Goal: Task Accomplishment & Management: Use online tool/utility

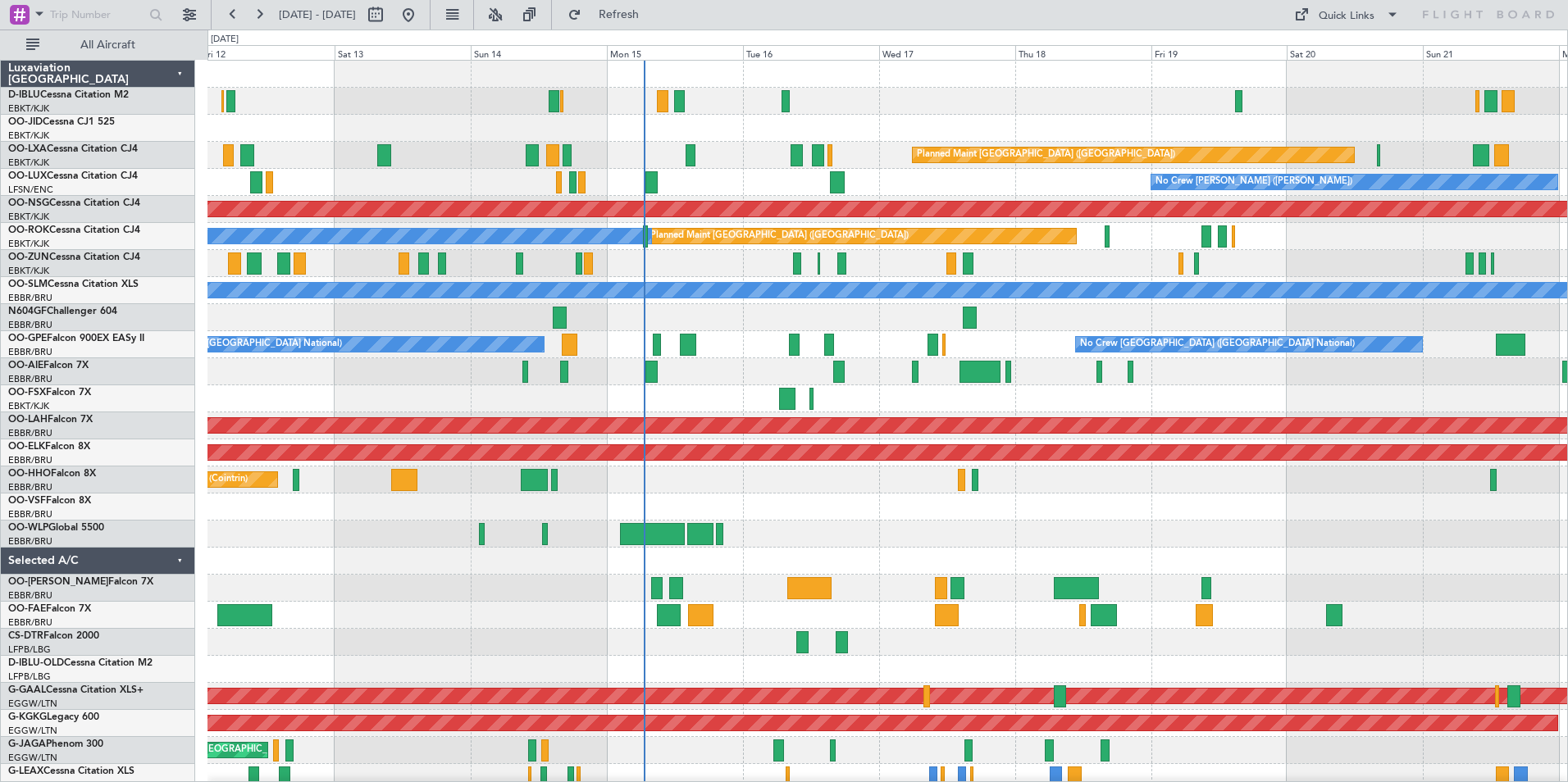
click at [822, 550] on div "No Crew Brussels (Brussels National) Planned Maint Paris (Le Bourget) Planned M…" at bounding box center [886, 628] width 1359 height 1136
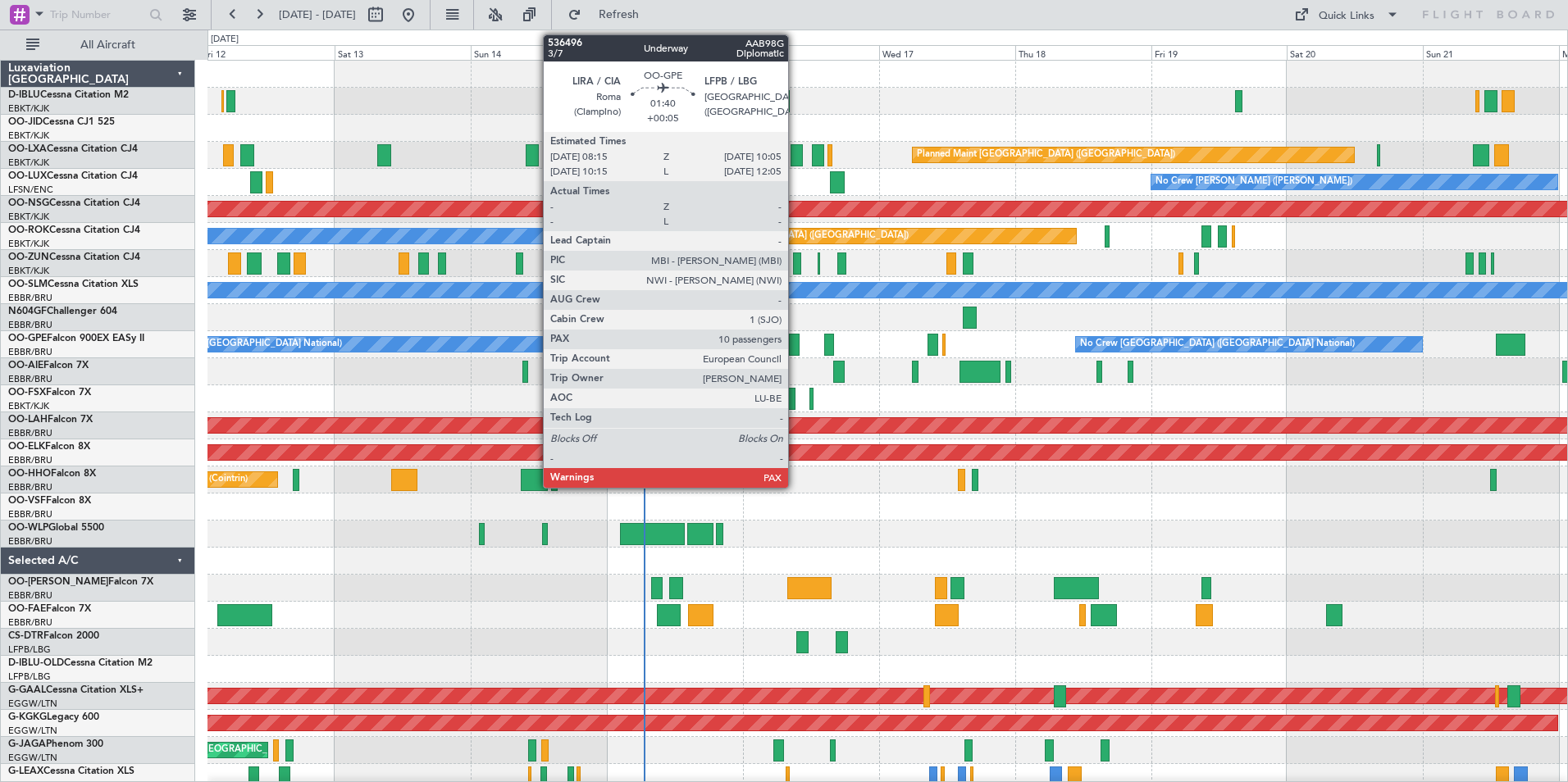
click at [795, 346] on div at bounding box center [794, 344] width 10 height 22
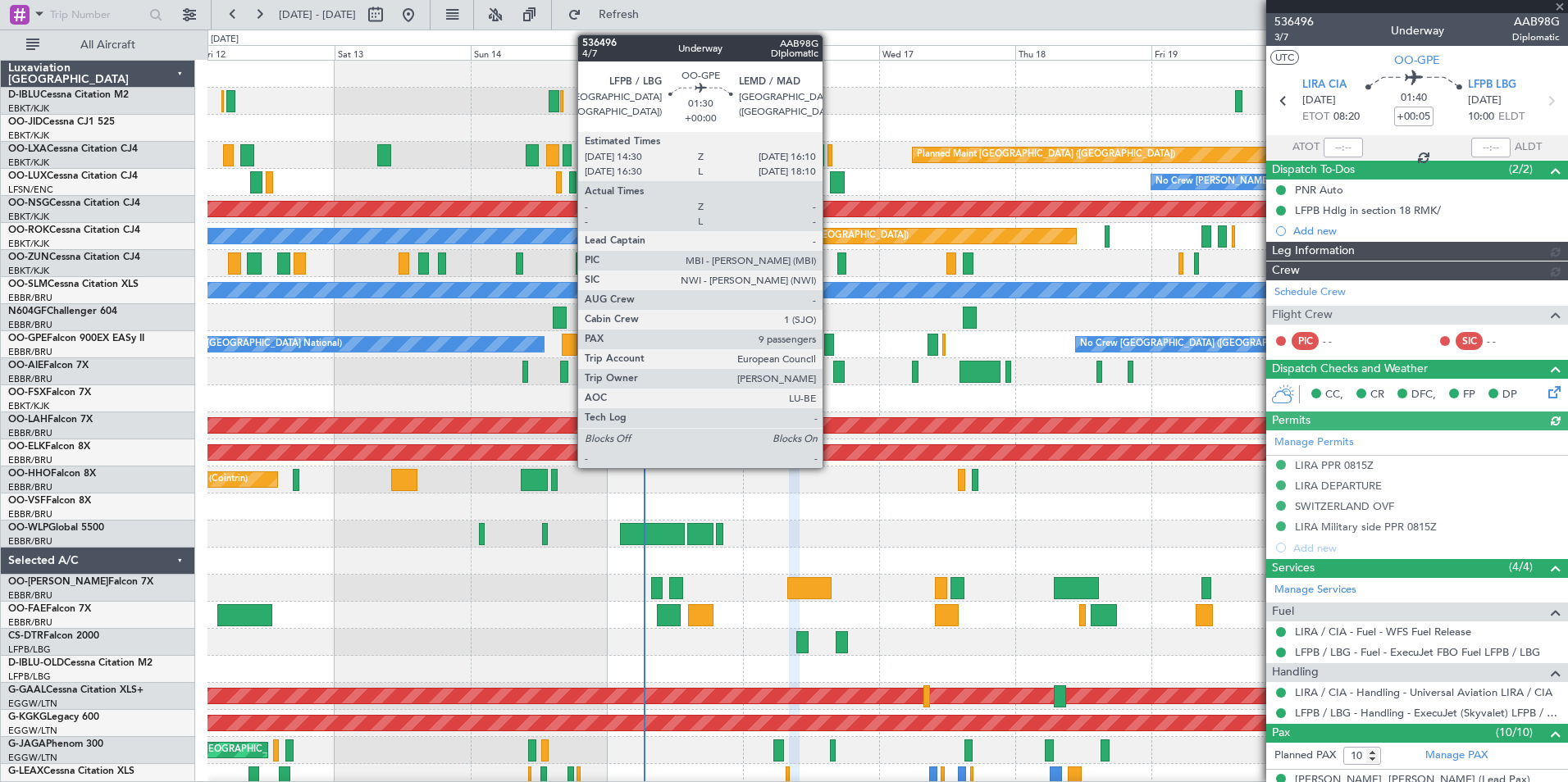
click at [829, 346] on div at bounding box center [829, 344] width 10 height 22
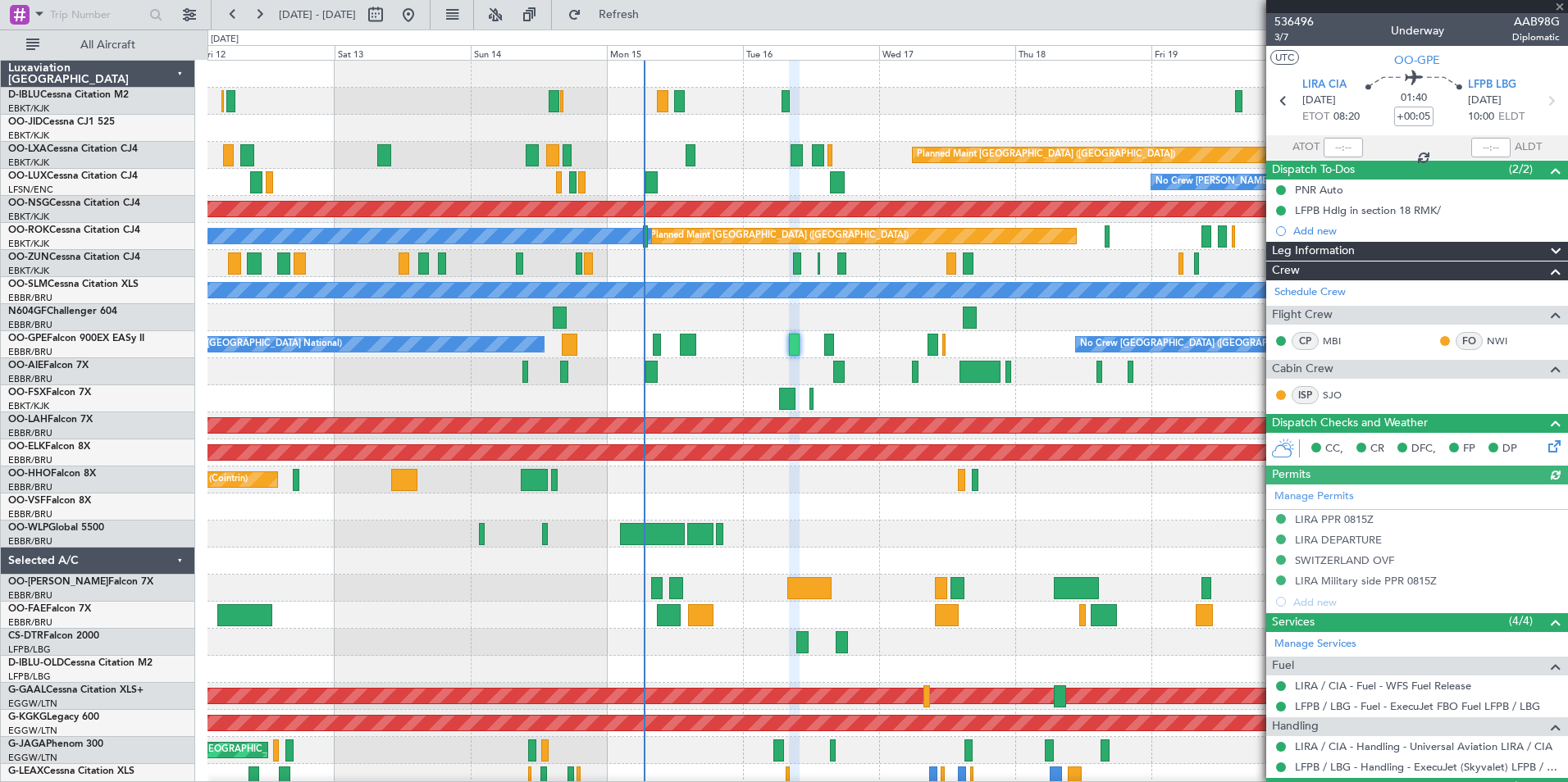
type input "9"
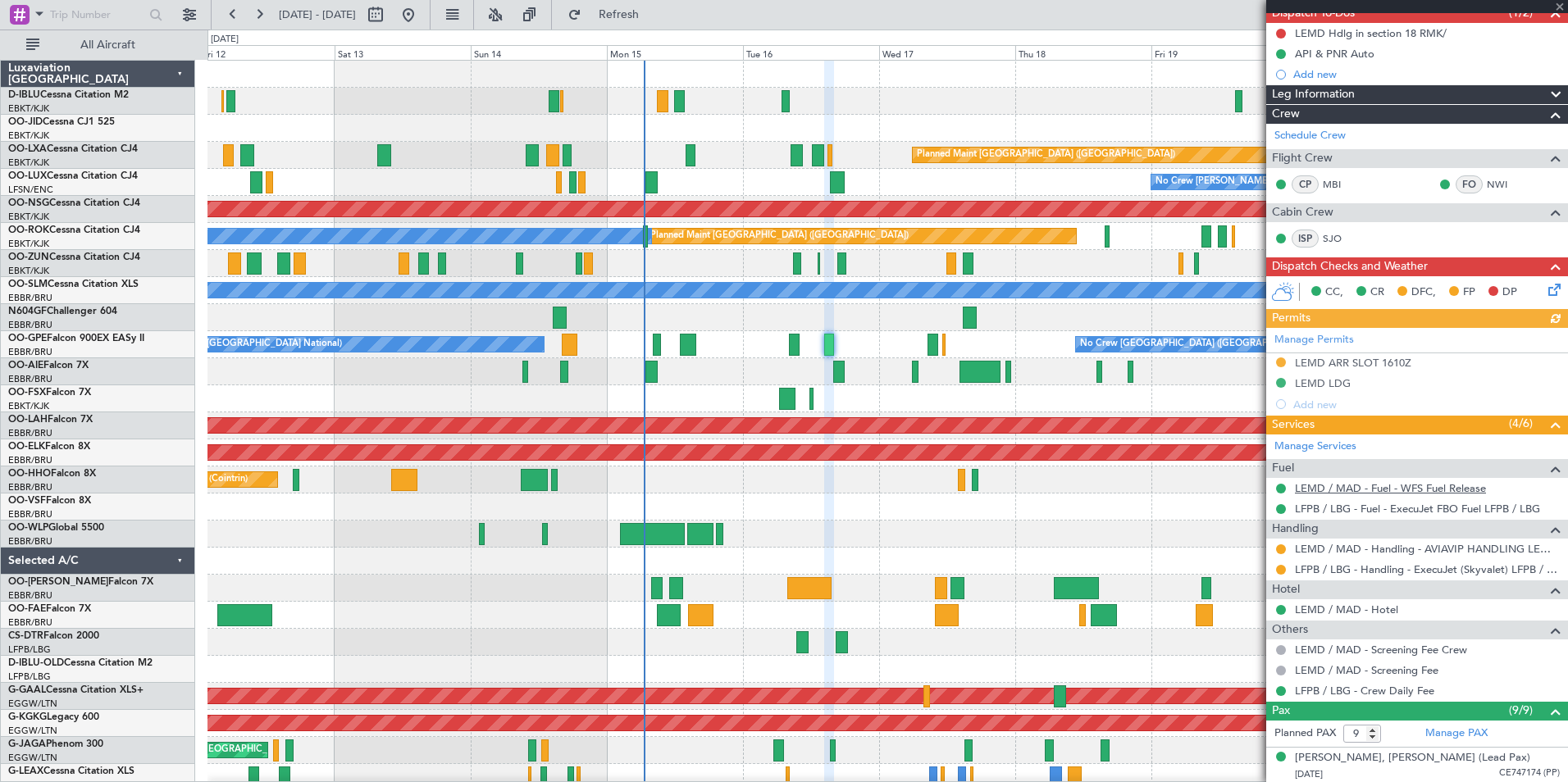
scroll to position [410, 0]
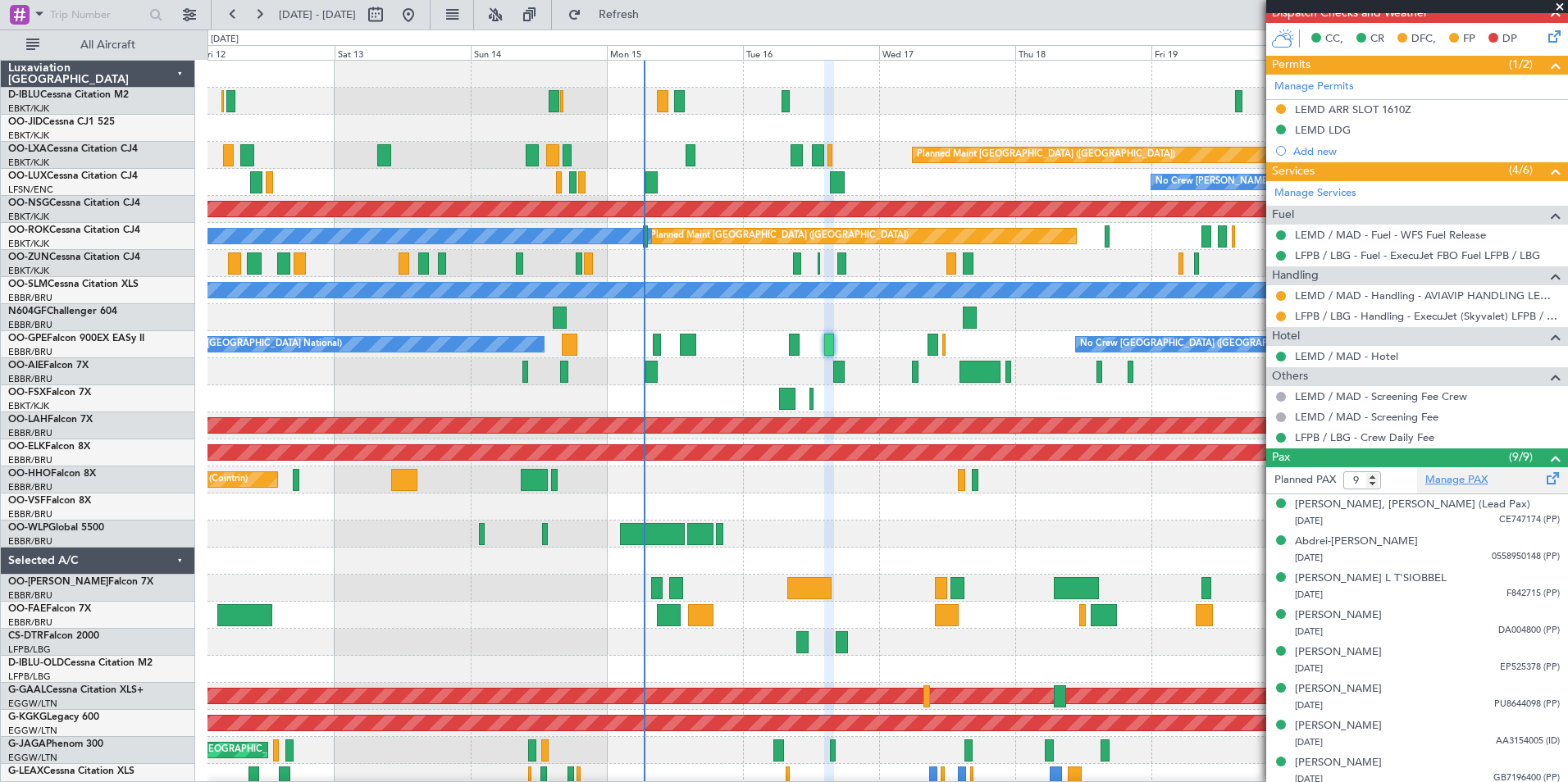
click at [1443, 484] on link "Manage PAX" at bounding box center [1456, 480] width 62 height 17
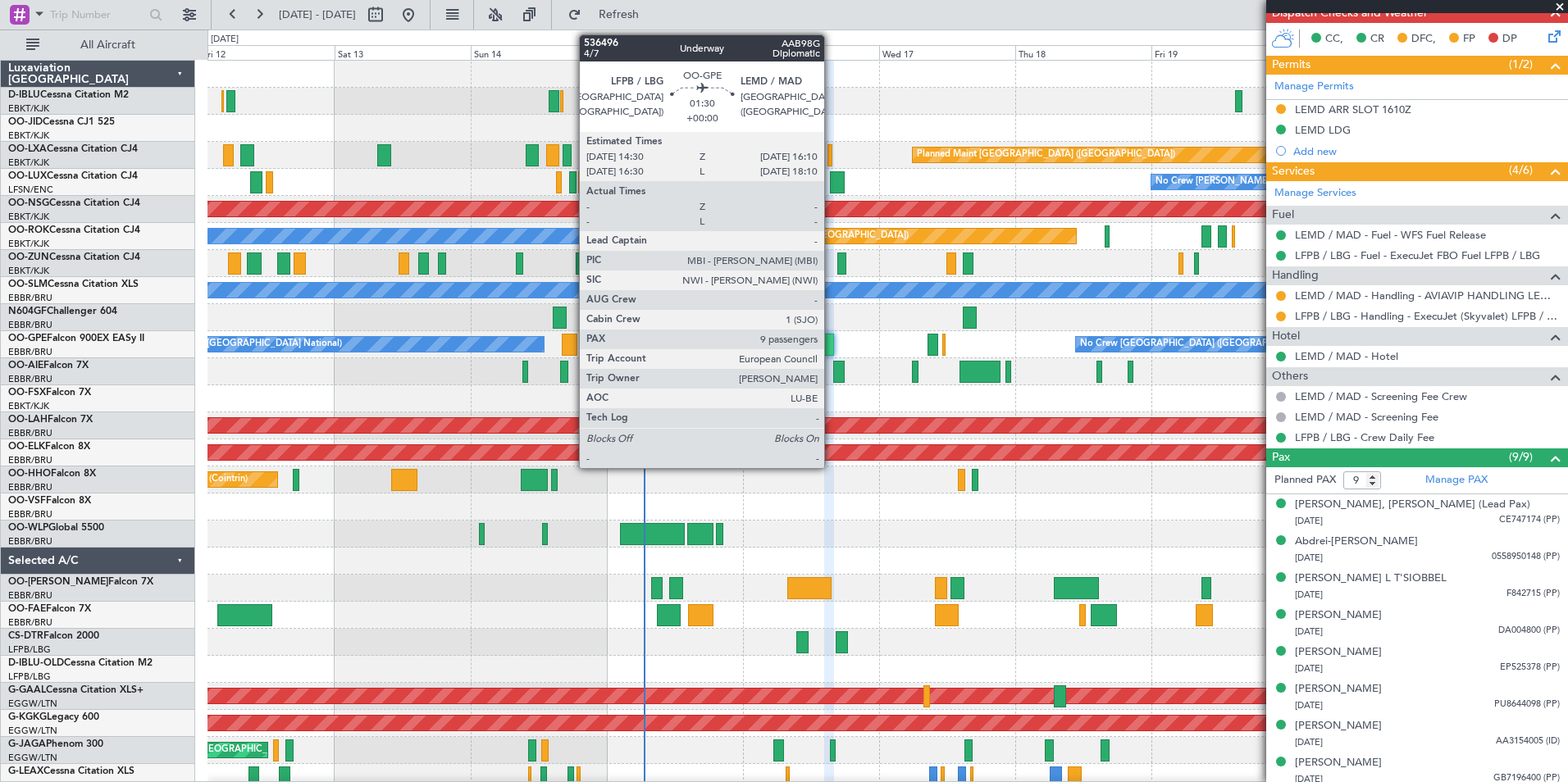
click at [831, 339] on div at bounding box center [829, 344] width 10 height 22
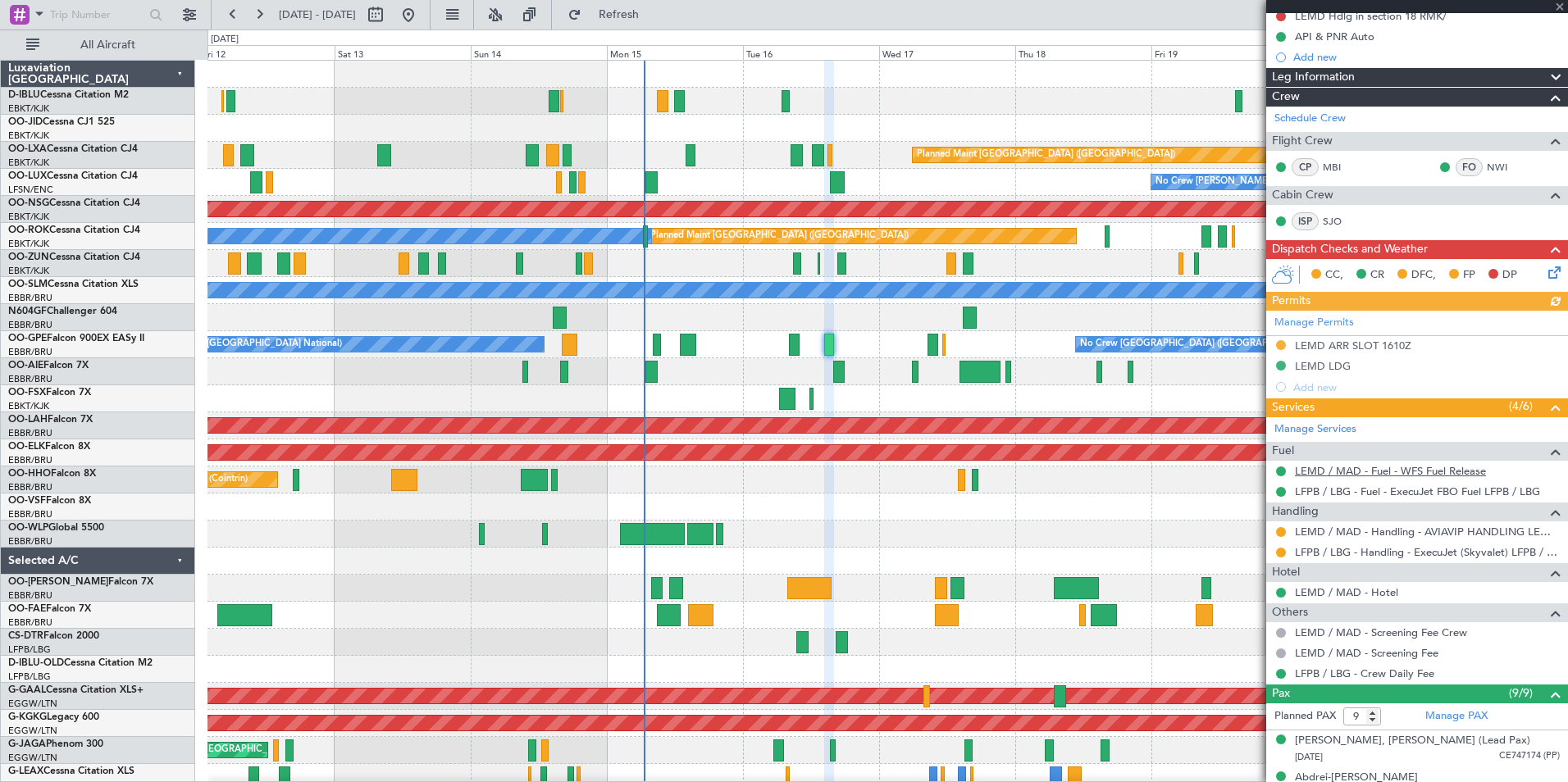
scroll to position [453, 0]
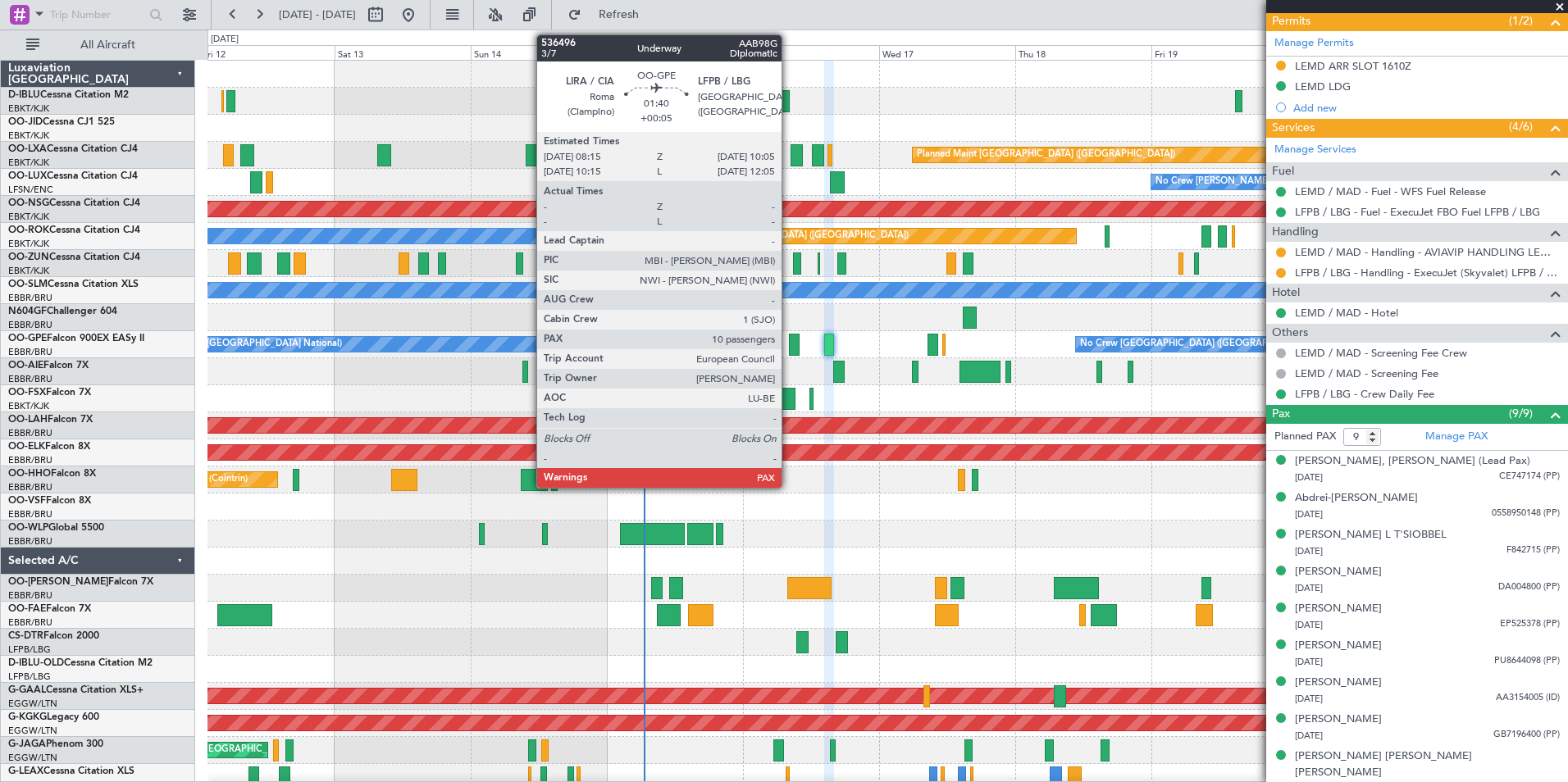
click at [788, 346] on div at bounding box center [794, 344] width 10 height 22
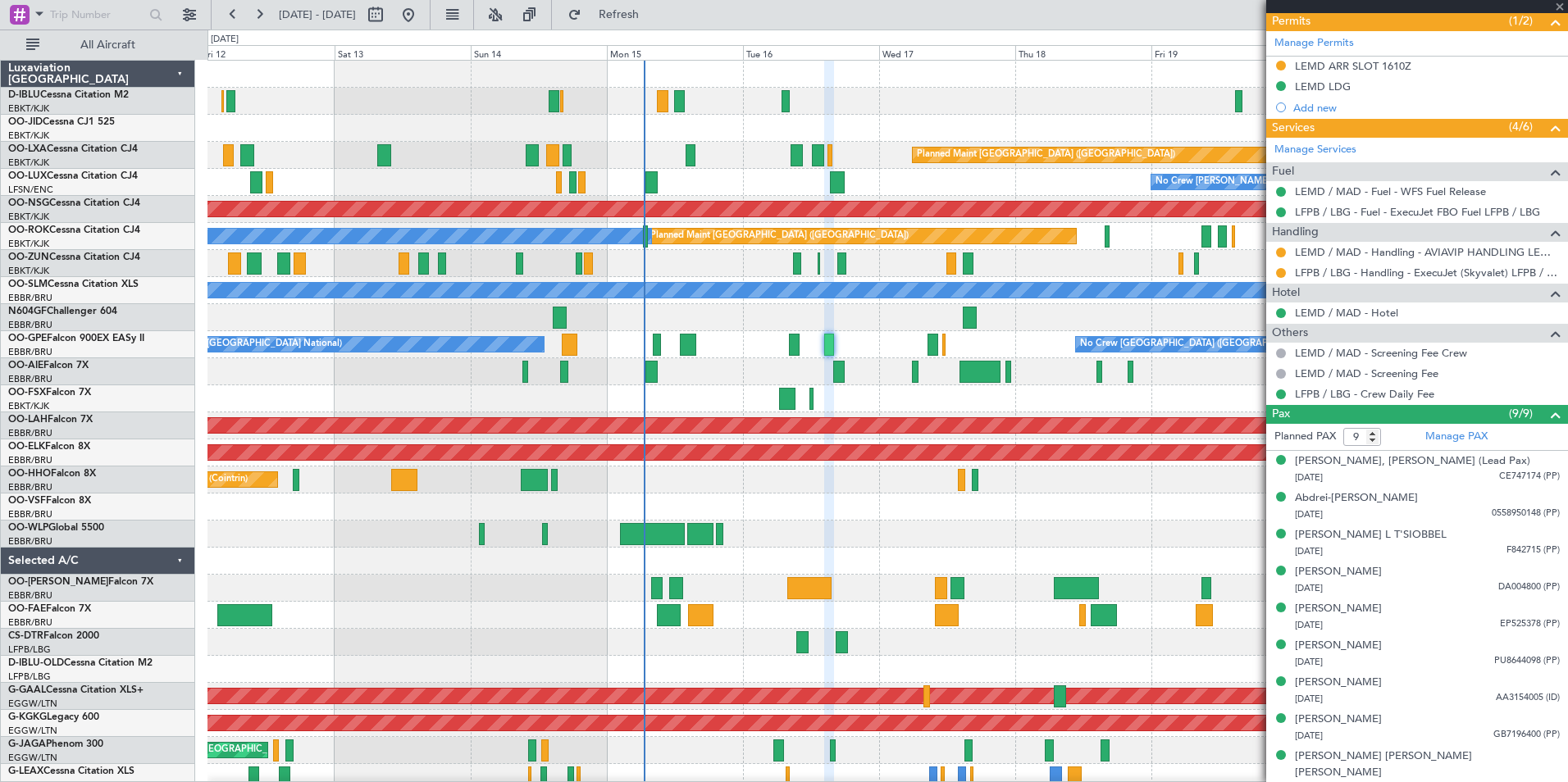
type input "+00:05"
type input "10"
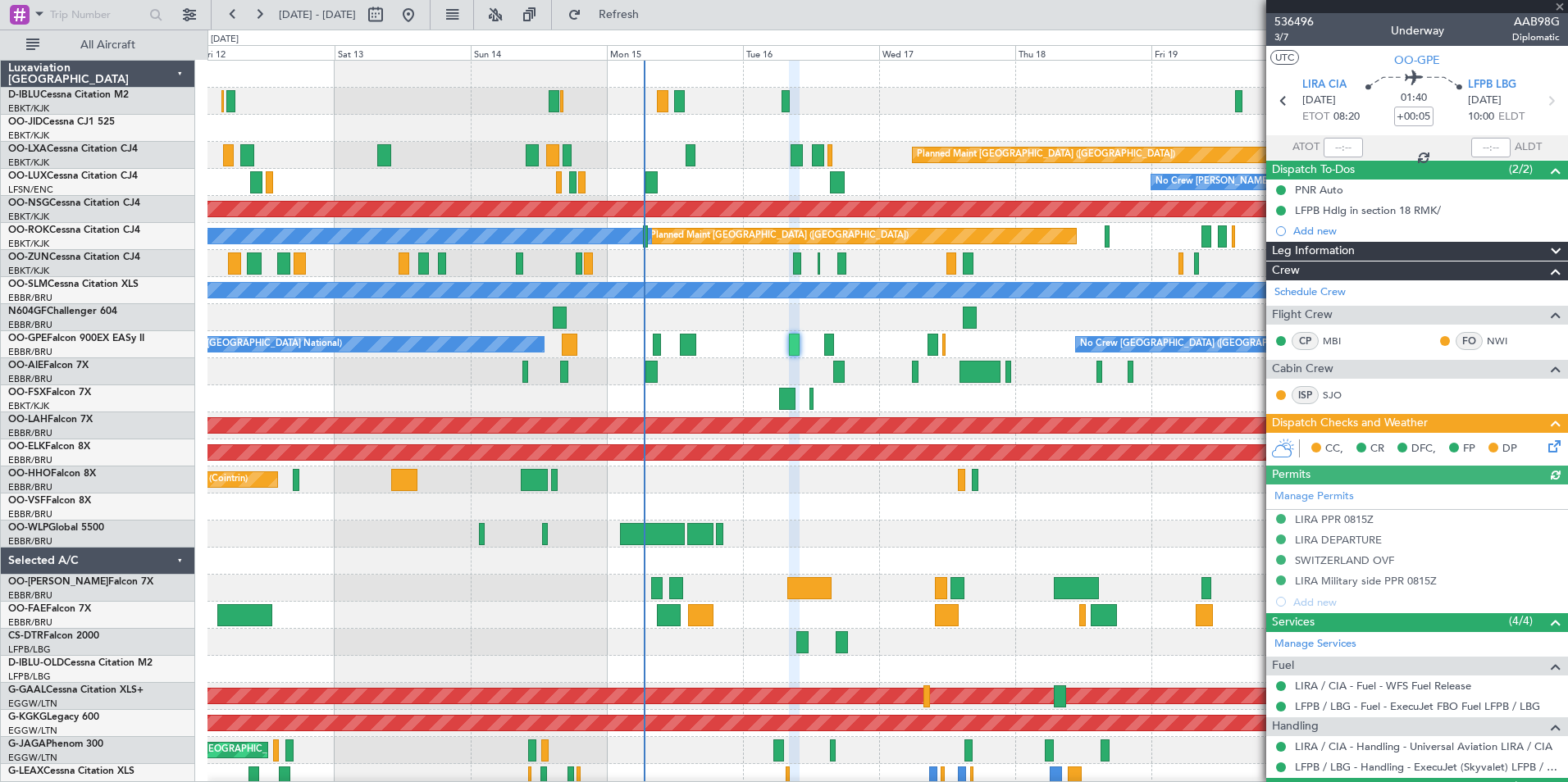
scroll to position [410, 0]
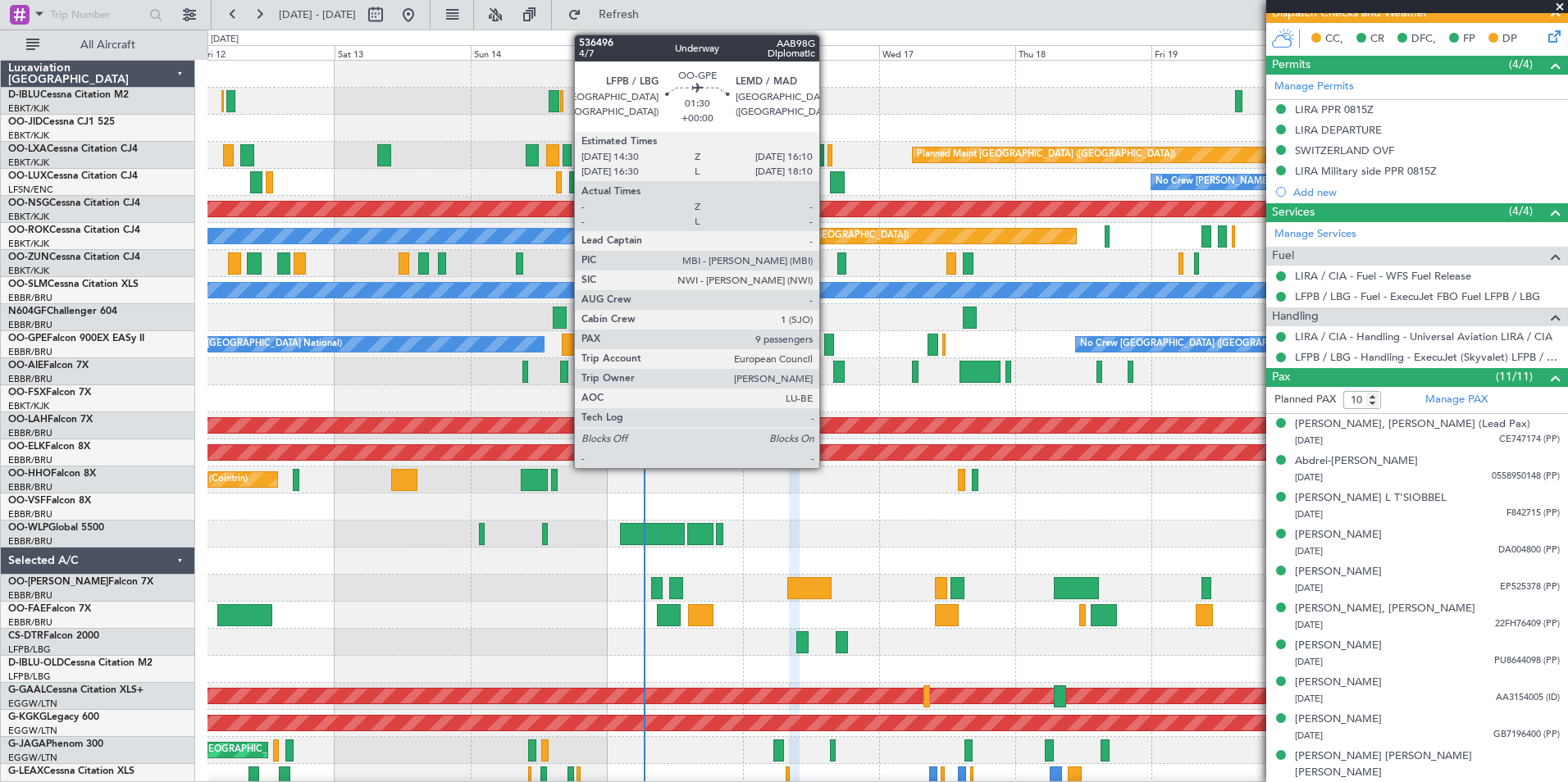
click at [827, 349] on div at bounding box center [829, 344] width 10 height 22
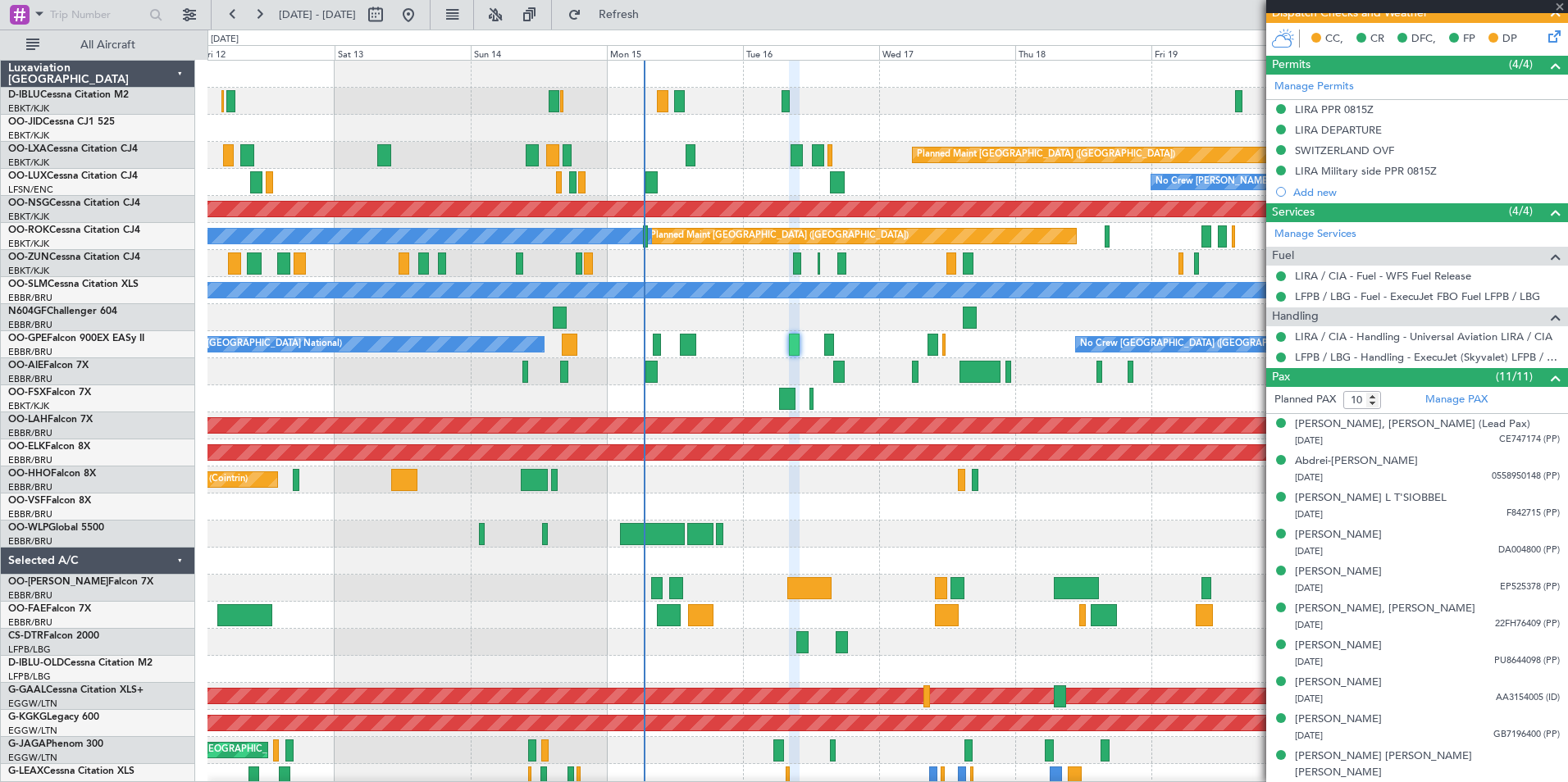
type input "9"
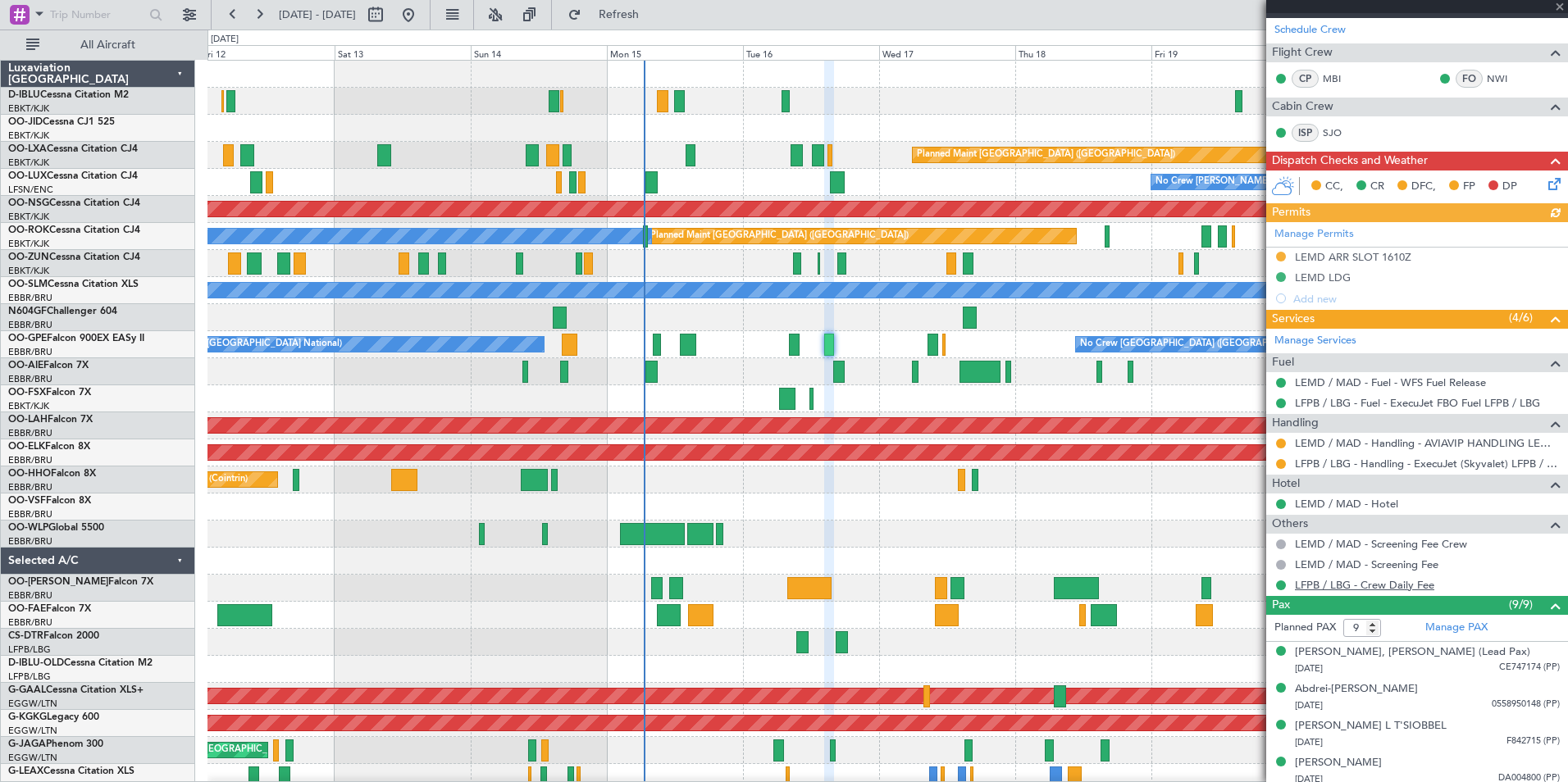
scroll to position [453, 0]
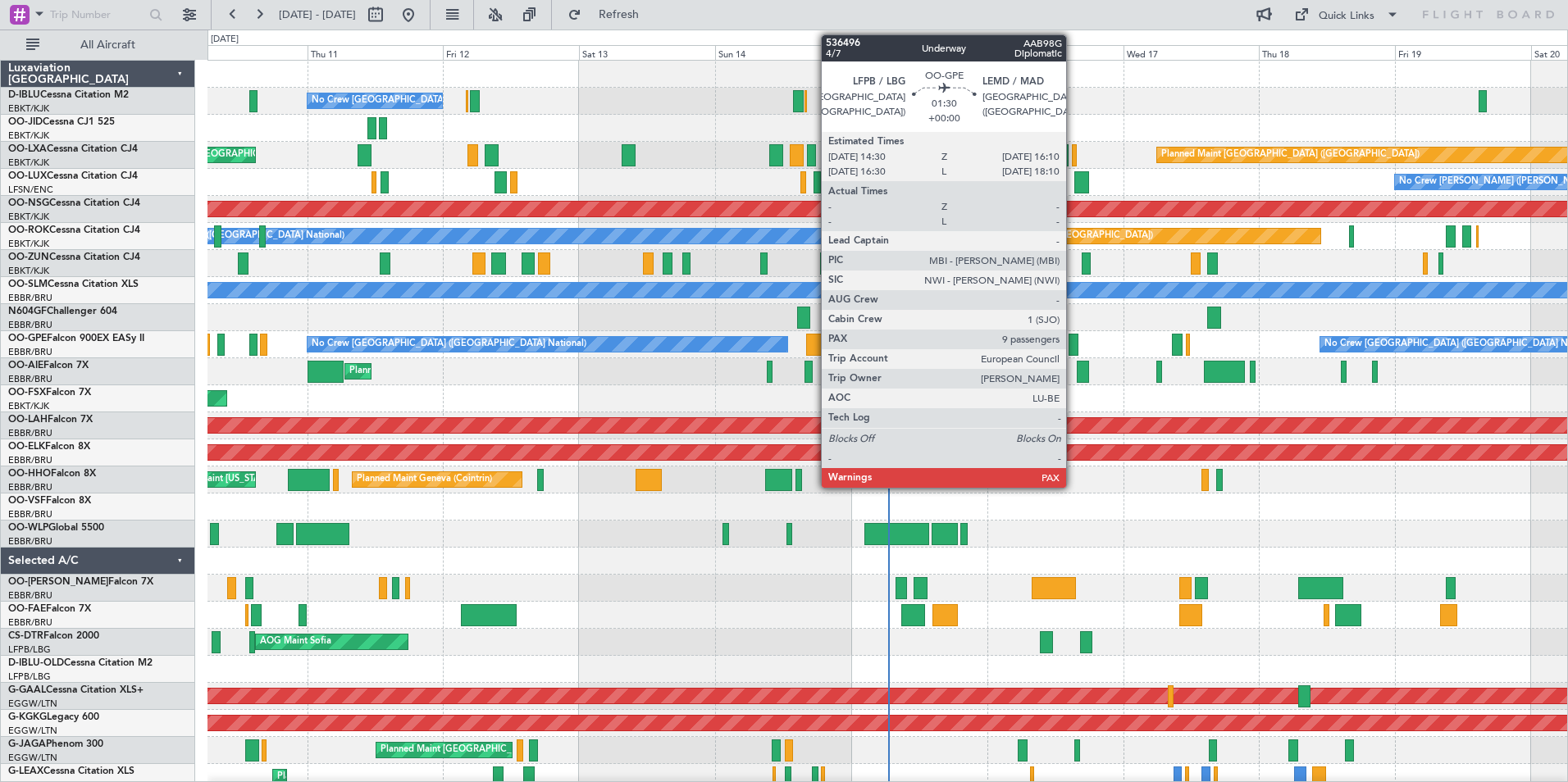
click at [1073, 338] on div at bounding box center [1072, 344] width 10 height 22
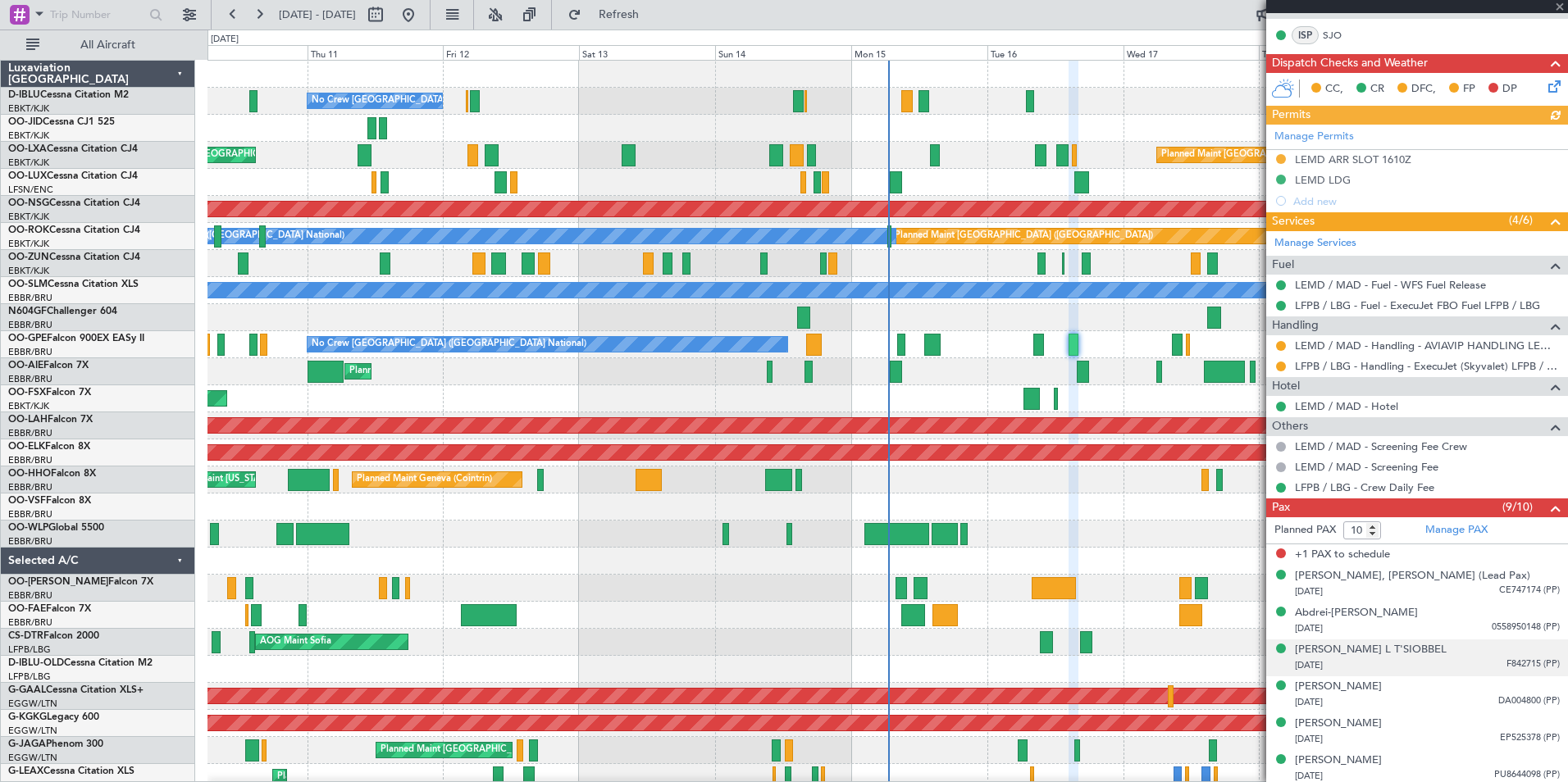
scroll to position [474, 0]
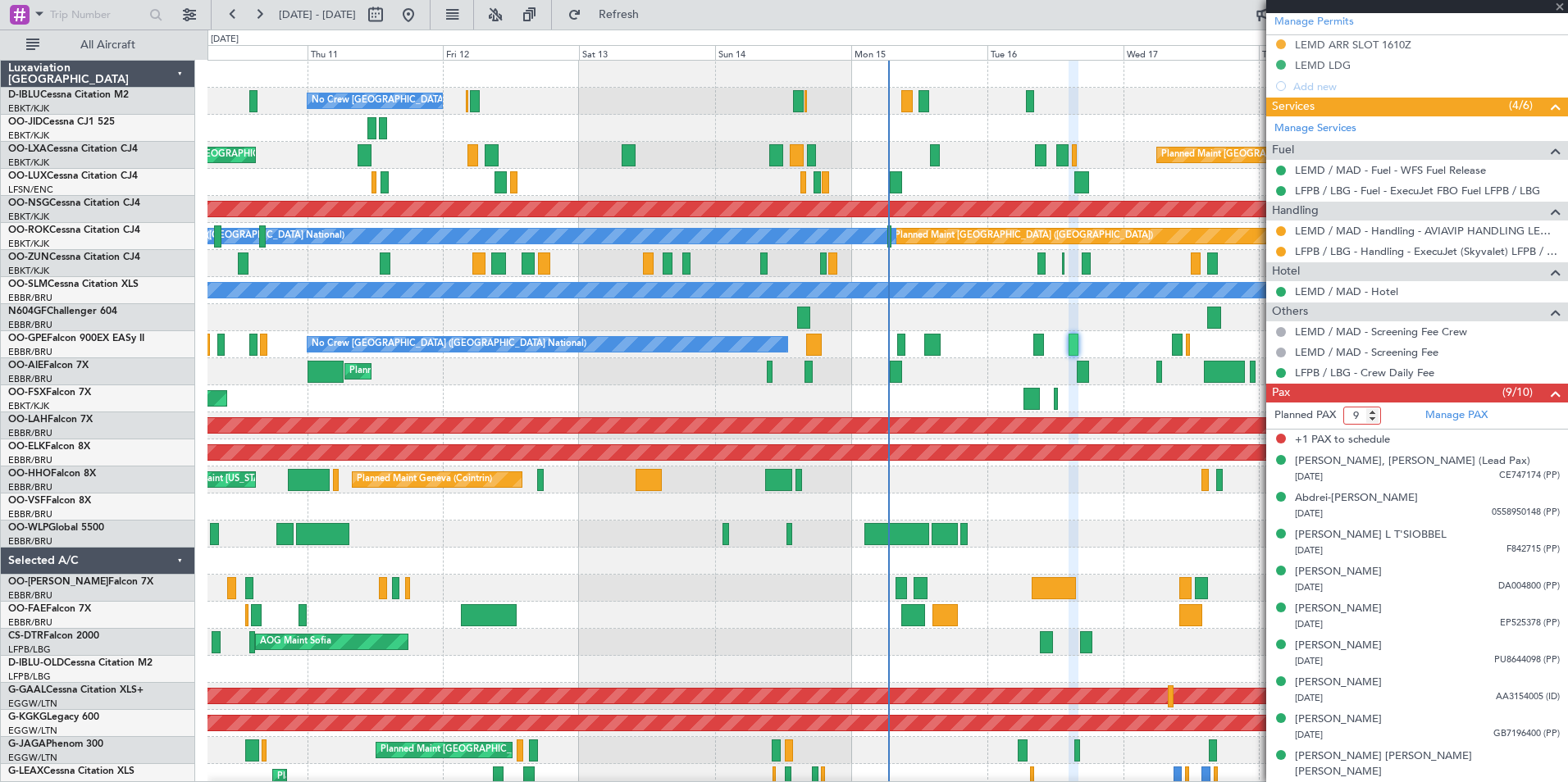
type input "9"
click at [1372, 419] on input "9" at bounding box center [1362, 415] width 38 height 18
click at [1545, 391] on span at bounding box center [1555, 393] width 20 height 20
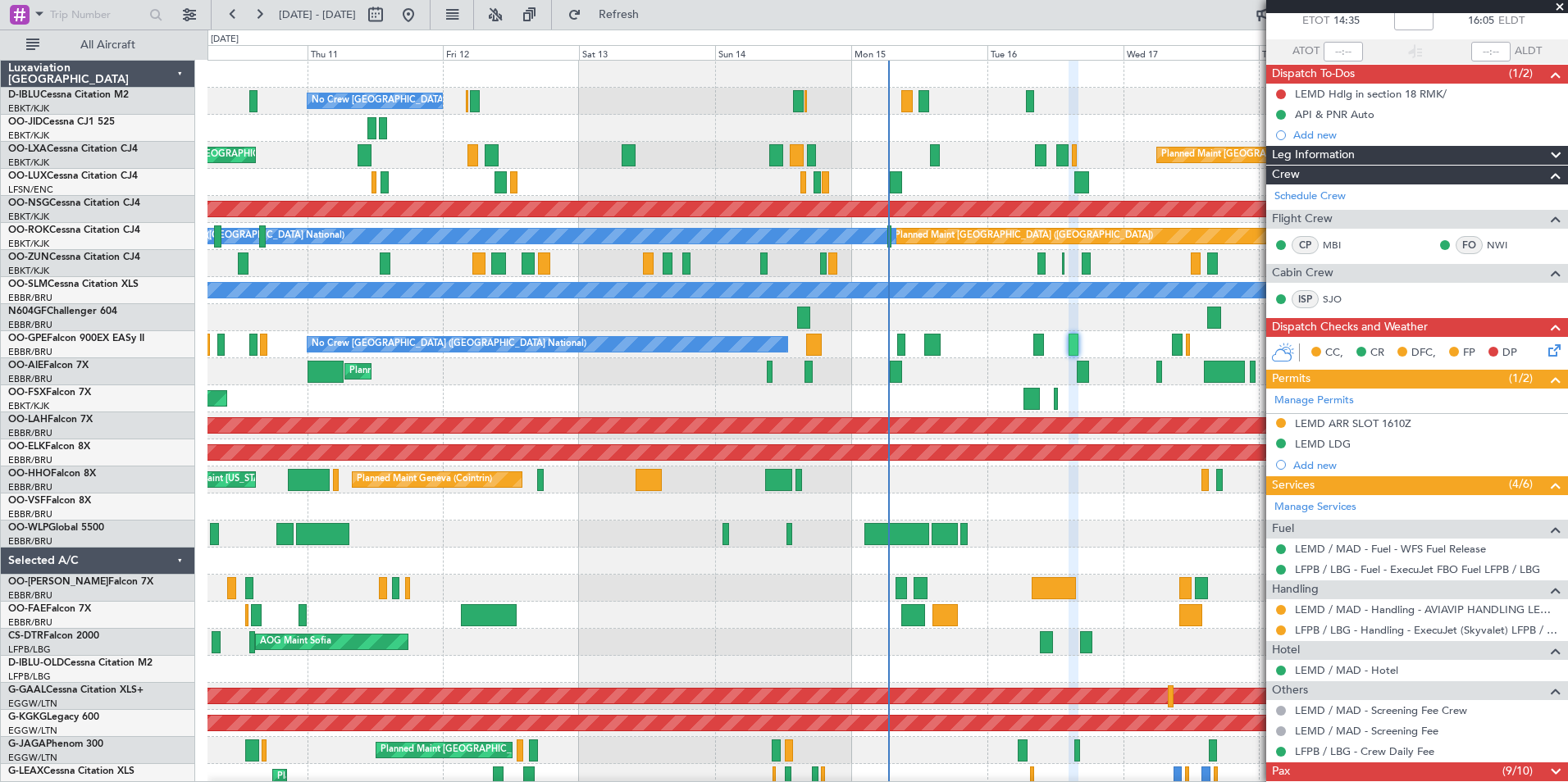
scroll to position [95, 0]
click at [1545, 777] on span at bounding box center [1555, 772] width 20 height 20
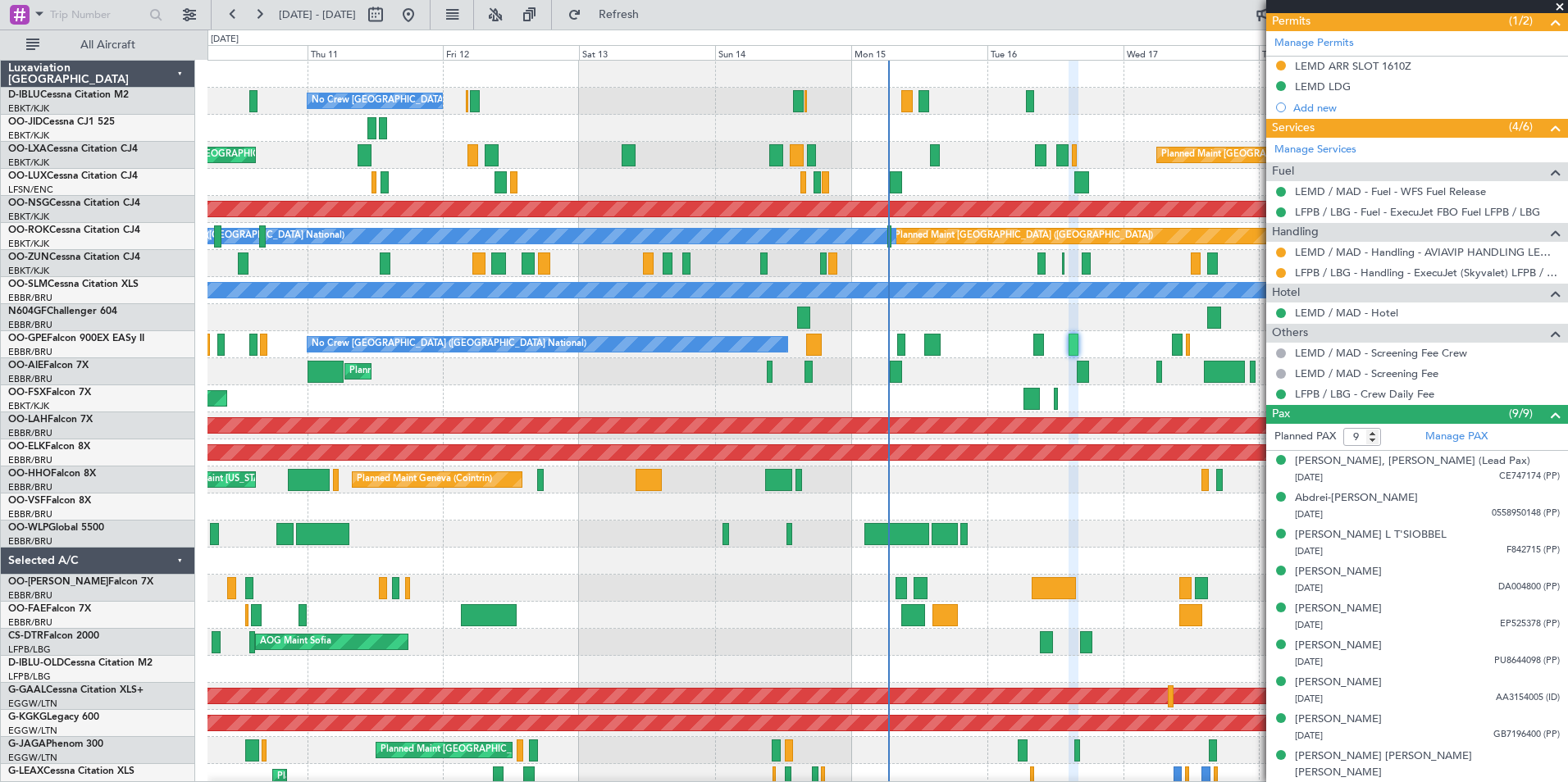
scroll to position [0, 0]
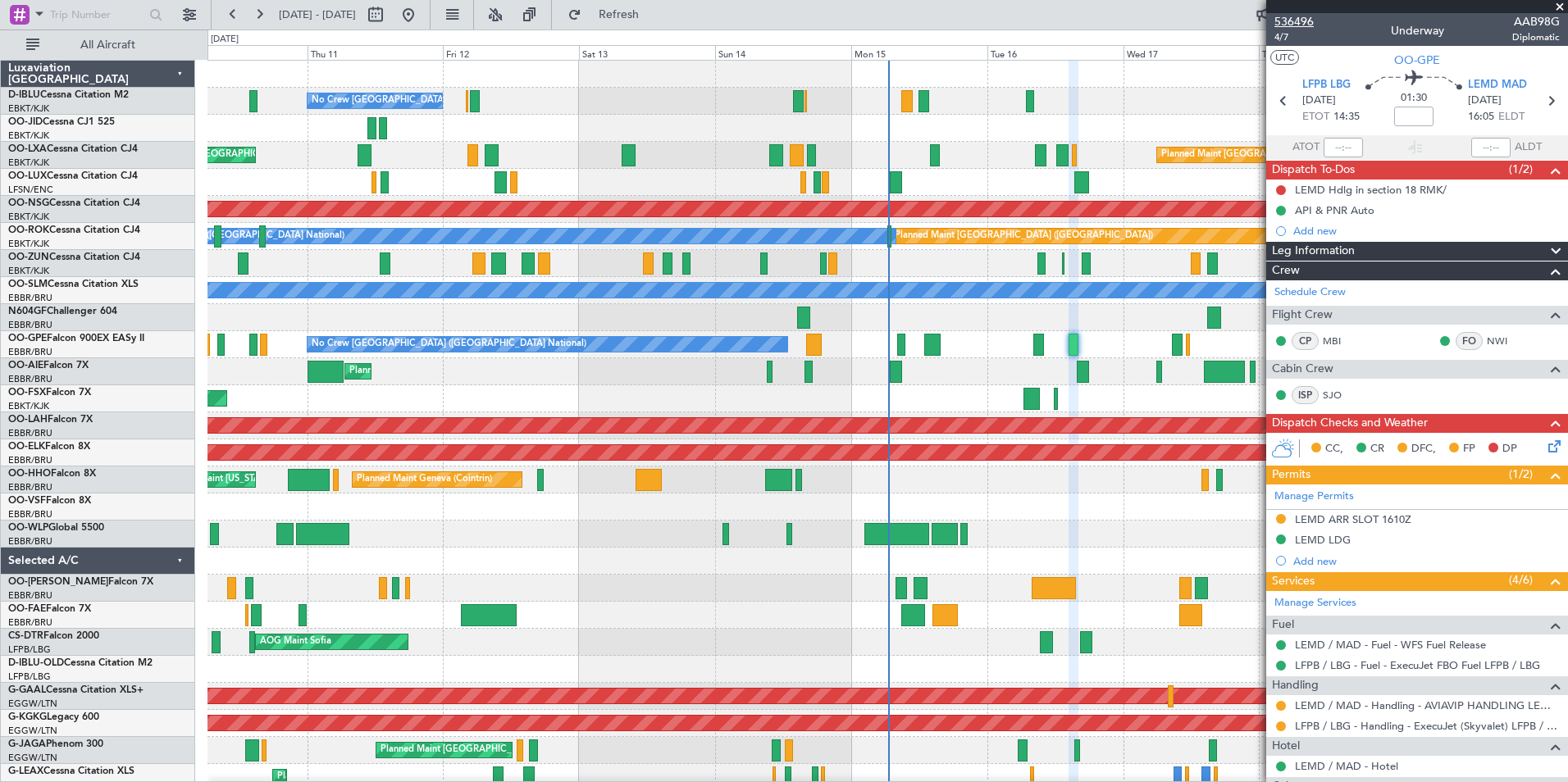
click at [1291, 20] on span "536496" at bounding box center [1294, 22] width 39 height 17
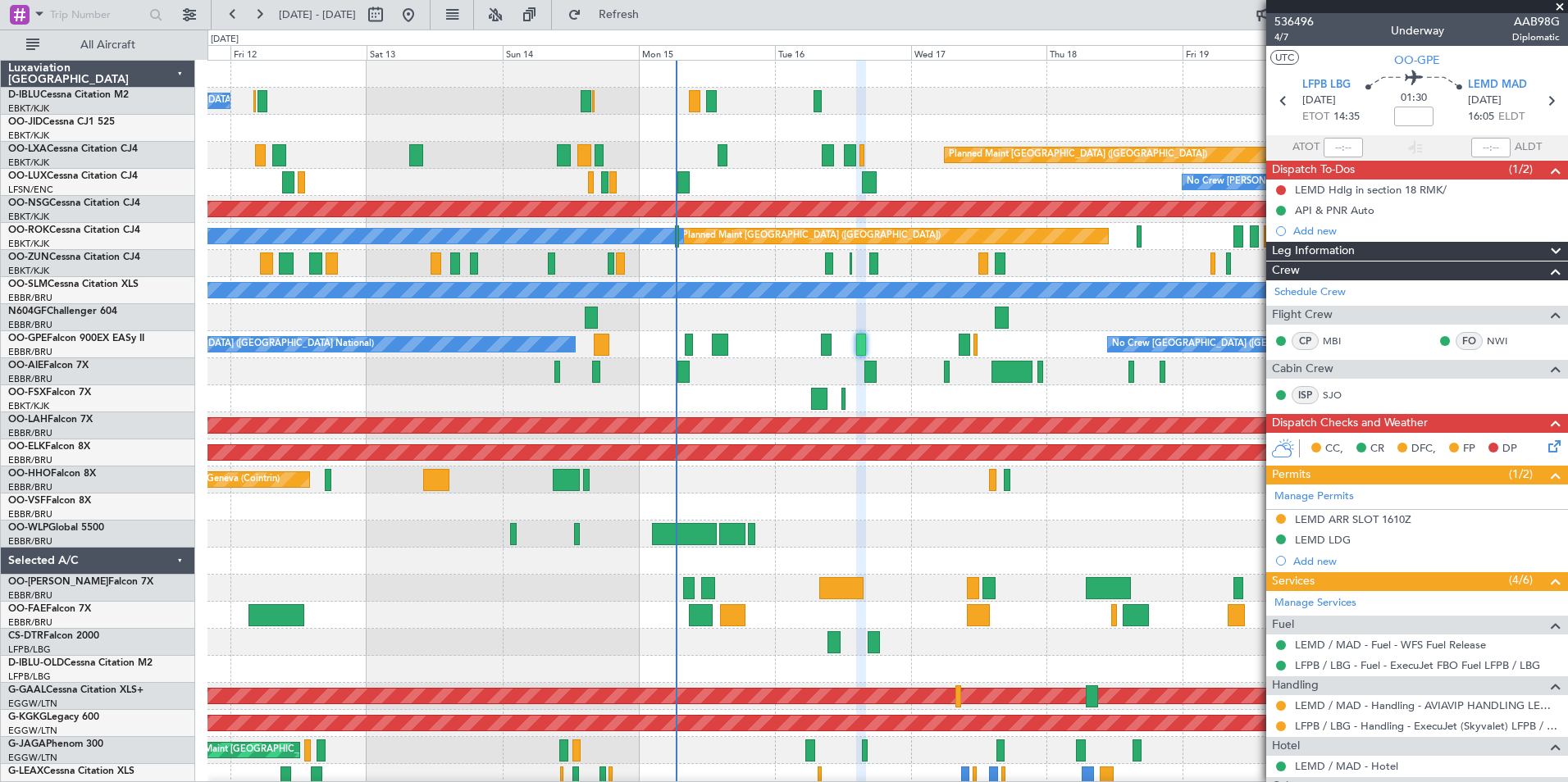
click at [870, 523] on div "No Crew Brussels (Brussels National) Planned Maint Paris (Le Bourget) Planned M…" at bounding box center [886, 628] width 1359 height 1136
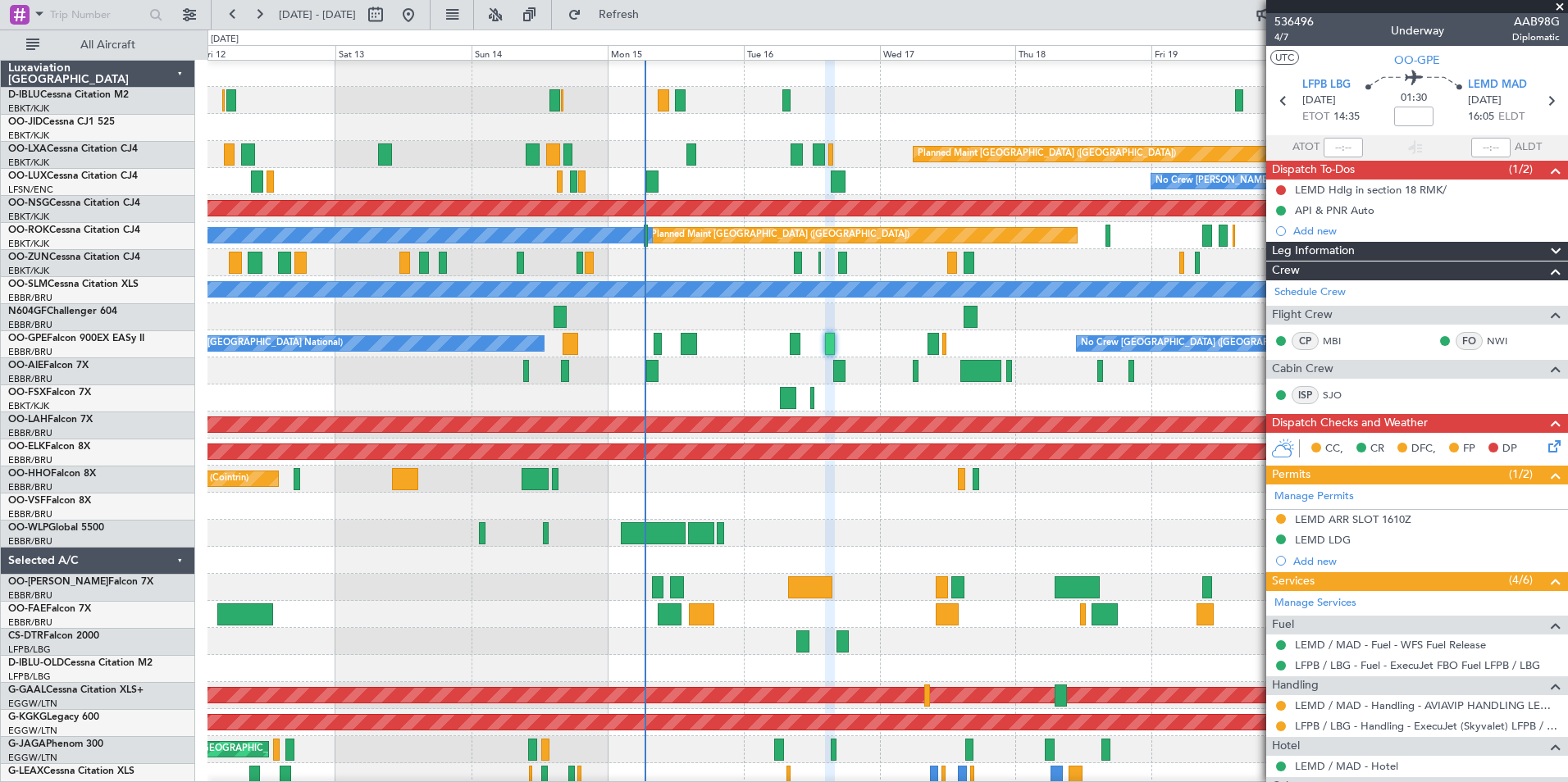
scroll to position [1, 0]
click at [761, 520] on div "Planned Maint Liege" at bounding box center [886, 533] width 1359 height 27
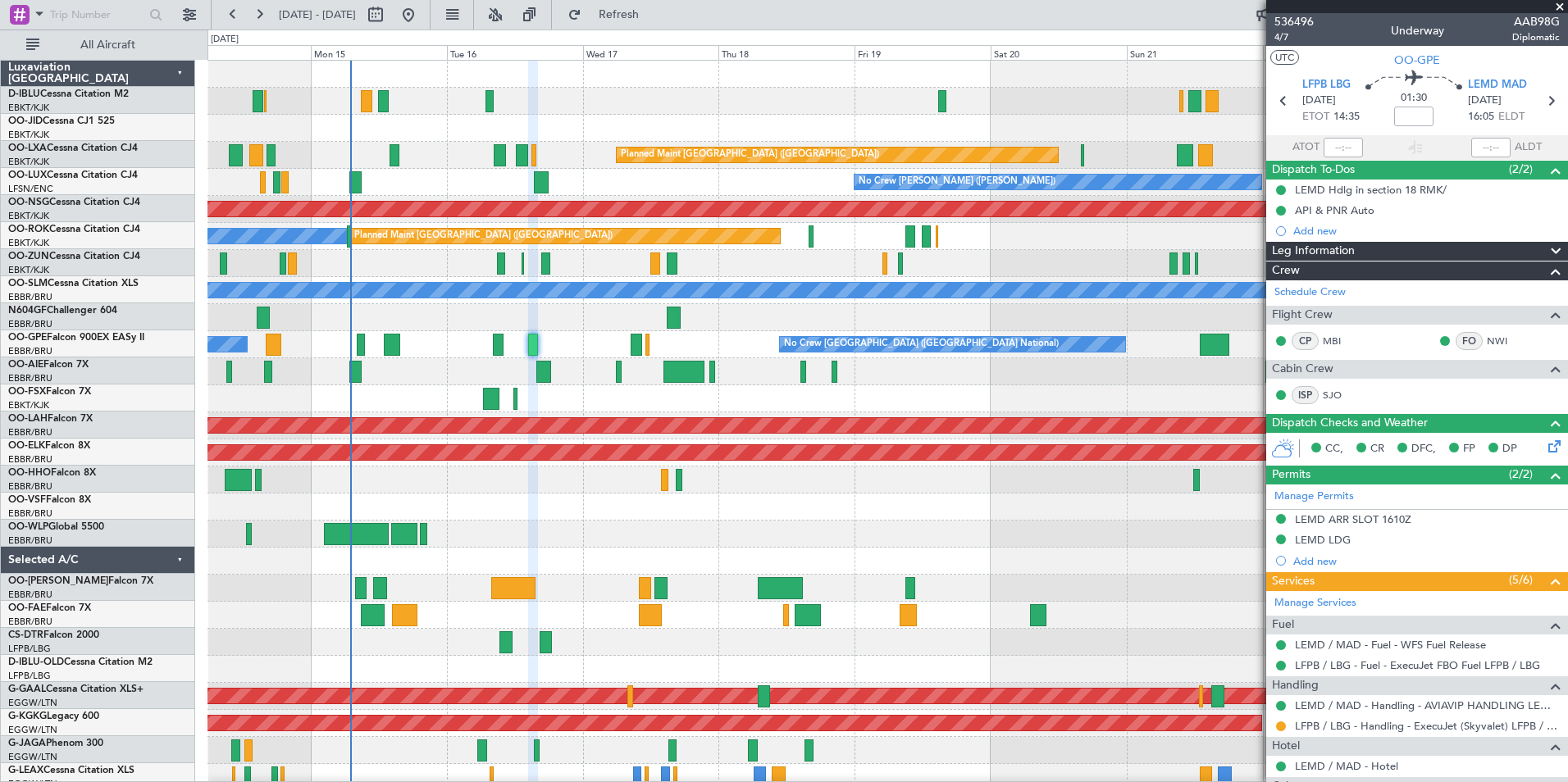
scroll to position [0, 0]
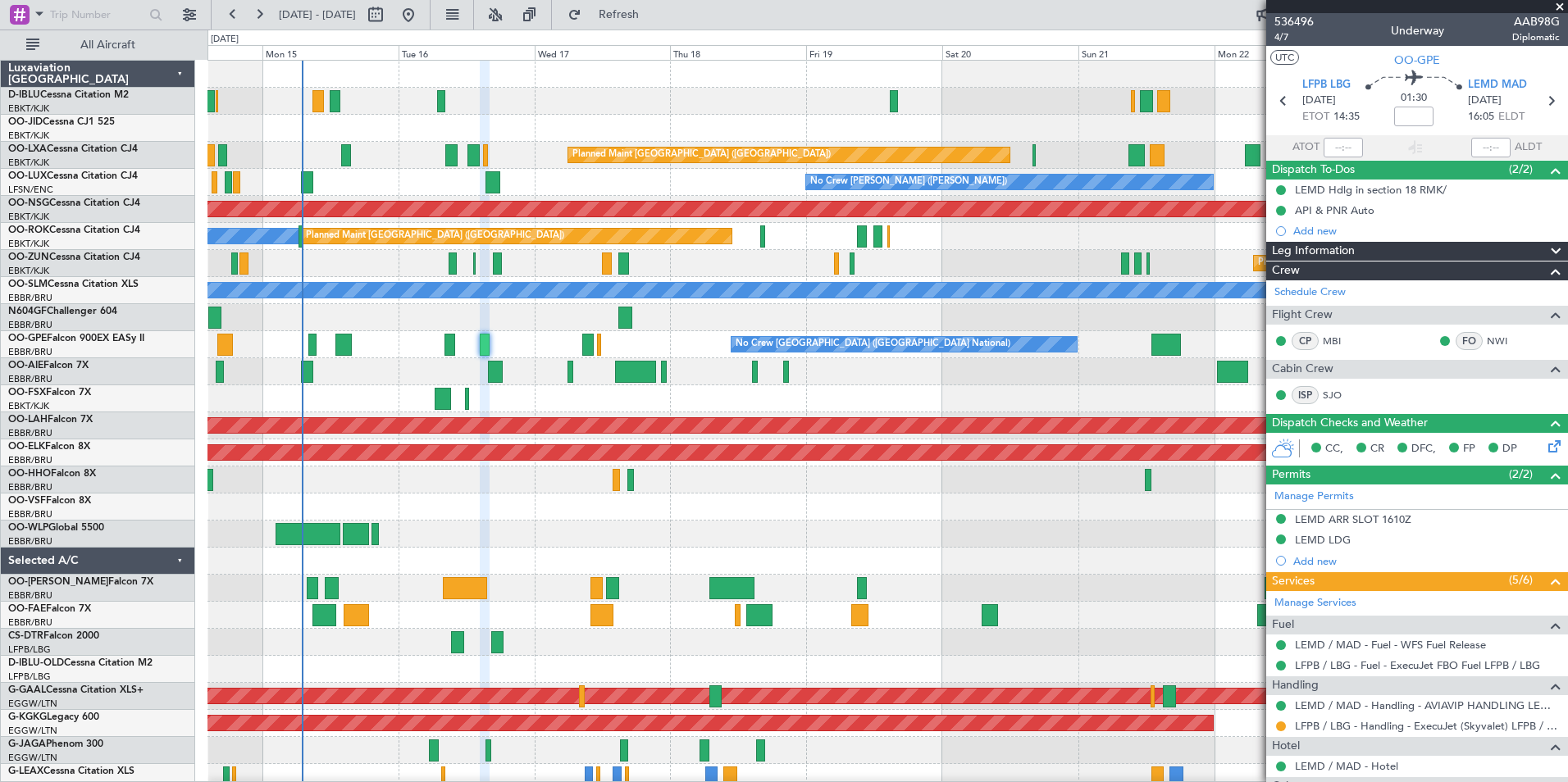
click at [380, 516] on div "A/C Unavailable Brussels (Brussels National) Planned Maint Paris (Le Bourget) P…" at bounding box center [886, 601] width 1359 height 1082
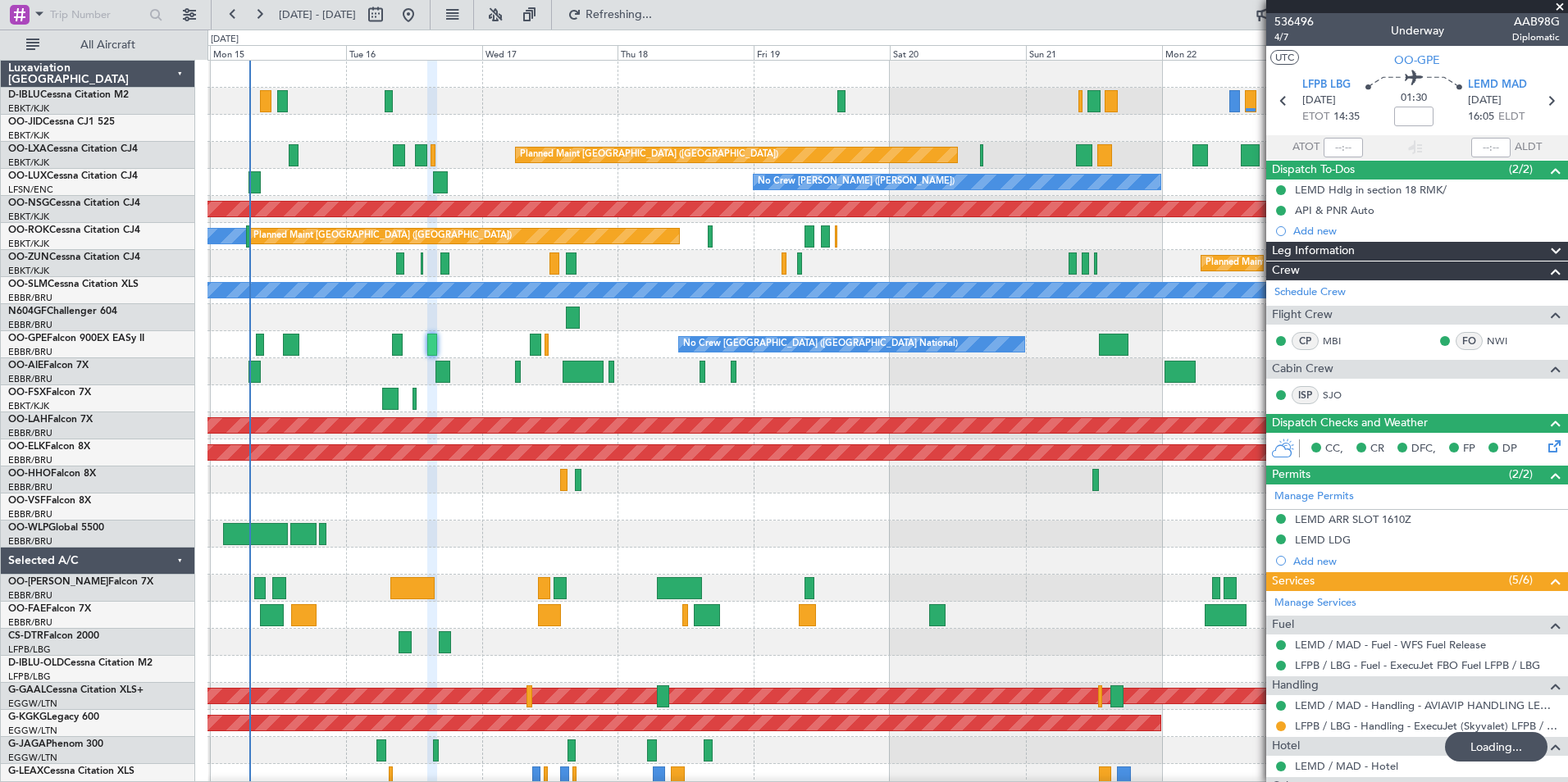
click at [465, 518] on div at bounding box center [886, 507] width 1359 height 27
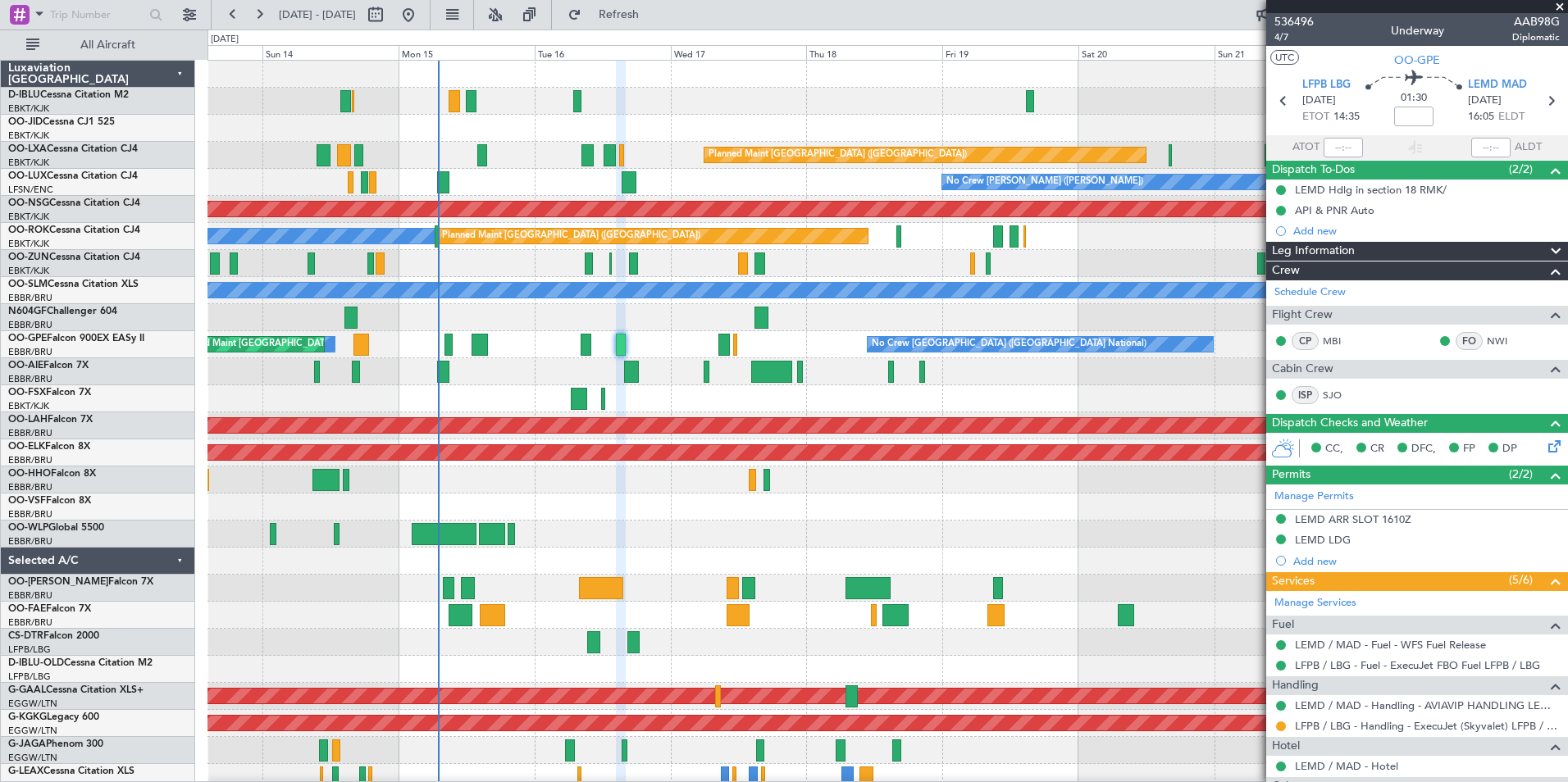
click at [690, 509] on div at bounding box center [886, 507] width 1359 height 27
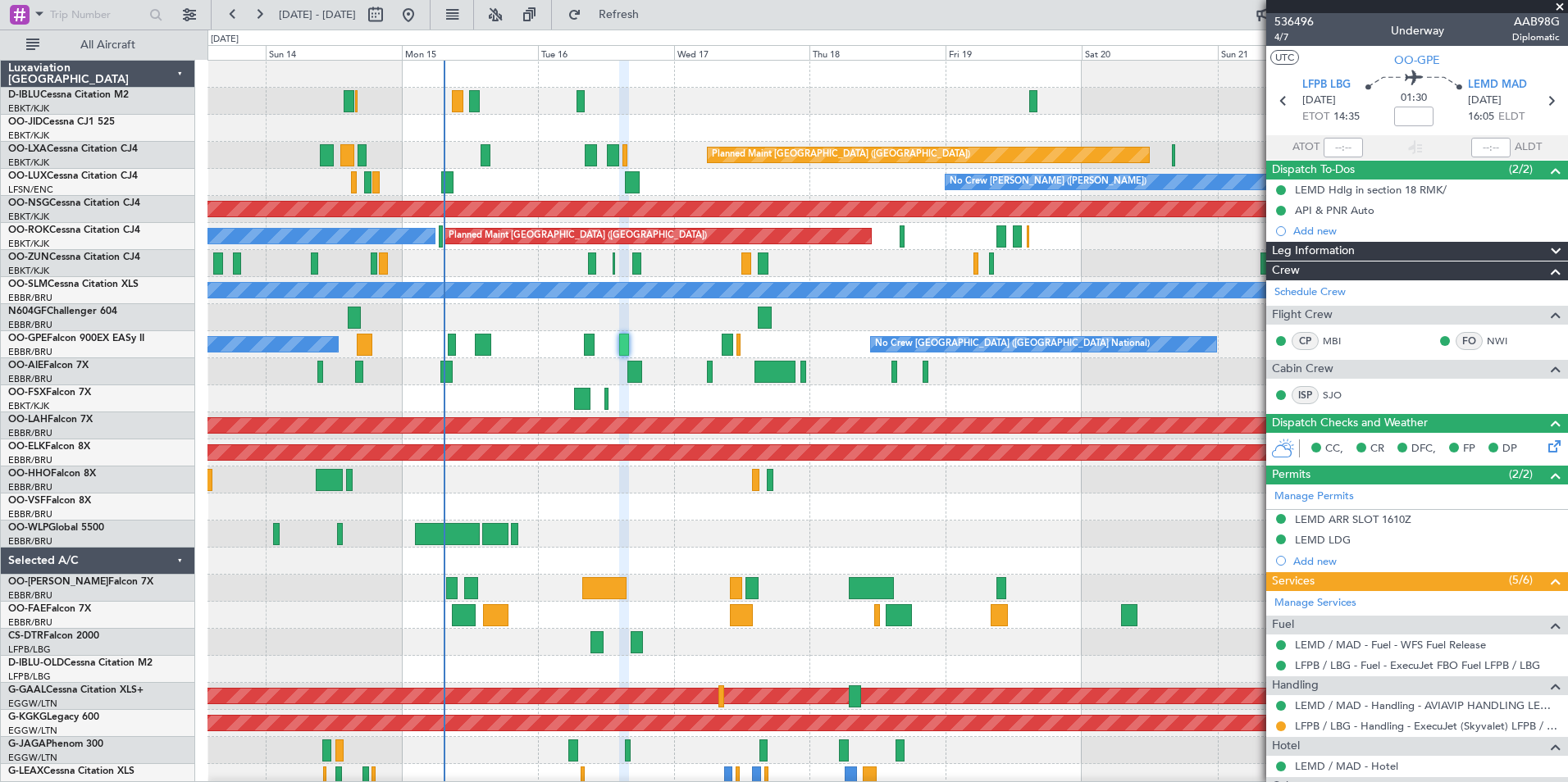
click at [1162, 565] on div "No Crew Brussels (Brussels National) Planned Maint Paris (Le Bourget) Planned M…" at bounding box center [886, 601] width 1359 height 1082
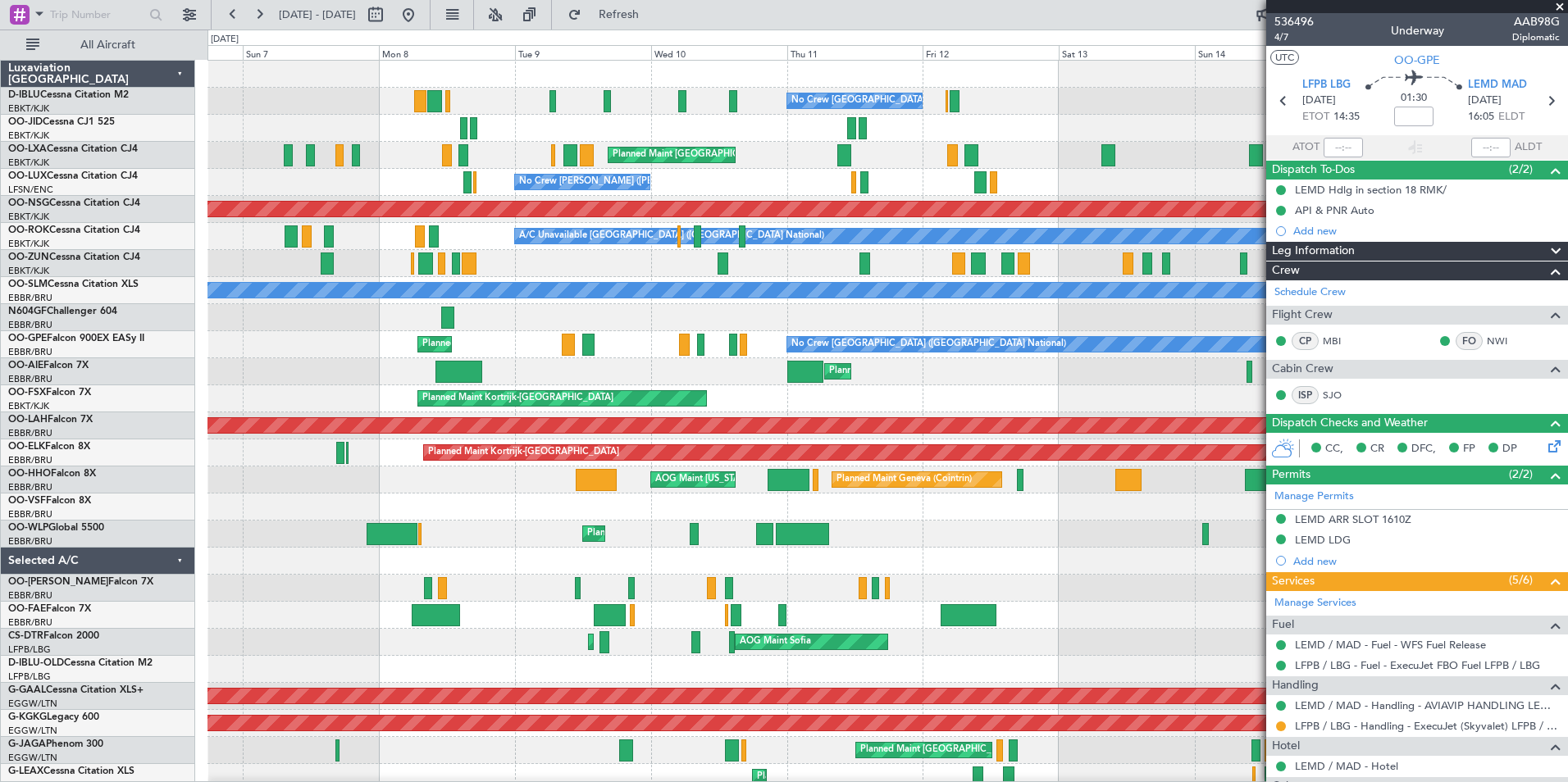
click at [1023, 568] on div at bounding box center [886, 561] width 1359 height 27
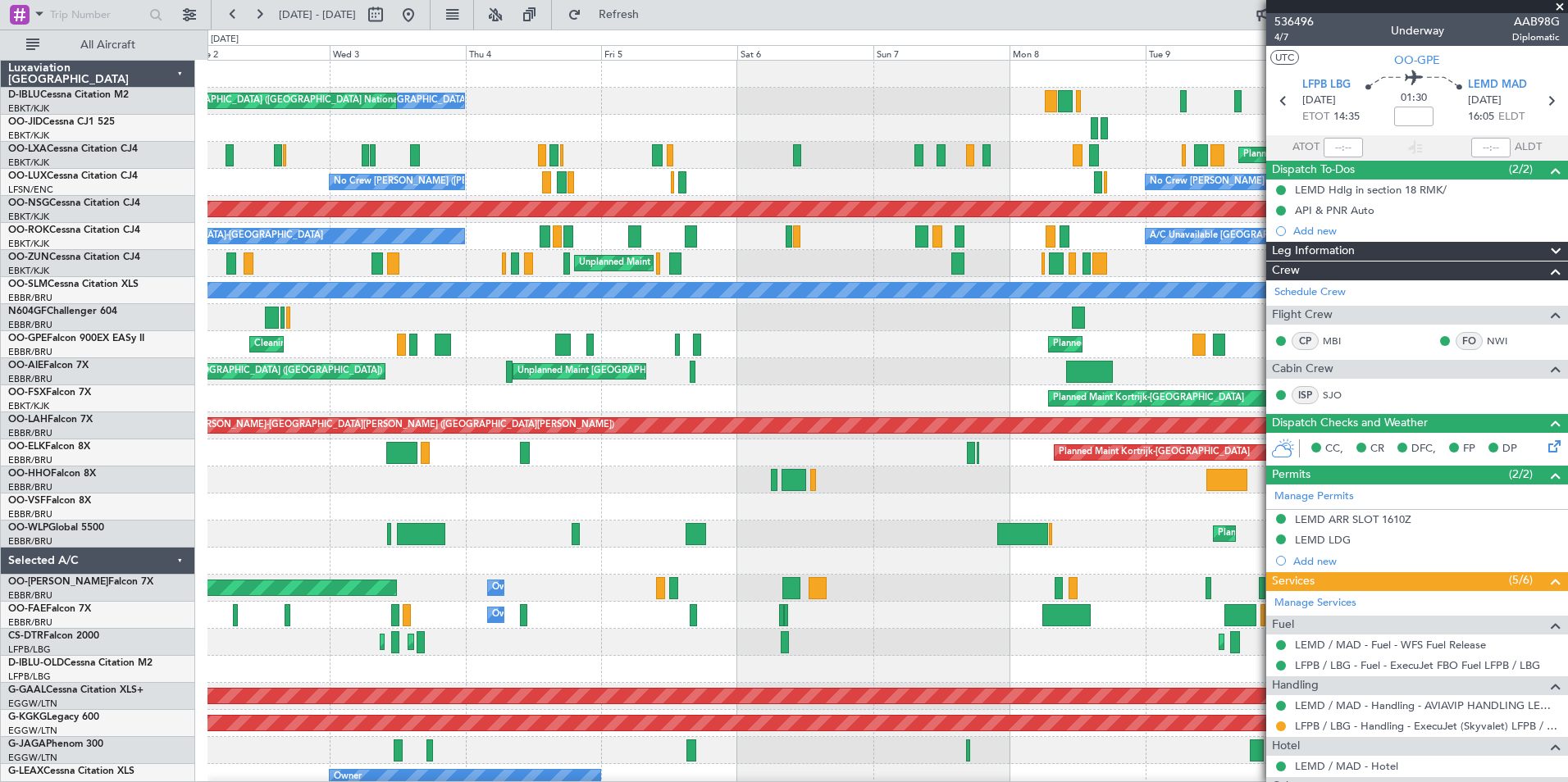
click at [1043, 599] on div "Owner Melsbroek Air Base Planned Maint Brussels (Brussels National)" at bounding box center [886, 588] width 1359 height 27
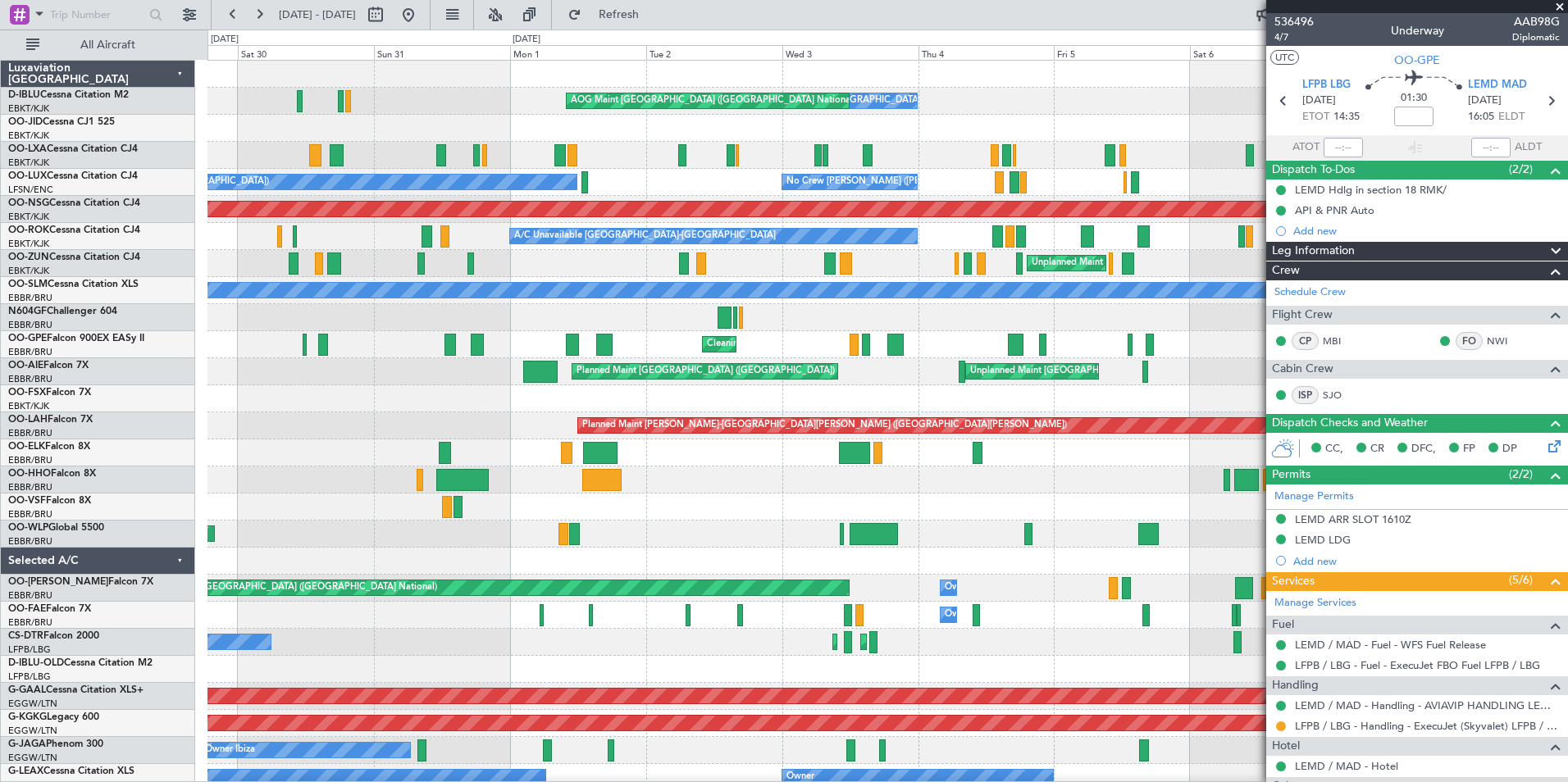
click at [976, 576] on div "No Crew Brussels (Brussels National) AOG Maint Brussels (Brussels National) A/C…" at bounding box center [886, 614] width 1359 height 1109
click at [164, 437] on div "EBBR/BRU Brussels (Brussels National)" at bounding box center [101, 434] width 186 height 14
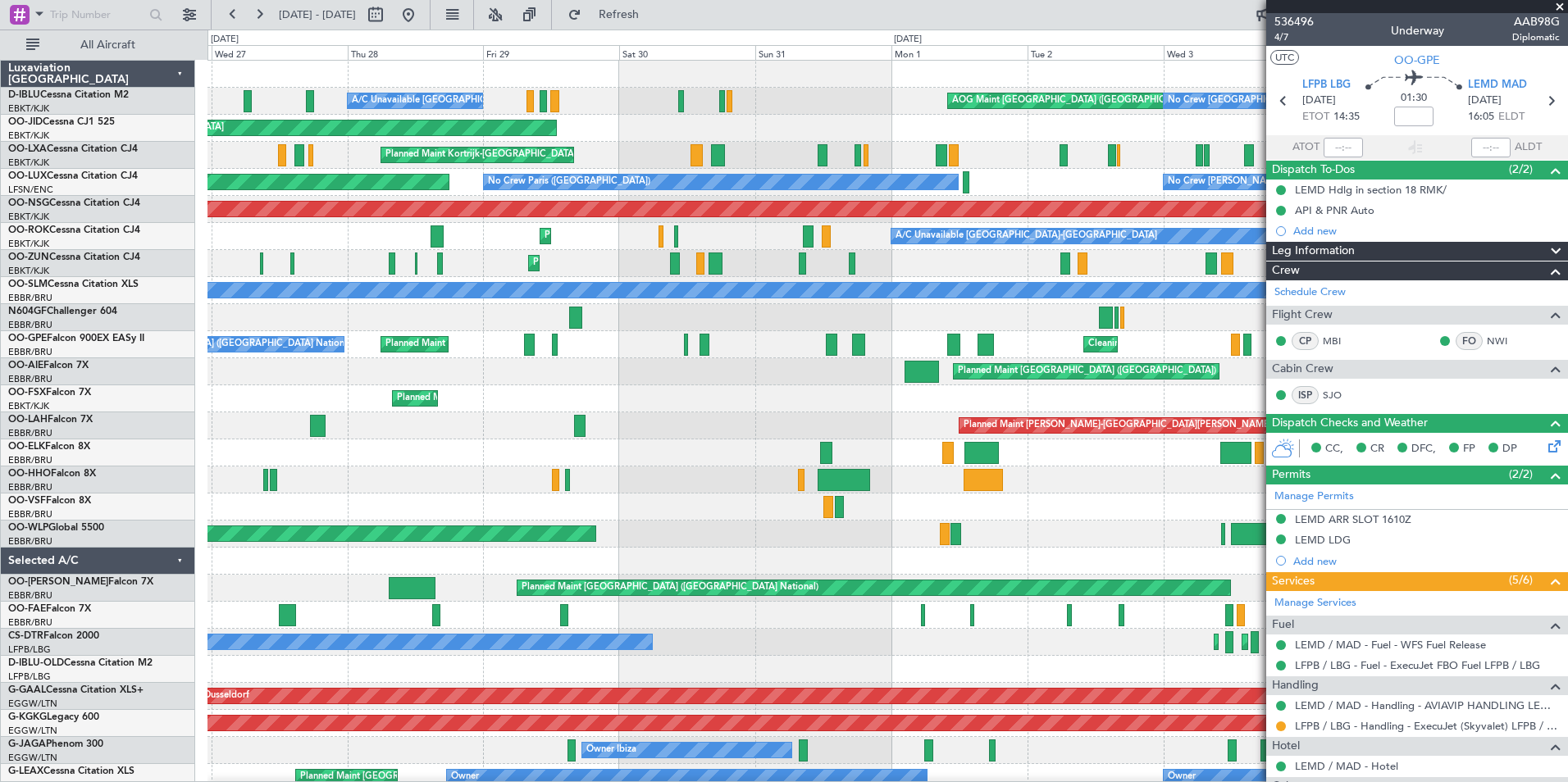
click at [711, 454] on div "AOG Maint Brussels (Brussels National) No Crew Brussels (Brussels National) A/C…" at bounding box center [886, 614] width 1359 height 1109
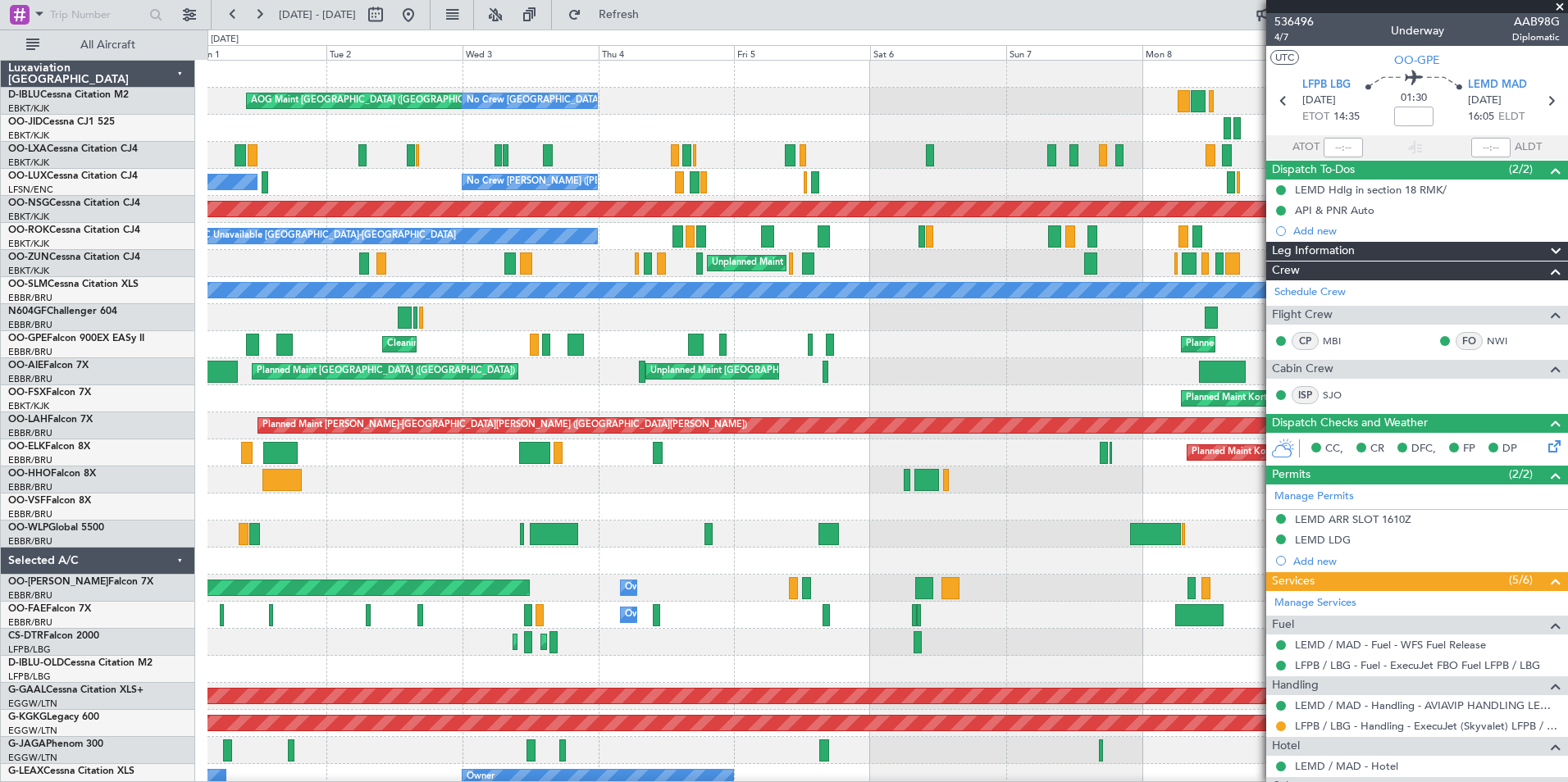
click at [0, 424] on html "26 Aug 2025 - 05 Sep 2025 Refresh Quick Links All Aircraft AOG Maint Brussels (…" at bounding box center [784, 391] width 1568 height 782
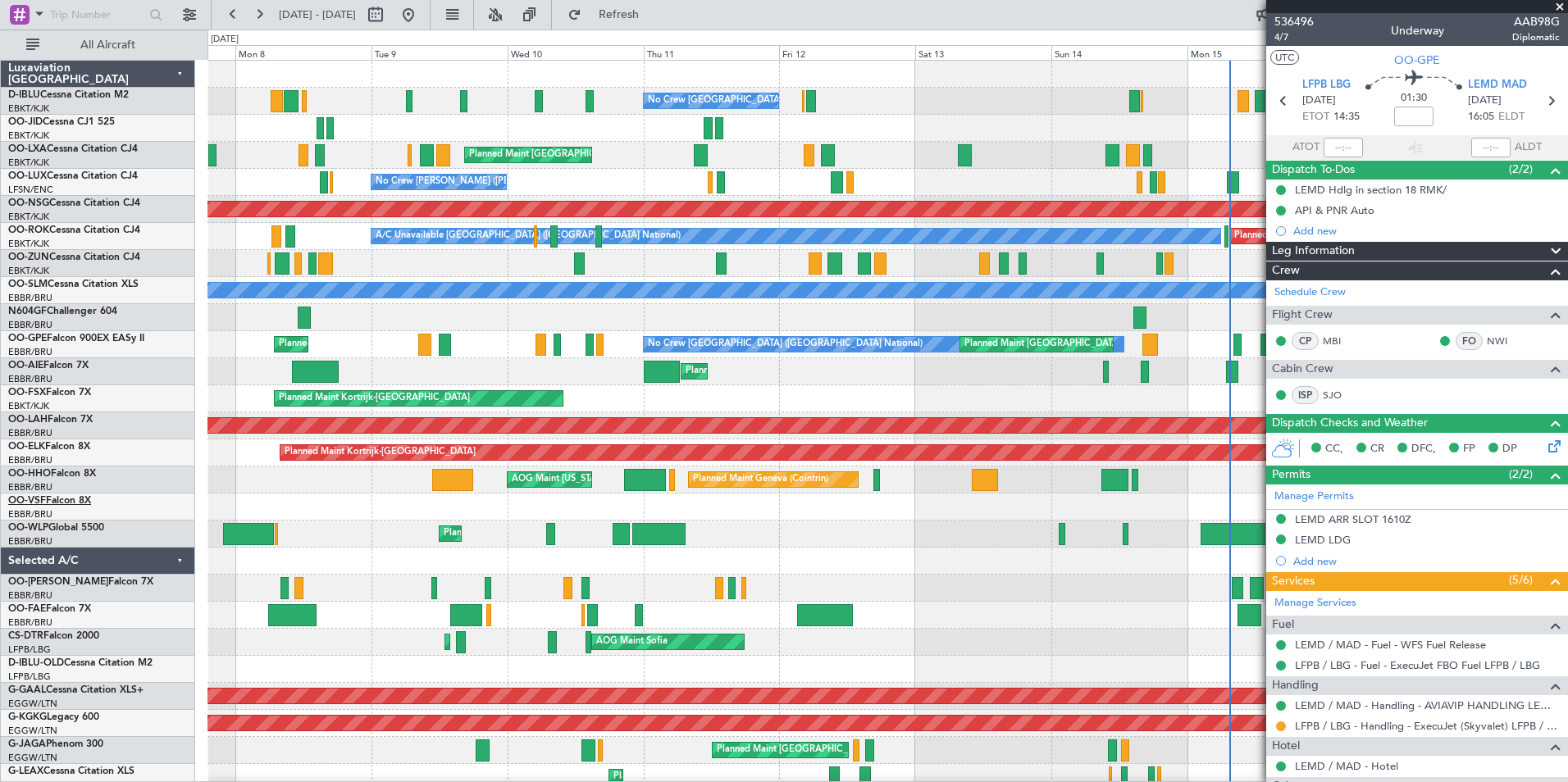
click at [76, 497] on div "No Crew Brussels (Brussels National) Planned Maint Brussels (Brussels National)…" at bounding box center [784, 405] width 1568 height 752
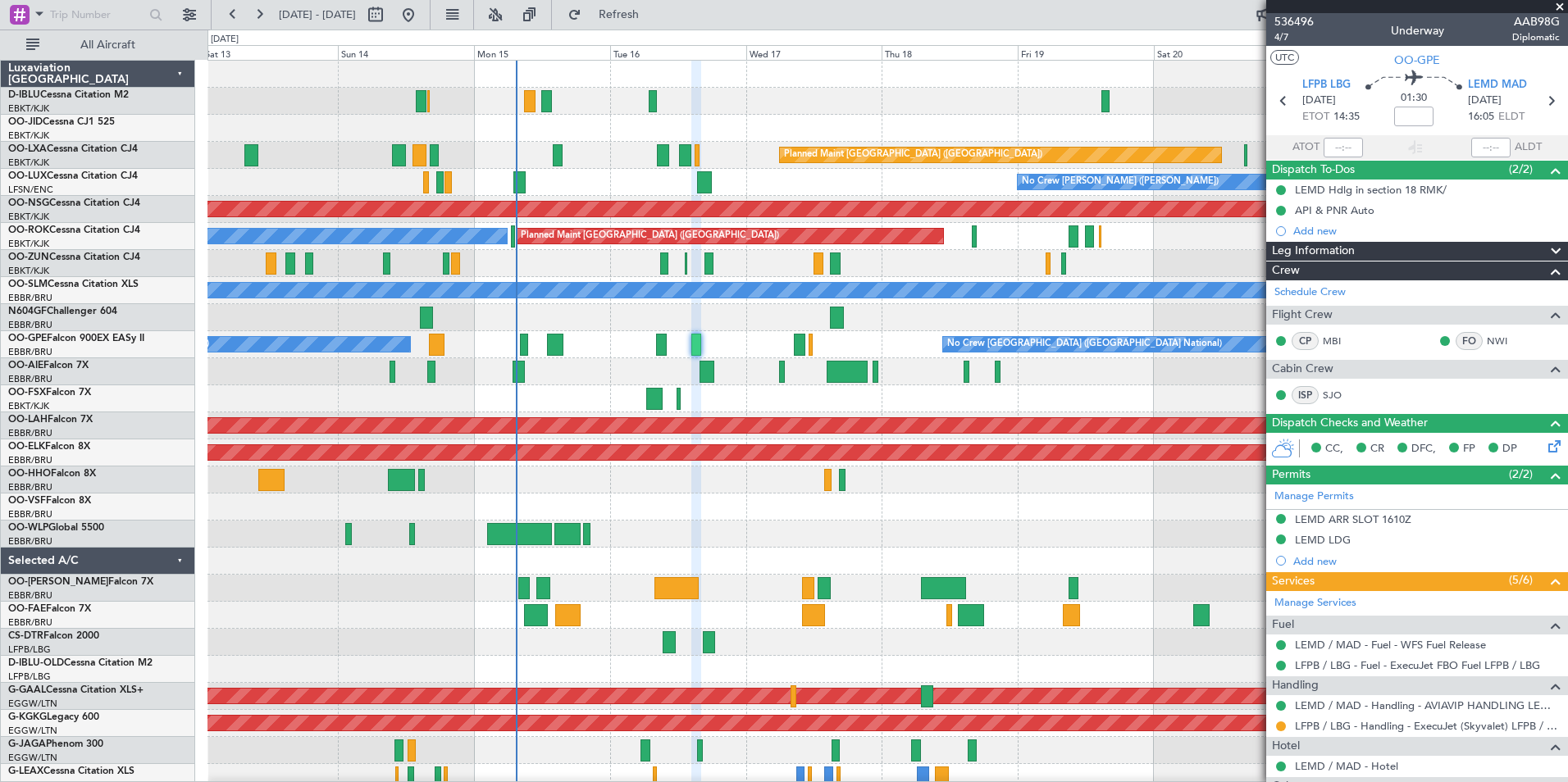
click at [940, 463] on div "No Crew Brussels (Brussels National) Planned Maint Paris (Le Bourget) Planned M…" at bounding box center [886, 641] width 1359 height 1163
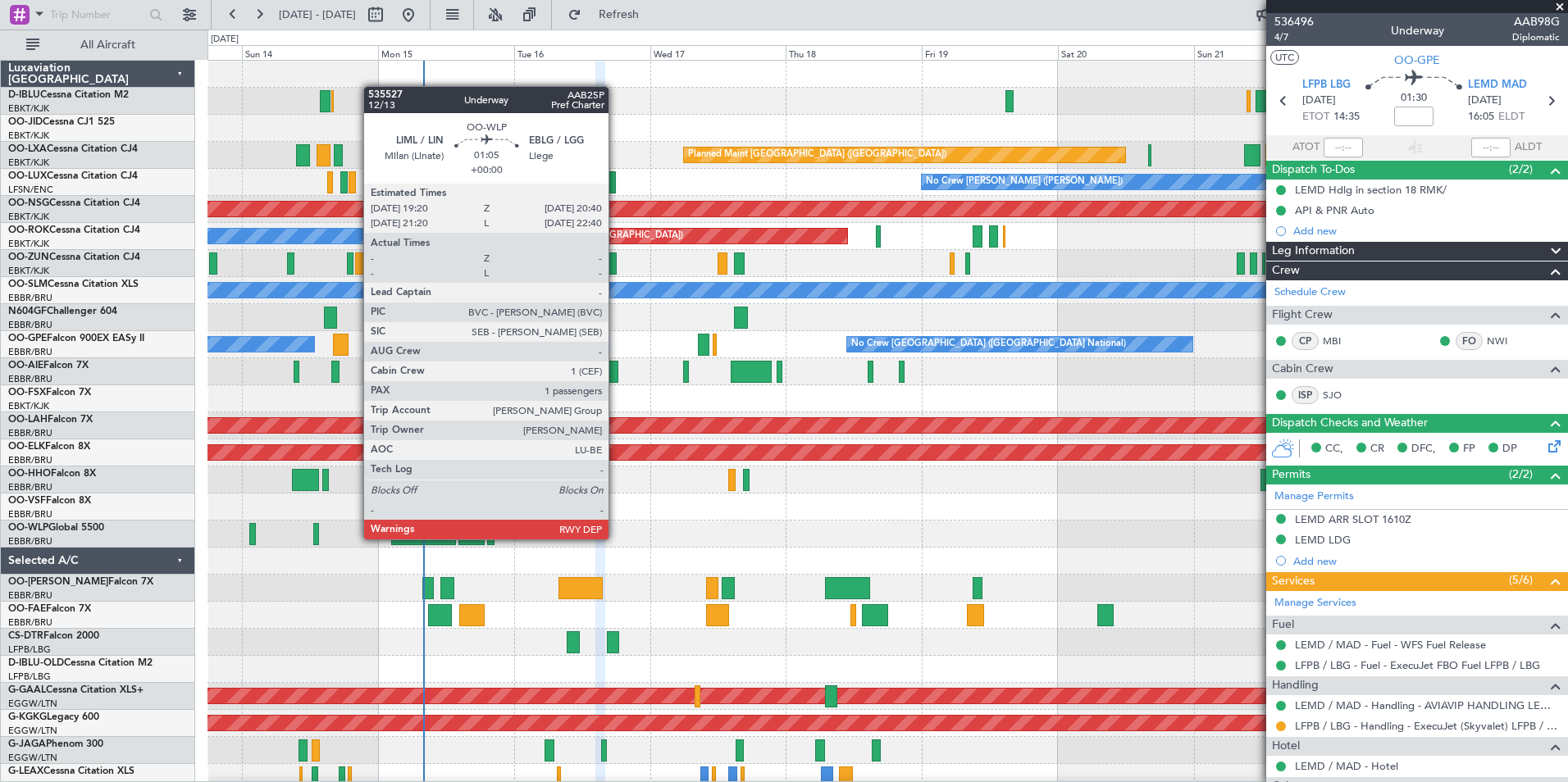
click at [662, 550] on div "No Crew Brussels (Brussels National) Planned Maint Paris (Le Bourget) Planned M…" at bounding box center [886, 601] width 1359 height 1082
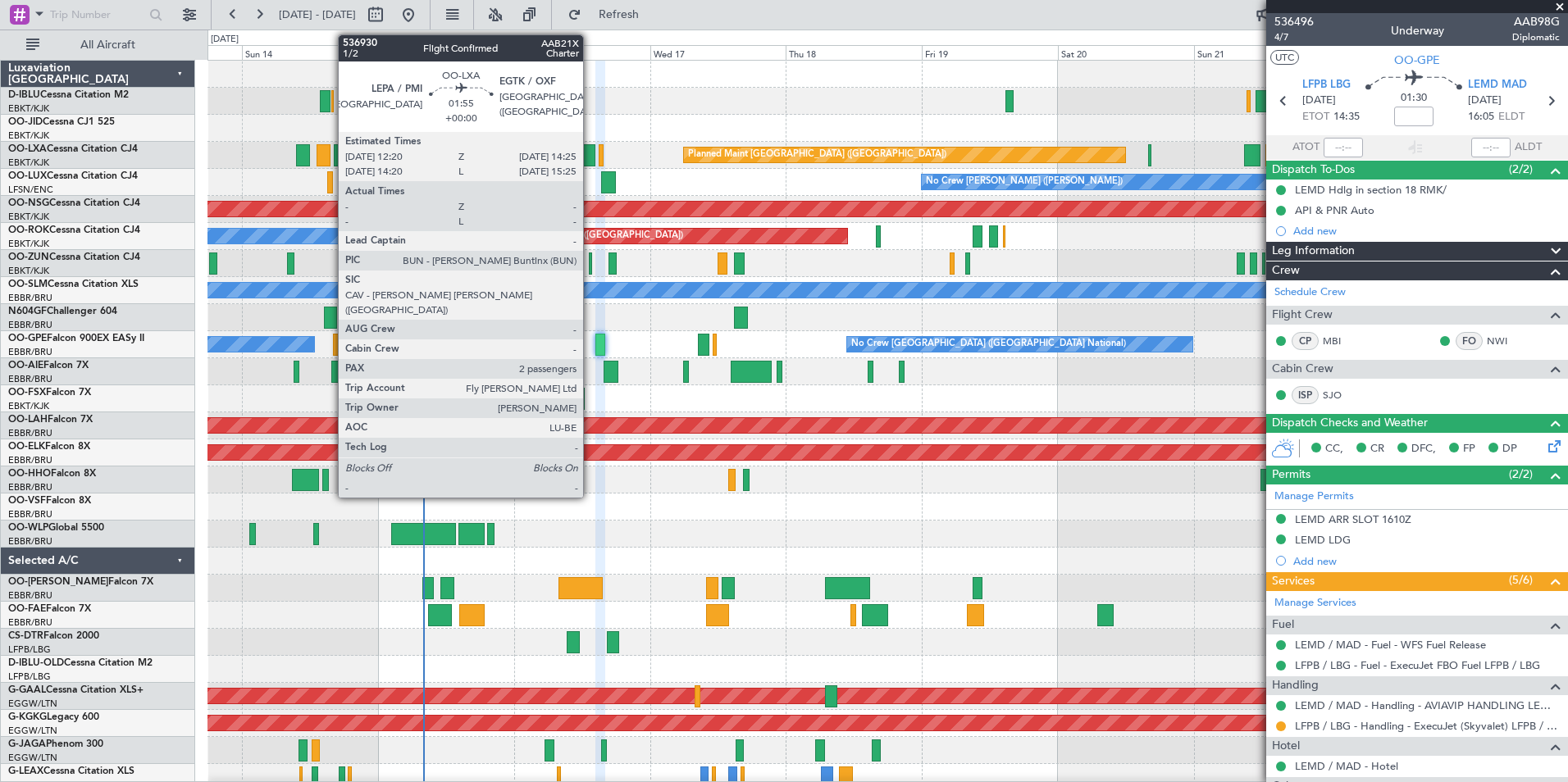
click at [590, 161] on div at bounding box center [589, 155] width 12 height 22
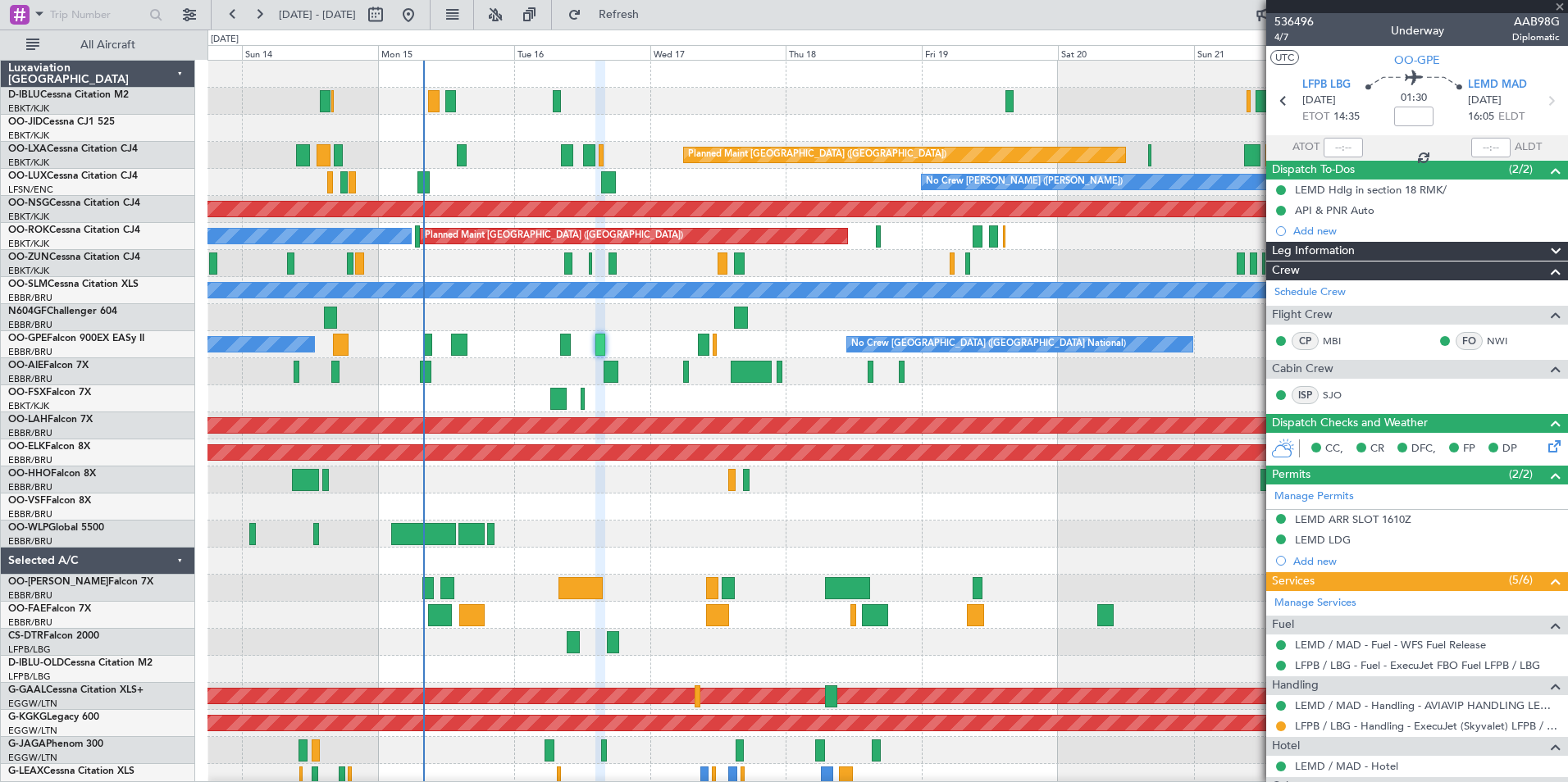
type input "2"
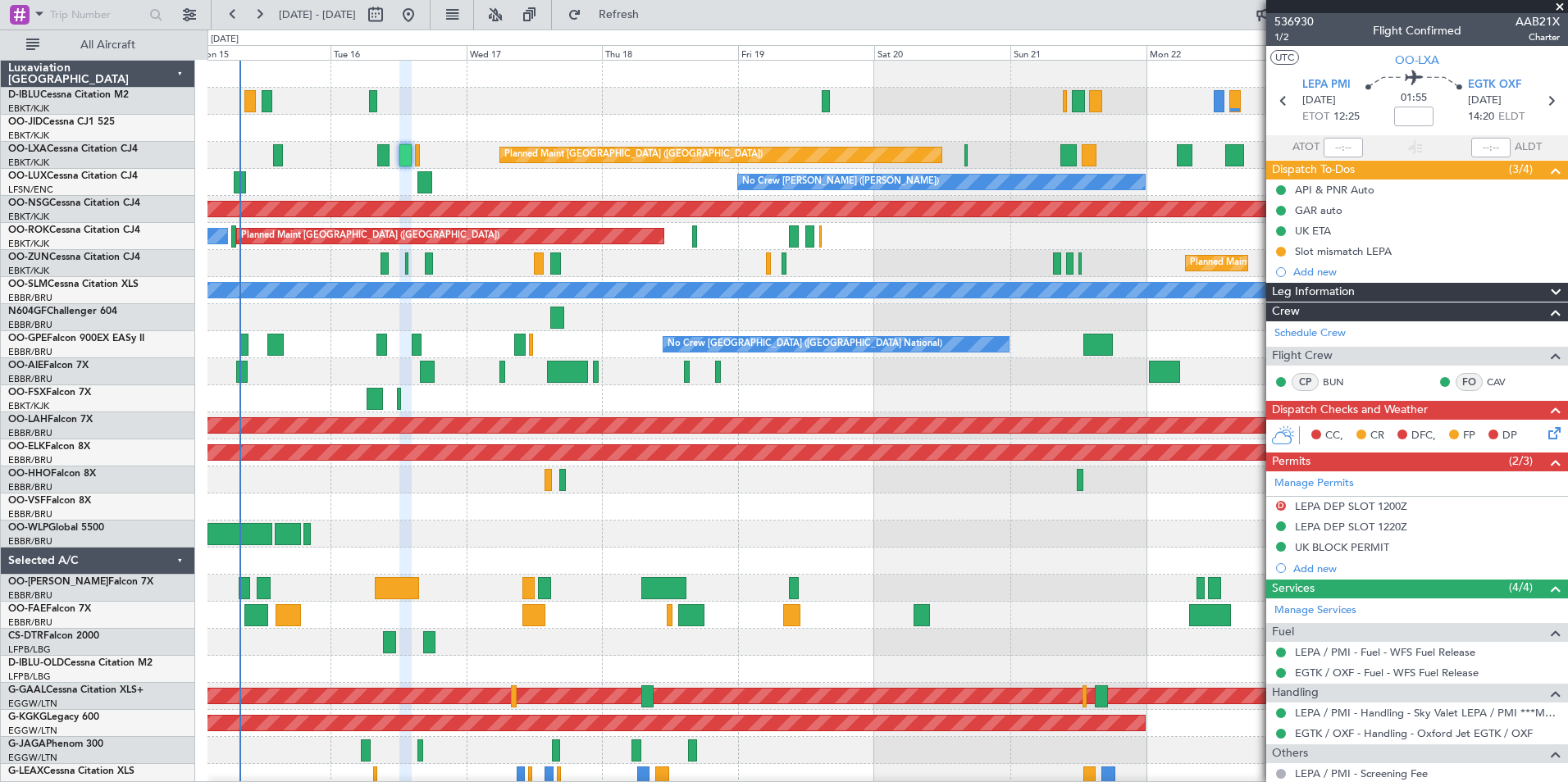
click at [531, 537] on div at bounding box center [886, 534] width 1359 height 27
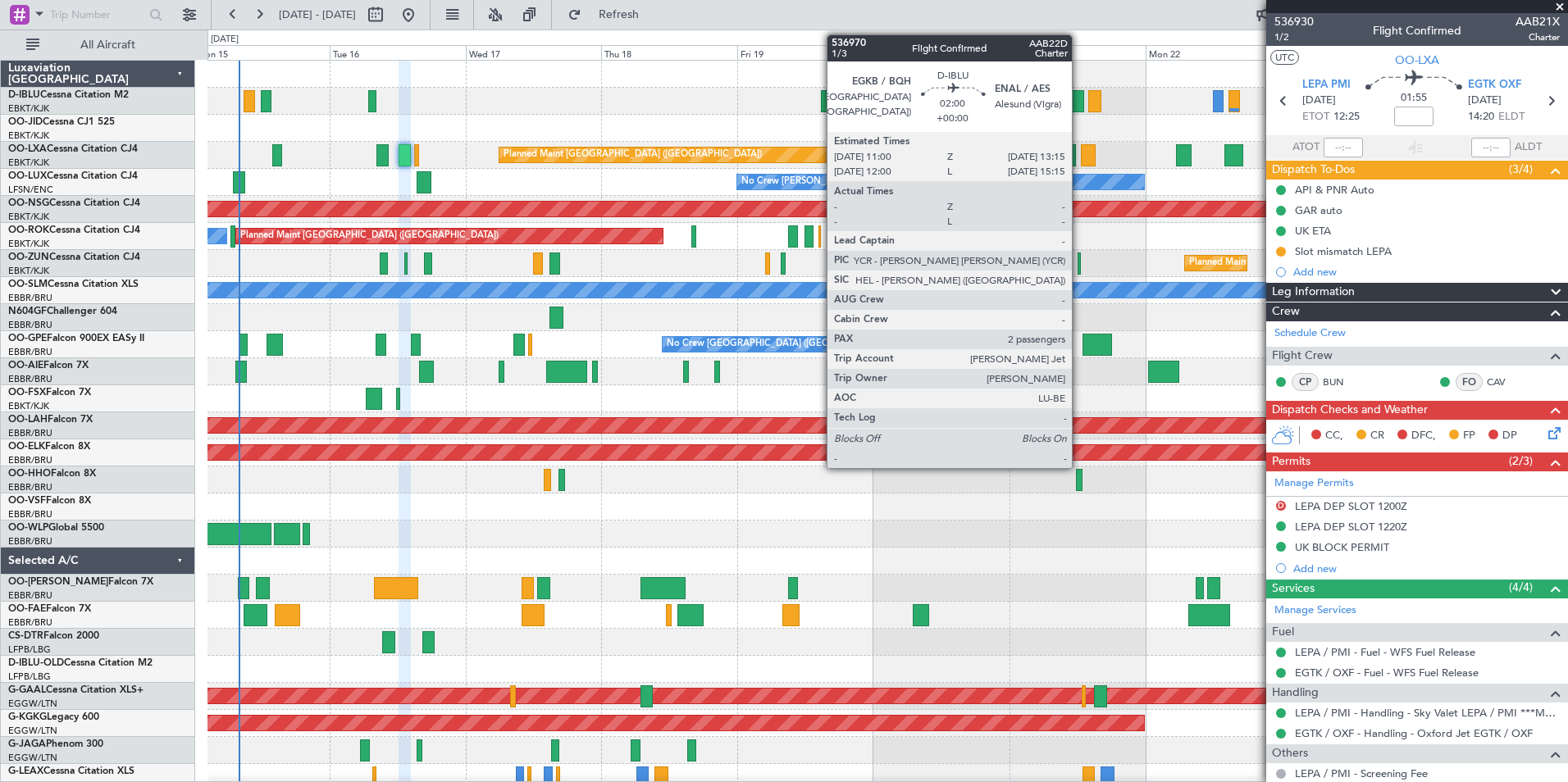
click at [1079, 104] on div at bounding box center [1077, 100] width 13 height 22
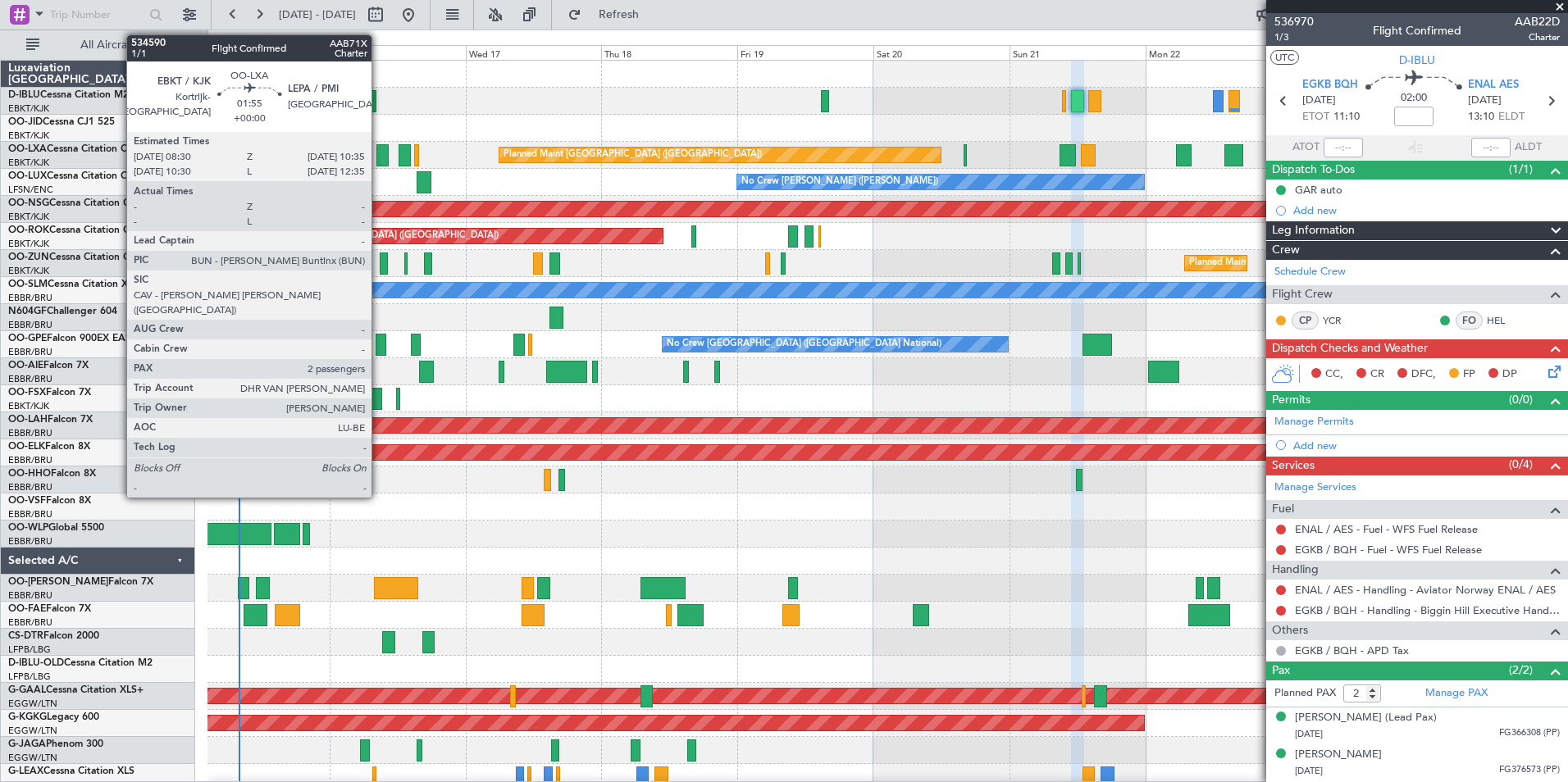
click at [378, 160] on div at bounding box center [383, 155] width 12 height 22
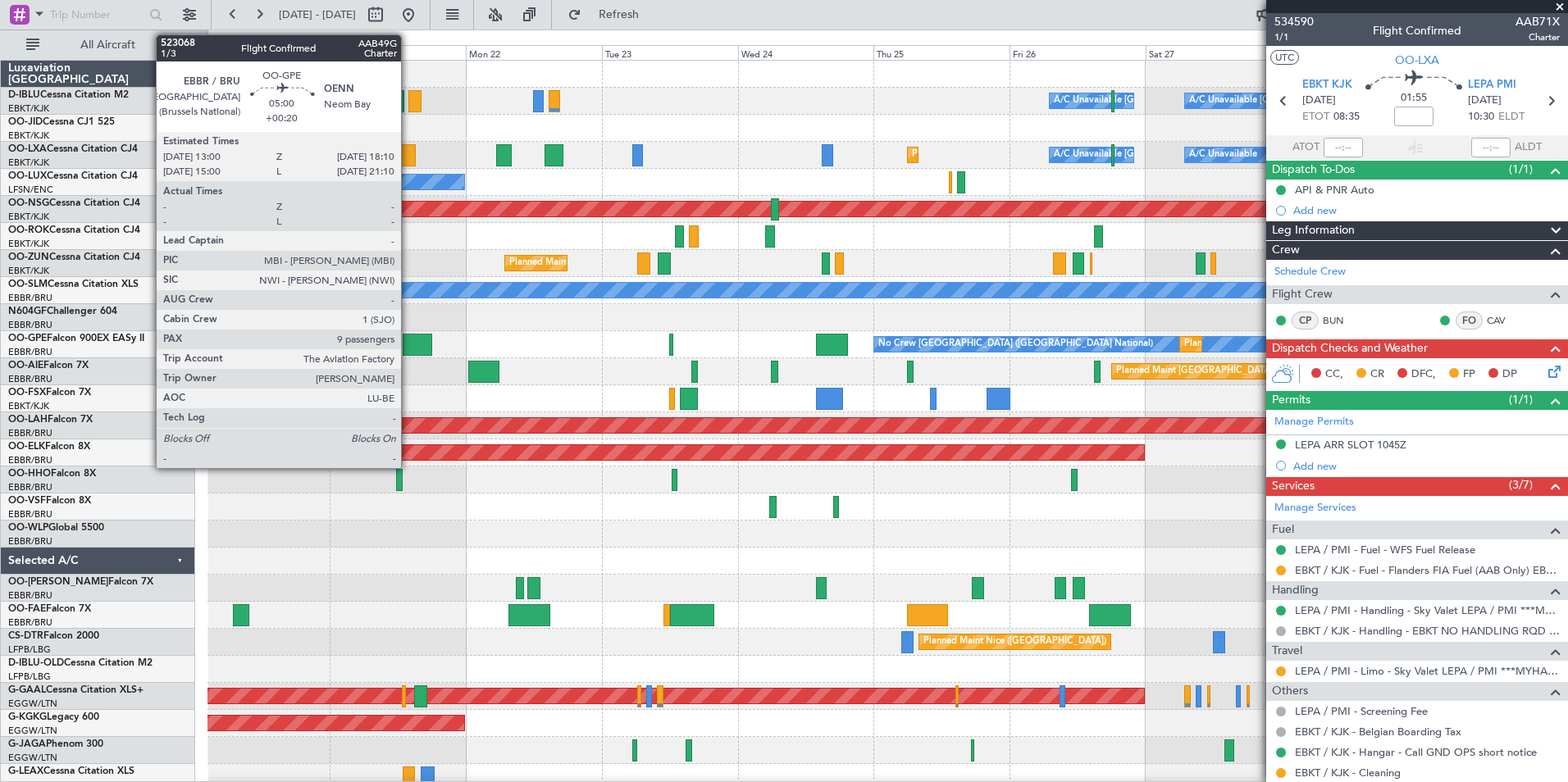
click at [408, 351] on div at bounding box center [418, 344] width 30 height 22
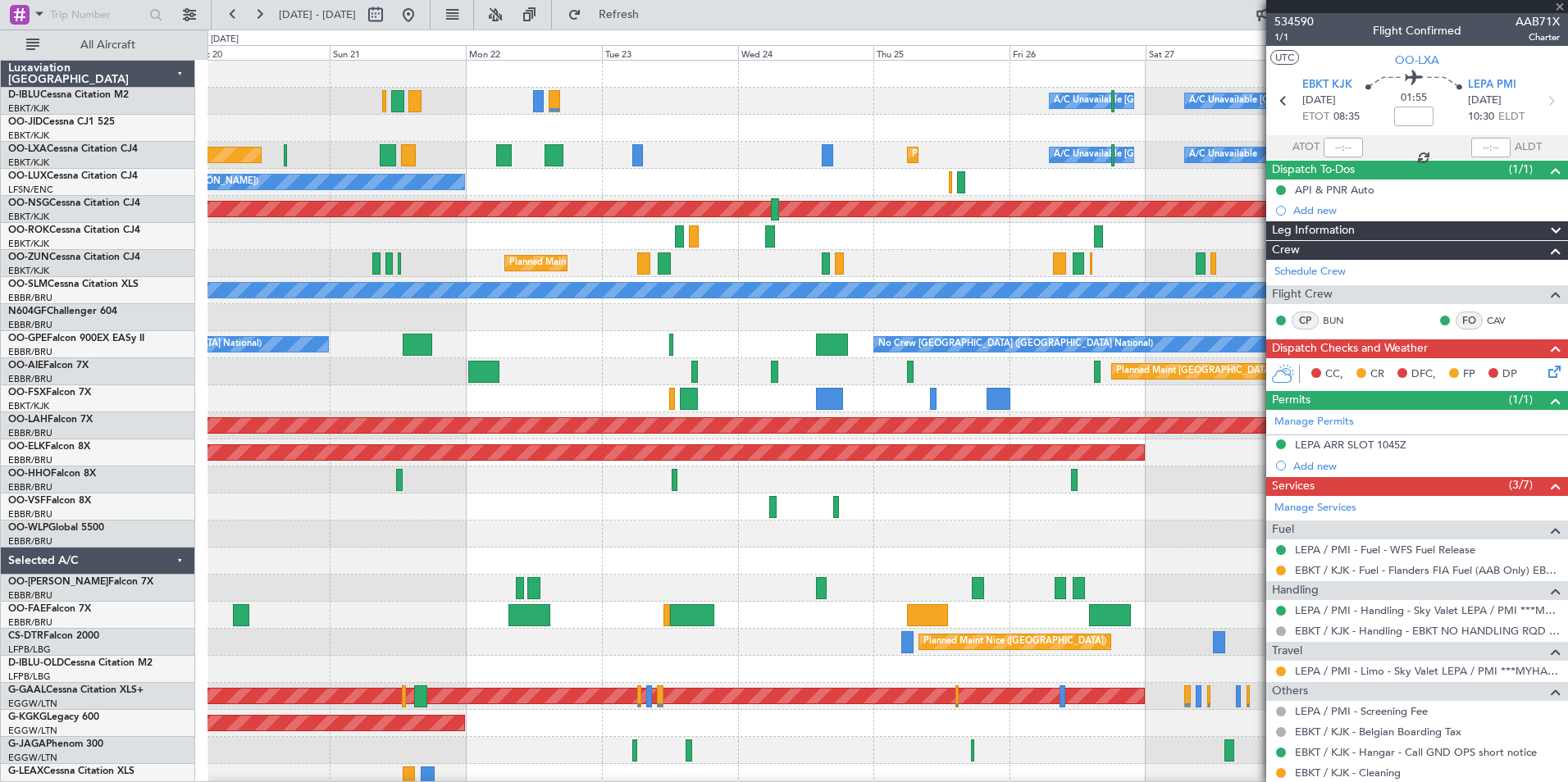
type input "+00:20"
type input "9"
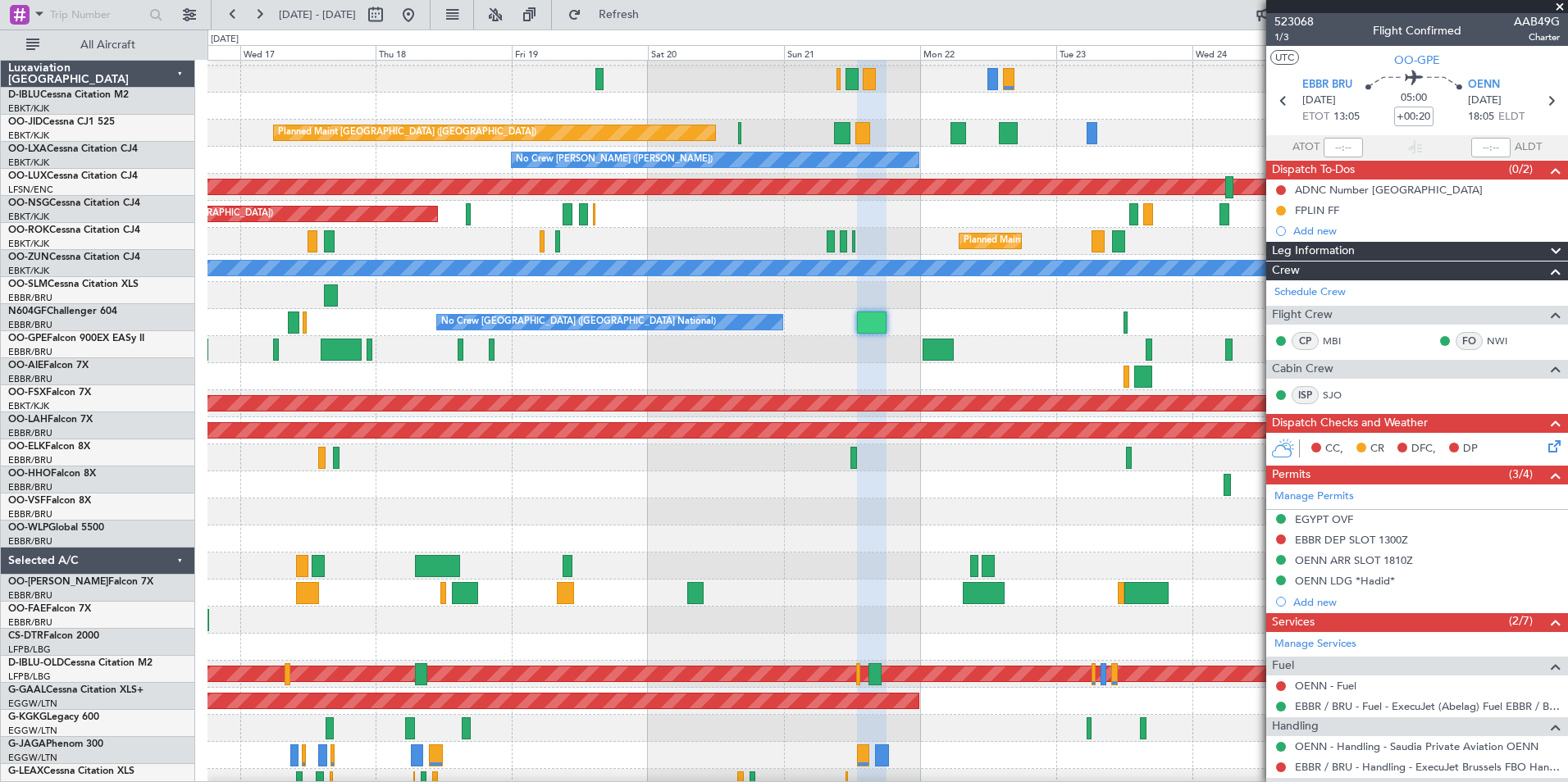
scroll to position [20, 0]
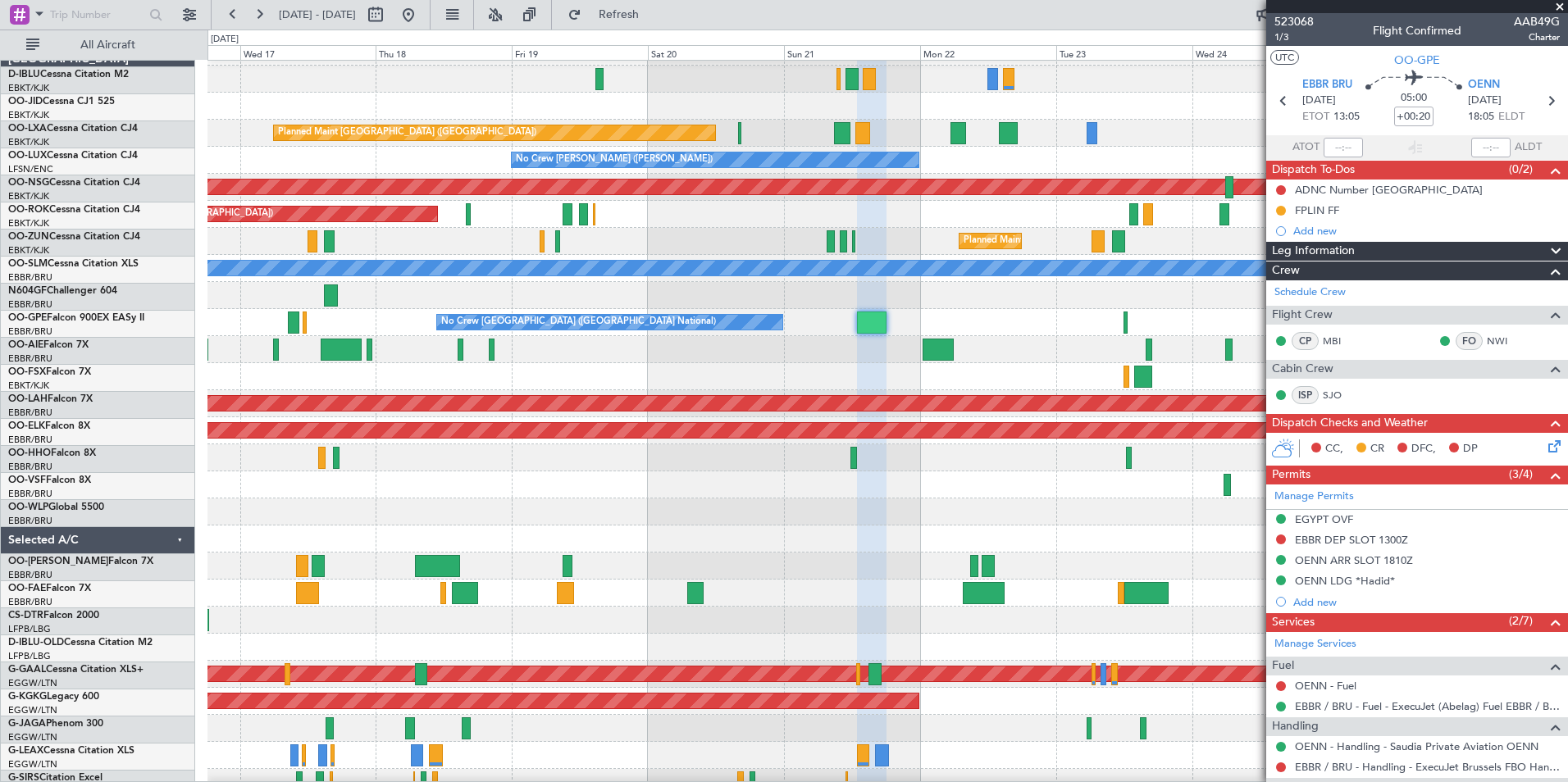
click at [1067, 455] on div at bounding box center [886, 457] width 1359 height 27
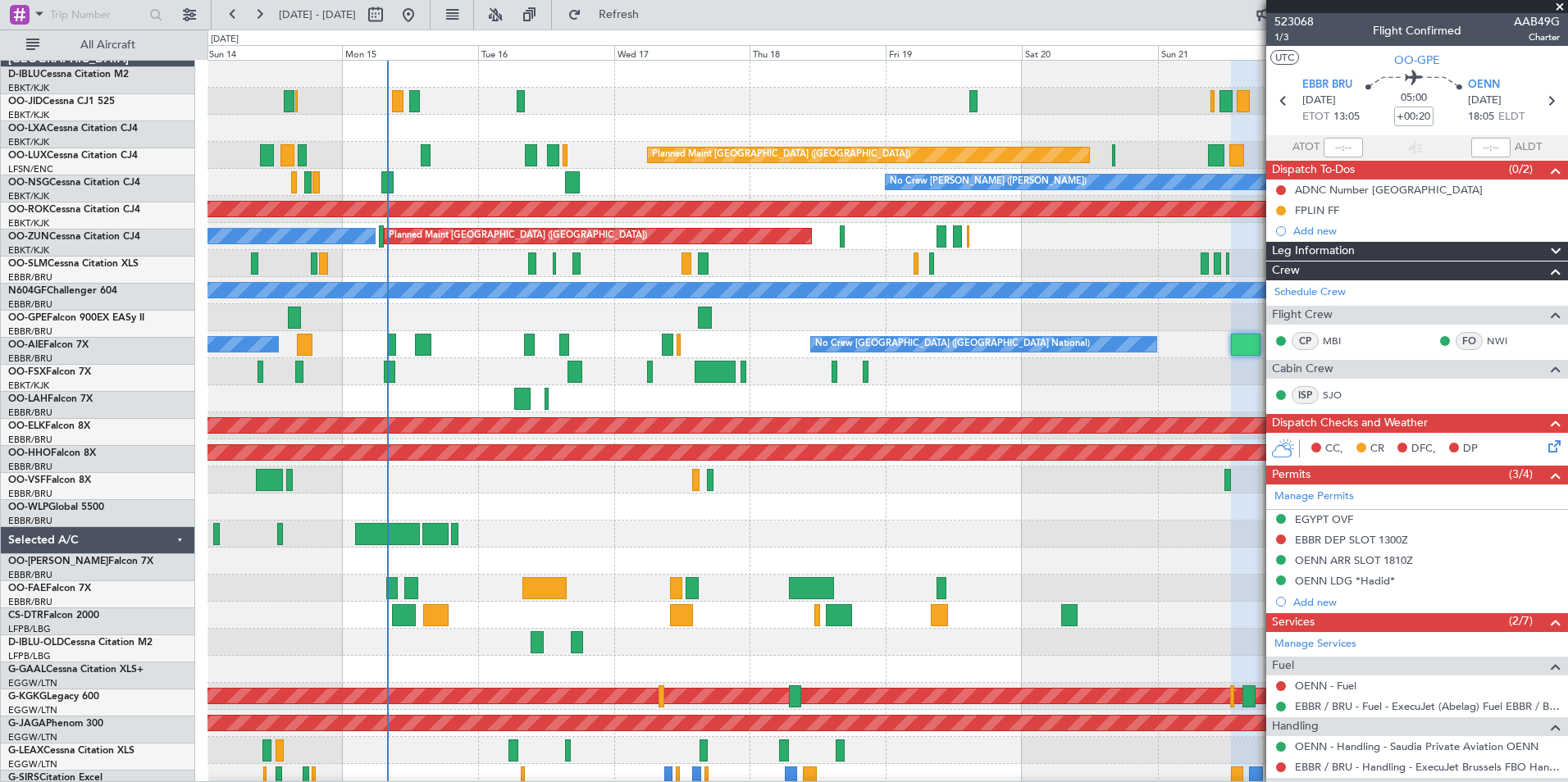
scroll to position [0, 0]
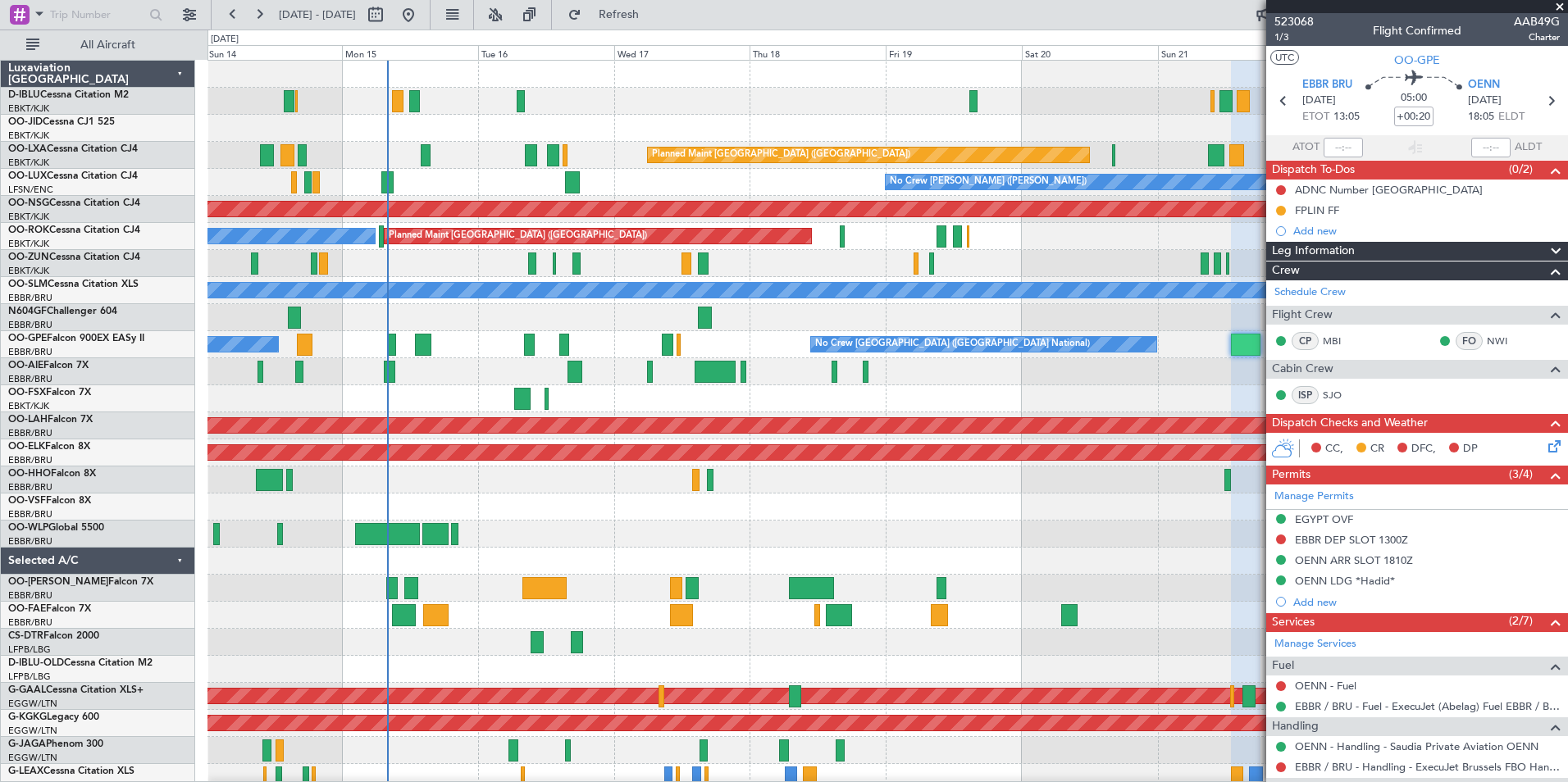
click at [1007, 493] on div "Planned Maint Geneva (Cointrin)" at bounding box center [886, 480] width 1359 height 27
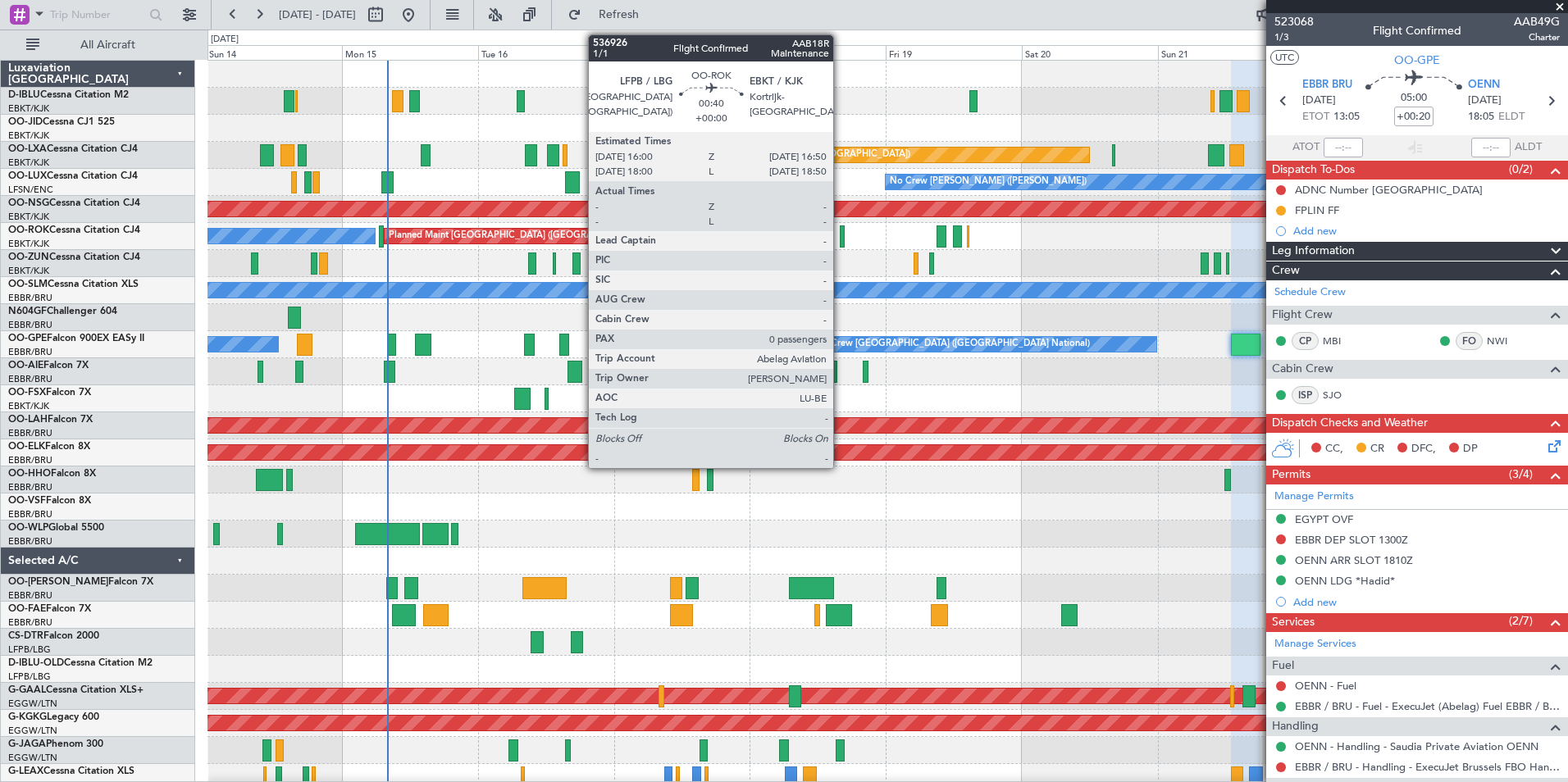
click at [841, 233] on div at bounding box center [843, 236] width 5 height 22
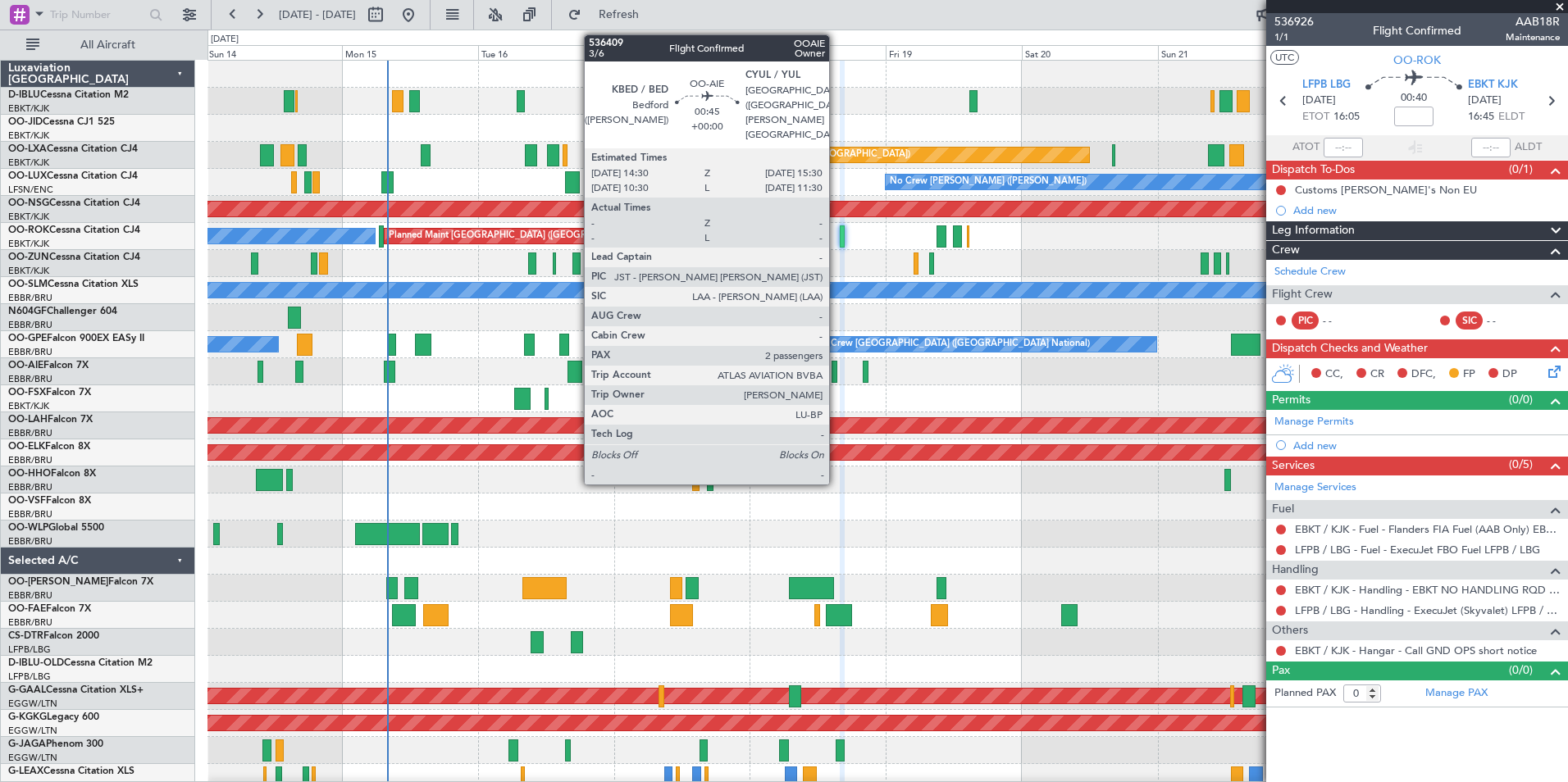
click at [836, 375] on div at bounding box center [834, 371] width 6 height 22
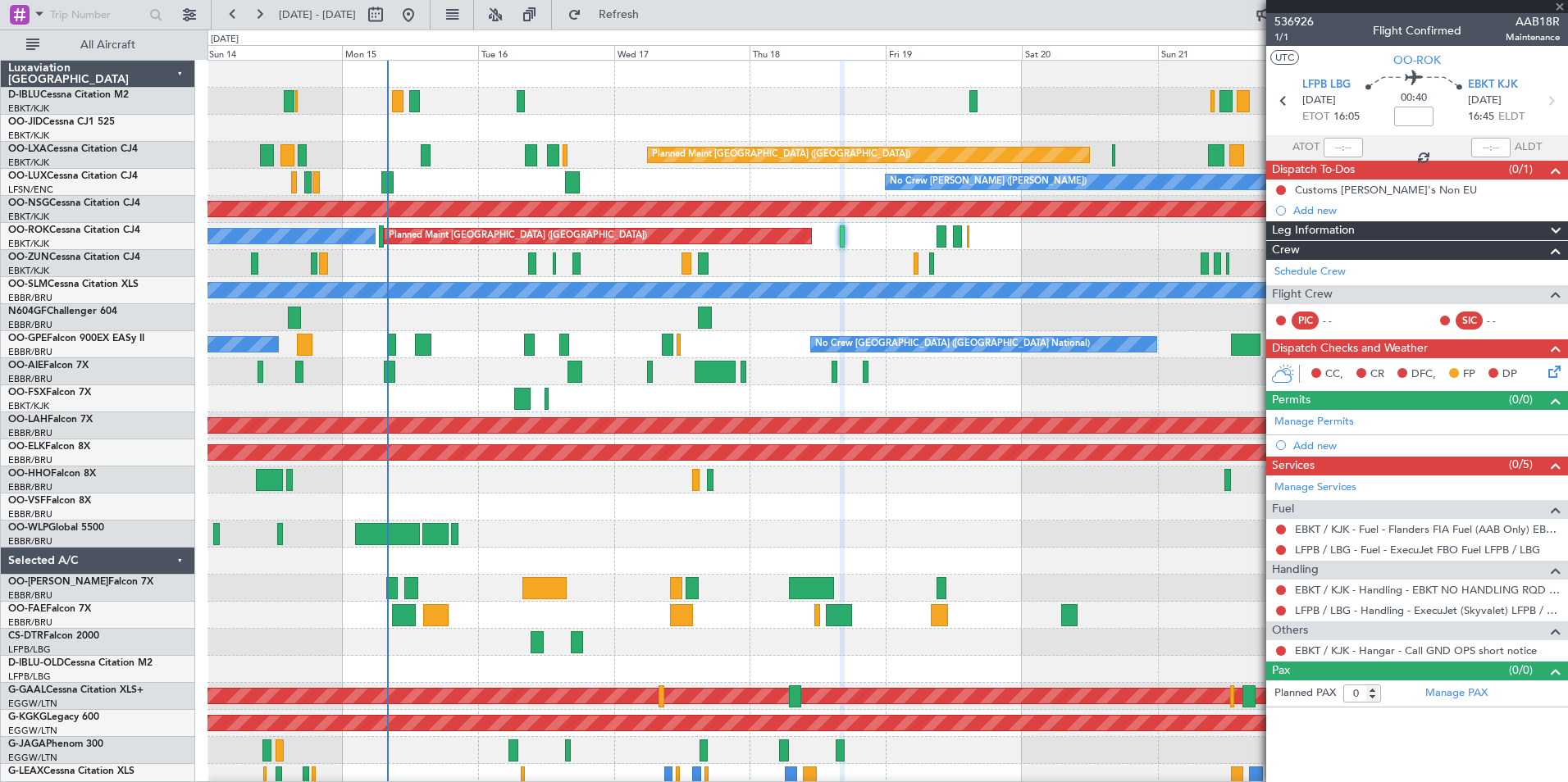
type input "2"
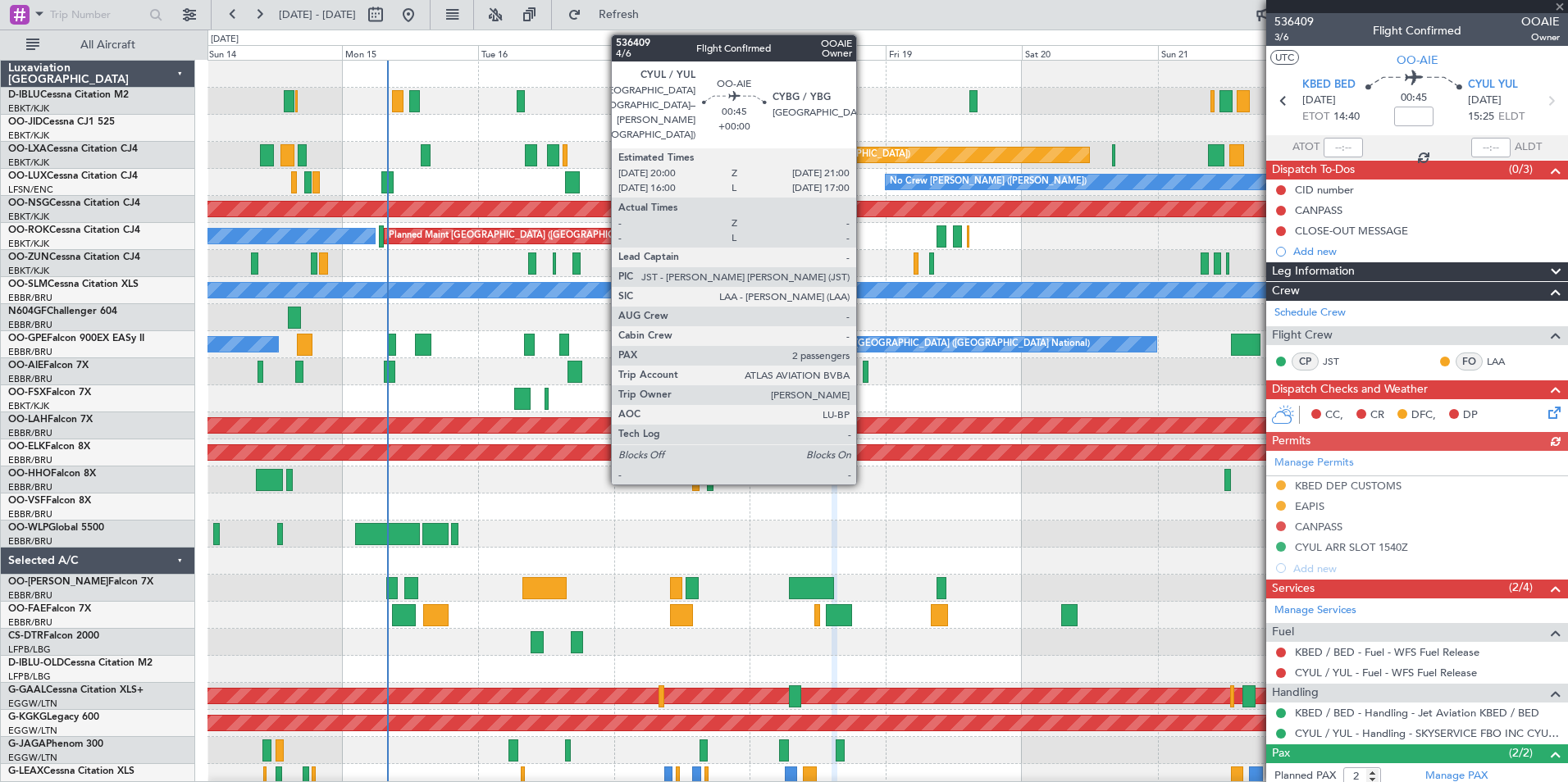
click at [864, 375] on div at bounding box center [865, 371] width 6 height 22
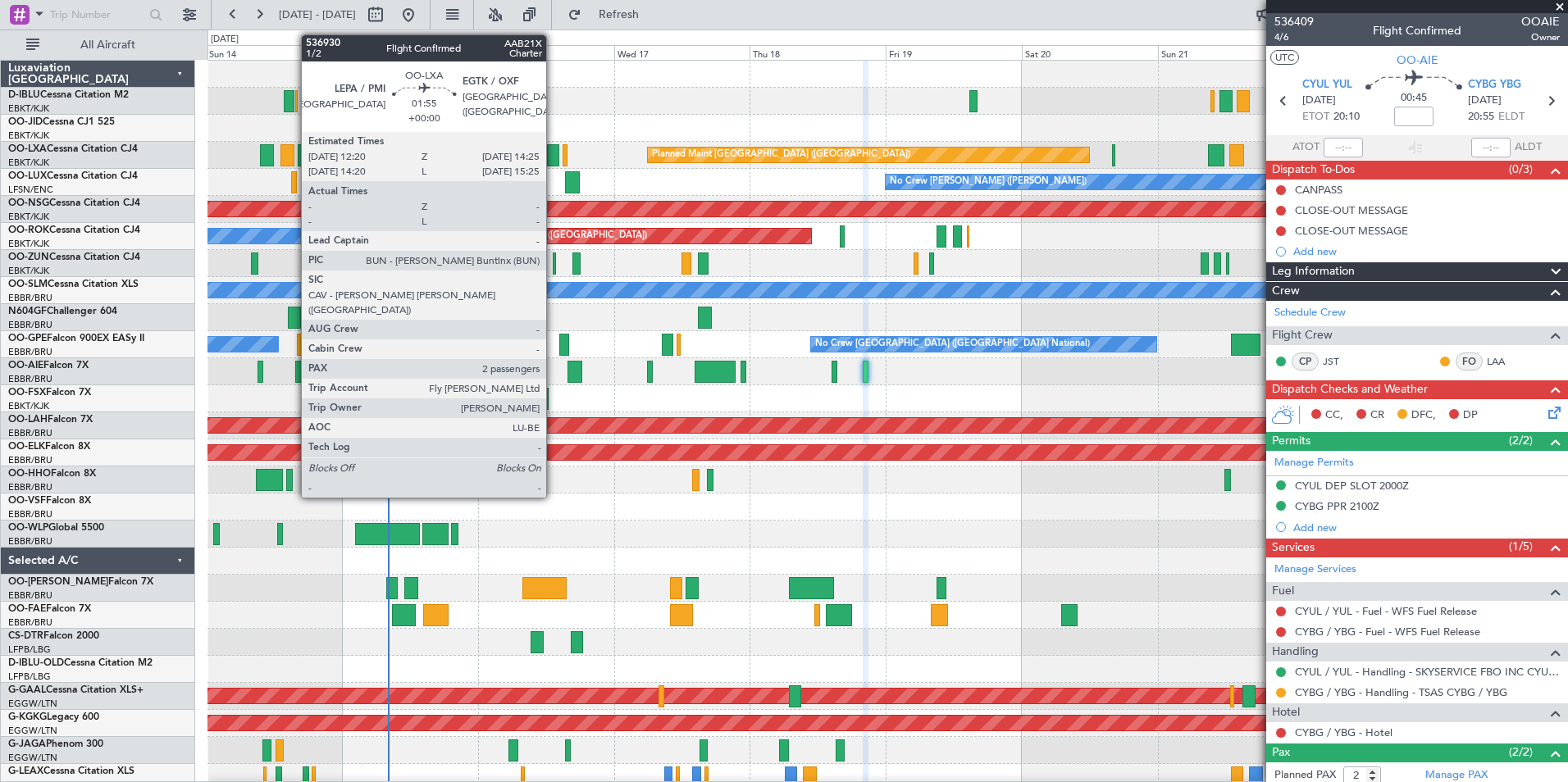
click at [553, 155] on div at bounding box center [553, 155] width 12 height 22
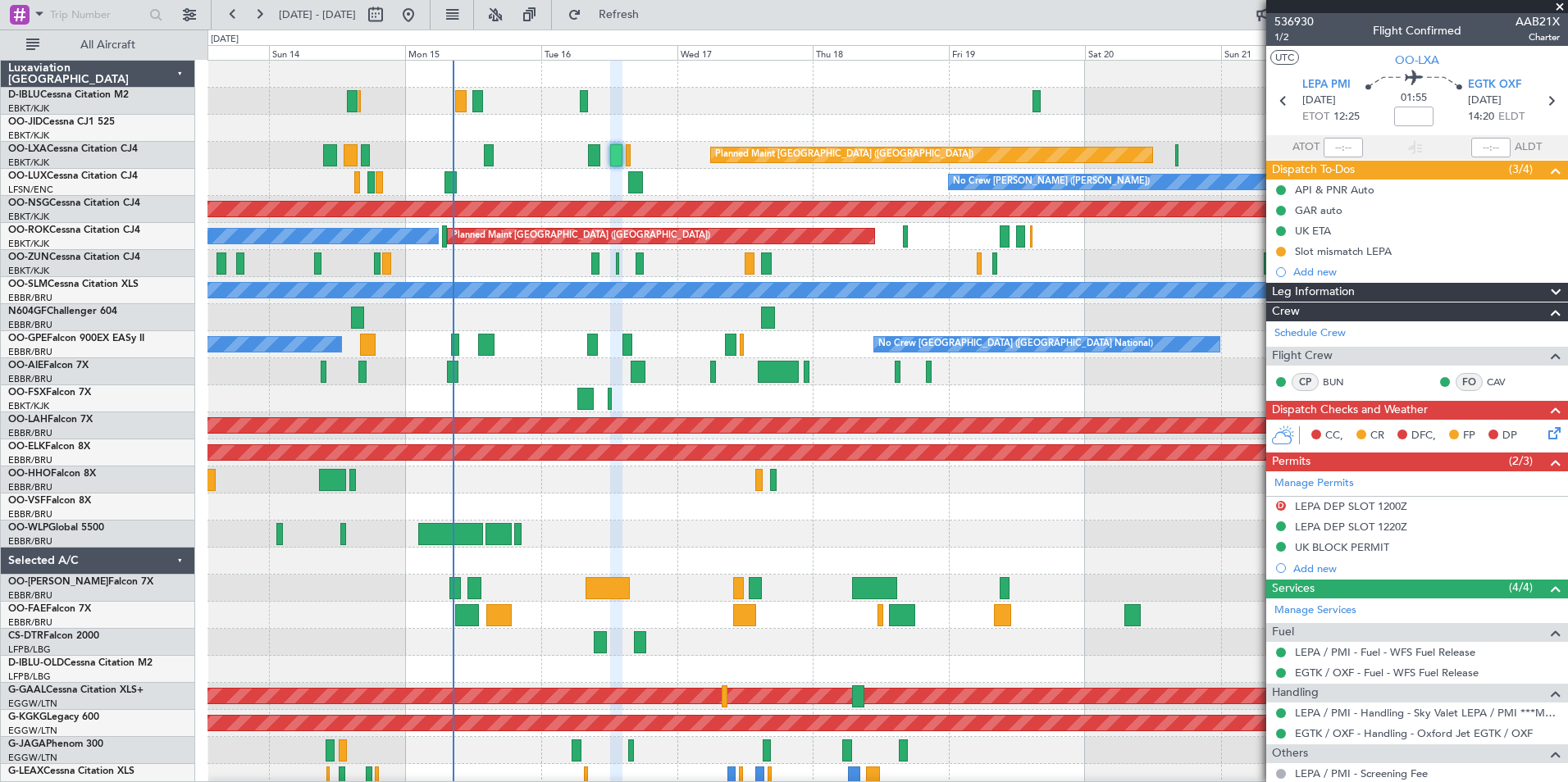
click at [605, 564] on div "No Crew [GEOGRAPHIC_DATA] ([GEOGRAPHIC_DATA] National) Planned Maint [GEOGRAPHI…" at bounding box center [886, 601] width 1359 height 1082
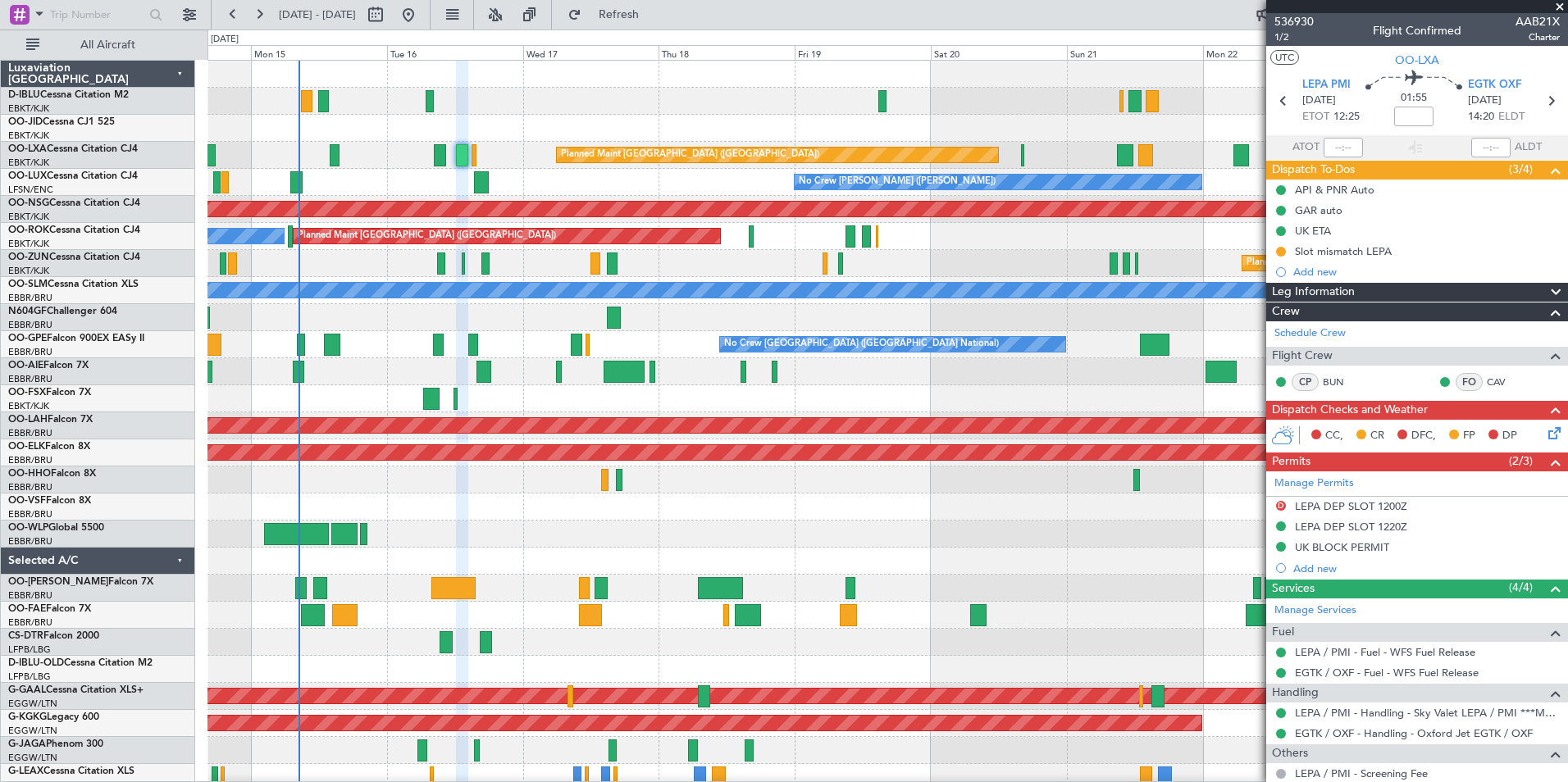
click at [815, 509] on div at bounding box center [886, 507] width 1359 height 27
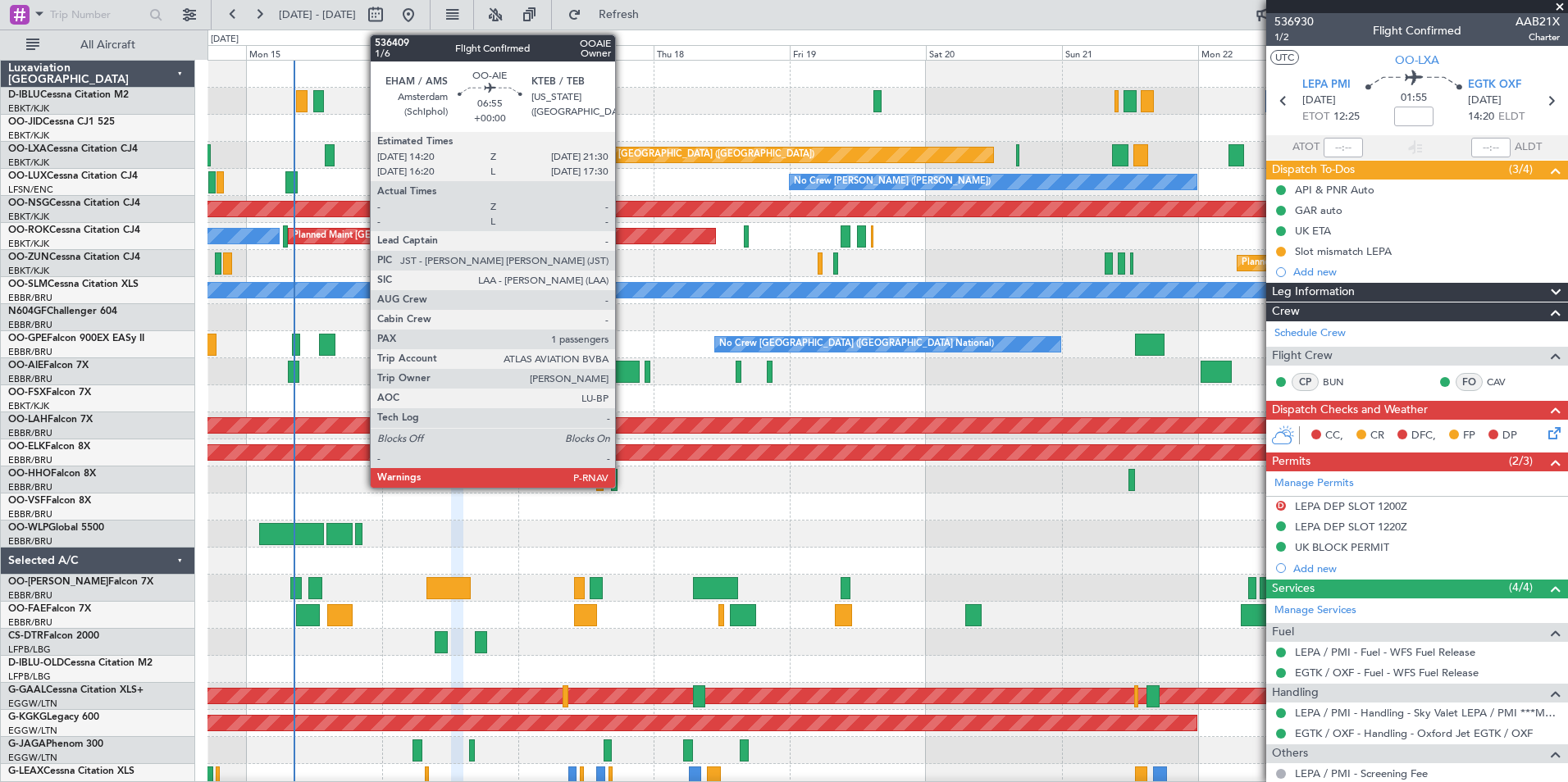
click at [622, 378] on div at bounding box center [619, 371] width 41 height 22
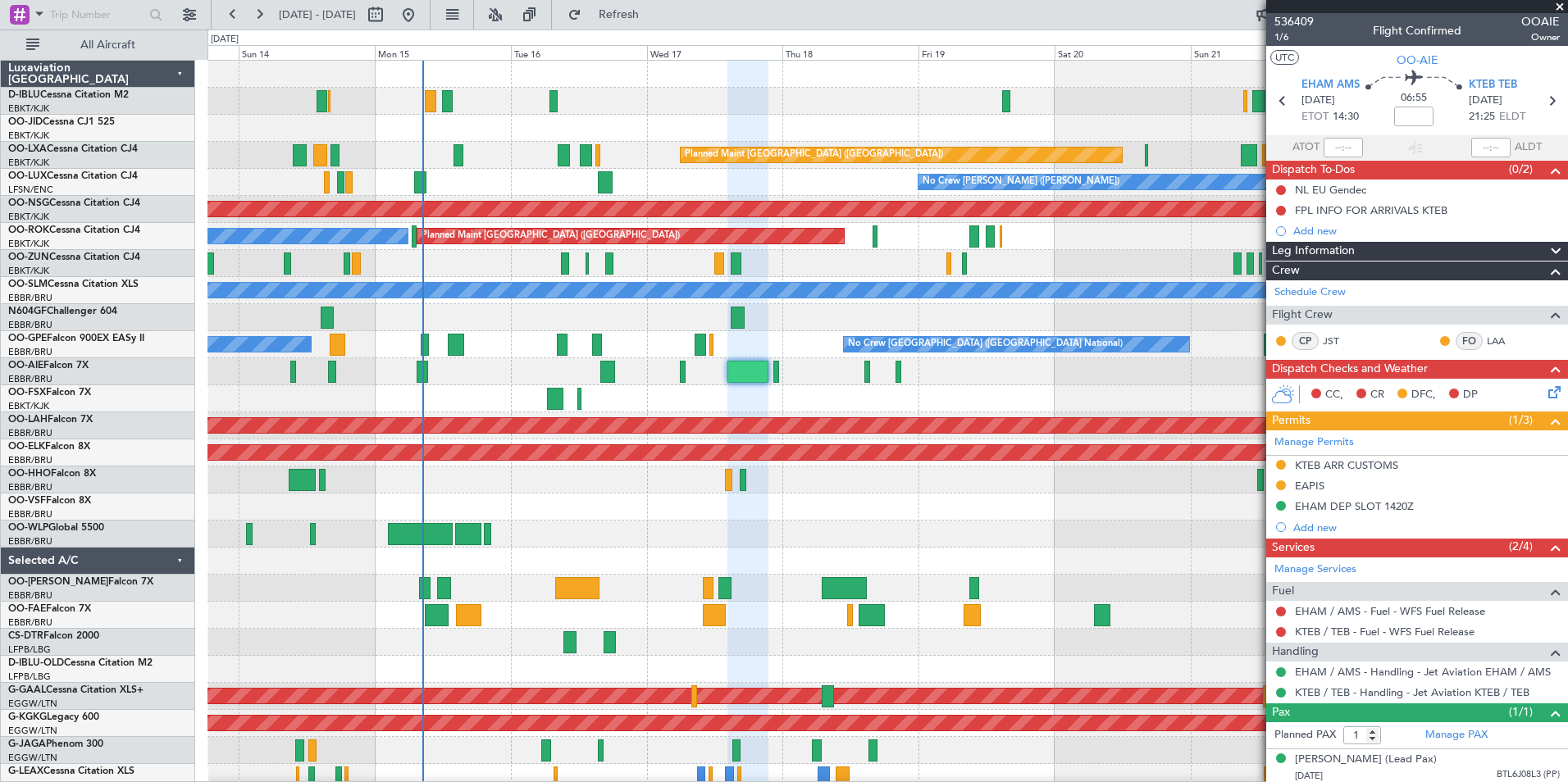
click at [614, 561] on div "No Crew Brussels (Brussels National) Planned Maint Paris (Le Bourget) Planned M…" at bounding box center [886, 601] width 1359 height 1082
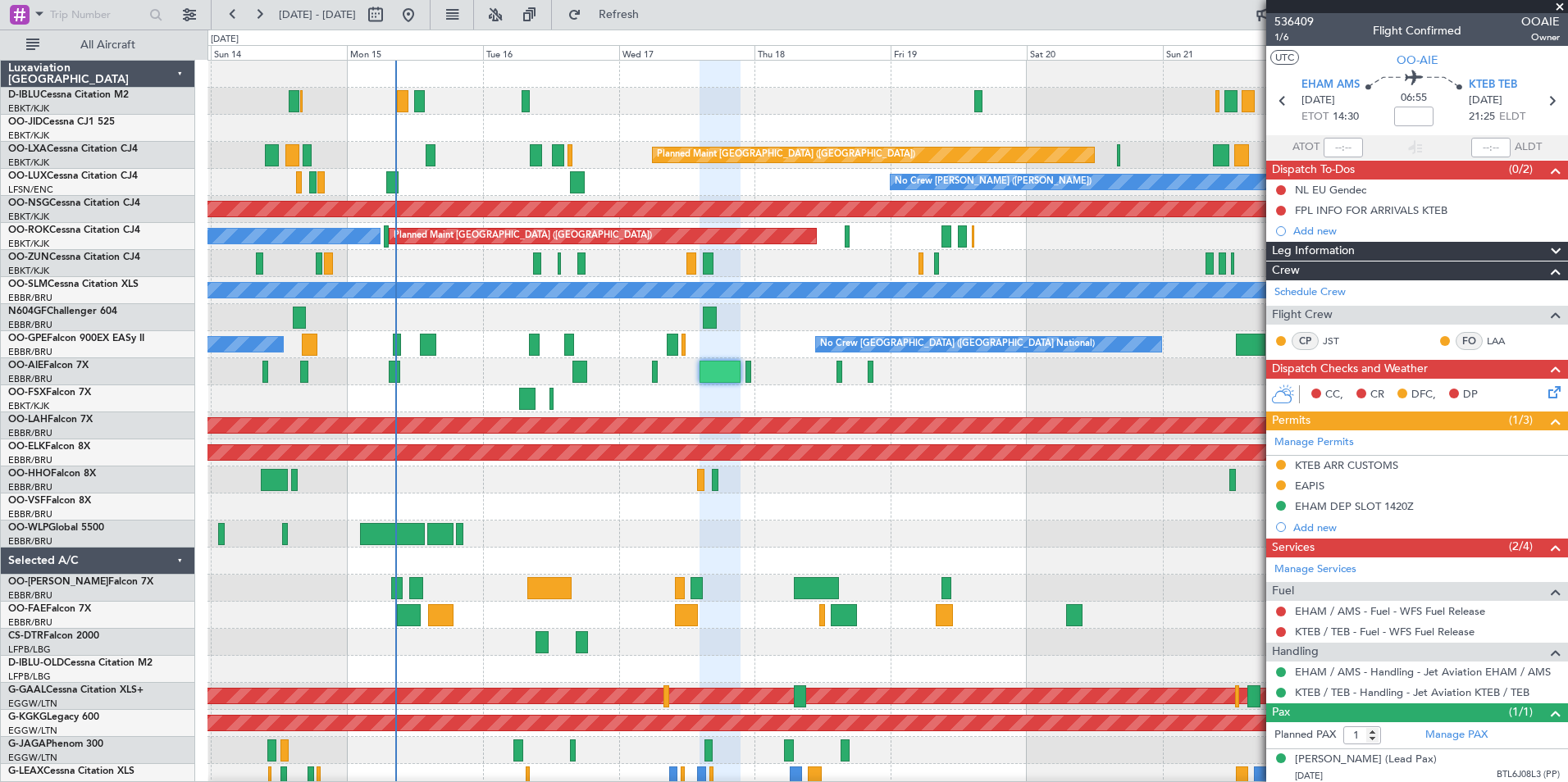
click at [649, 497] on div at bounding box center [886, 507] width 1359 height 27
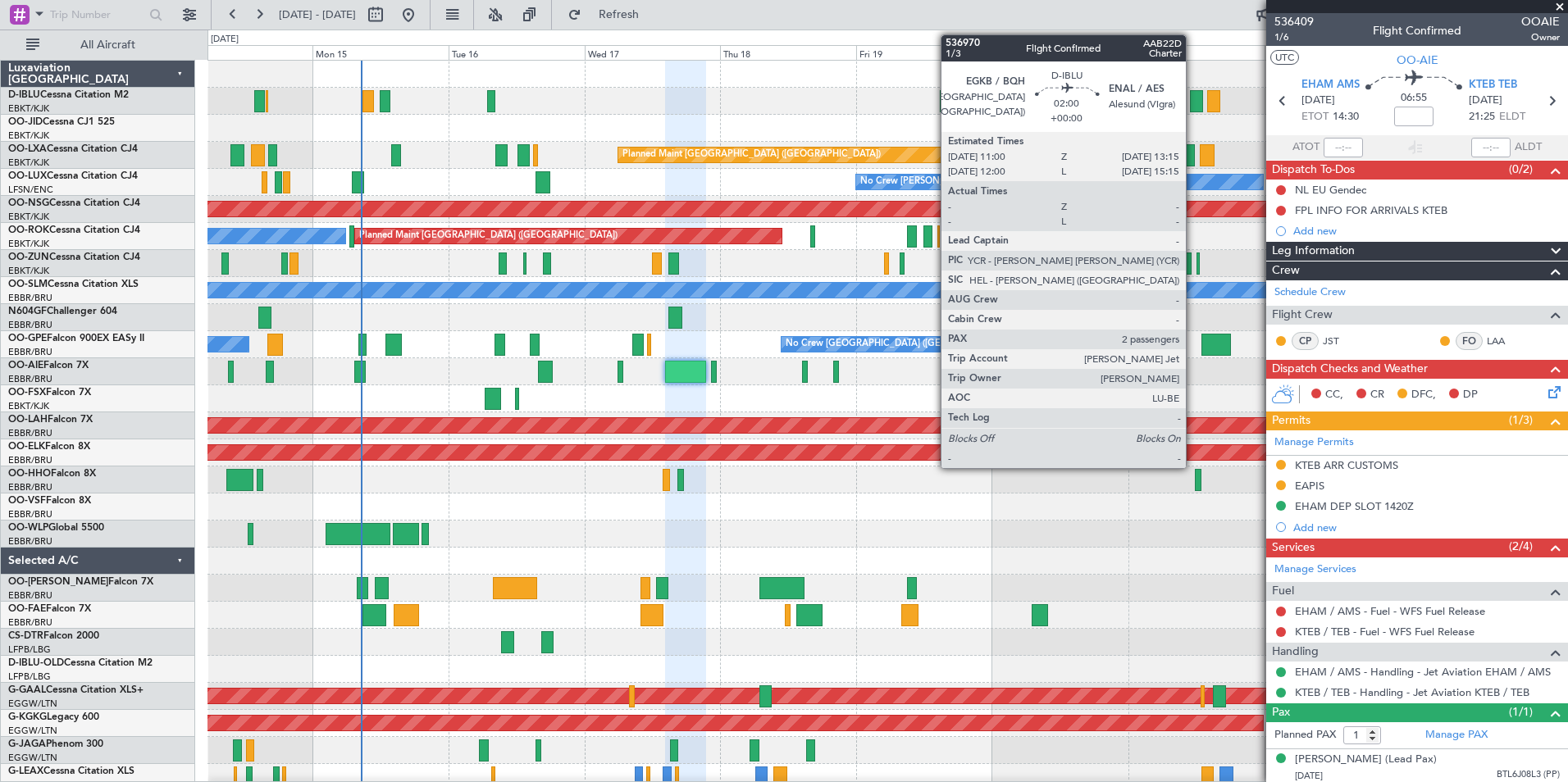
click at [1193, 108] on div at bounding box center [1196, 100] width 13 height 22
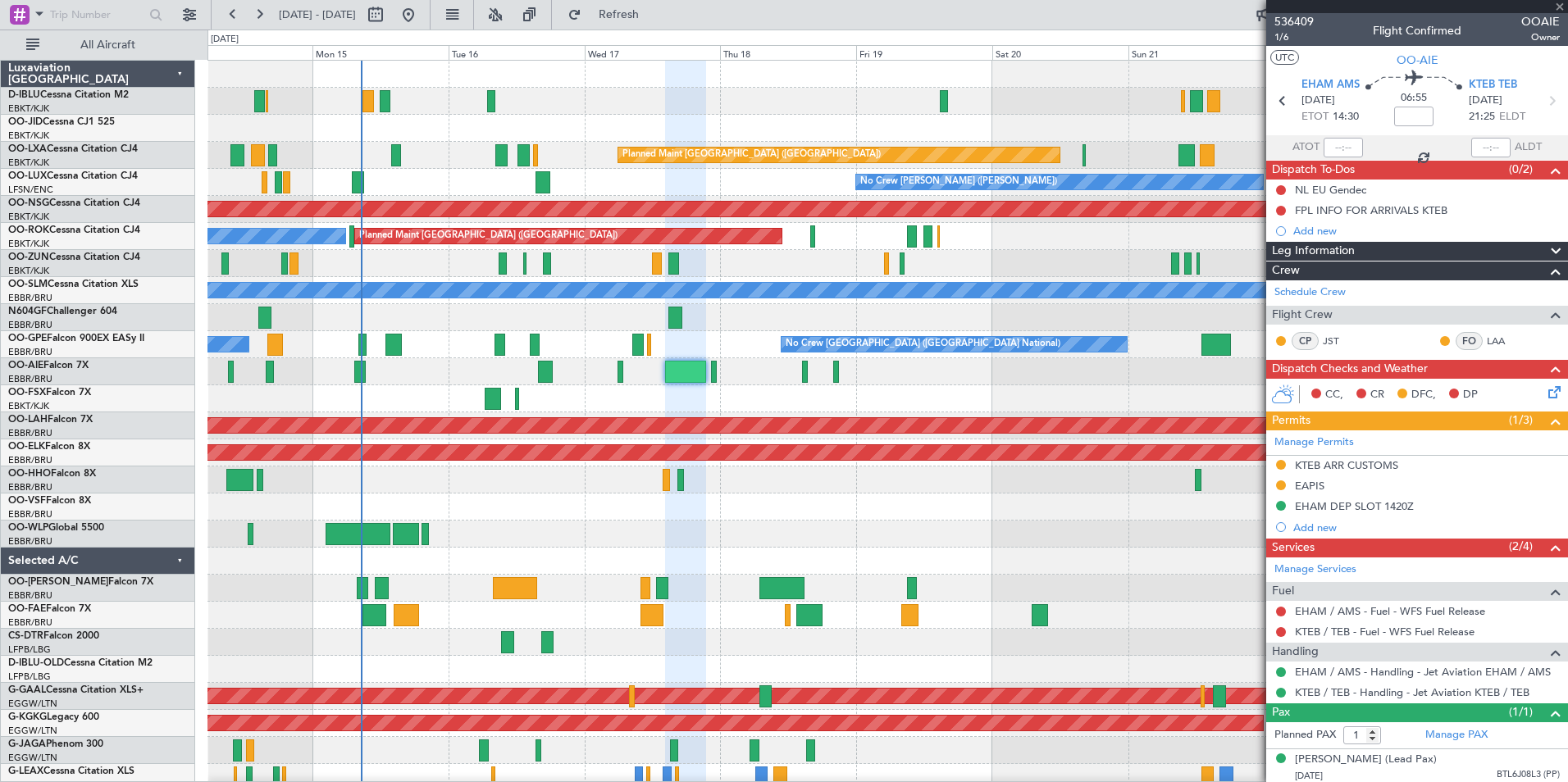
type input "2"
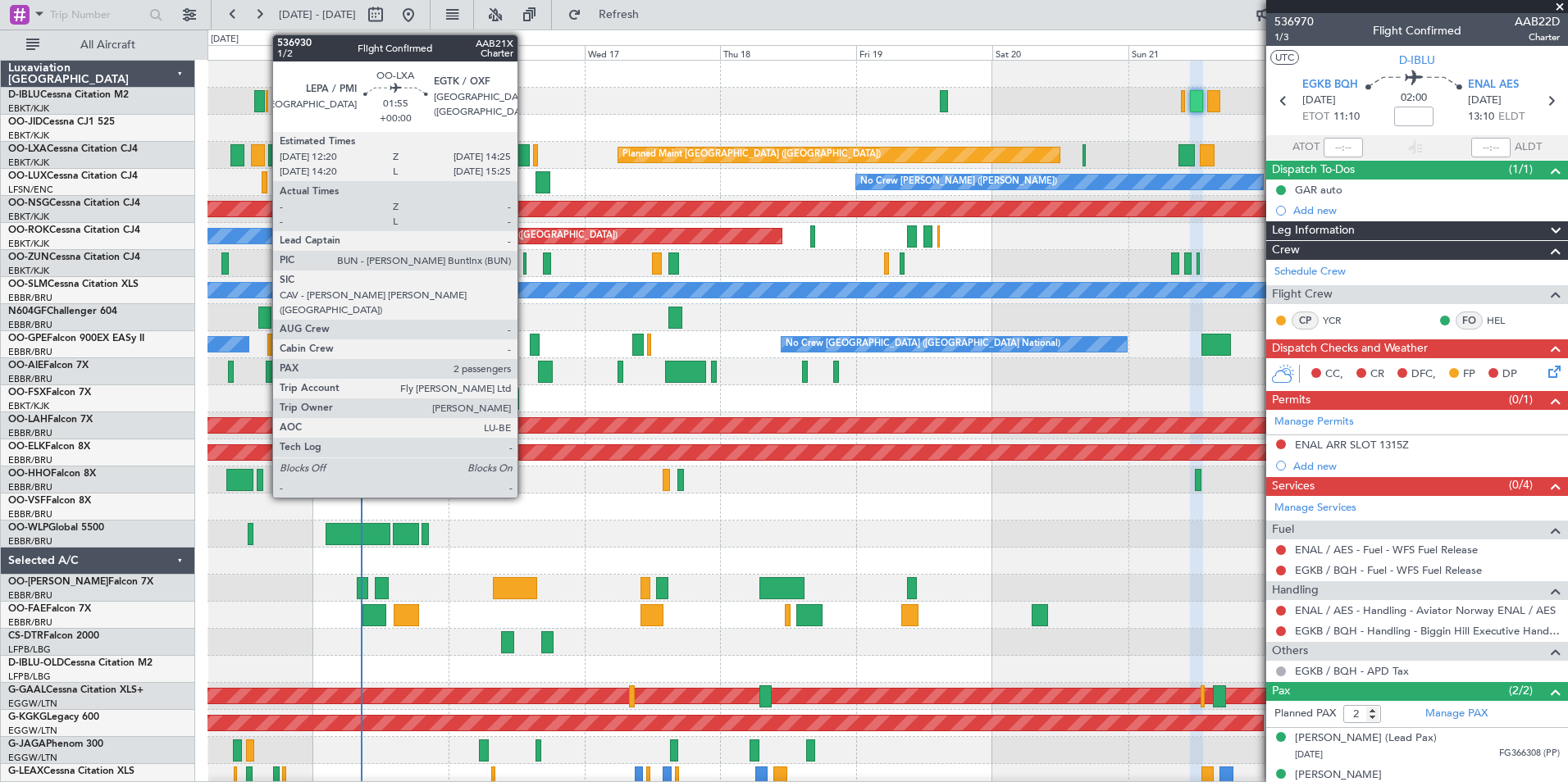
click at [524, 163] on div at bounding box center [524, 155] width 12 height 22
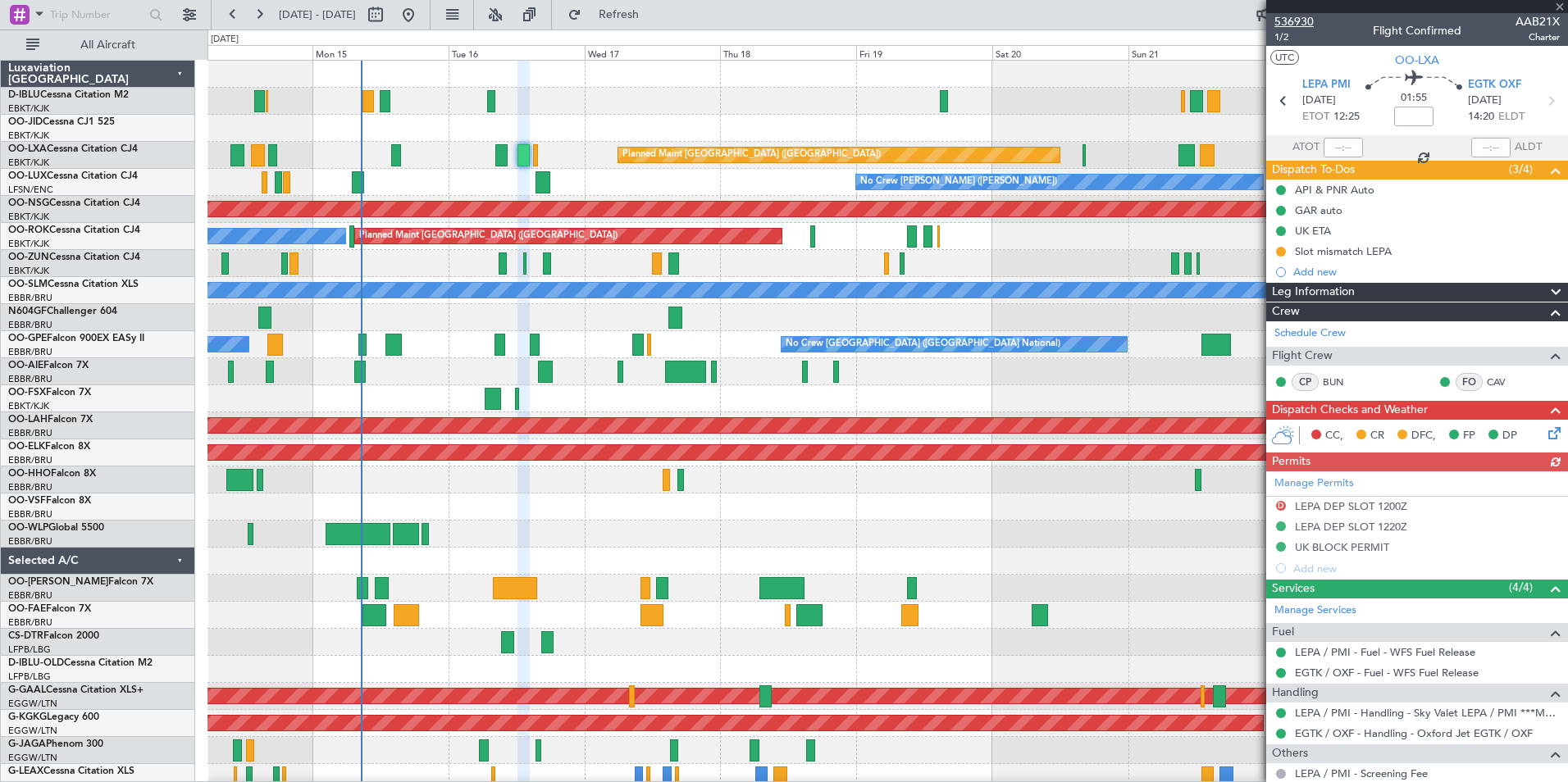
click at [1303, 20] on span "536930" at bounding box center [1294, 22] width 39 height 17
click at [1160, 531] on div at bounding box center [886, 534] width 1359 height 27
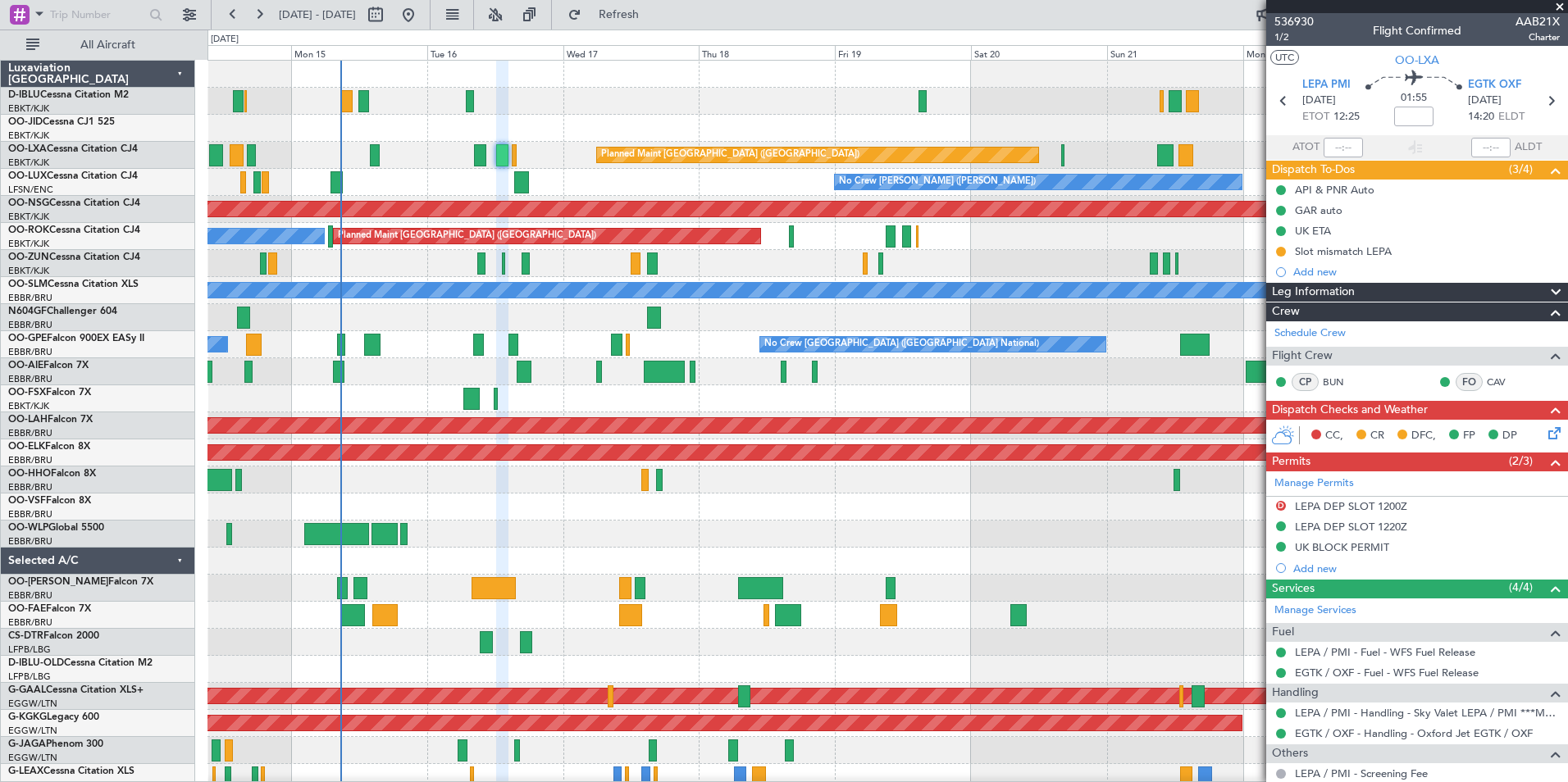
click at [436, 563] on div "A/C Unavailable Brussels (Brussels National) No Crew Brussels (Brussels Nationa…" at bounding box center [886, 601] width 1359 height 1082
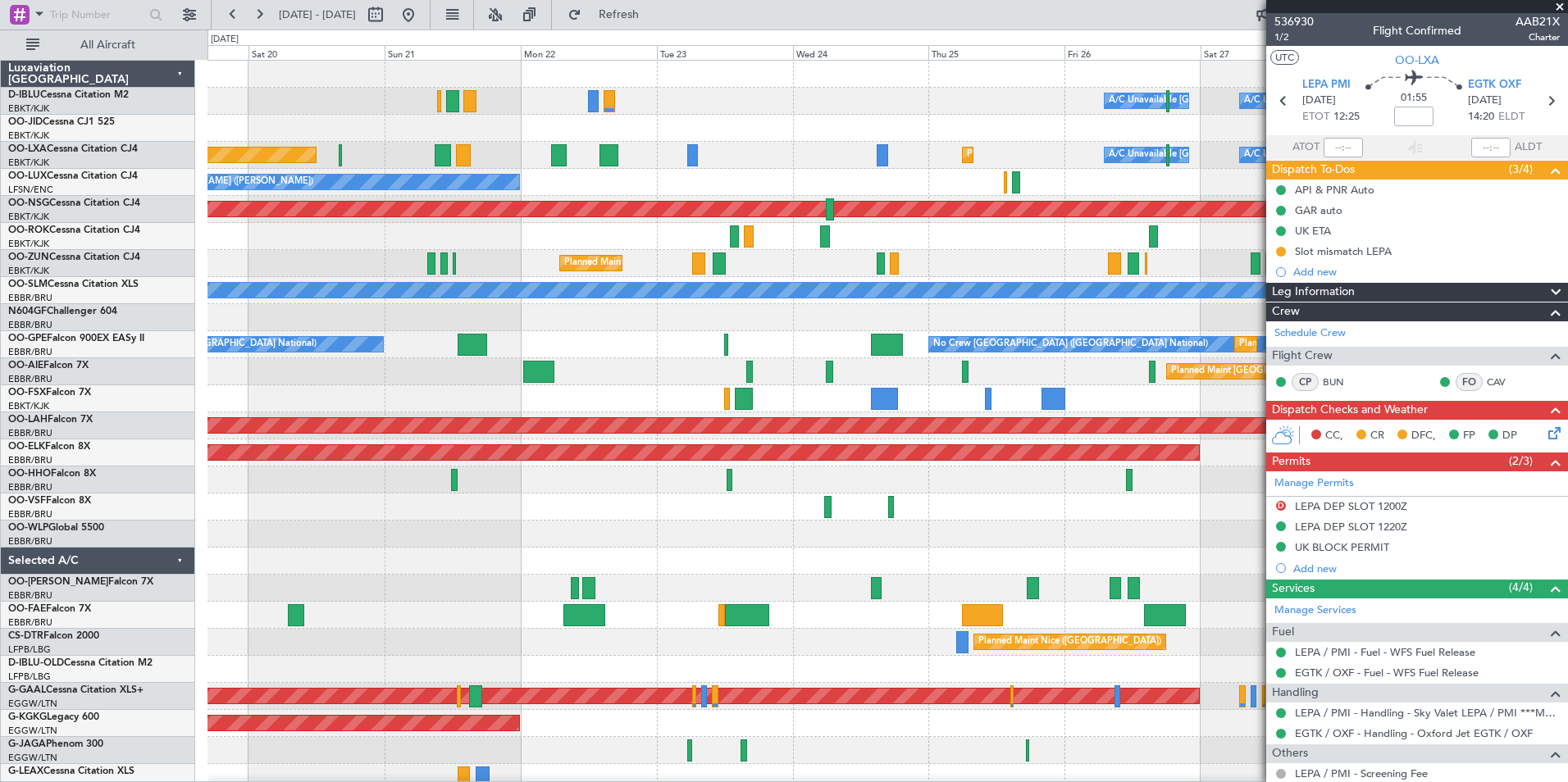
click at [139, 612] on div "A/C Unavailable Brussels (Brussels National) A/C Unavailable Kortrijk-Wevelgem …" at bounding box center [784, 405] width 1568 height 752
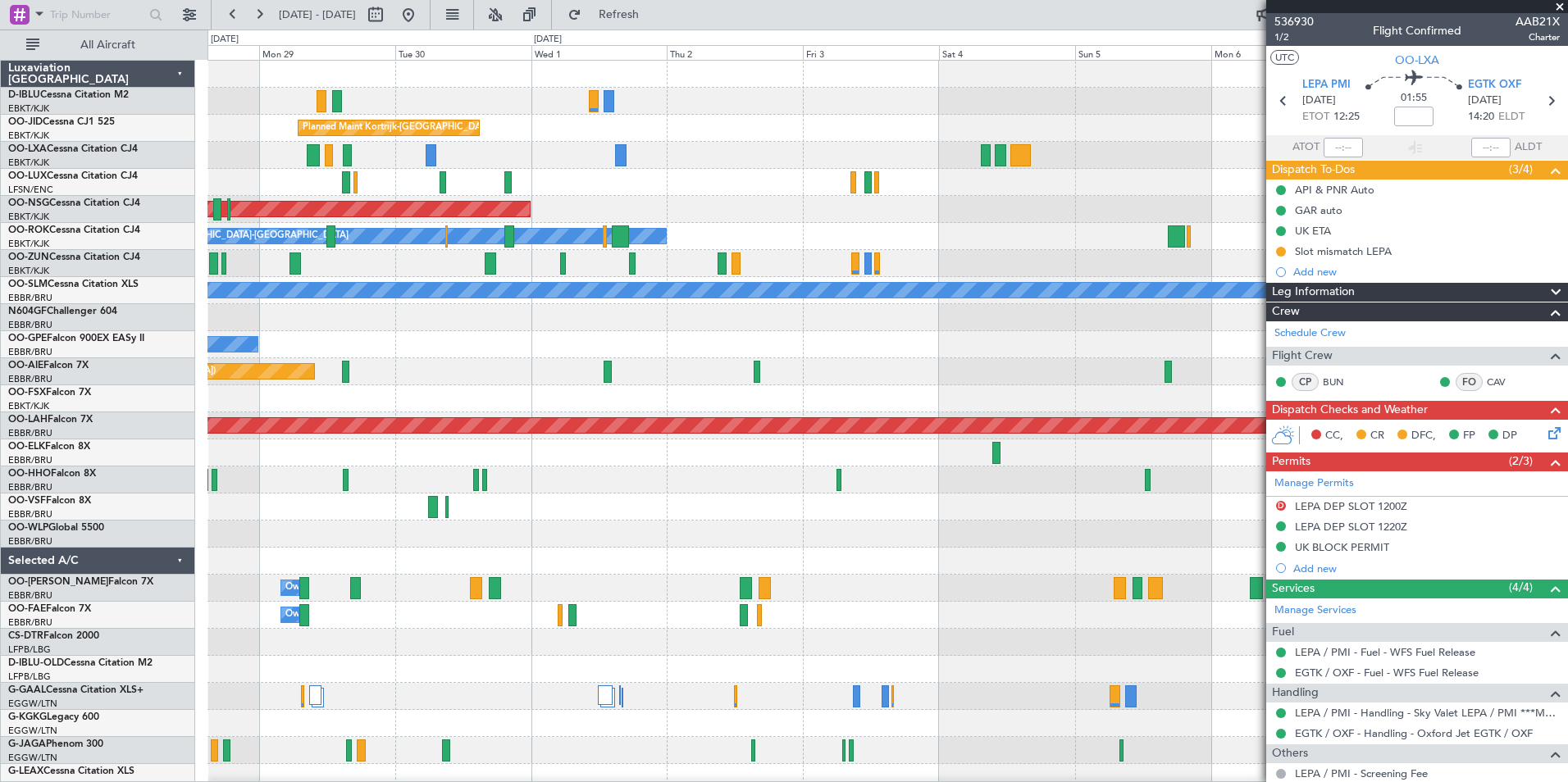
click at [22, 643] on div "A/C Unavailable Kortrijk-Wevelgem A/C Unavailable Brussels (Brussels National) …" at bounding box center [784, 405] width 1568 height 752
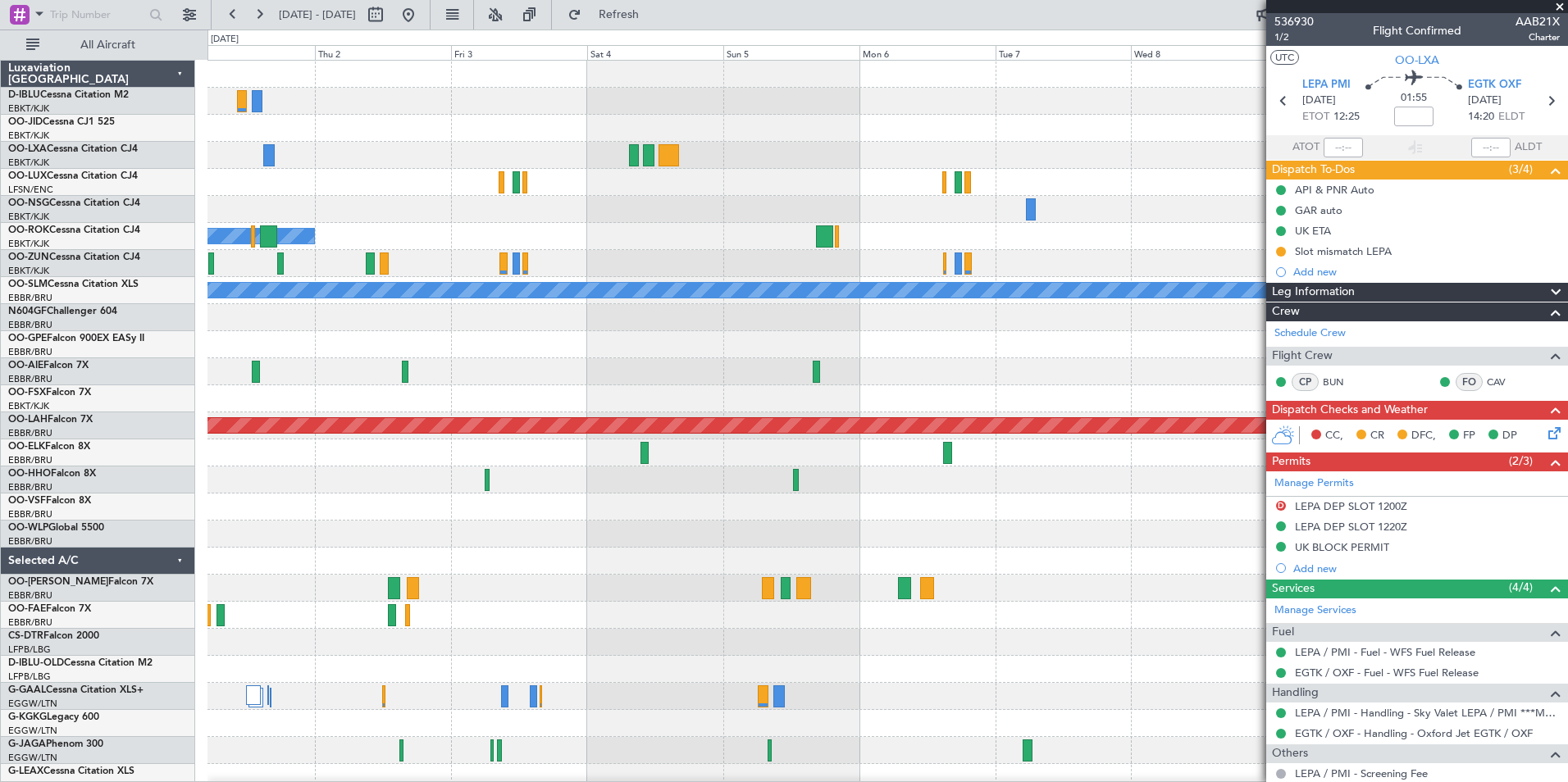
click at [87, 644] on div "Planned Maint Kortrijk-Wevelgem Planned Maint Paris (Le Bourget) Owner Kortrijk…" at bounding box center [784, 405] width 1568 height 752
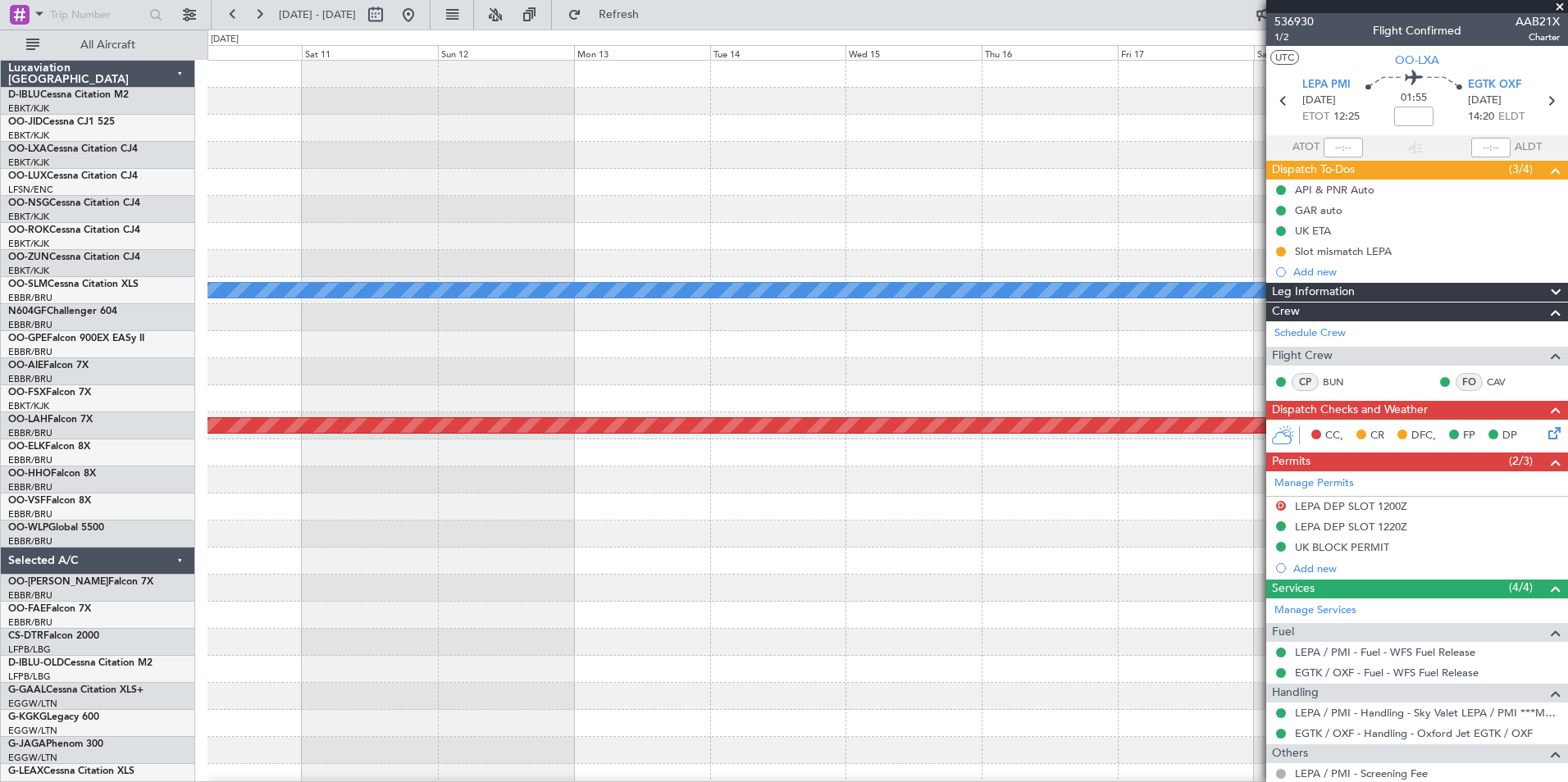
click at [126, 659] on div "A/C Unavailable [GEOGRAPHIC_DATA] Planned [GEOGRAPHIC_DATA][PERSON_NAME]-[GEOGR…" at bounding box center [784, 405] width 1568 height 752
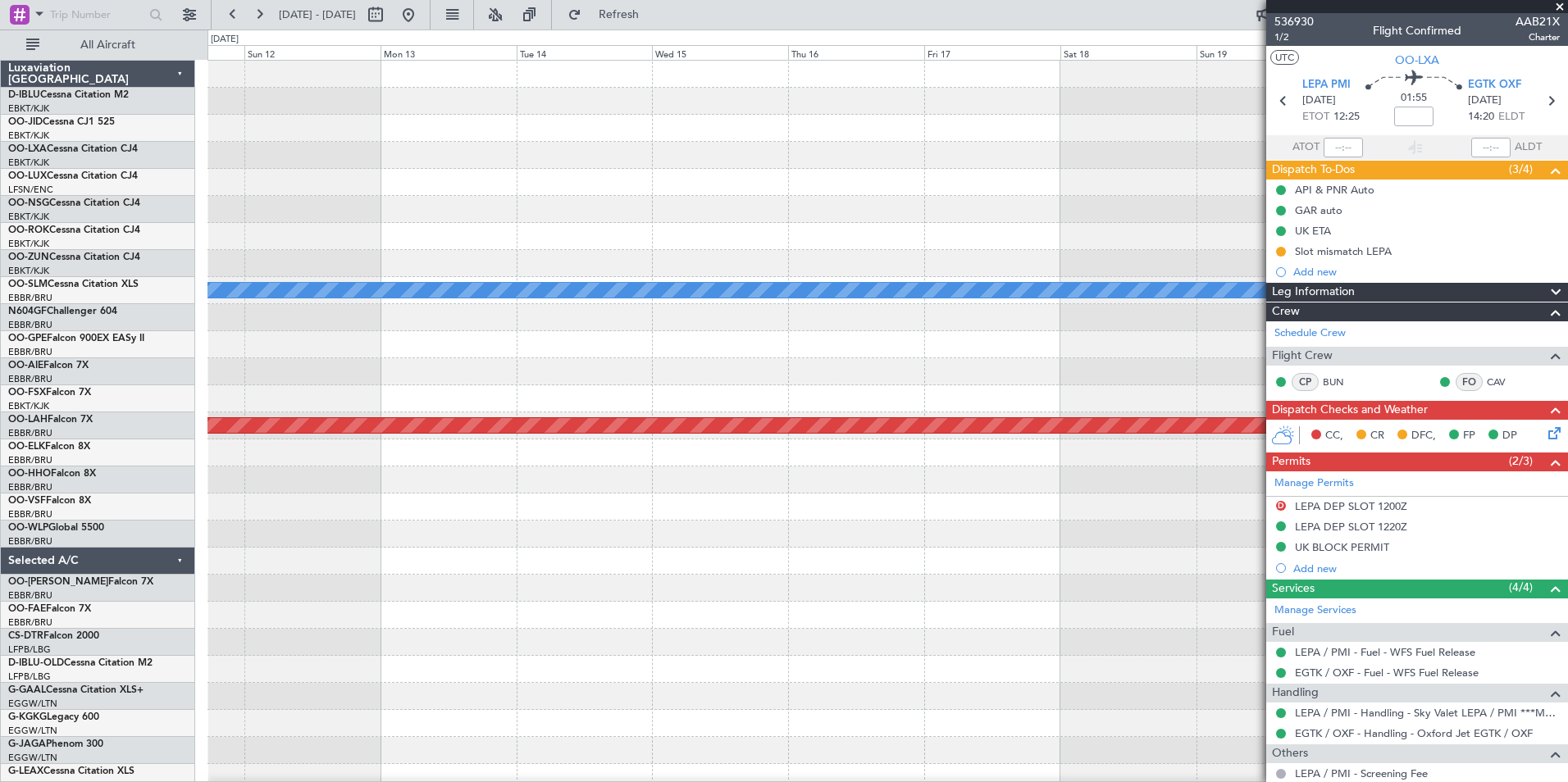
click at [107, 682] on div "A/C Unavailable [GEOGRAPHIC_DATA] Planned [GEOGRAPHIC_DATA][PERSON_NAME]-[GEOGR…" at bounding box center [784, 405] width 1568 height 752
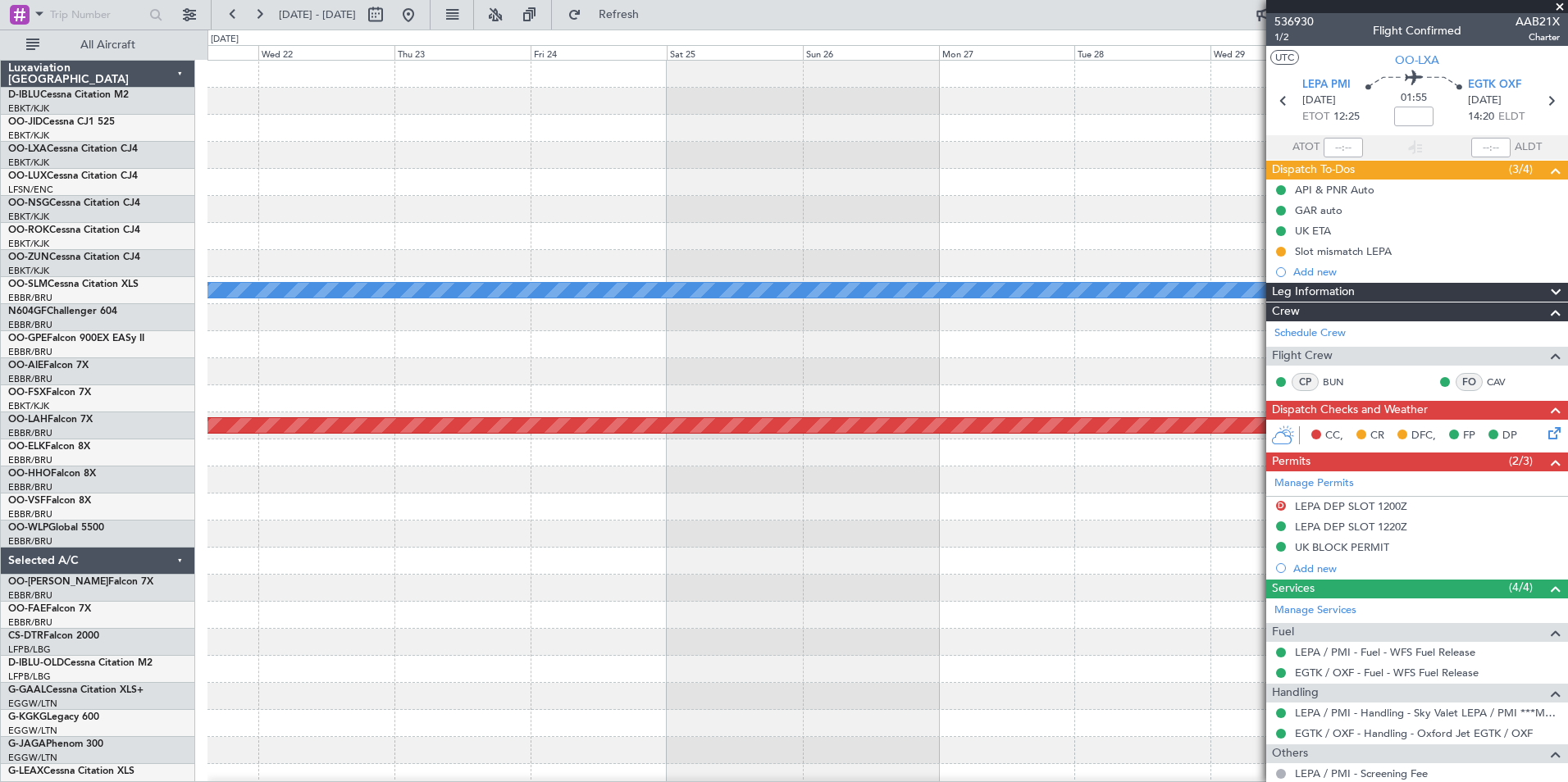
click at [0, 665] on html "14 Sep 2025 - 24 Sep 2025 Refresh Quick Links All Aircraft A/C Unavailable Monc…" at bounding box center [784, 391] width 1568 height 782
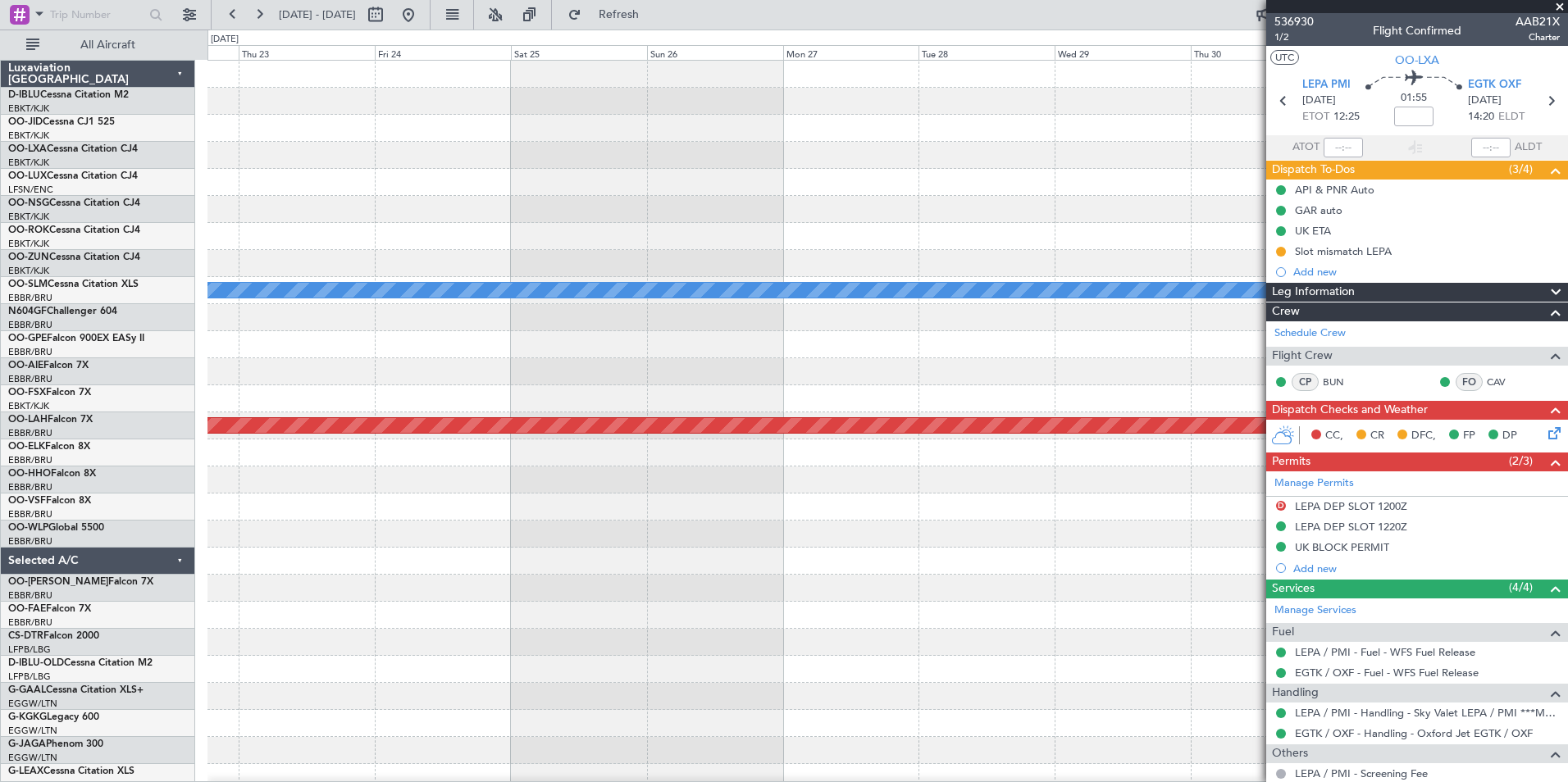
click at [76, 650] on div "A/C Unavailable [GEOGRAPHIC_DATA] Planned [GEOGRAPHIC_DATA][PERSON_NAME]-[GEOGR…" at bounding box center [784, 405] width 1568 height 752
click at [320, 644] on div at bounding box center [886, 642] width 1359 height 27
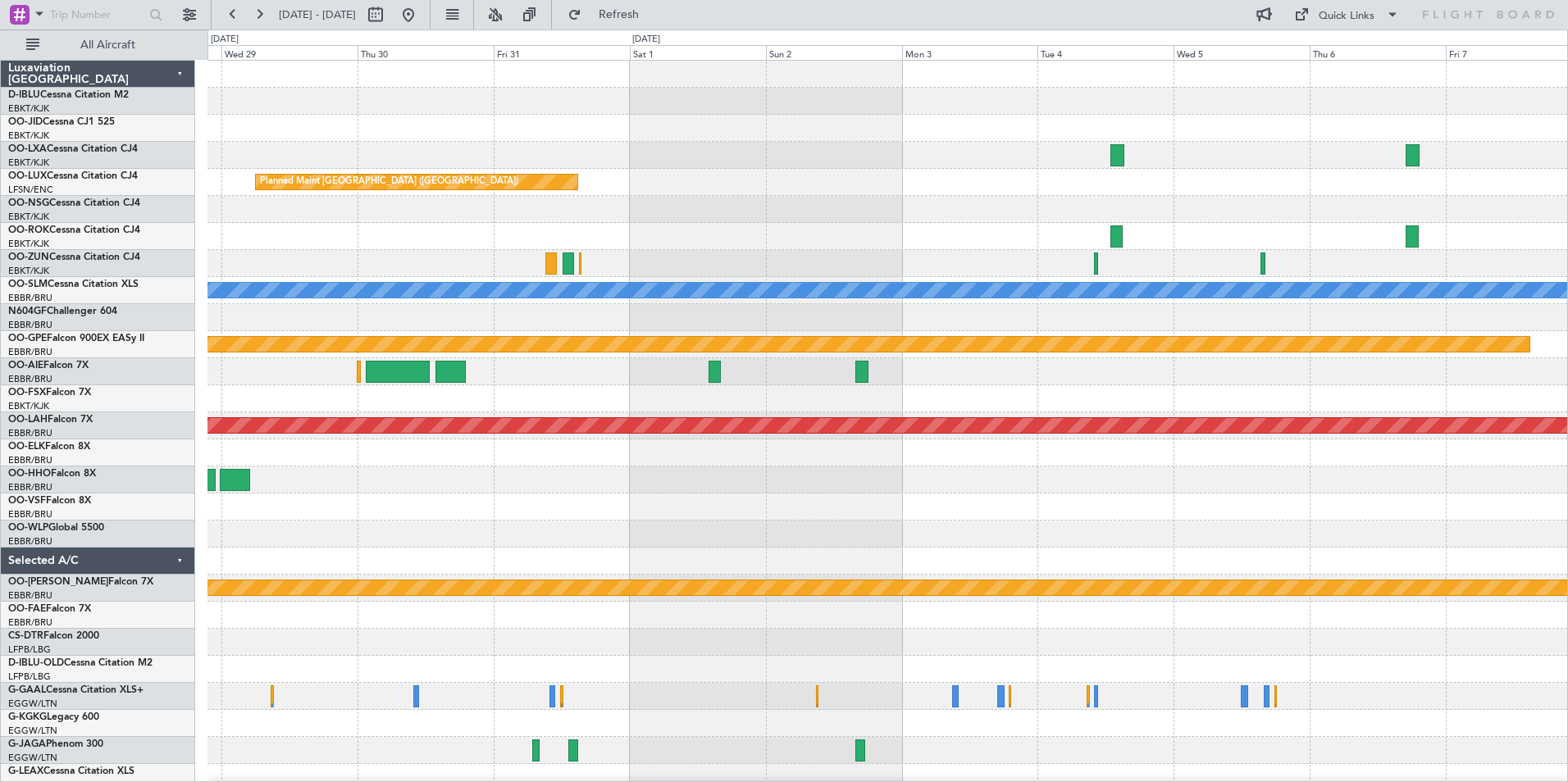
click at [742, 562] on div "Planned Maint Paris (Le Bourget) A/C Unavailable Monchengladbach Planned Maint …" at bounding box center [886, 601] width 1359 height 1082
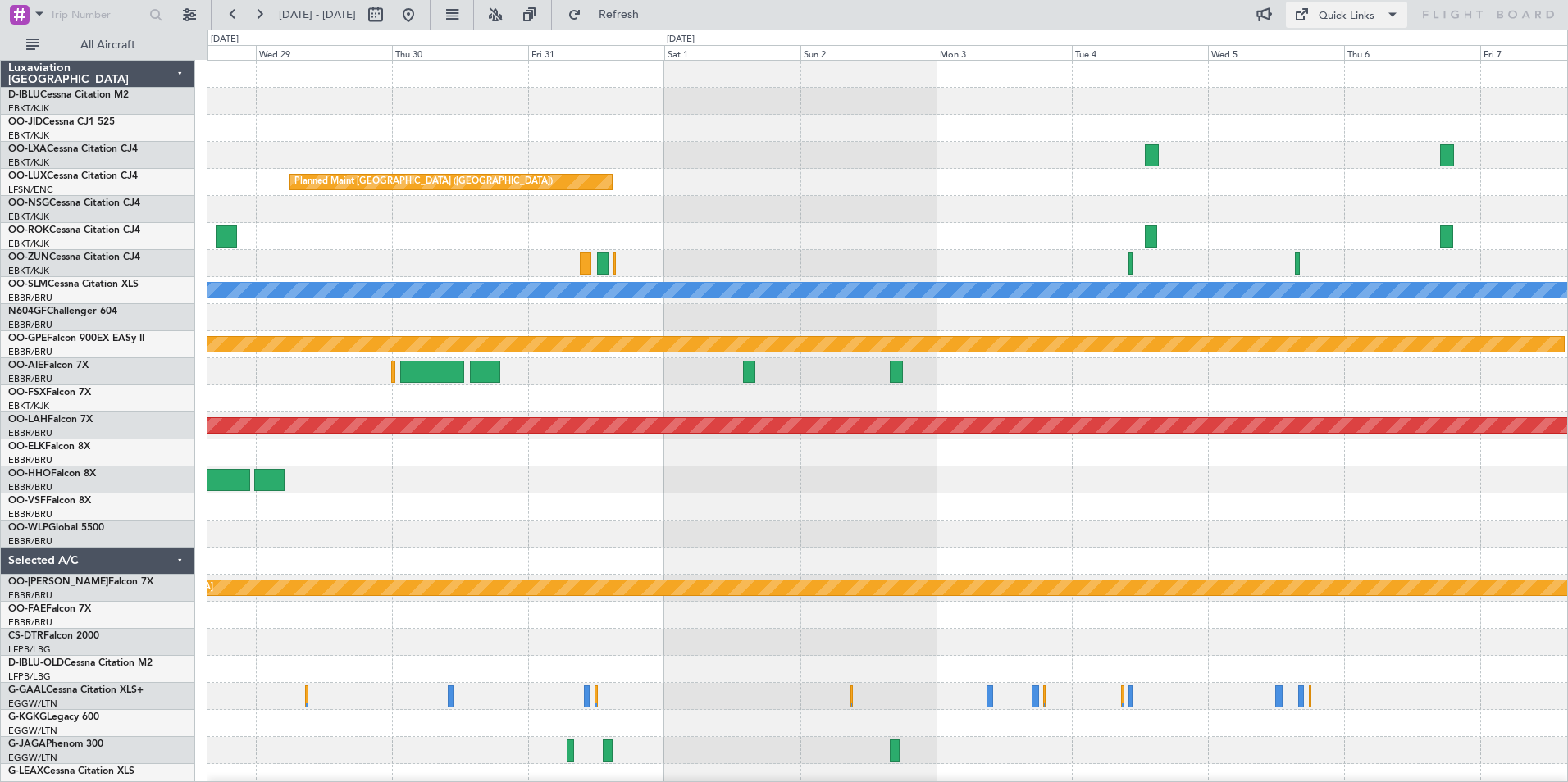
click at [1349, 18] on div "Quick Links" at bounding box center [1347, 16] width 56 height 17
click at [1349, 52] on button "Trip Builder" at bounding box center [1347, 53] width 123 height 39
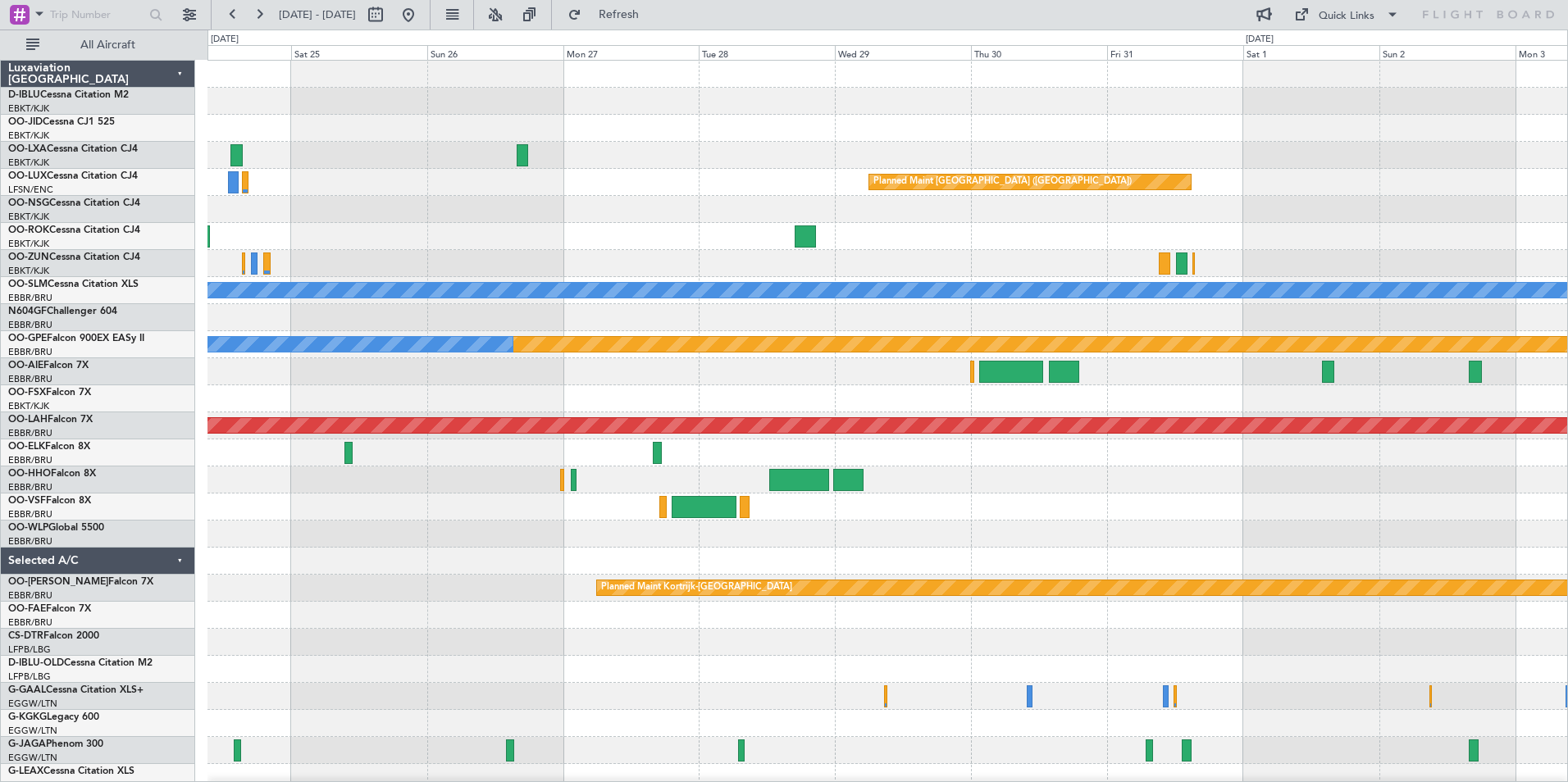
click at [1020, 548] on div "Planned Maint Paris (Le Bourget) A/C Unavailable Monchengladbach Planned Maint …" at bounding box center [886, 601] width 1359 height 1082
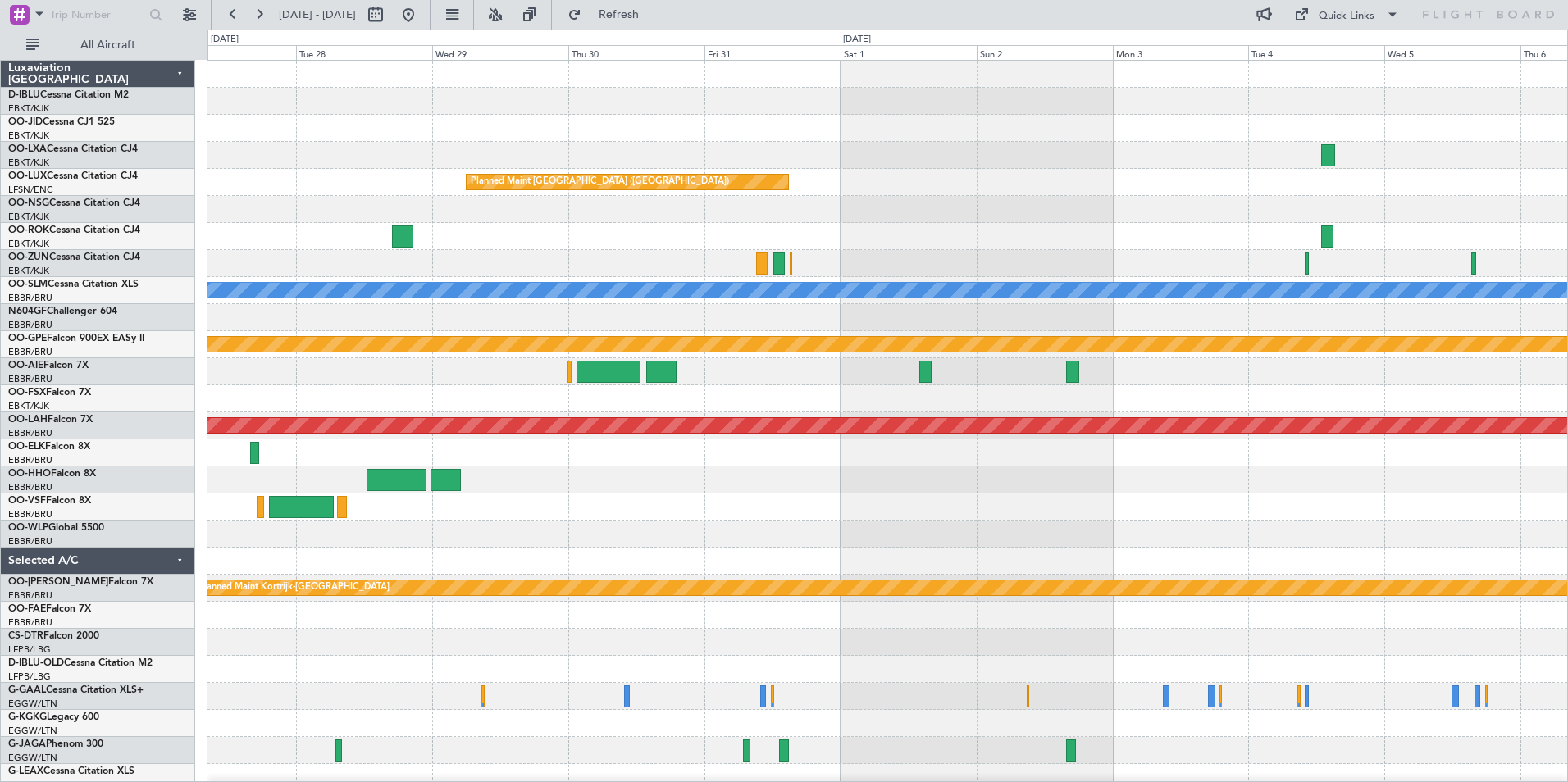
click at [256, 526] on div "Planned Maint Paris (Le Bourget) A/C Unavailable Monchengladbach Planned Maint …" at bounding box center [886, 601] width 1359 height 1082
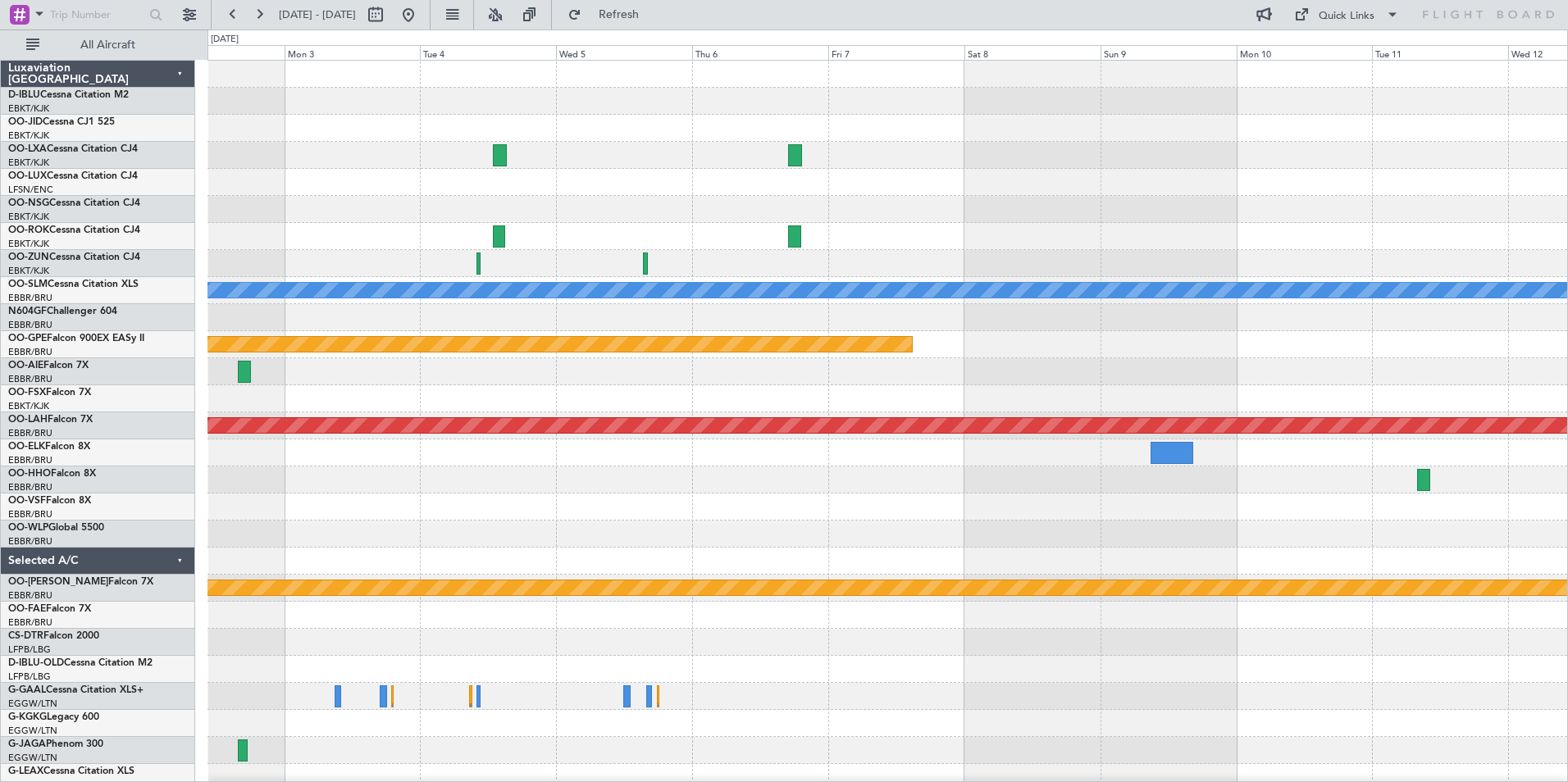
click at [564, 529] on div "Planned Maint Paris (Le Bourget) A/C Unavailable Monchengladbach Planned Maint …" at bounding box center [886, 601] width 1359 height 1082
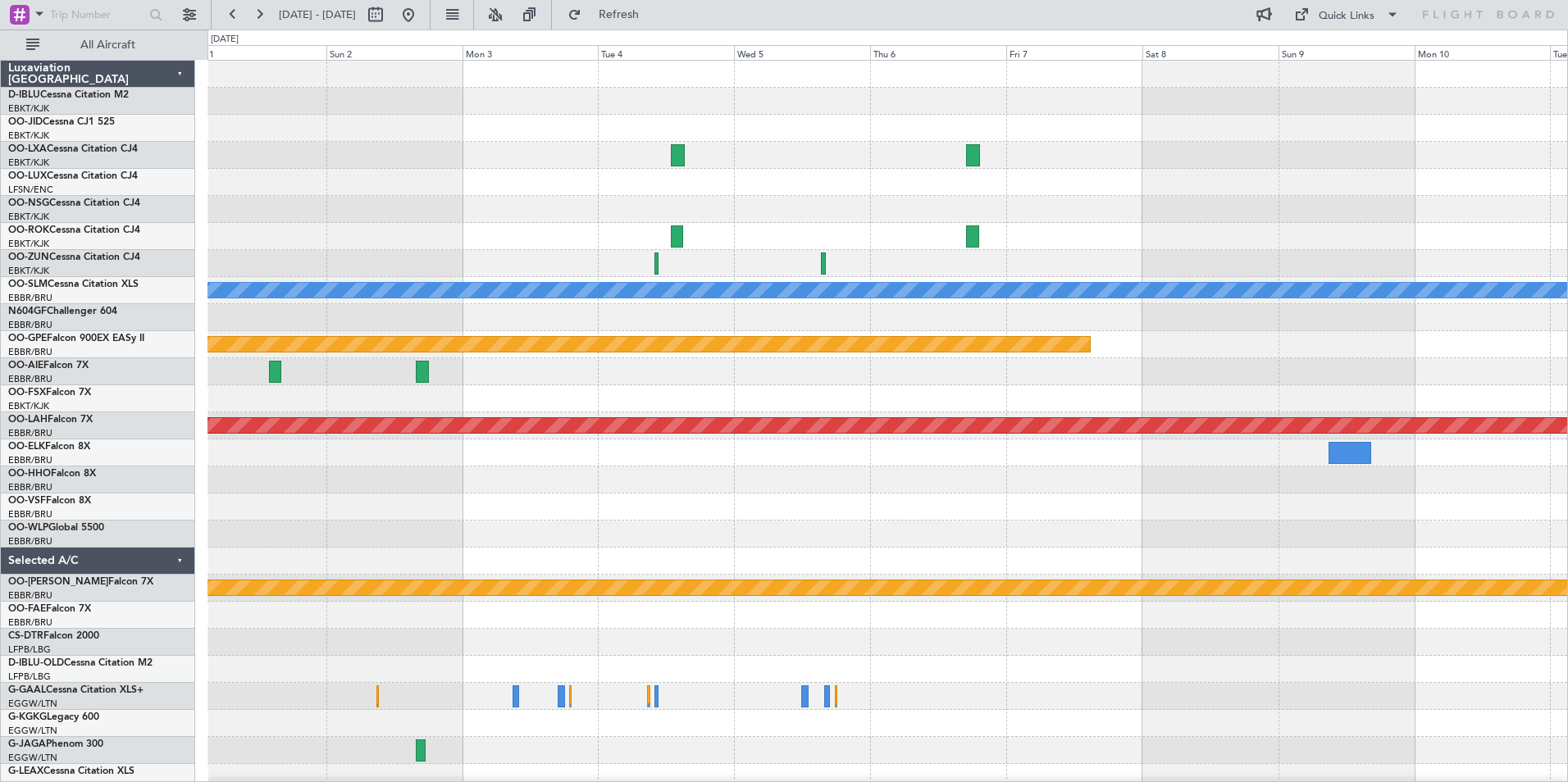
click at [1141, 504] on div "Planned Maint Paris (Le Bourget) A/C Unavailable Monchengladbach Planned Maint …" at bounding box center [886, 574] width 1359 height 1028
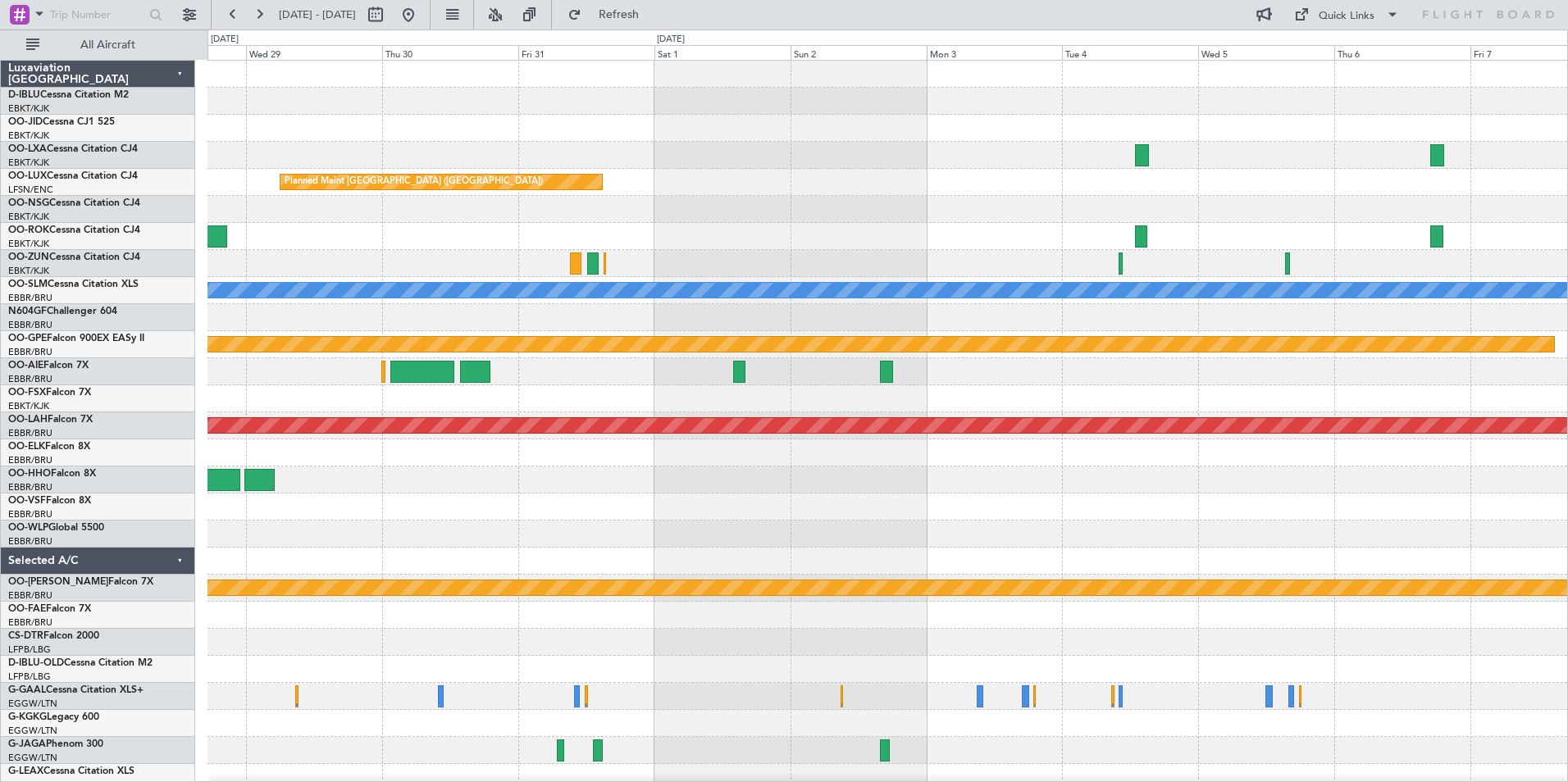
click at [1384, 499] on div at bounding box center [886, 507] width 1359 height 27
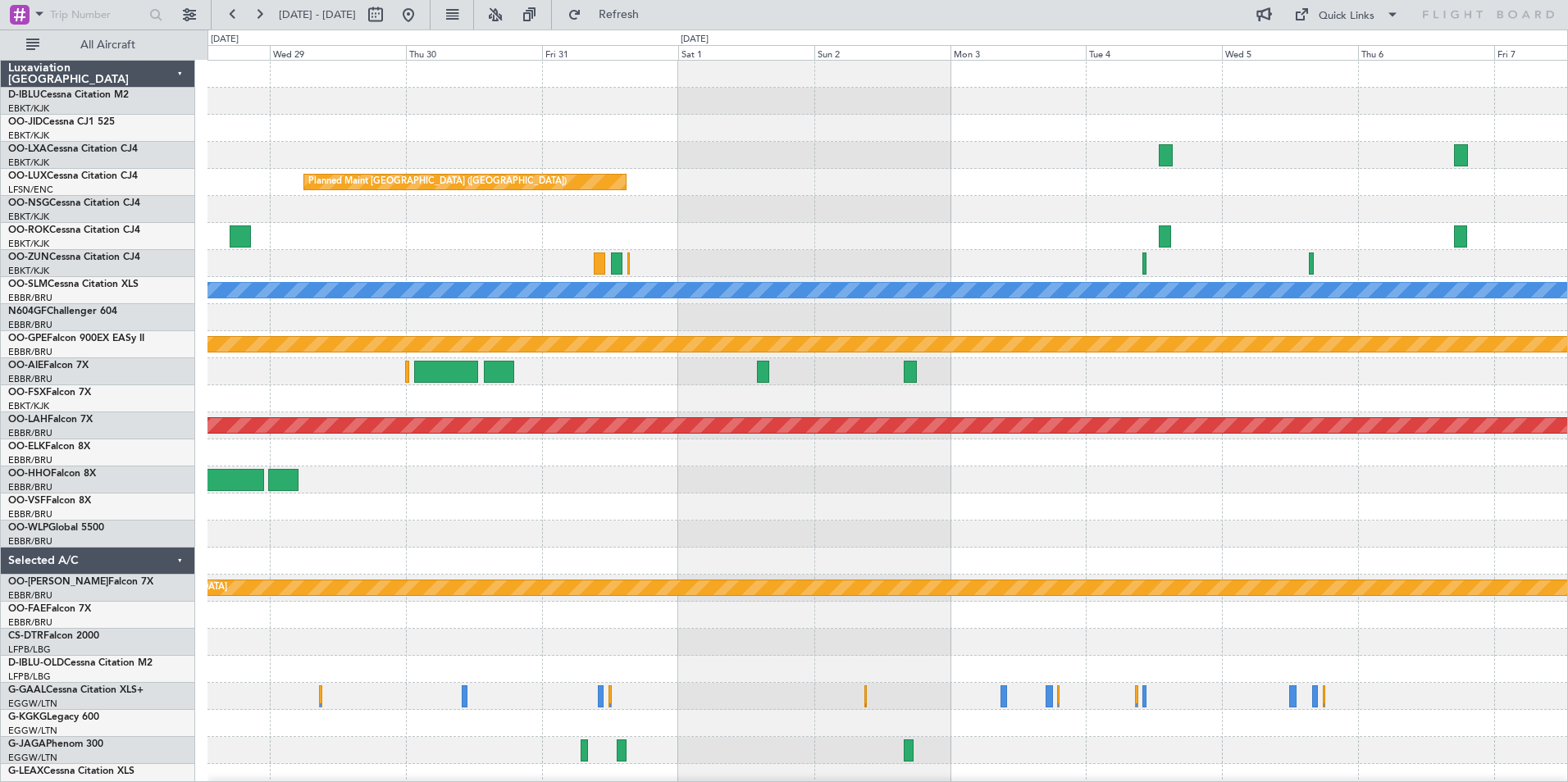
click at [898, 515] on div at bounding box center [886, 507] width 1359 height 27
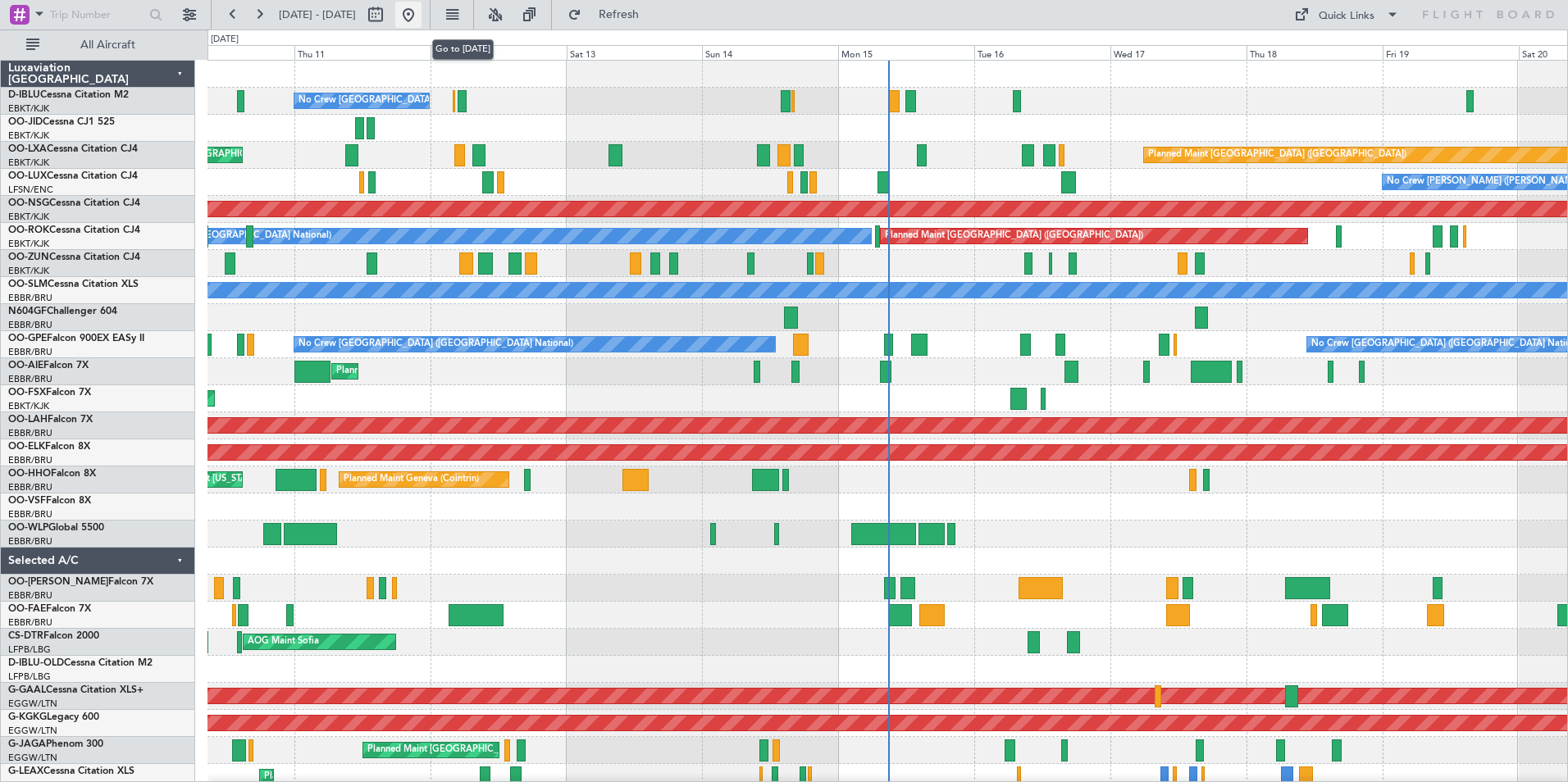
click at [421, 19] on button at bounding box center [408, 15] width 26 height 26
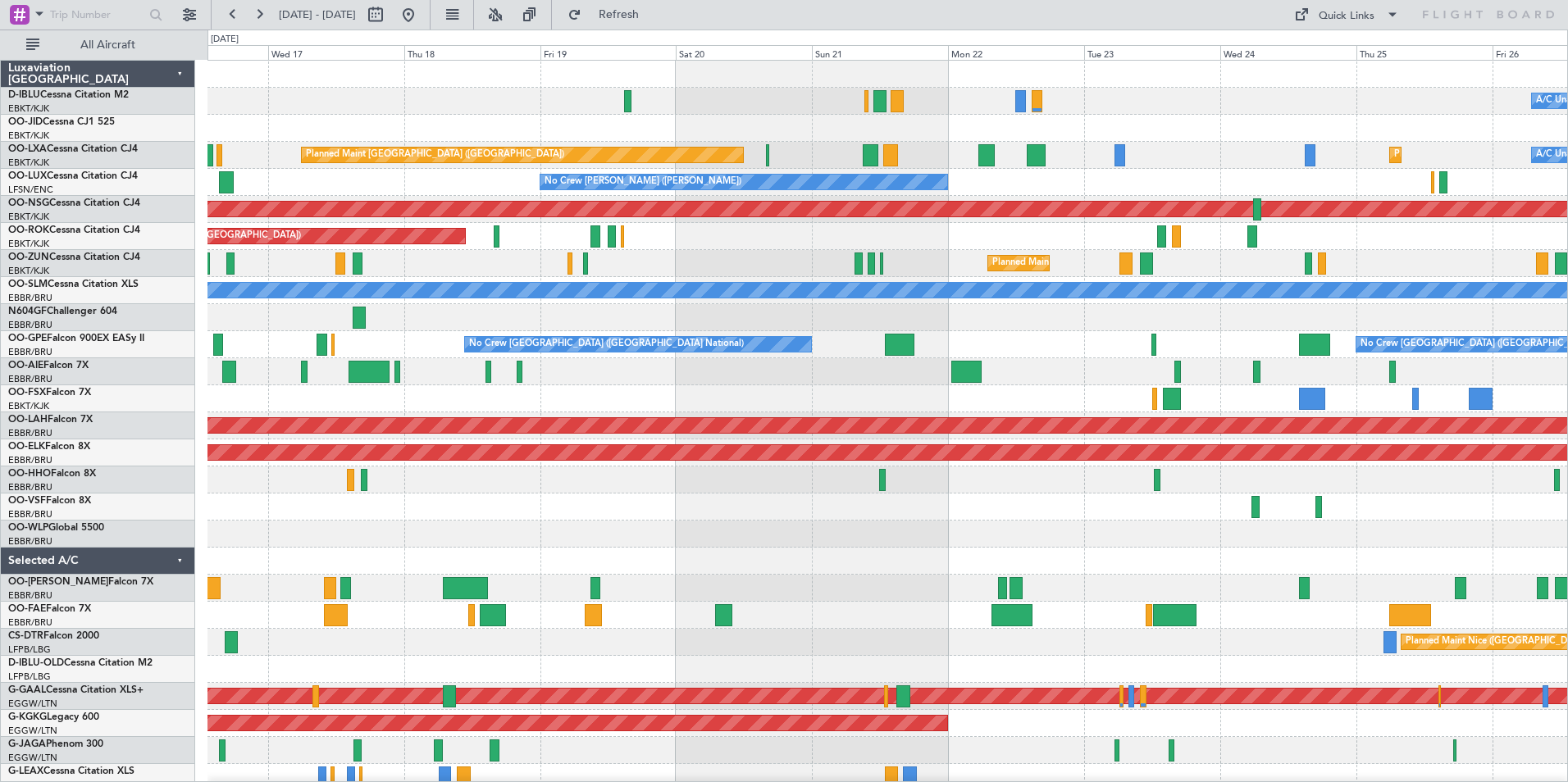
click at [81, 592] on div "A/C Unavailable [GEOGRAPHIC_DATA] ([GEOGRAPHIC_DATA] National) A/C Unavailable …" at bounding box center [784, 405] width 1568 height 752
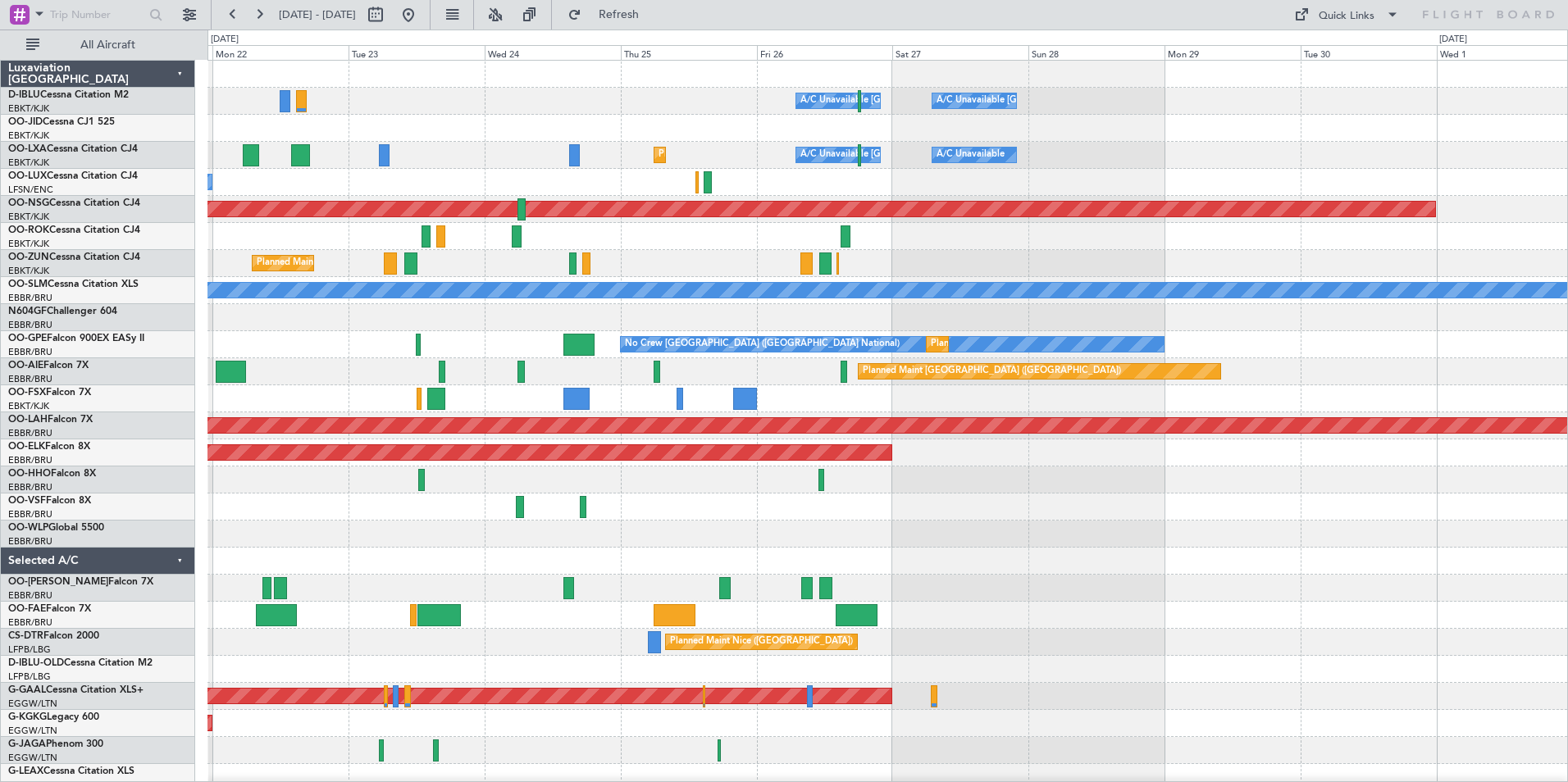
click at [0, 663] on html "[DATE] - [DATE] Refresh Quick Links All Aircraft A/C Unavailable [GEOGRAPHIC_DA…" at bounding box center [784, 391] width 1568 height 782
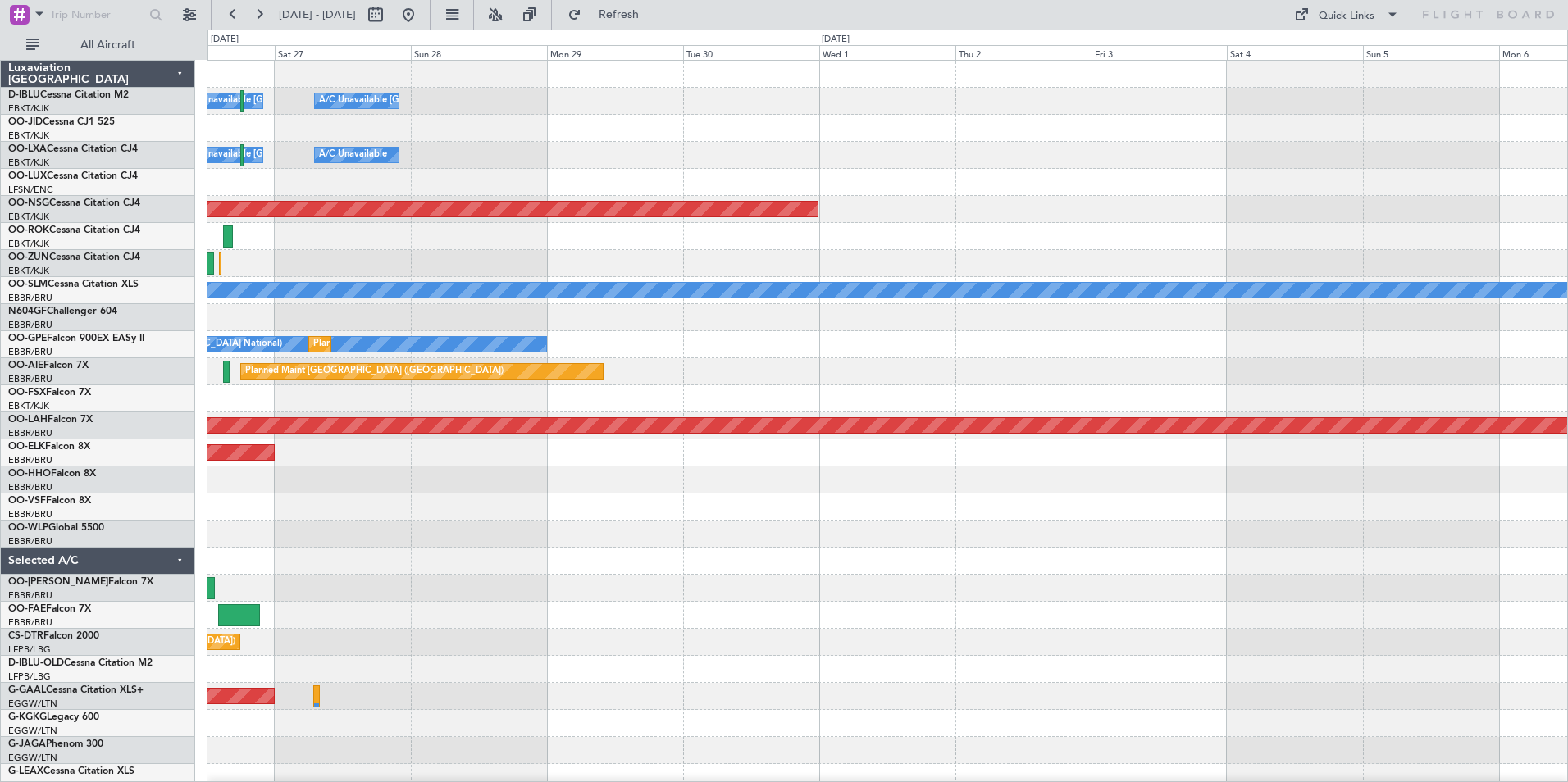
click at [96, 655] on div "A/C Unavailable [GEOGRAPHIC_DATA] ([GEOGRAPHIC_DATA] National) A/C Unavailable …" at bounding box center [784, 405] width 1568 height 752
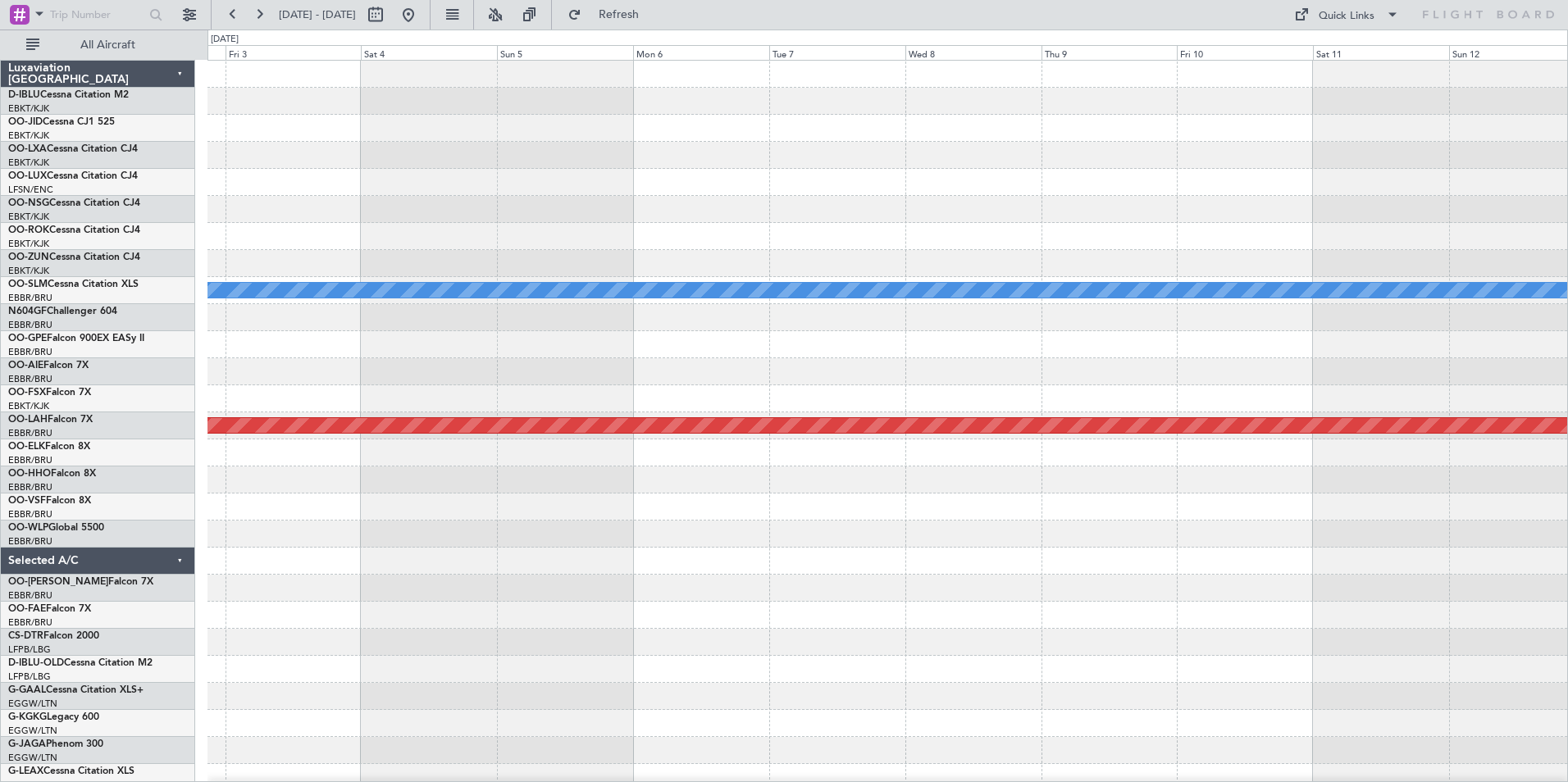
click at [7, 674] on div "Planned Maint [GEOGRAPHIC_DATA] ([GEOGRAPHIC_DATA]) A/C Unavailable [GEOGRAPHIC…" at bounding box center [784, 405] width 1568 height 752
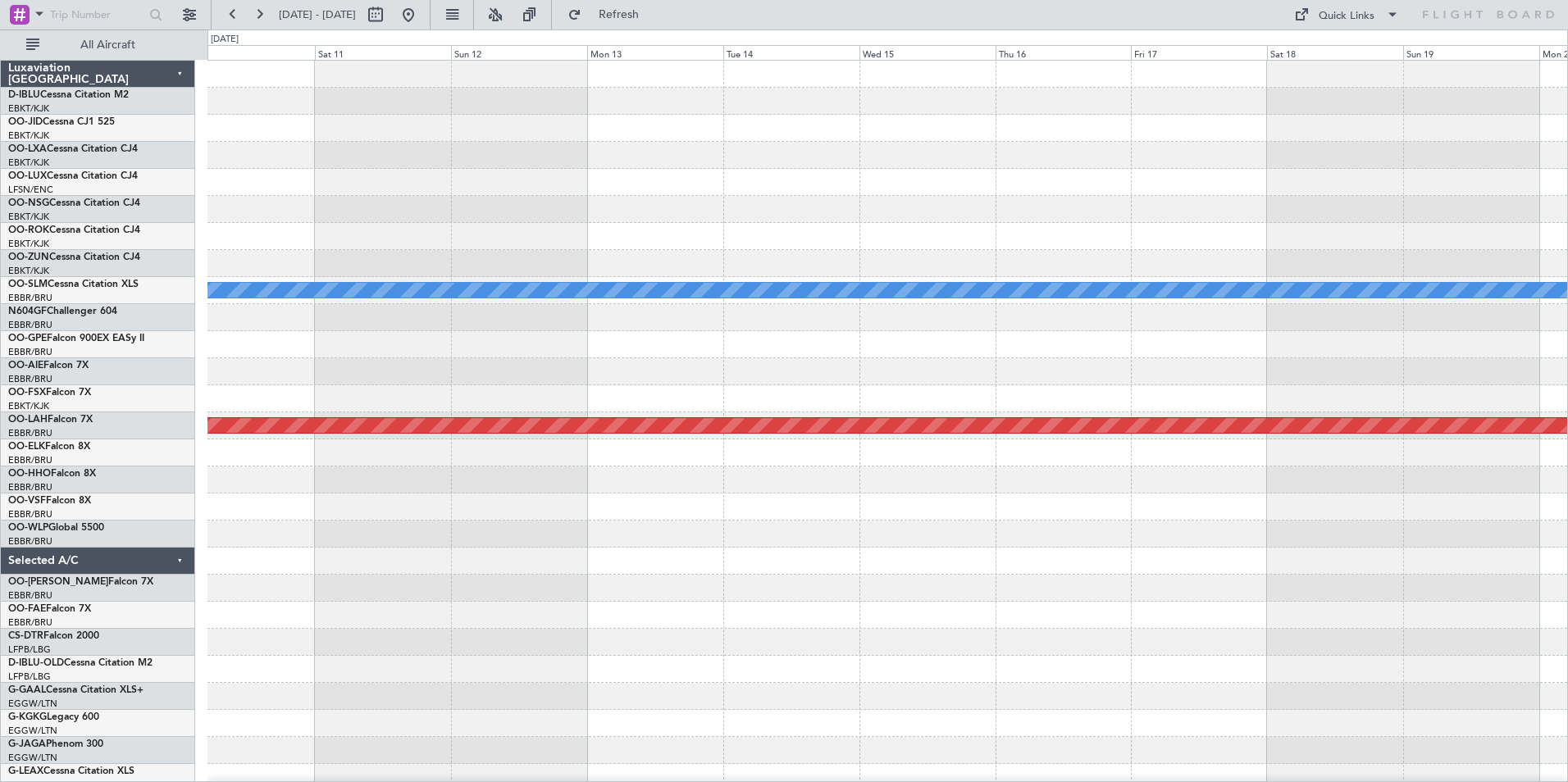
click at [87, 659] on div "A/C Unavailable [GEOGRAPHIC_DATA] Planned [GEOGRAPHIC_DATA][PERSON_NAME]-[GEOGR…" at bounding box center [784, 405] width 1568 height 752
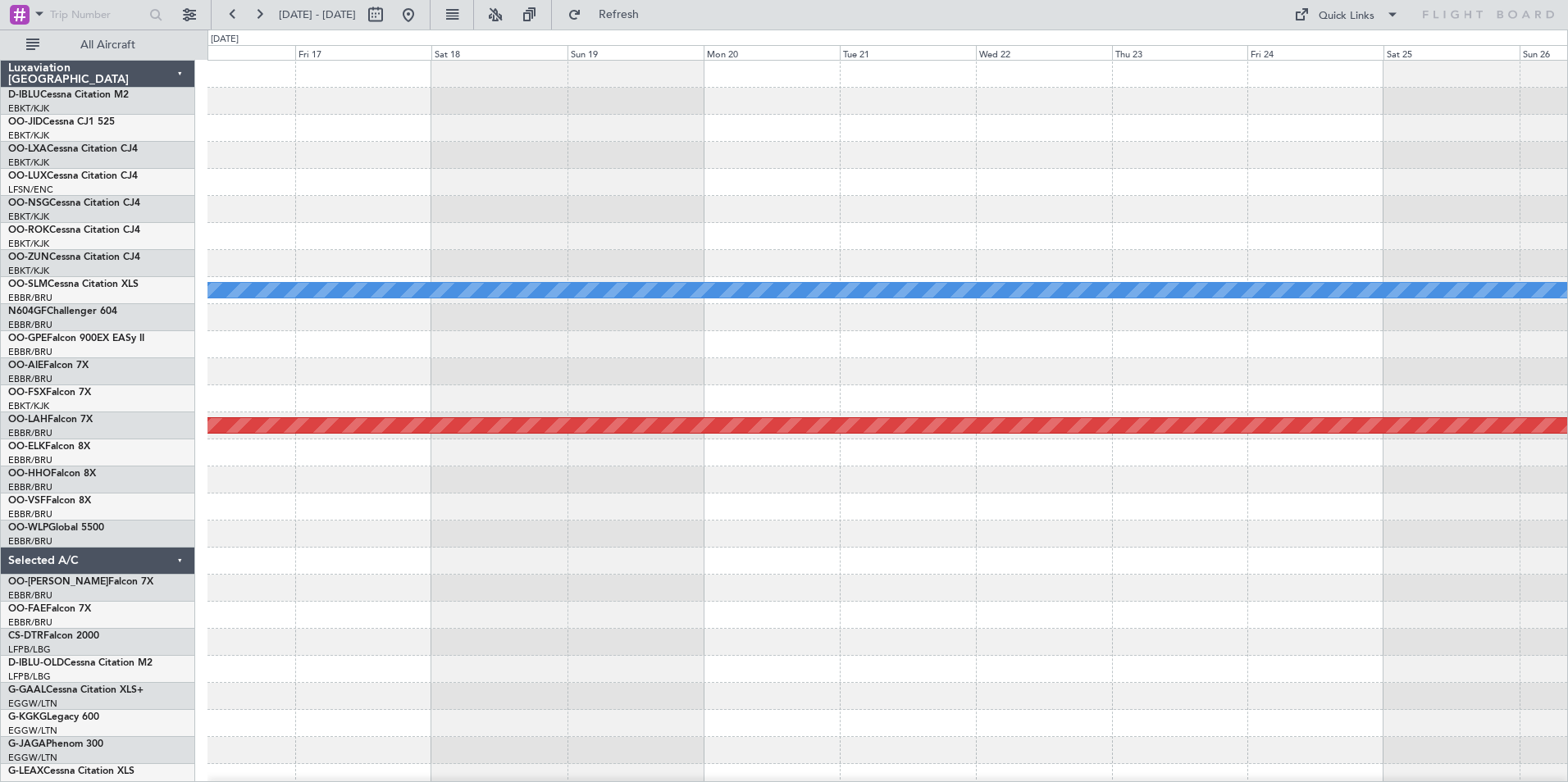
click at [179, 640] on div "A/C Unavailable [GEOGRAPHIC_DATA] Planned [GEOGRAPHIC_DATA][PERSON_NAME]-[GEOGR…" at bounding box center [784, 405] width 1568 height 752
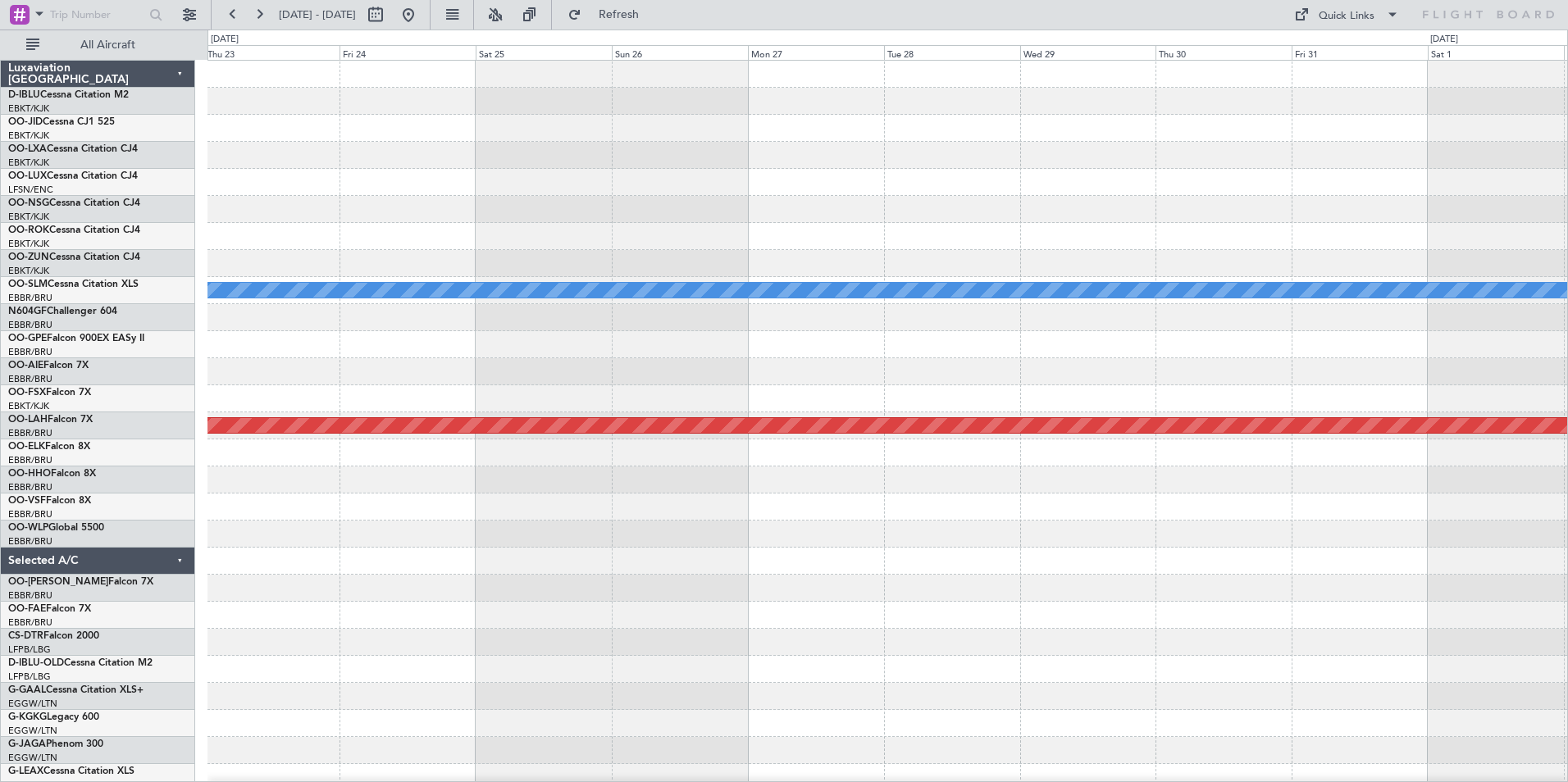
click at [286, 648] on div "A/C Unavailable [GEOGRAPHIC_DATA] Planned [GEOGRAPHIC_DATA][PERSON_NAME]-[GEOGR…" at bounding box center [886, 628] width 1359 height 1136
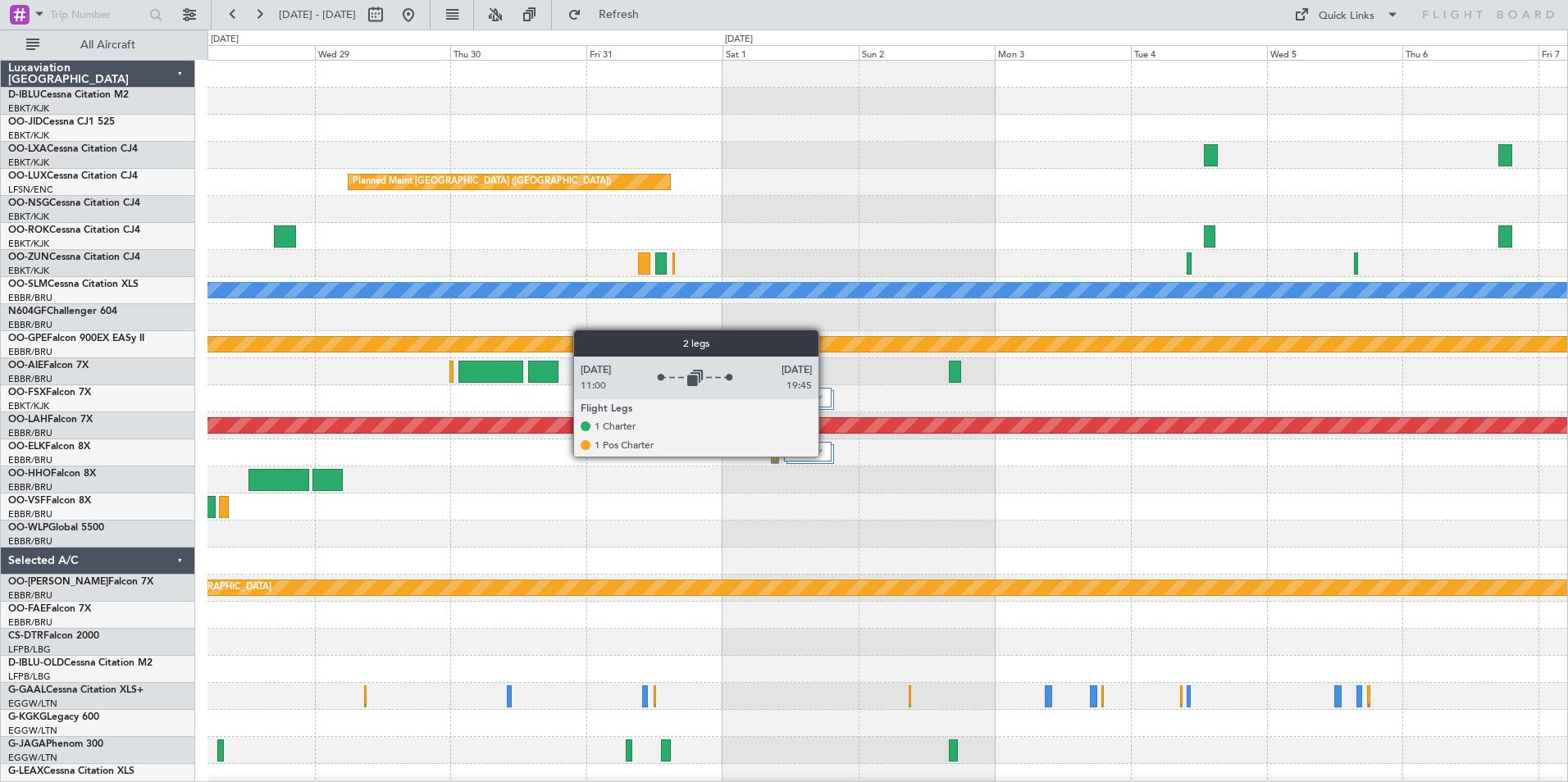
click at [826, 456] on div at bounding box center [808, 452] width 47 height 20
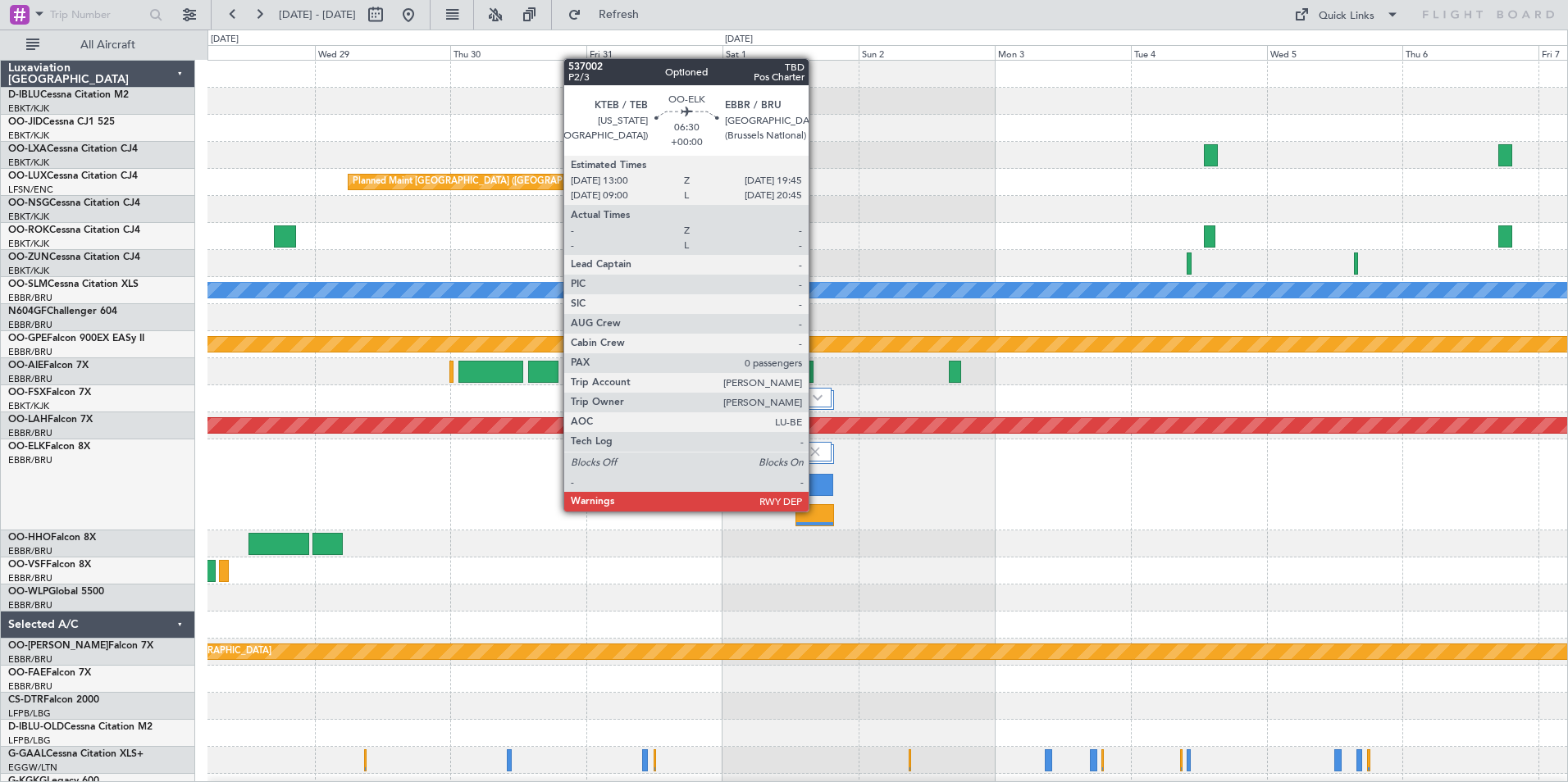
click at [815, 511] on div at bounding box center [815, 515] width 38 height 22
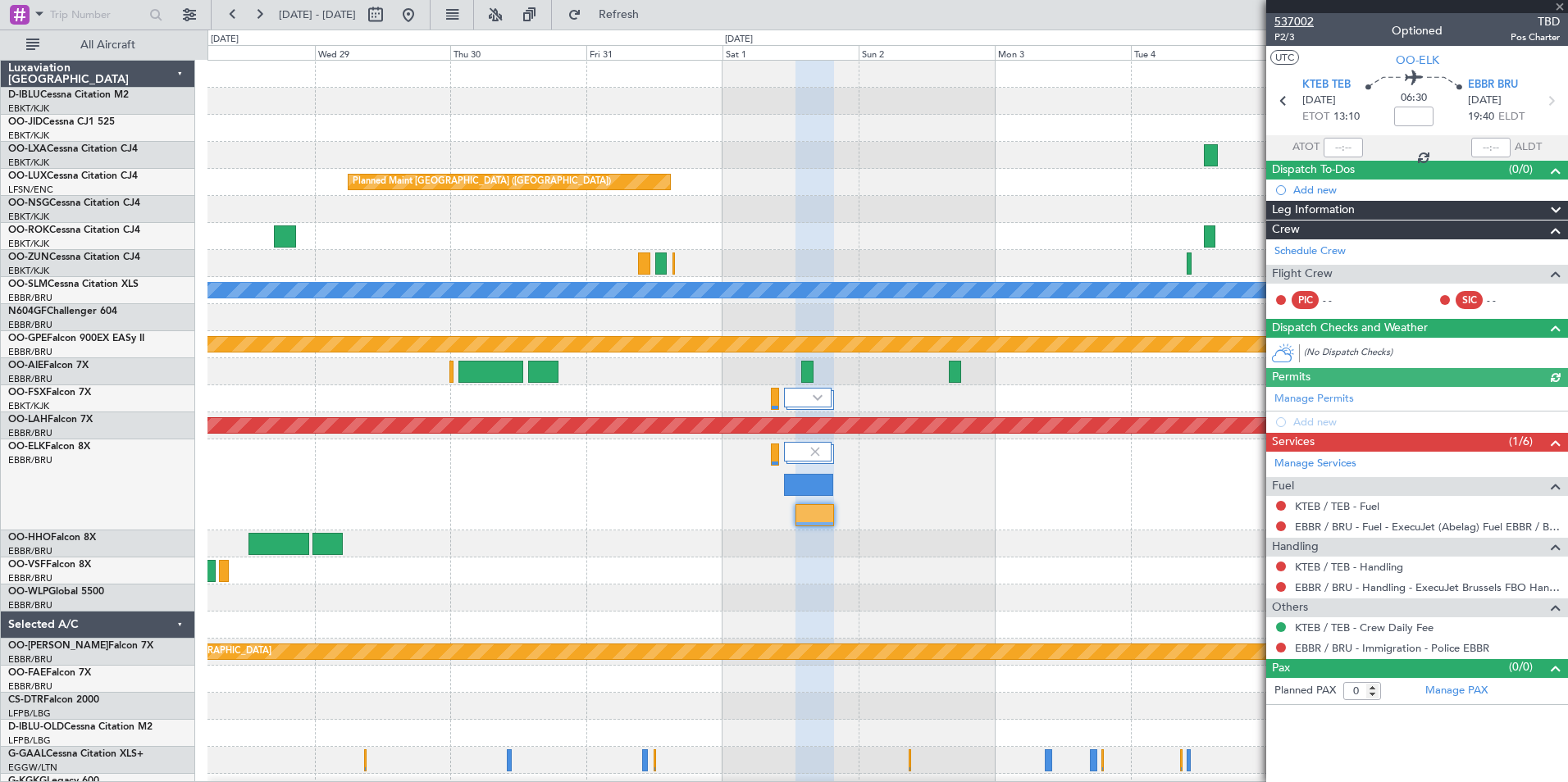
click at [1302, 20] on span "537002" at bounding box center [1294, 22] width 39 height 17
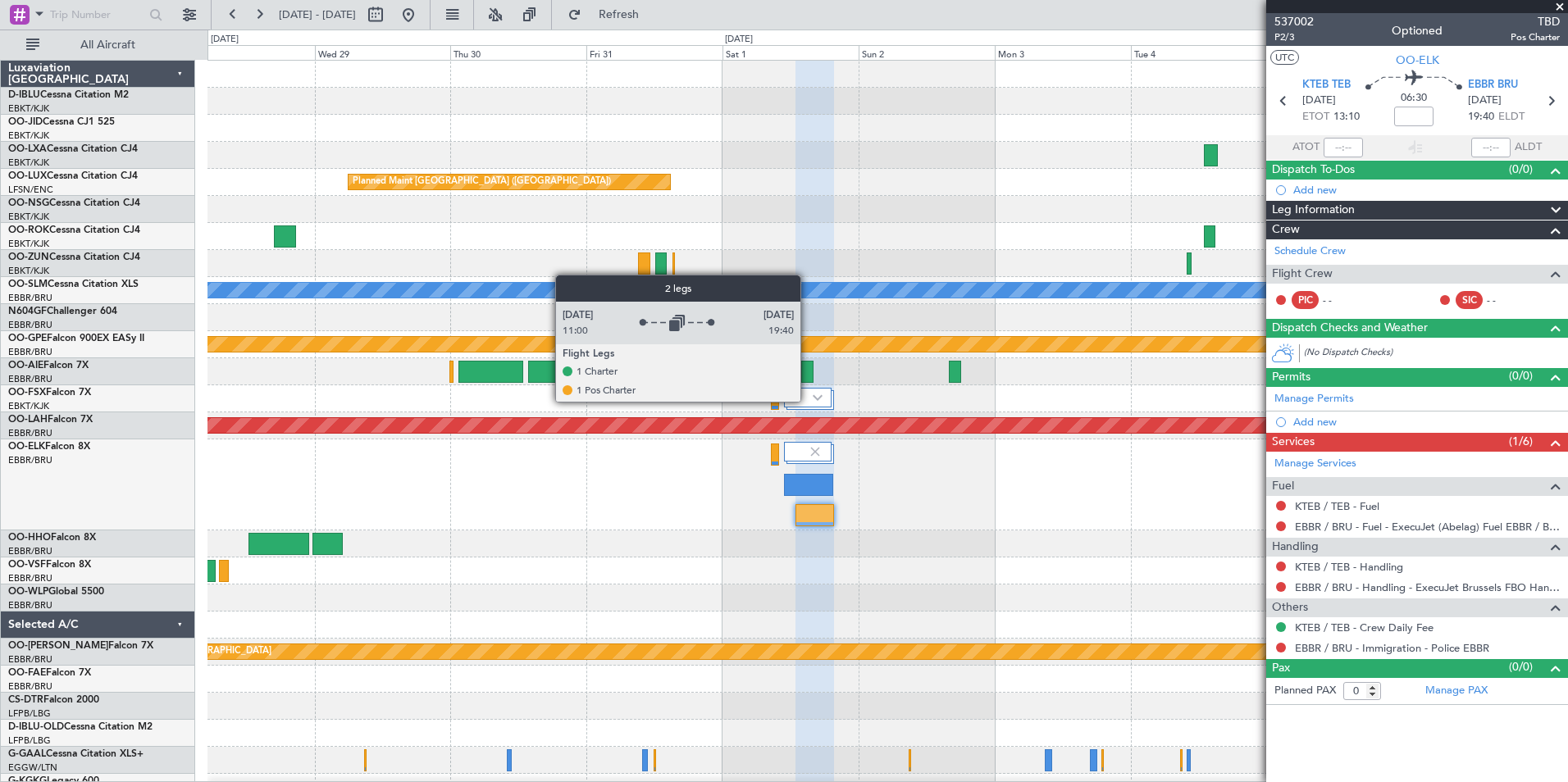
click at [807, 398] on div at bounding box center [807, 398] width 46 height 20
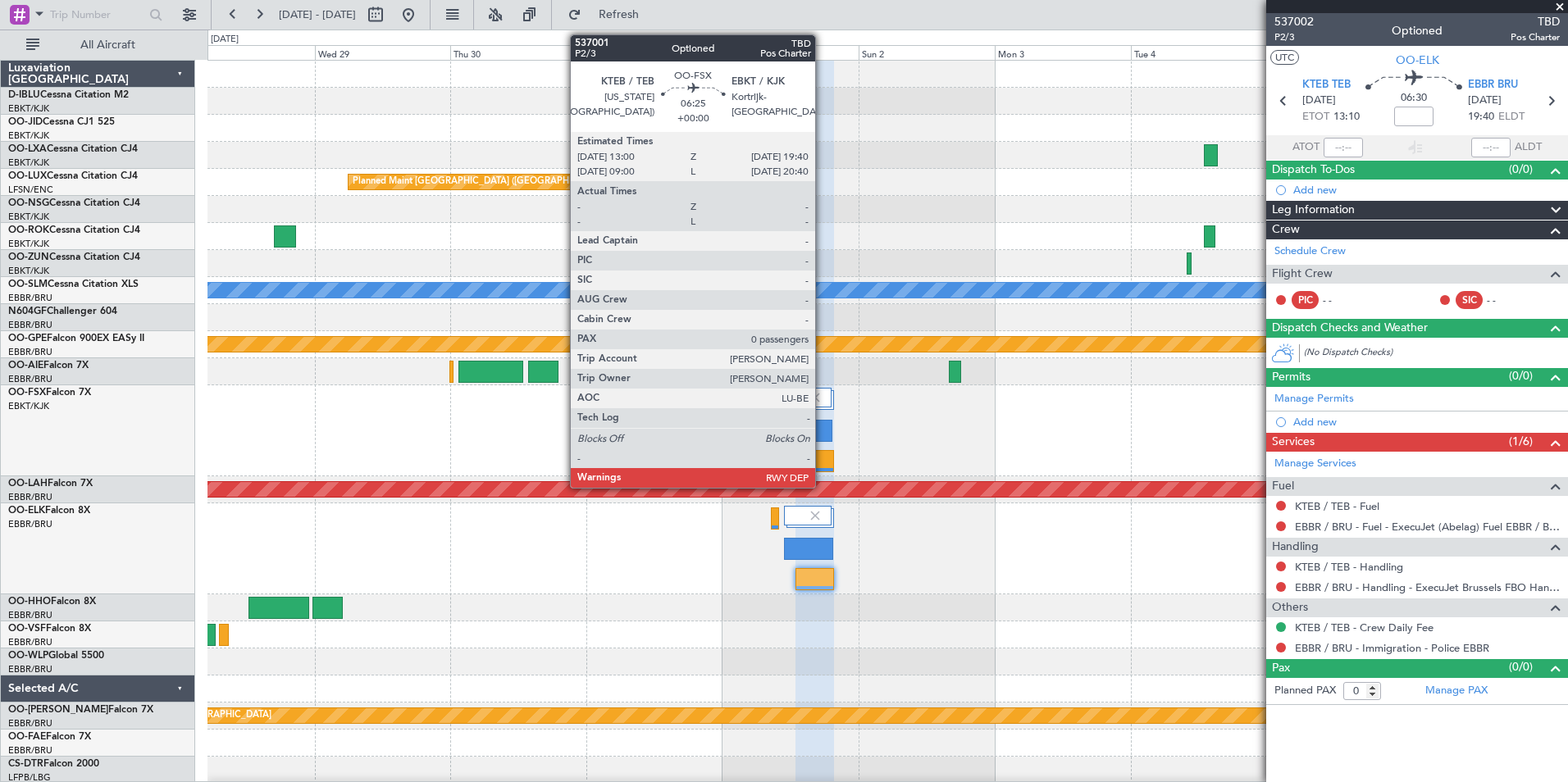
click at [822, 453] on div at bounding box center [815, 460] width 38 height 22
click at [822, 463] on div at bounding box center [815, 460] width 38 height 22
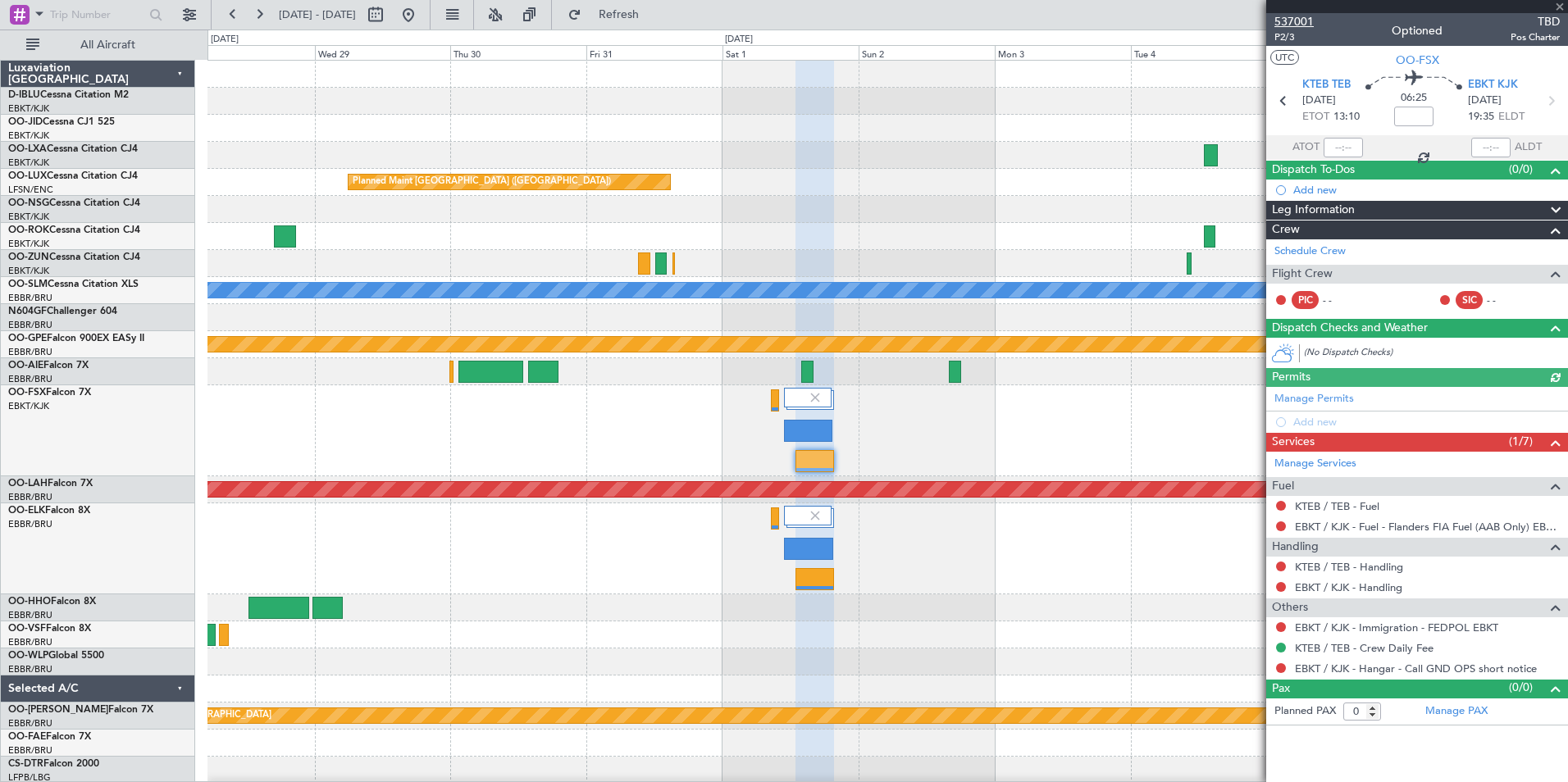
click at [1291, 18] on span "537001" at bounding box center [1294, 22] width 39 height 17
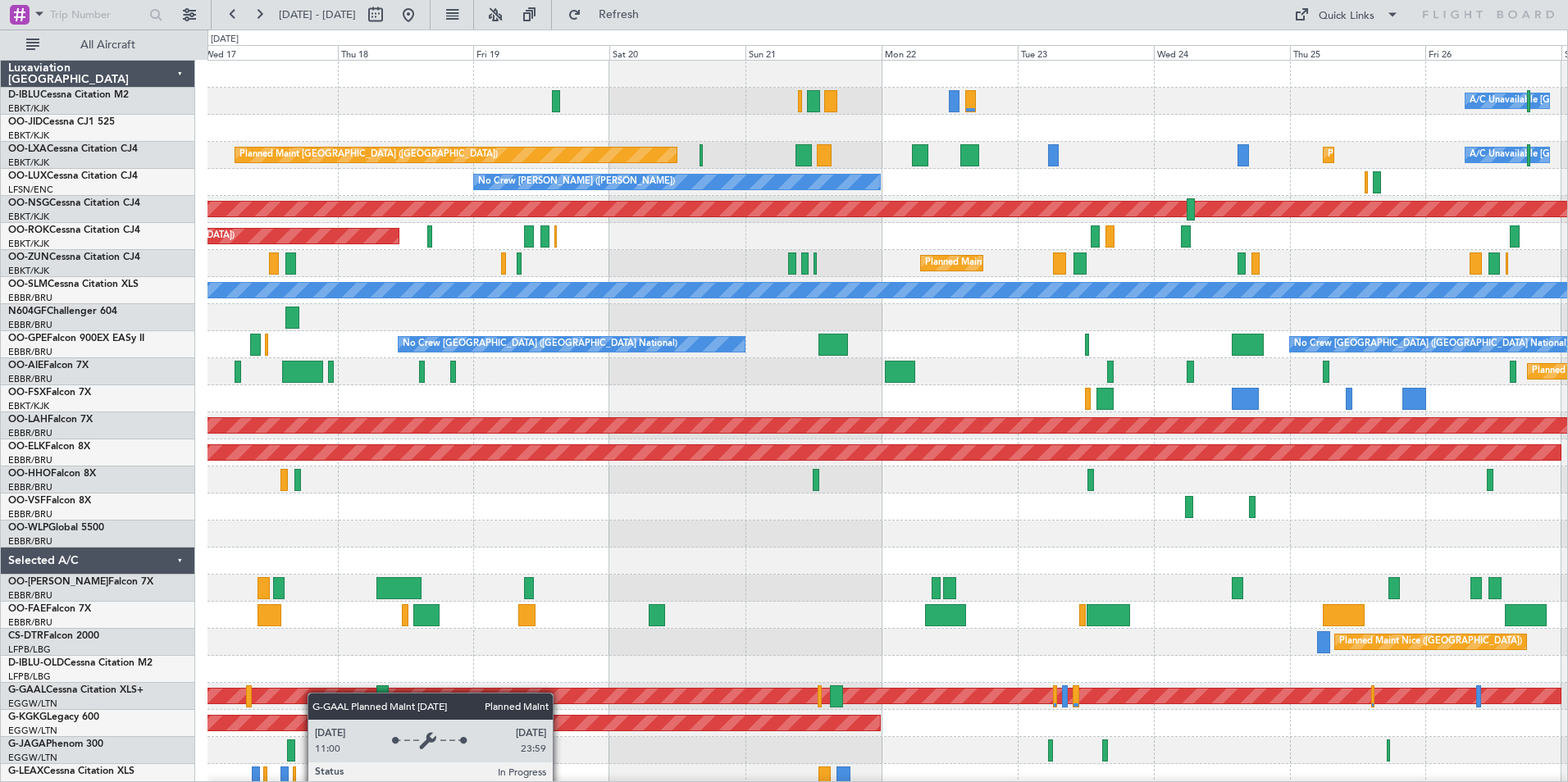
click at [157, 702] on div "A/C Unavailable [GEOGRAPHIC_DATA] ([GEOGRAPHIC_DATA] National) A/C Unavailable …" at bounding box center [784, 405] width 1568 height 752
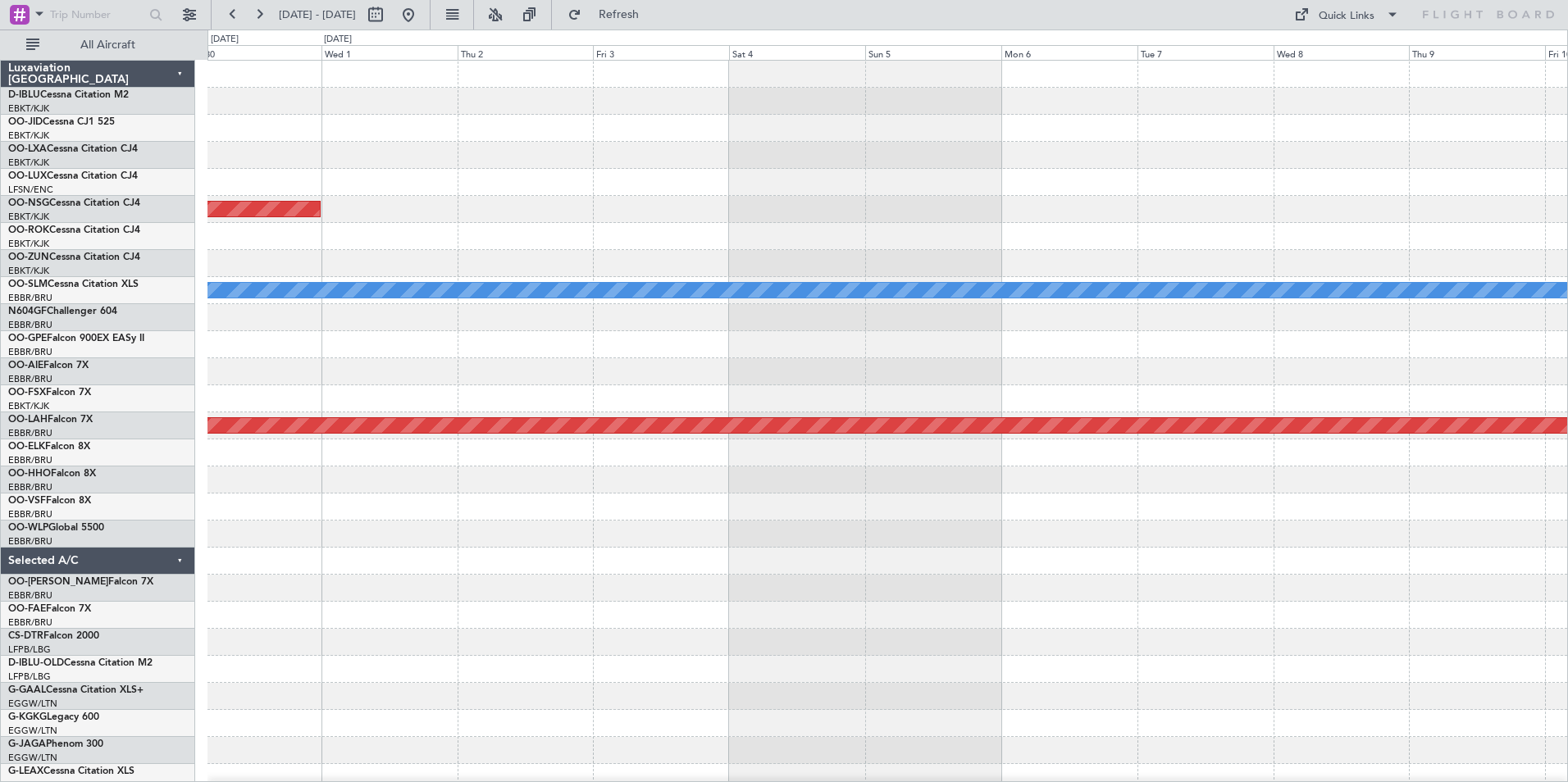
click at [0, 781] on html "[DATE] - [DATE] Refresh Quick Links All Aircraft A/C Unavailable [GEOGRAPHIC_DA…" at bounding box center [784, 391] width 1568 height 782
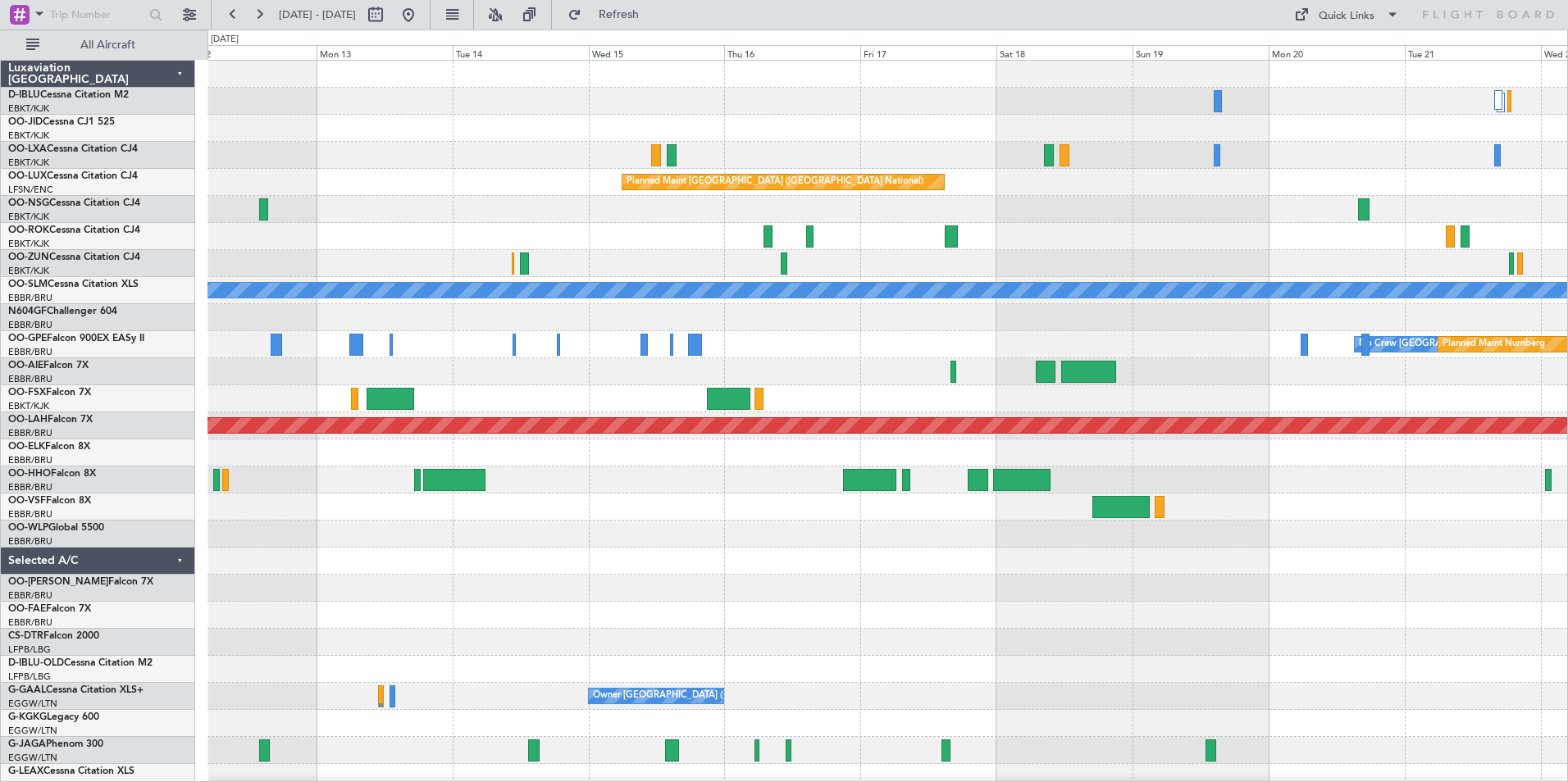
click at [686, 612] on div "Planned Maint [GEOGRAPHIC_DATA] ([GEOGRAPHIC_DATA] National) A/C Unavailable [G…" at bounding box center [886, 574] width 1359 height 1028
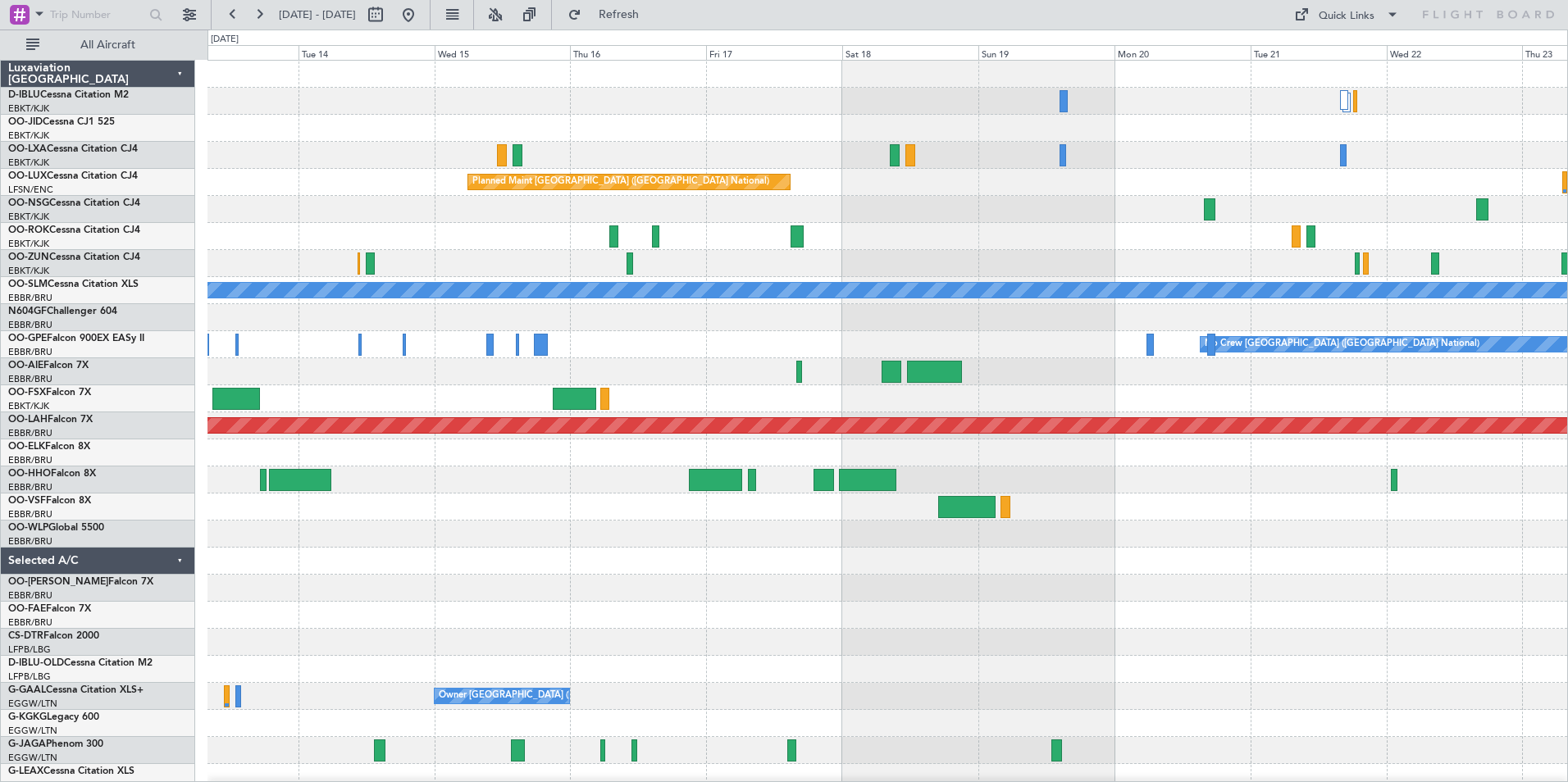
click at [1097, 592] on div "Planned Maint [GEOGRAPHIC_DATA] ([GEOGRAPHIC_DATA] National) A/C Unavailable [G…" at bounding box center [886, 601] width 1359 height 1082
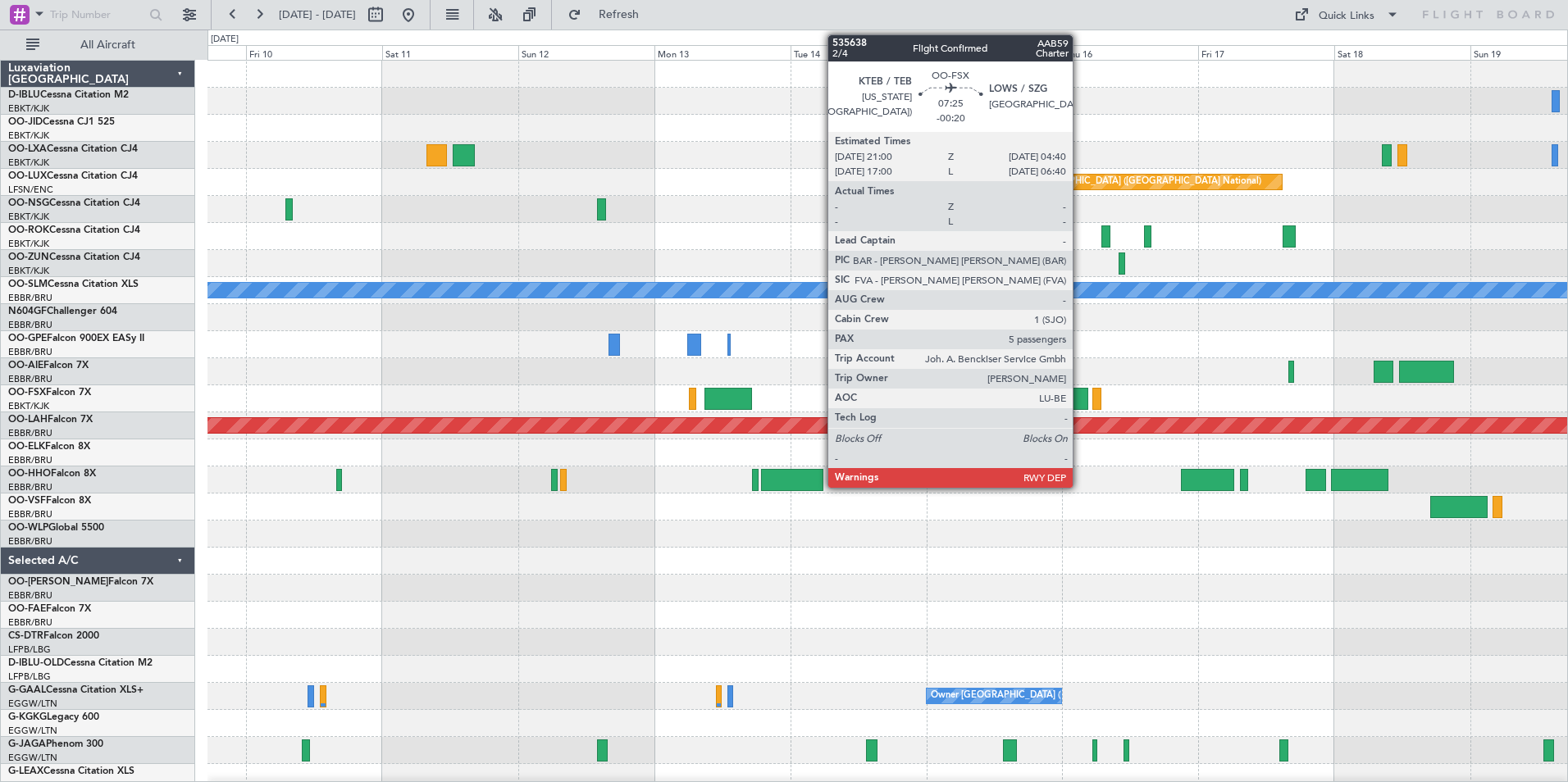
click at [1077, 398] on div at bounding box center [1066, 398] width 44 height 22
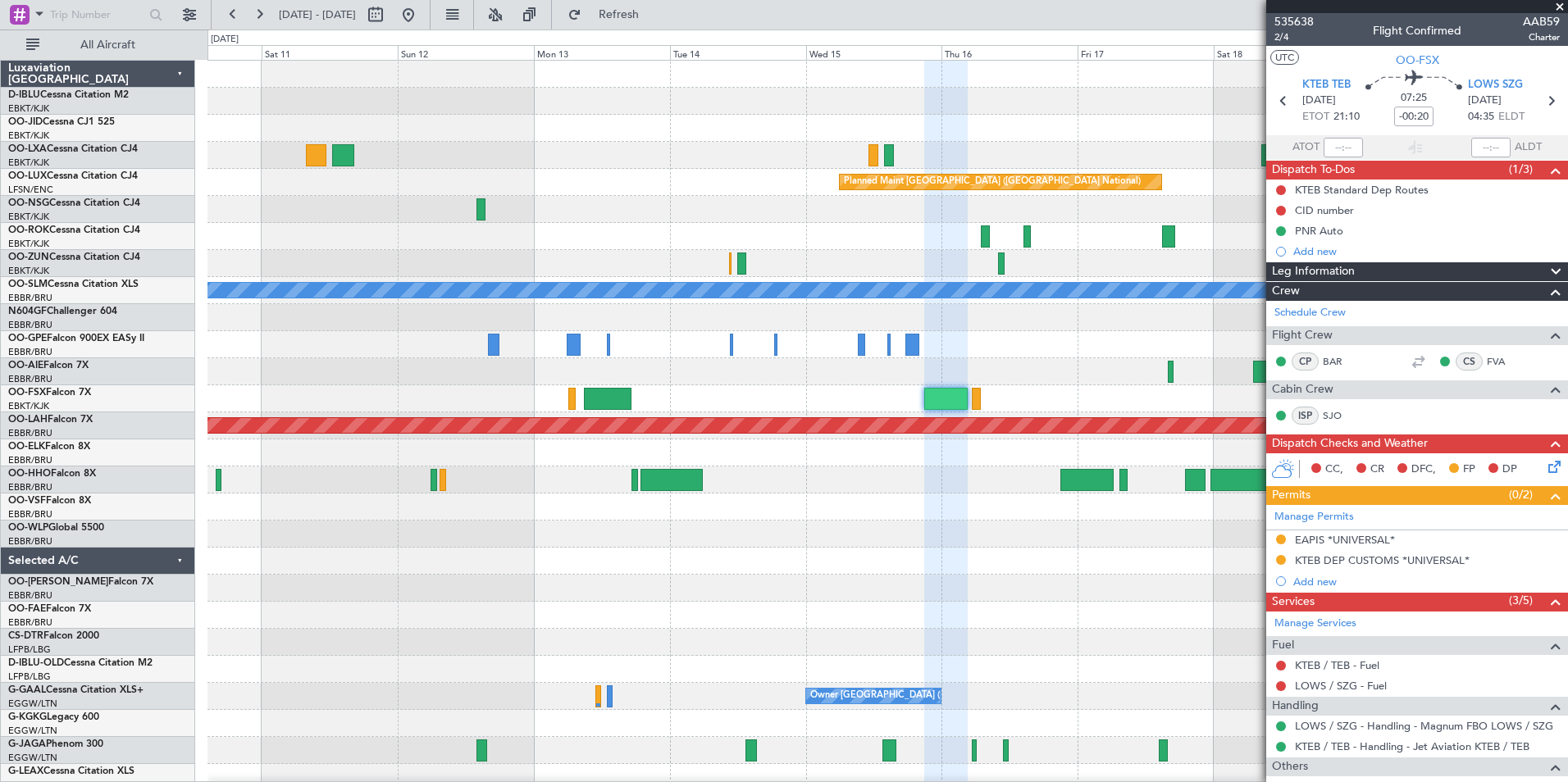
click at [868, 548] on div "Planned Maint [GEOGRAPHIC_DATA] ([GEOGRAPHIC_DATA] National) A/C Unavailable [G…" at bounding box center [886, 601] width 1359 height 1082
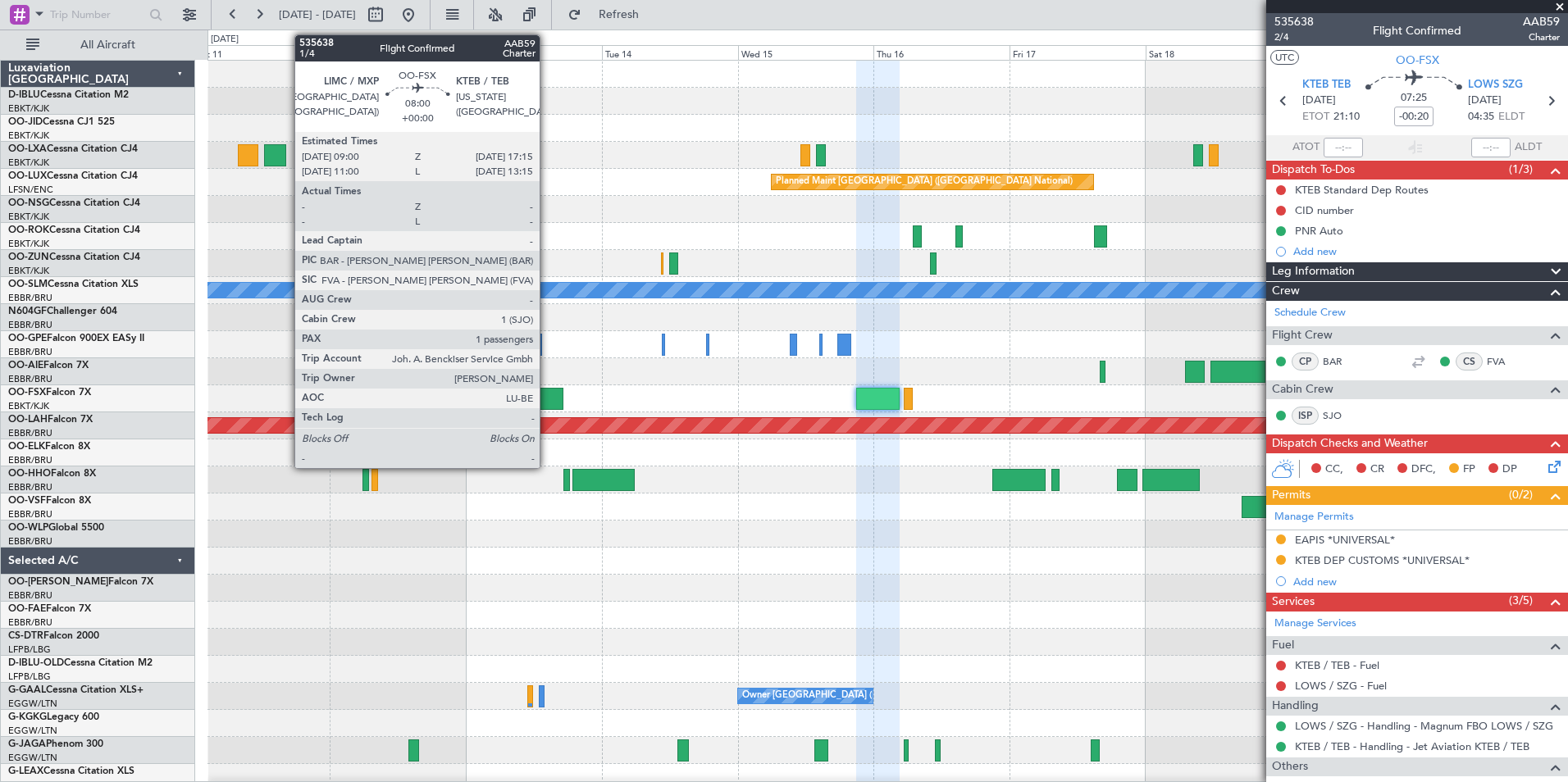
click at [547, 398] on div at bounding box center [539, 398] width 47 height 22
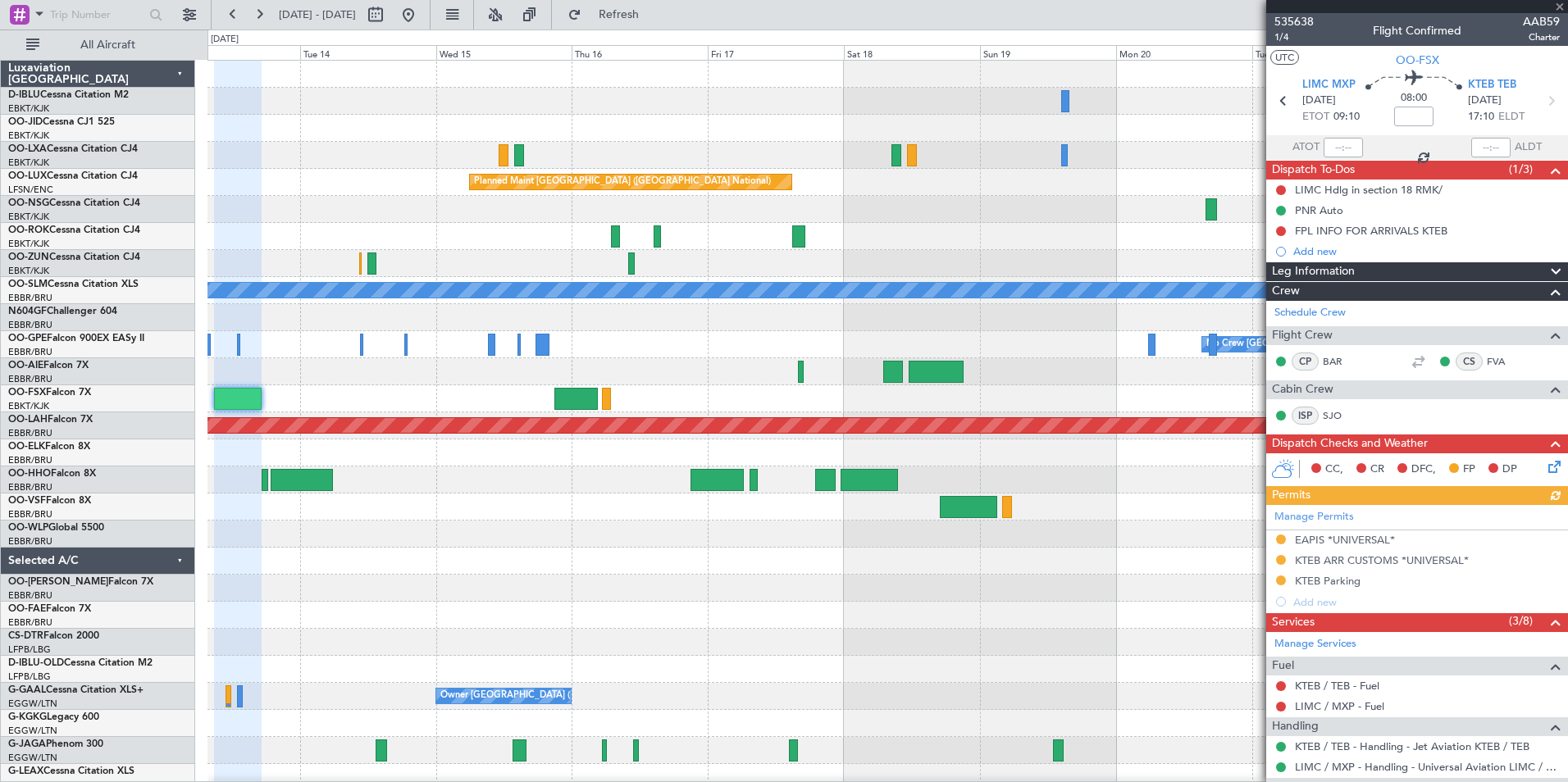
click at [305, 589] on div at bounding box center [886, 588] width 1359 height 27
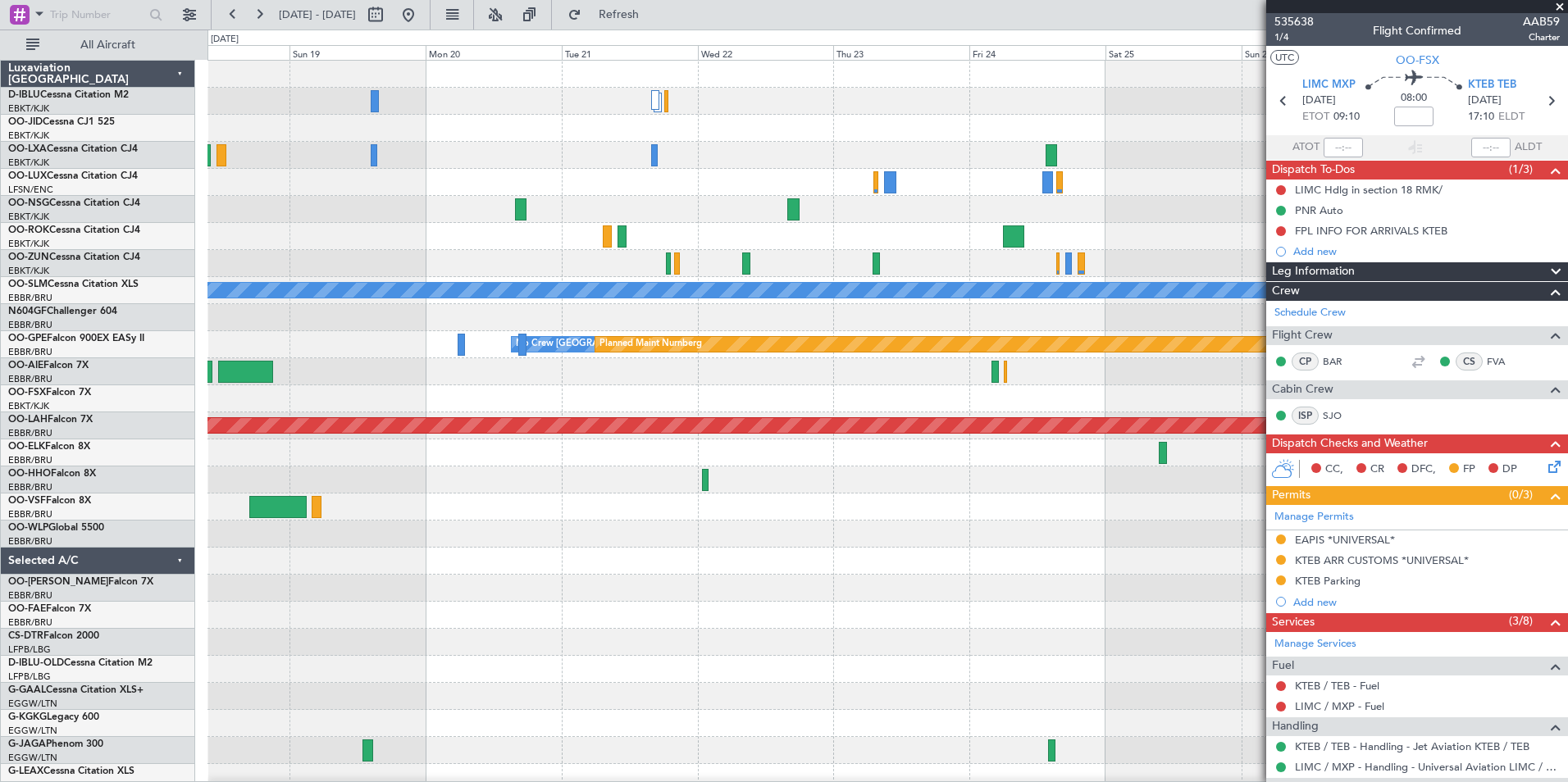
click at [296, 599] on div "Planned Maint Kortrijk-[GEOGRAPHIC_DATA]" at bounding box center [886, 588] width 1359 height 27
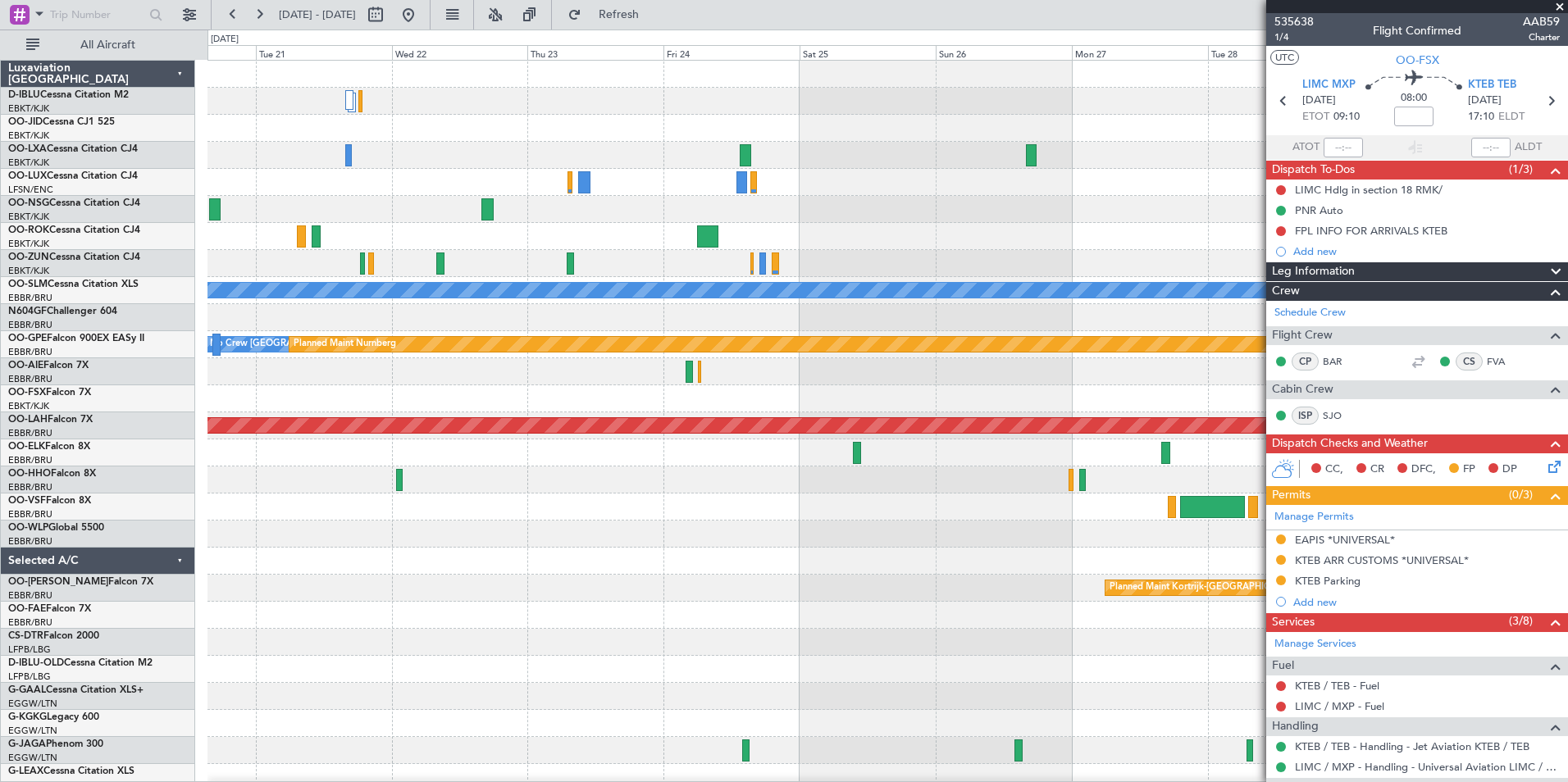
click at [234, 601] on div "Planned Maint Kortrijk-[GEOGRAPHIC_DATA]" at bounding box center [886, 588] width 1359 height 27
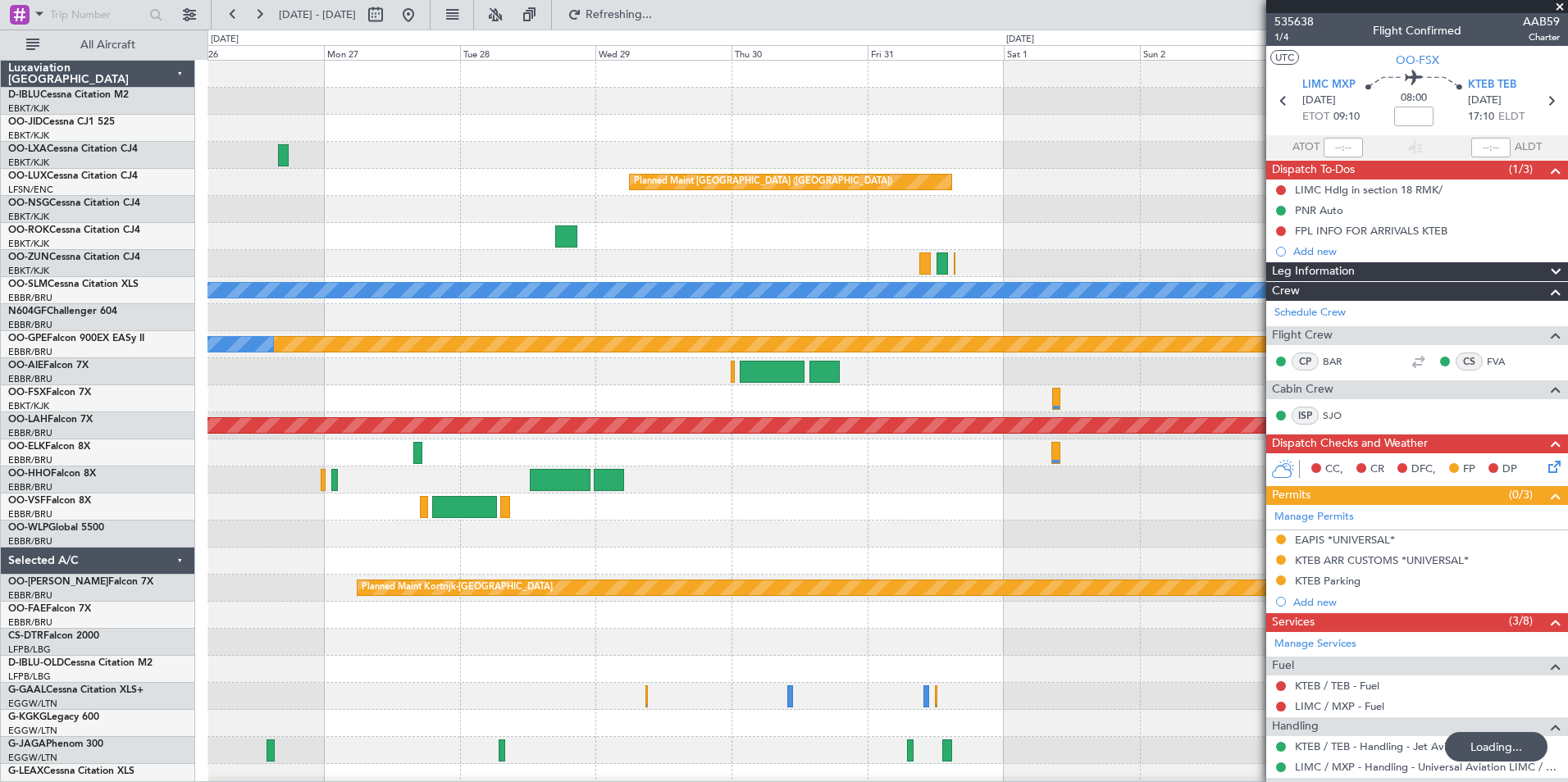
click at [0, 527] on html "[DATE] - [DATE] Refreshing... Quick Links All Aircraft Planned Maint [GEOGRAPHI…" at bounding box center [784, 391] width 1568 height 782
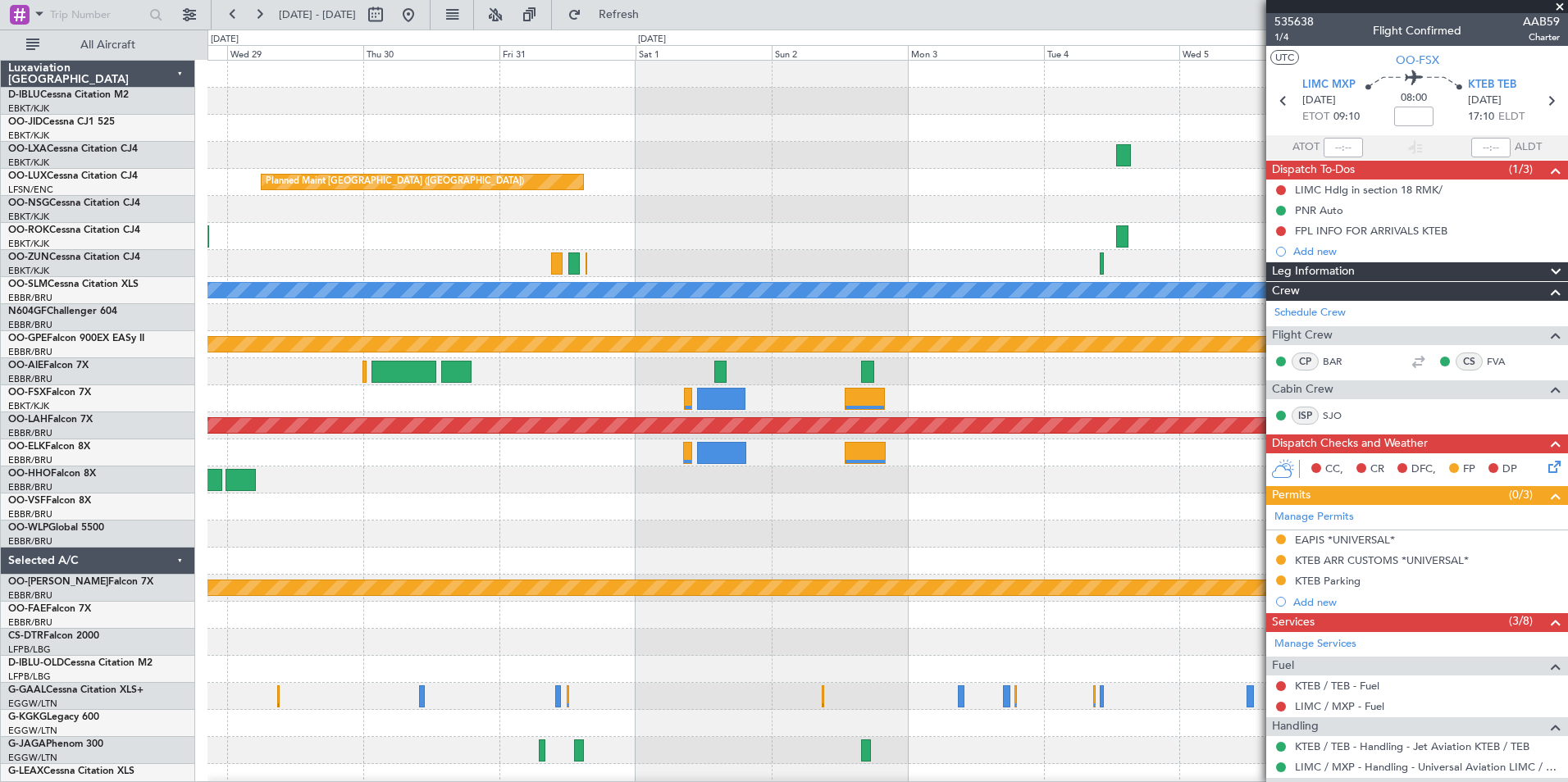
click at [768, 520] on div at bounding box center [886, 507] width 1359 height 27
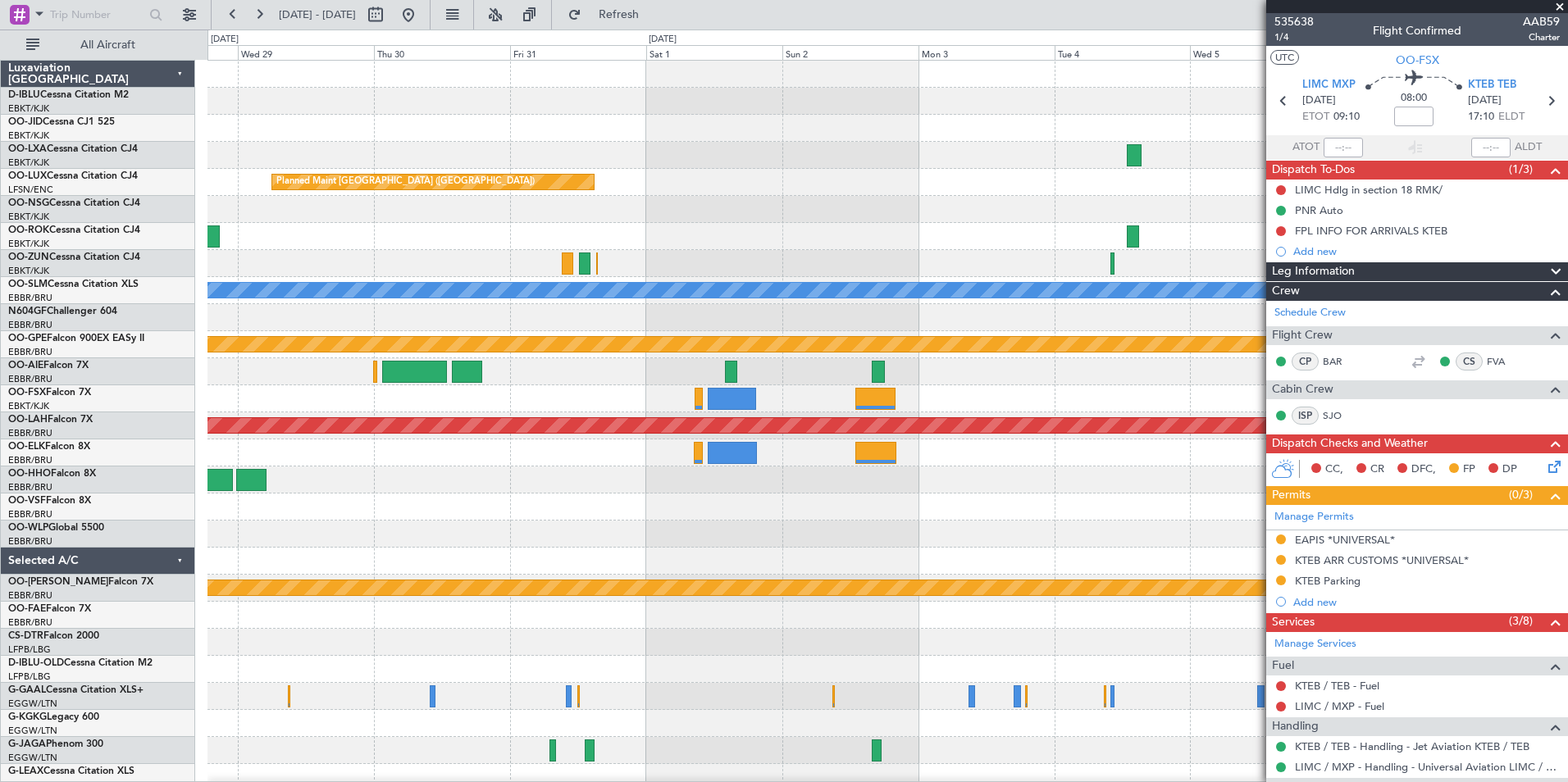
click at [834, 561] on div "Planned Maint [GEOGRAPHIC_DATA] ([GEOGRAPHIC_DATA]) A/C Unavailable [GEOGRAPHIC…" at bounding box center [886, 601] width 1359 height 1082
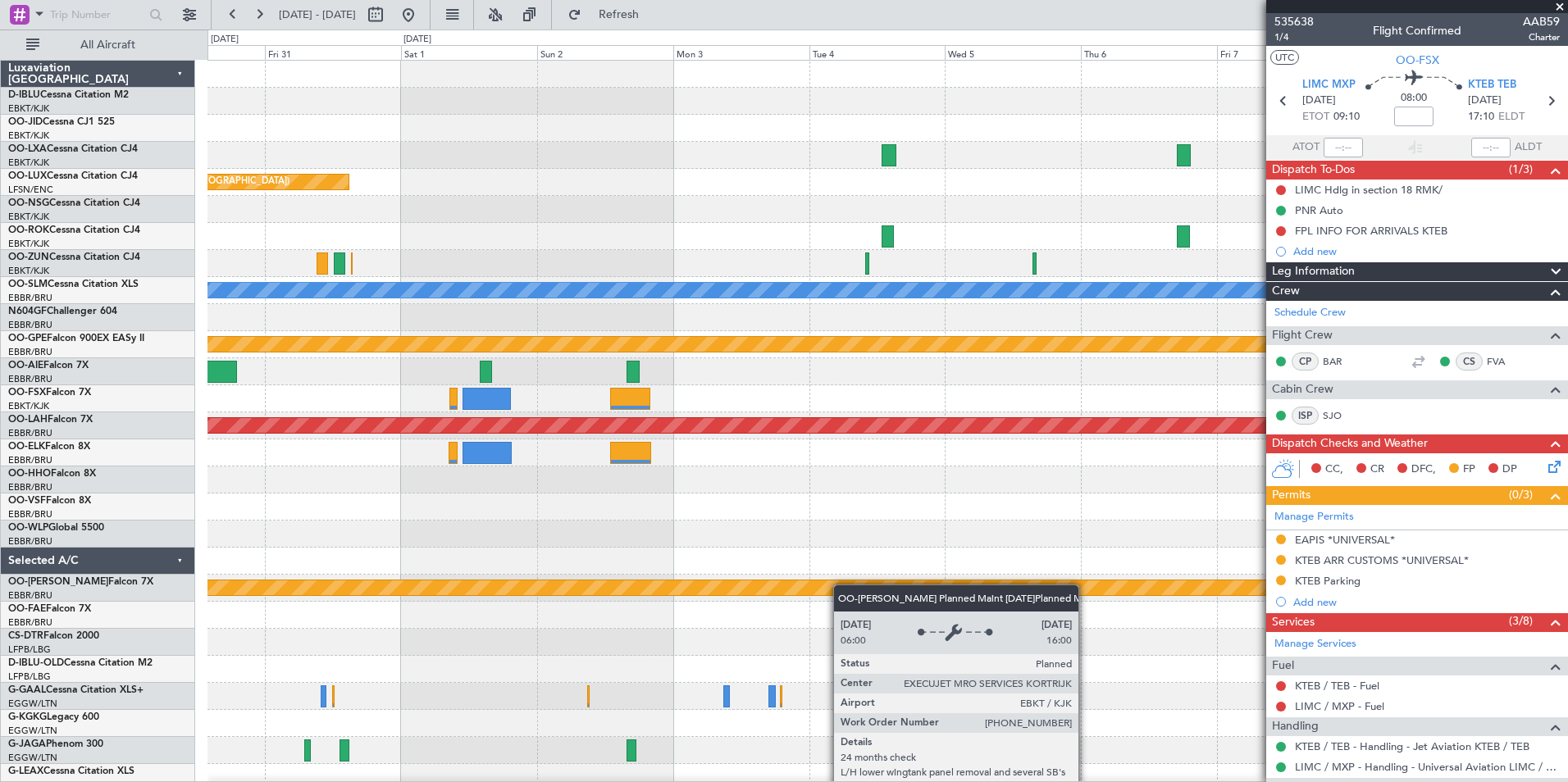
click at [511, 607] on div "Planned Maint [GEOGRAPHIC_DATA] ([GEOGRAPHIC_DATA]) A/C Unavailable [GEOGRAPHIC…" at bounding box center [886, 601] width 1359 height 1082
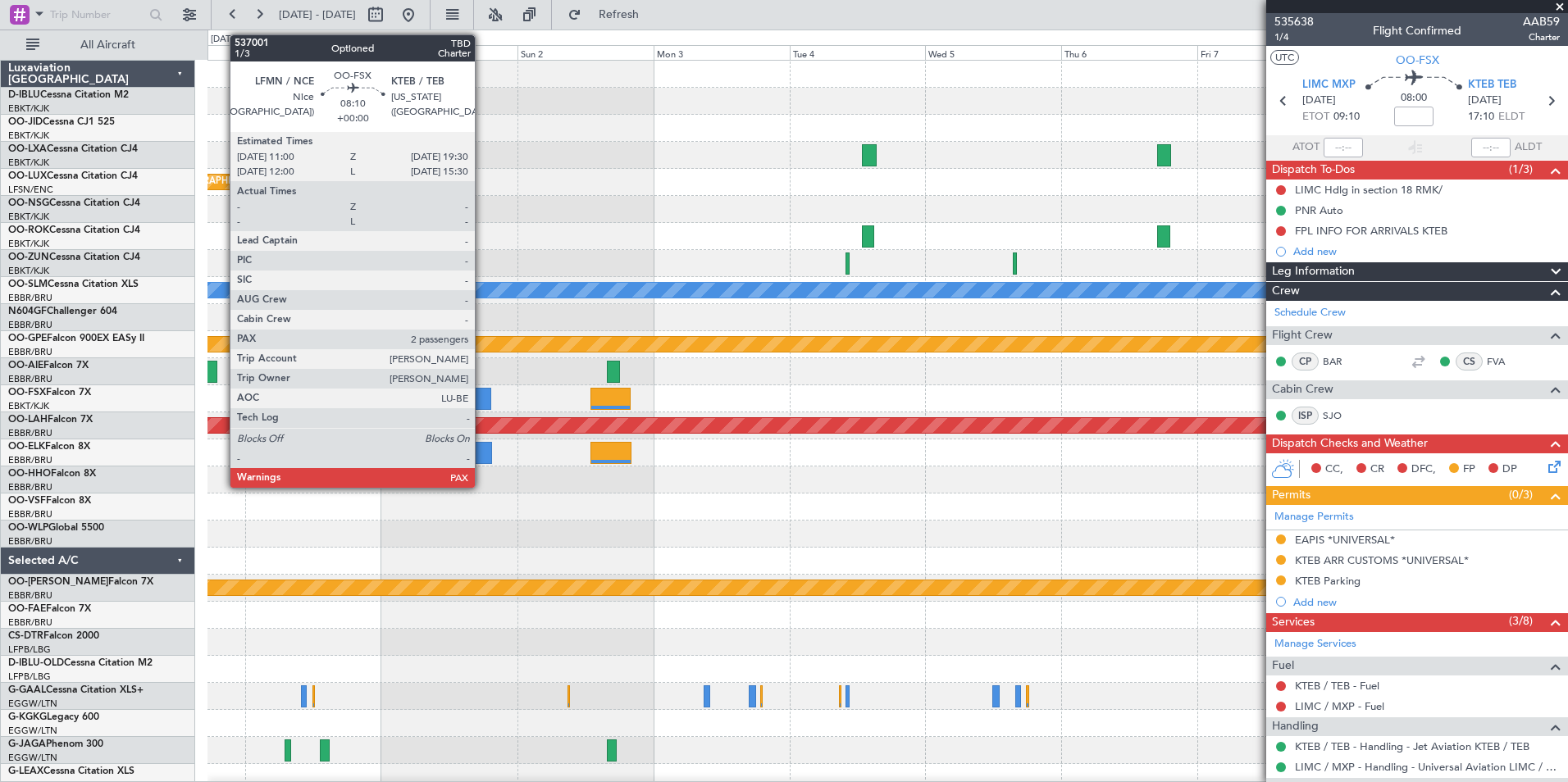
click at [482, 397] on div at bounding box center [467, 398] width 48 height 22
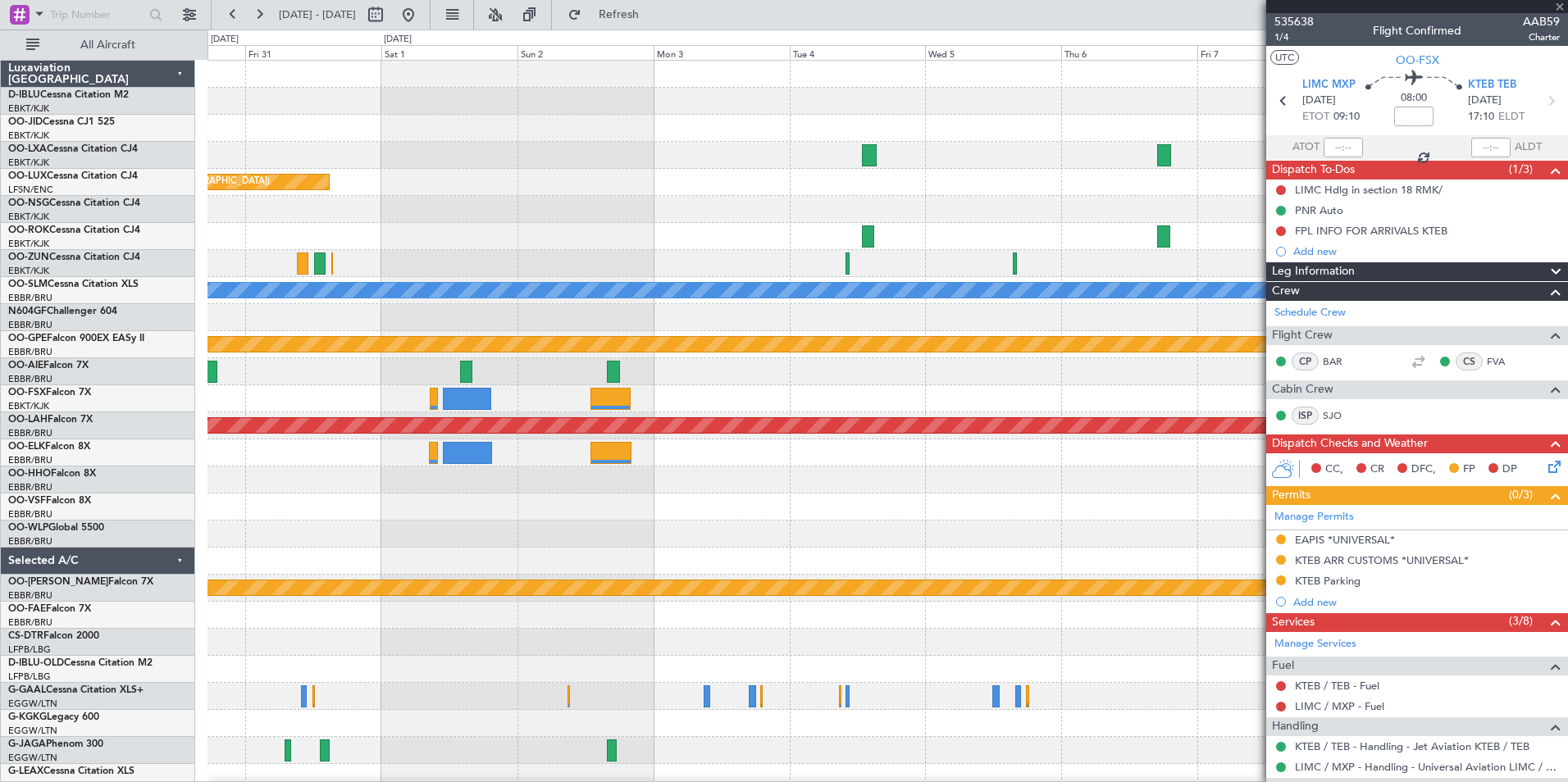
type input "2"
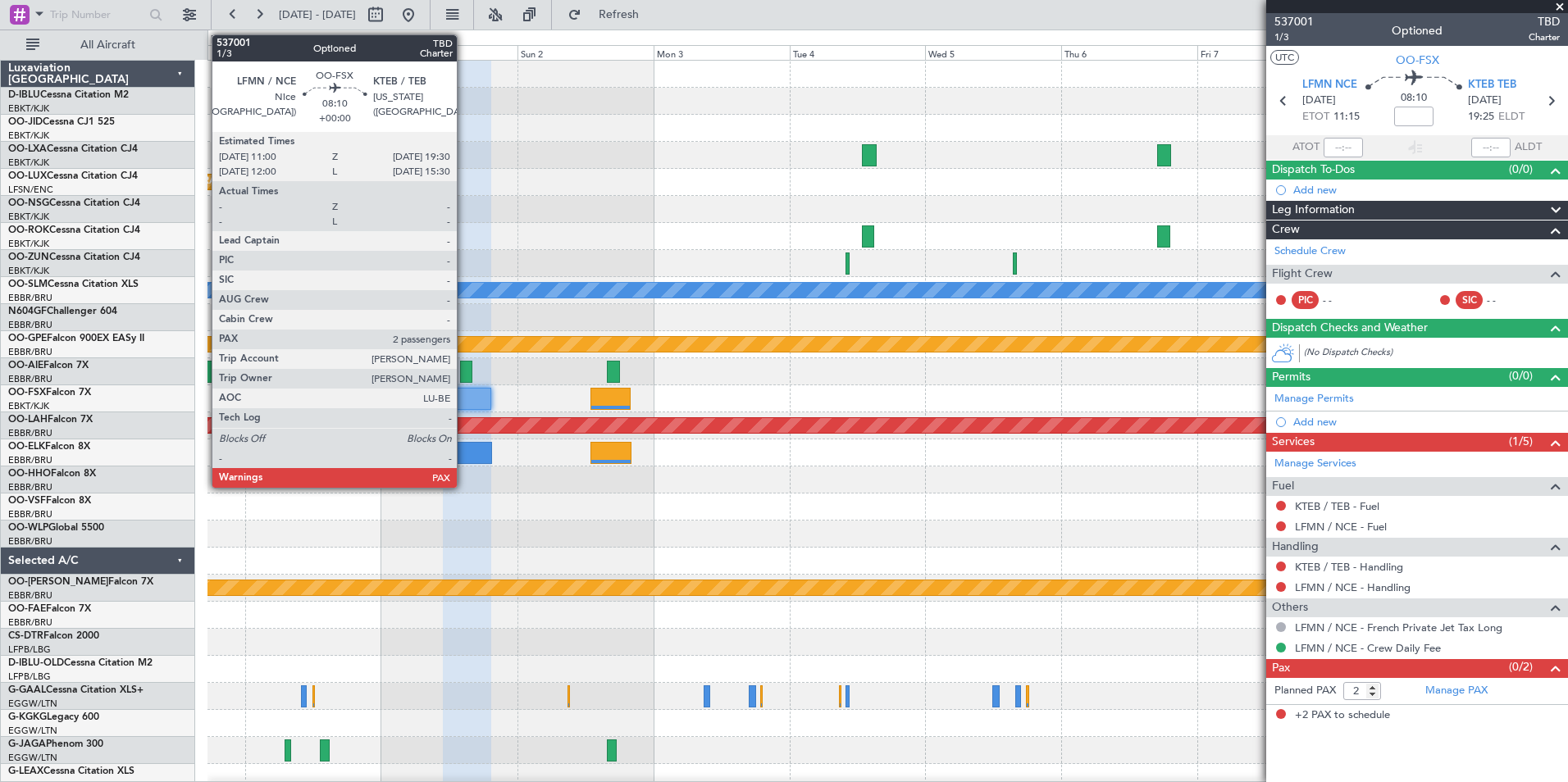
click at [464, 398] on div at bounding box center [467, 398] width 48 height 22
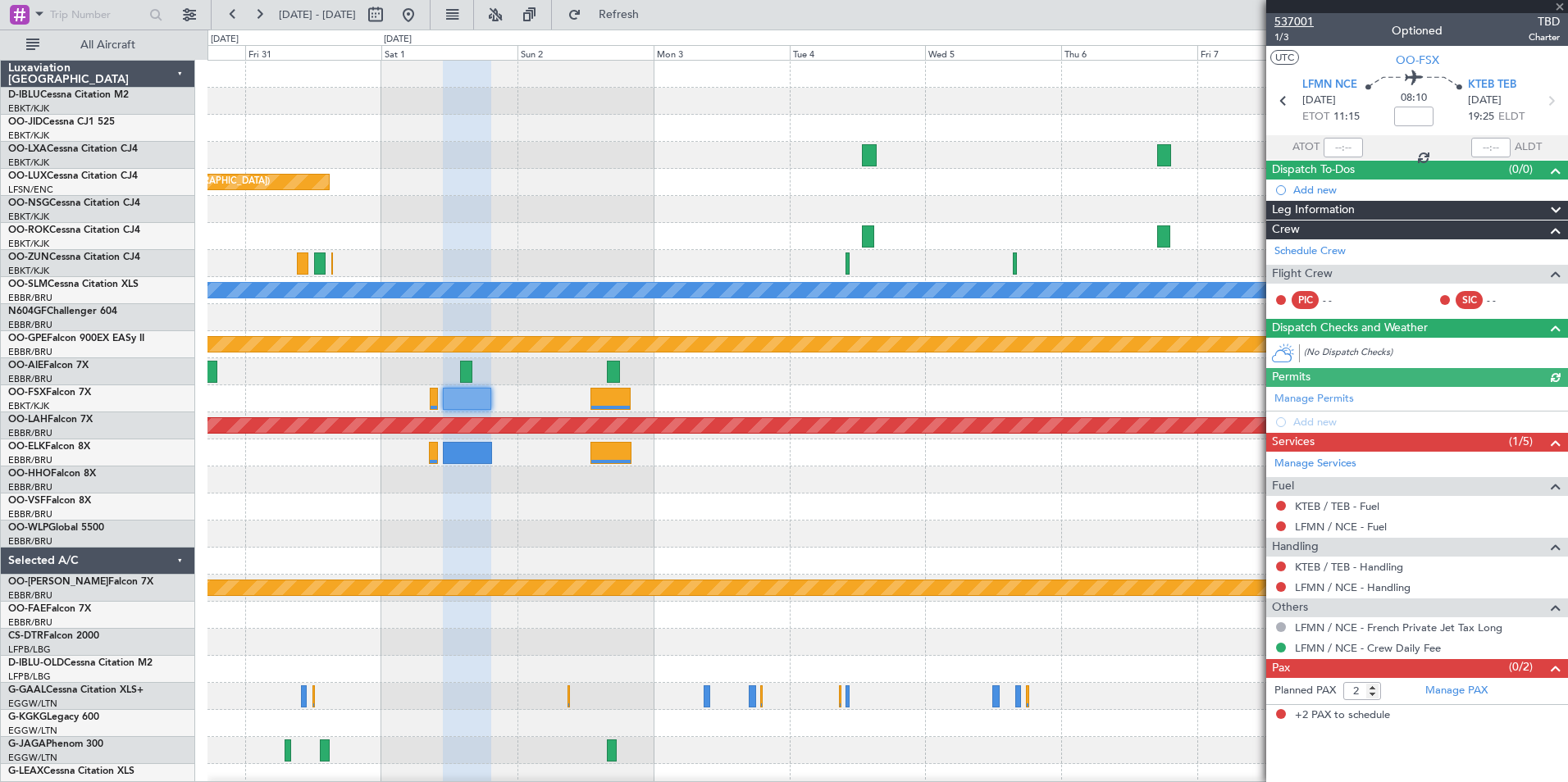
click at [1309, 17] on span "537001" at bounding box center [1294, 22] width 39 height 17
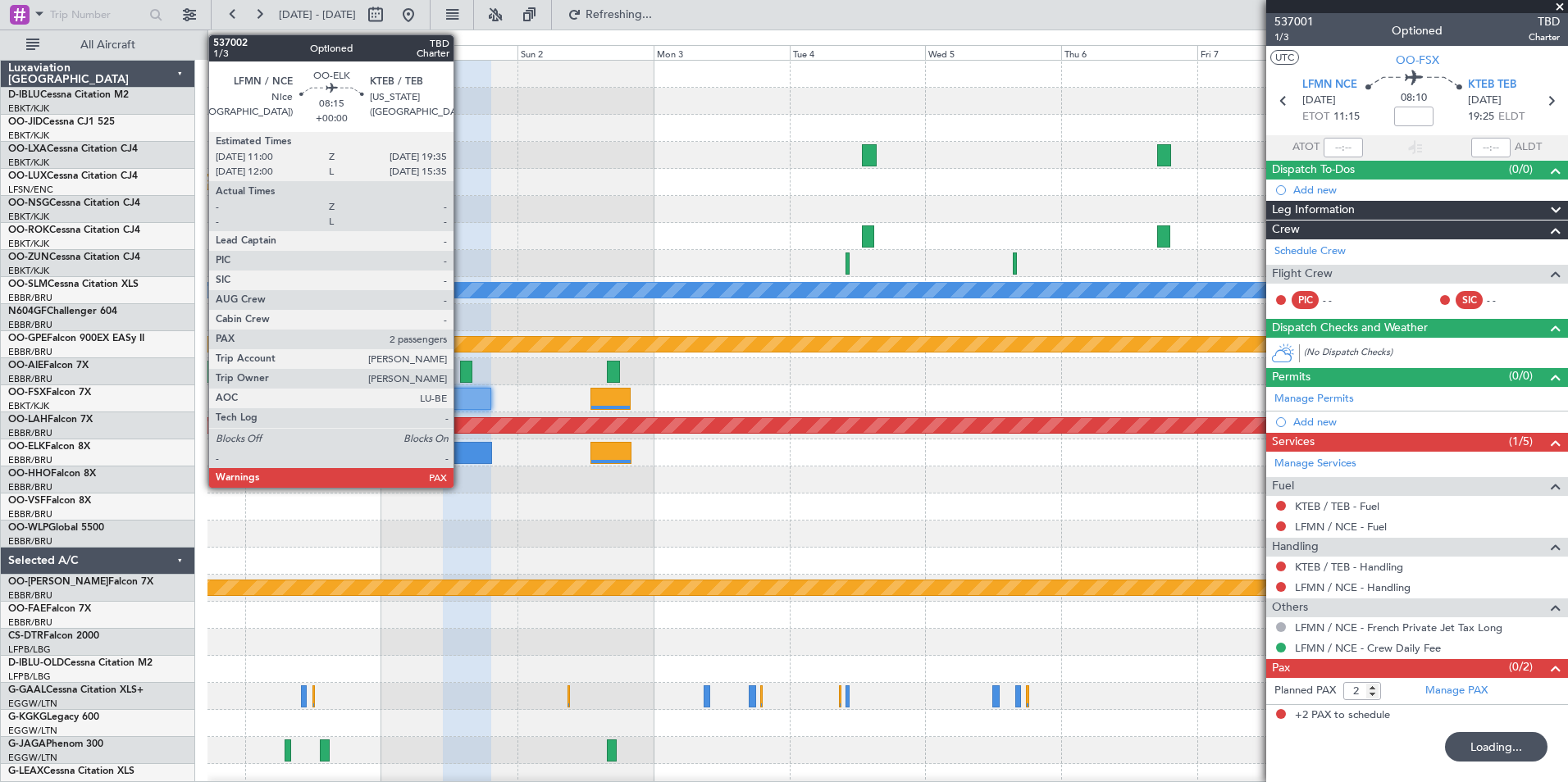
click at [461, 443] on div at bounding box center [468, 453] width 49 height 22
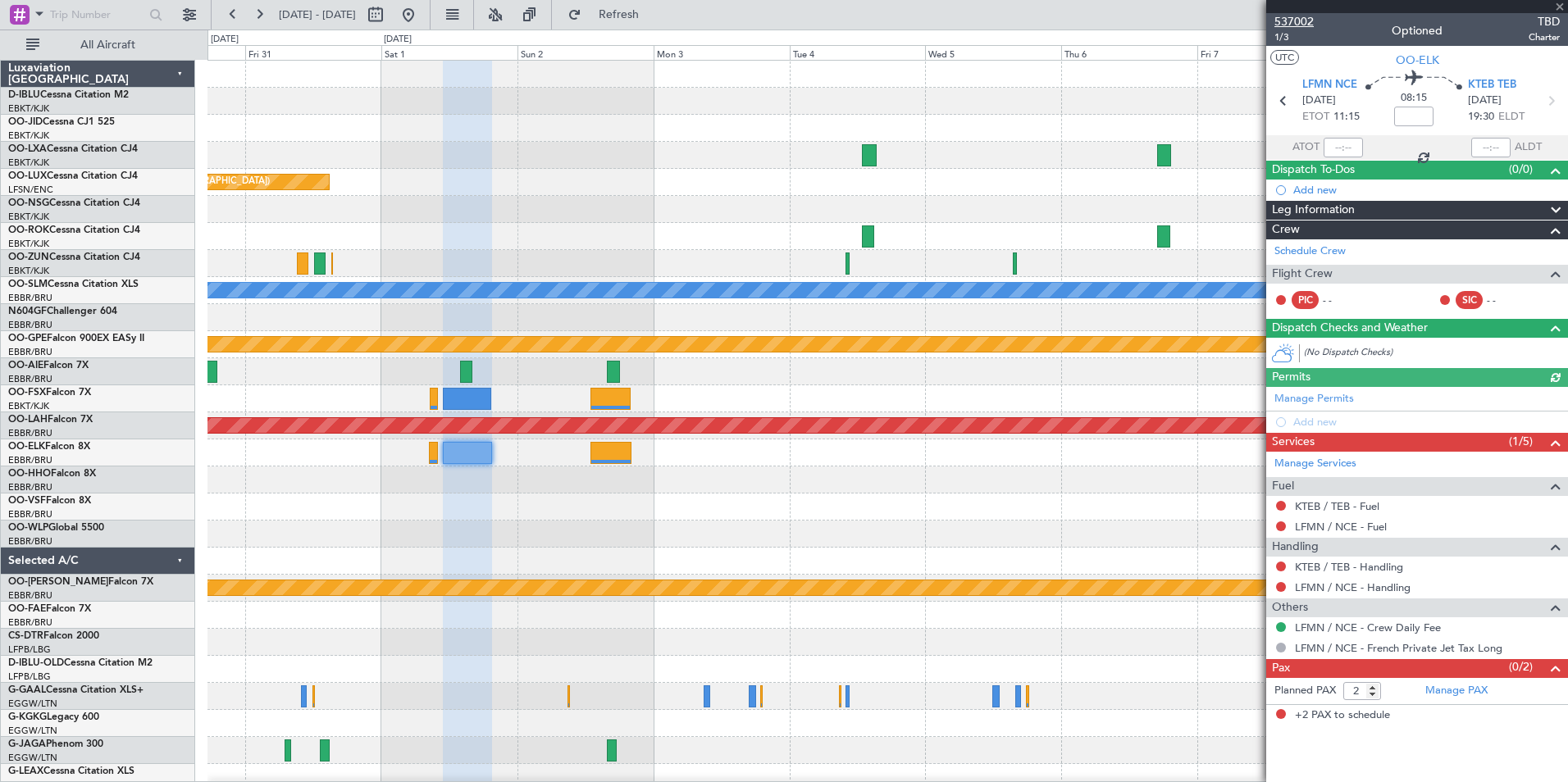
click at [1283, 22] on span "537002" at bounding box center [1294, 22] width 39 height 17
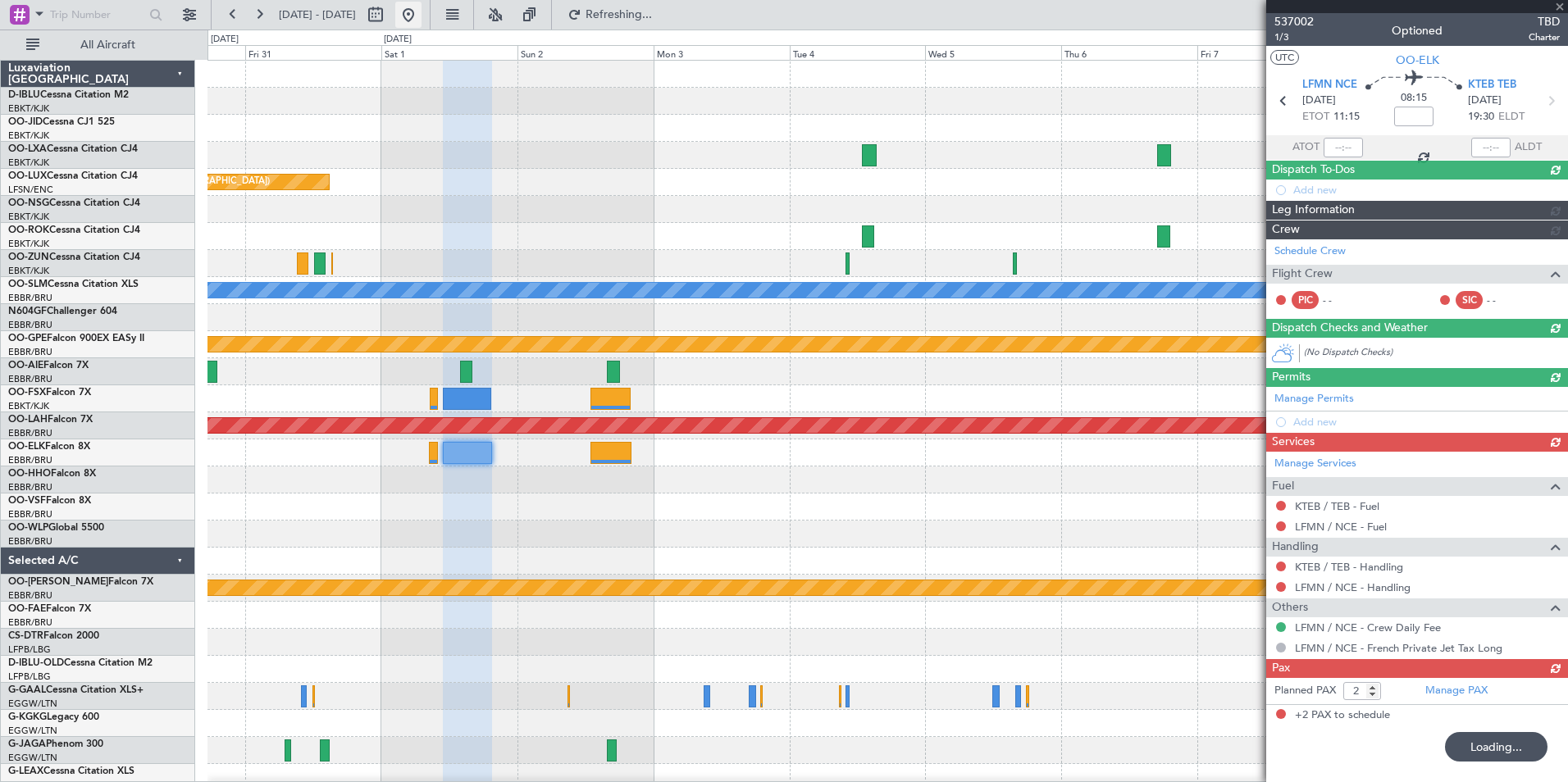
click at [421, 17] on button at bounding box center [408, 15] width 26 height 26
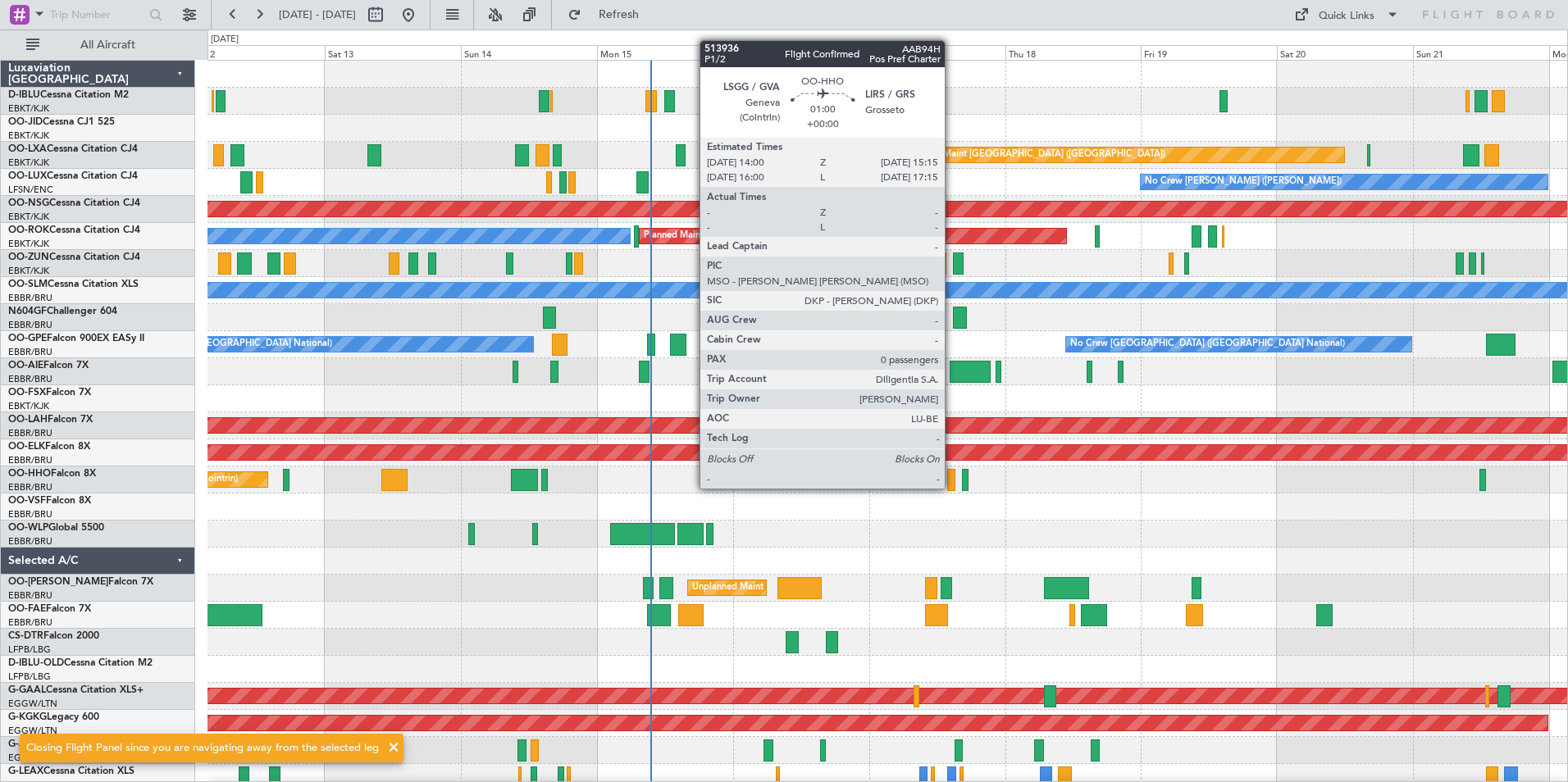
click at [952, 472] on div at bounding box center [951, 480] width 7 height 22
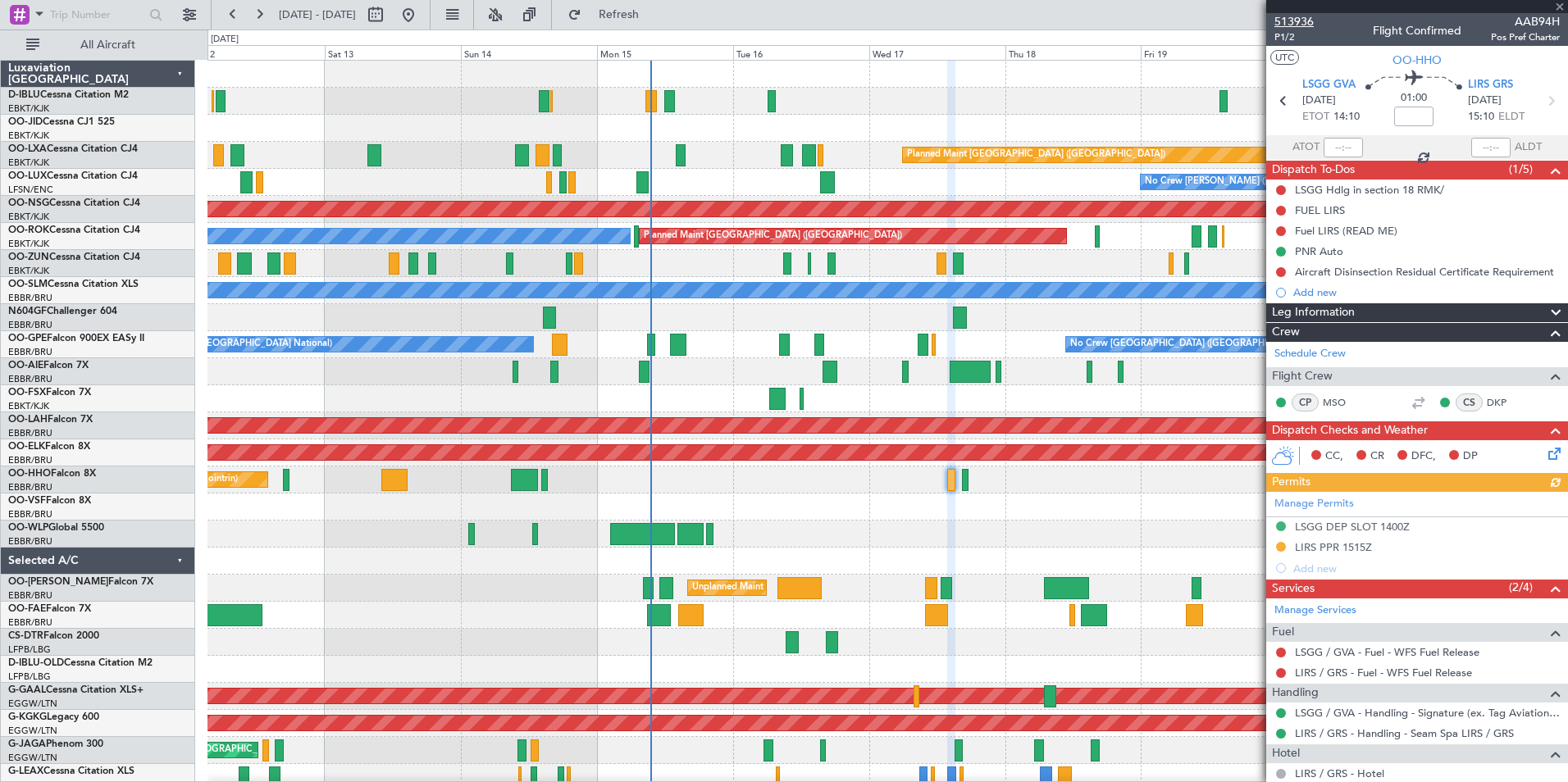
click at [1307, 25] on span "513936" at bounding box center [1294, 22] width 39 height 17
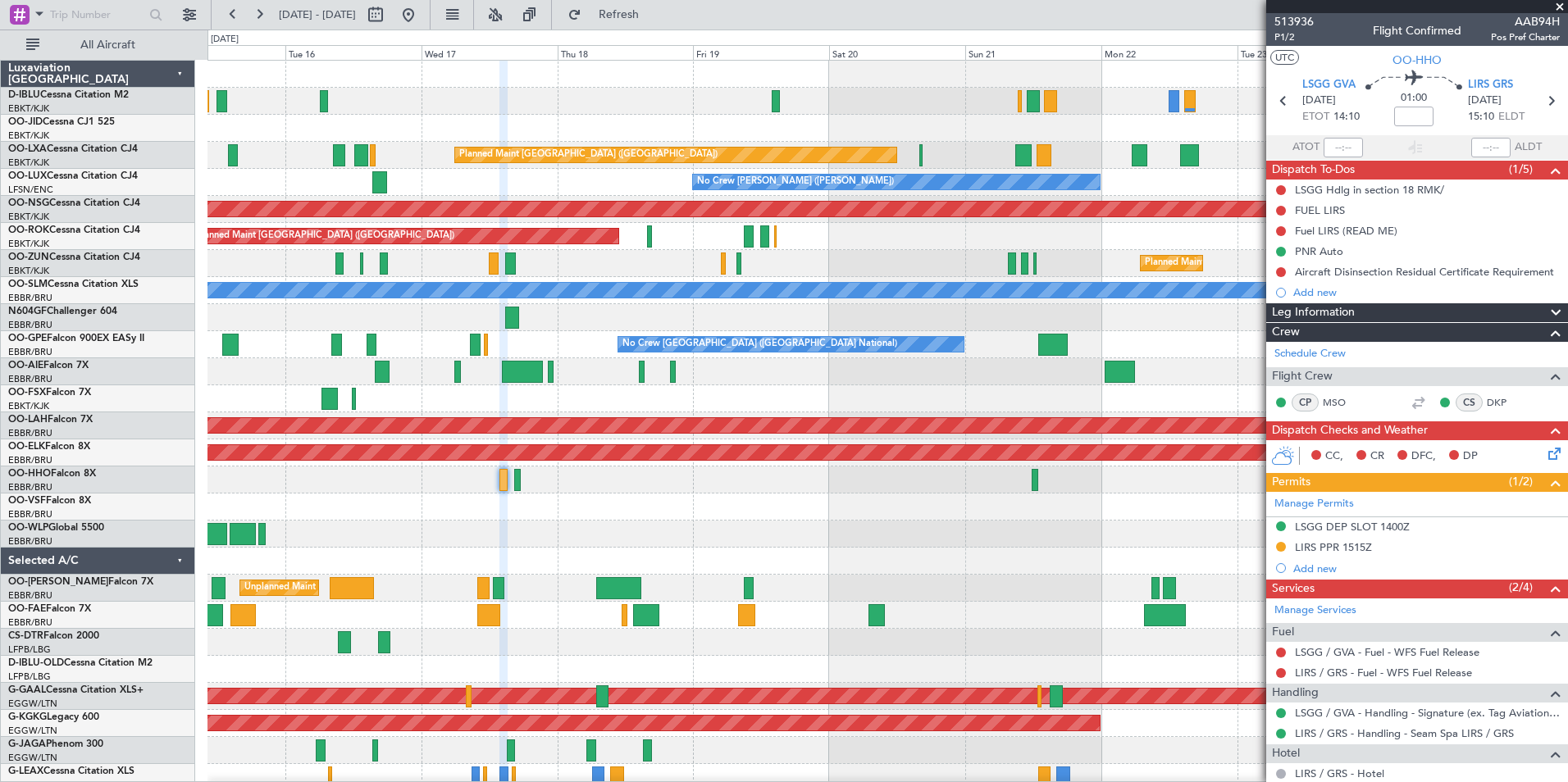
click at [660, 540] on div "A/C Unavailable [GEOGRAPHIC_DATA] ([GEOGRAPHIC_DATA] National) A/C Unavailable …" at bounding box center [886, 601] width 1359 height 1082
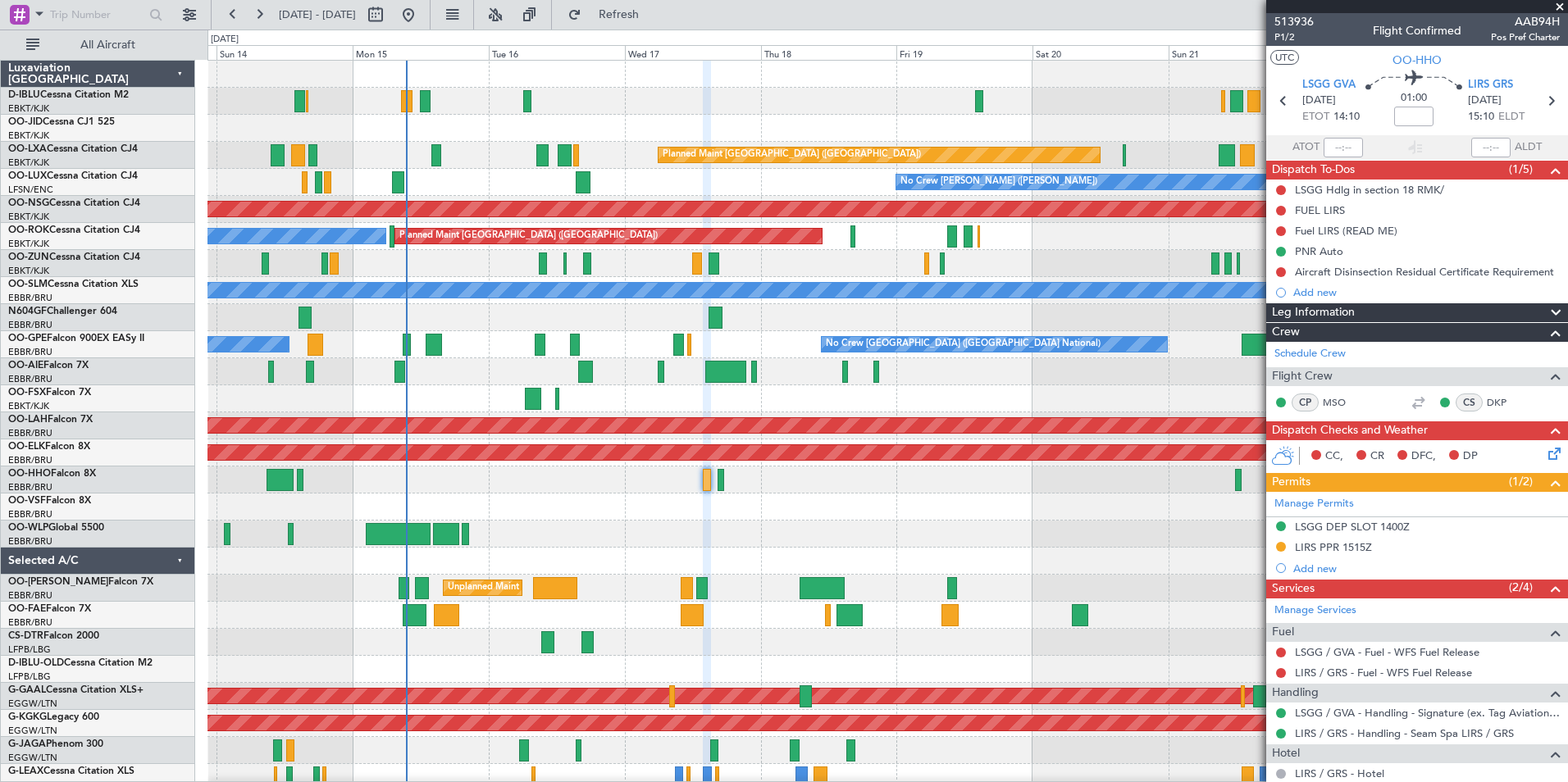
click at [1148, 526] on div "A/C Unavailable [GEOGRAPHIC_DATA] ([GEOGRAPHIC_DATA] National) No Crew [GEOGRAP…" at bounding box center [886, 601] width 1359 height 1082
click at [1167, 528] on div "A/C Unavailable [GEOGRAPHIC_DATA] ([GEOGRAPHIC_DATA] National) No Crew [GEOGRAP…" at bounding box center [886, 601] width 1359 height 1082
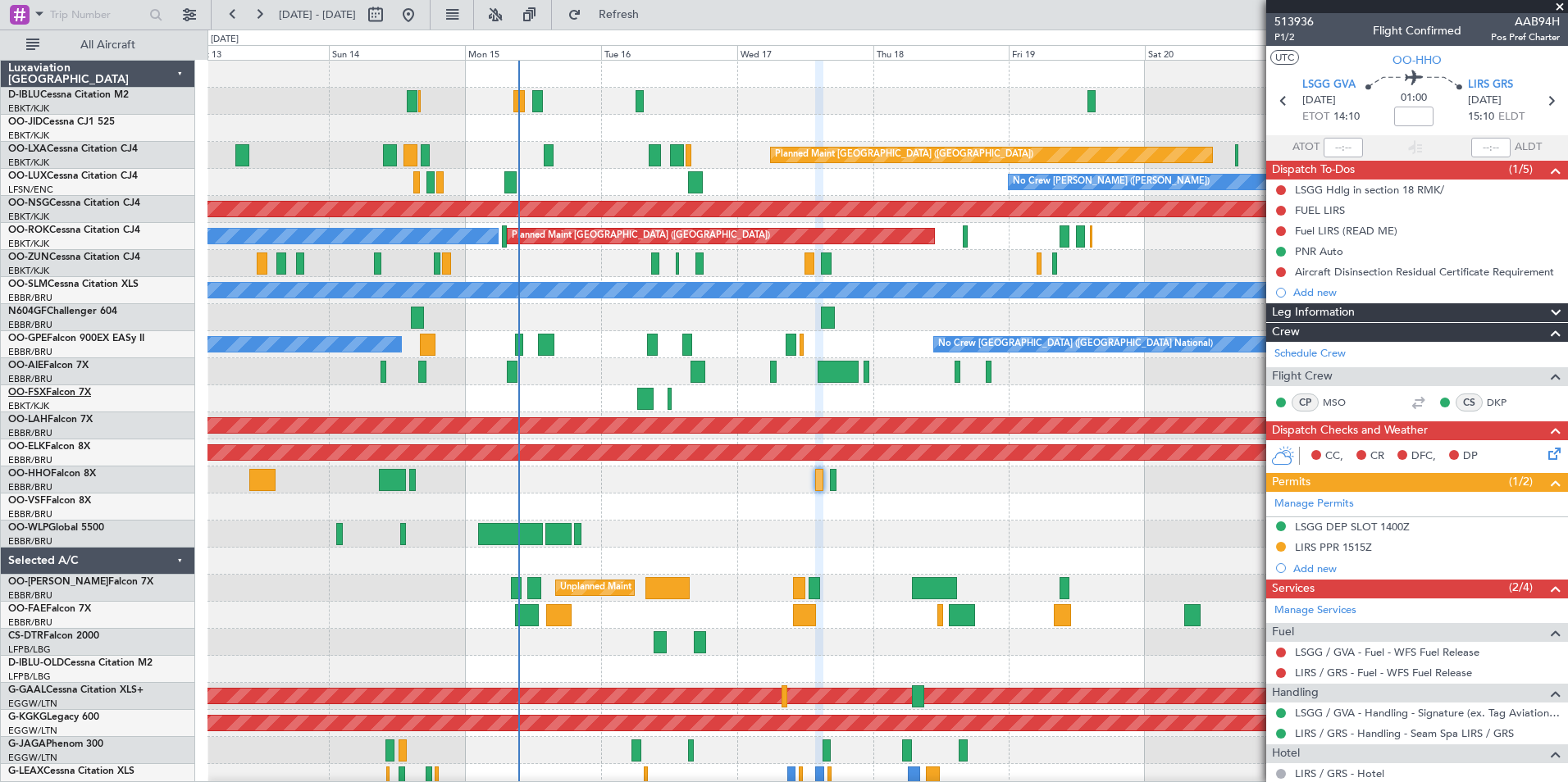
click at [73, 392] on link "OO-FSX Falcon 7X" at bounding box center [49, 392] width 83 height 10
